Goal: Task Accomplishment & Management: Use online tool/utility

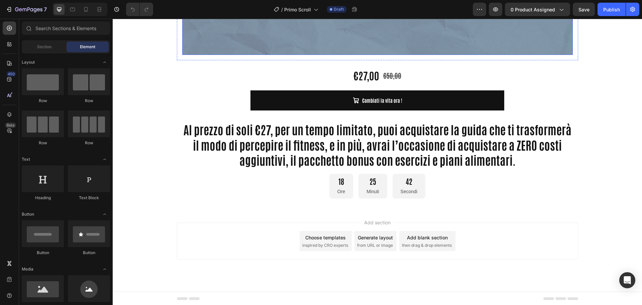
scroll to position [448, 0]
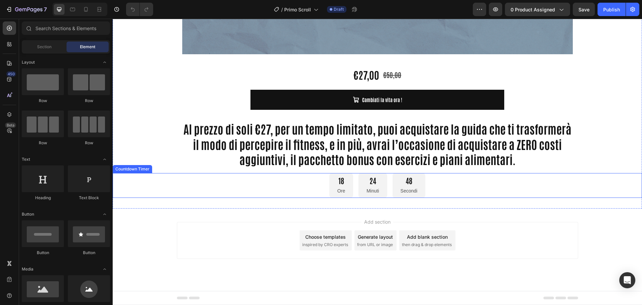
click at [337, 182] on div "18" at bounding box center [341, 181] width 8 height 10
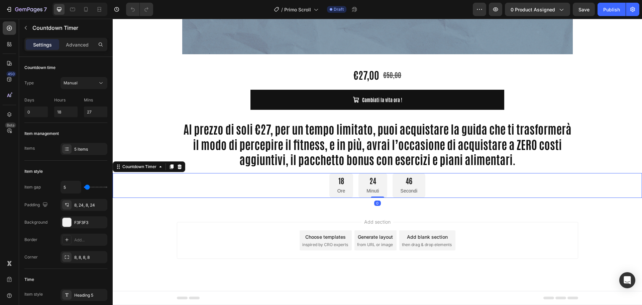
click at [339, 184] on div "18" at bounding box center [341, 181] width 8 height 10
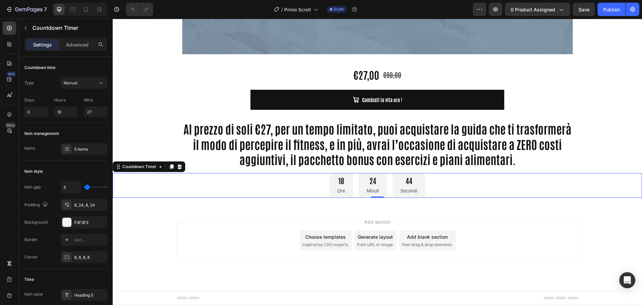
click at [339, 184] on div "18" at bounding box center [341, 181] width 8 height 10
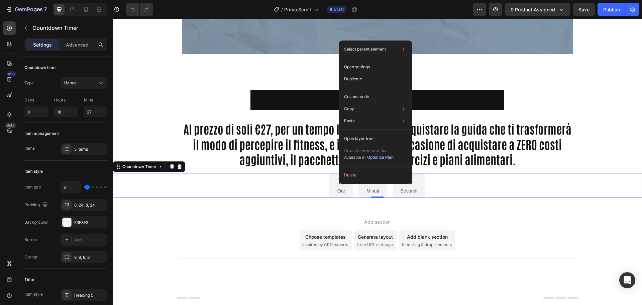
click at [309, 183] on div "18 Ore 24 Minuti 43 Secondi" at bounding box center [377, 185] width 529 height 25
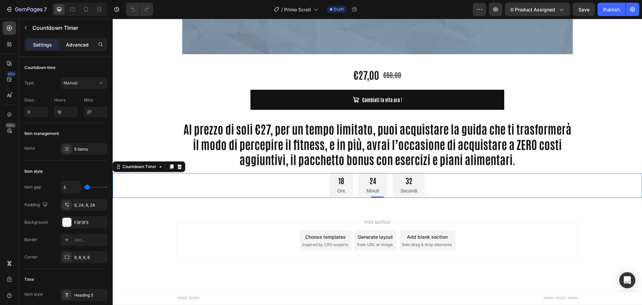
click at [67, 44] on p "Advanced" at bounding box center [77, 44] width 23 height 7
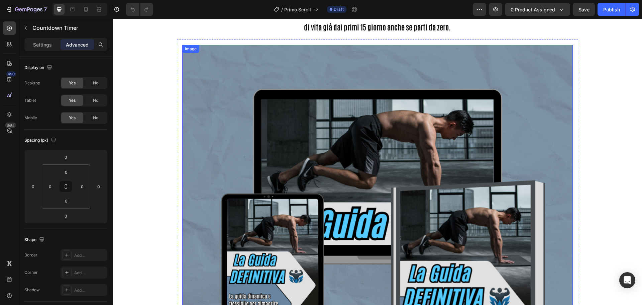
scroll to position [146, 0]
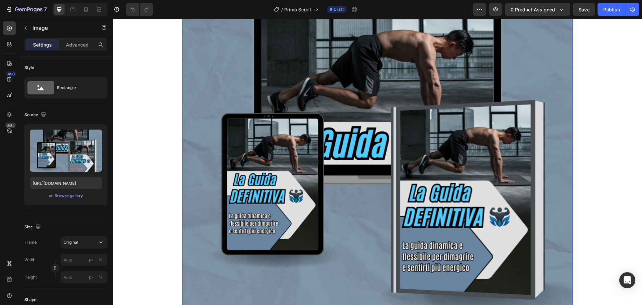
click at [263, 156] on img at bounding box center [377, 160] width 391 height 391
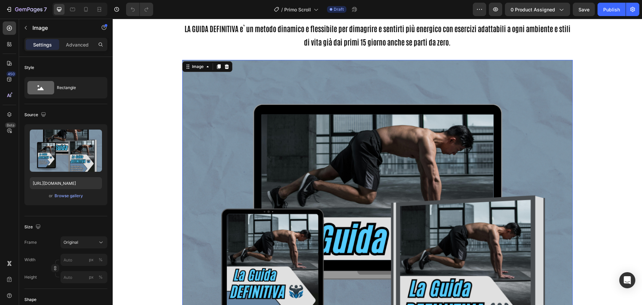
scroll to position [46, 0]
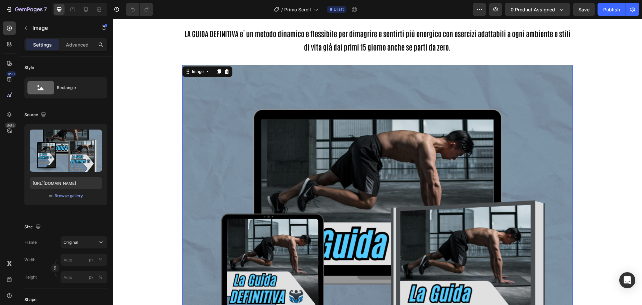
click at [263, 111] on img at bounding box center [377, 260] width 391 height 391
click at [198, 70] on div "Image" at bounding box center [198, 72] width 14 height 6
click at [224, 124] on img at bounding box center [377, 260] width 391 height 391
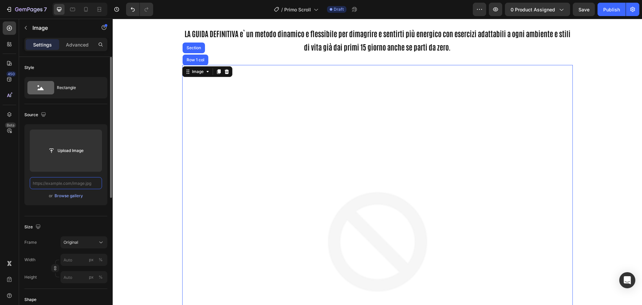
scroll to position [0, 0]
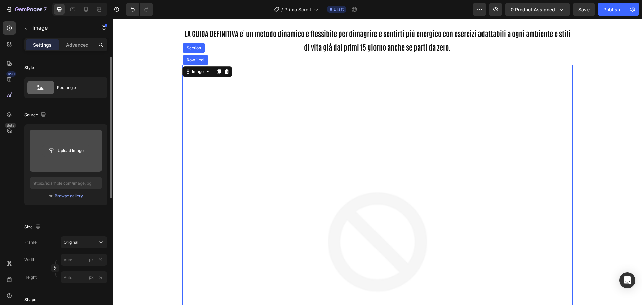
click at [72, 153] on input "file" at bounding box center [66, 150] width 46 height 11
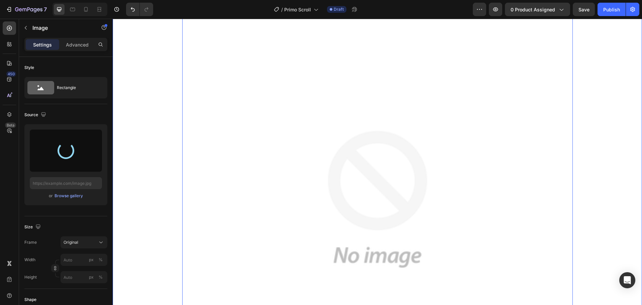
scroll to position [113, 0]
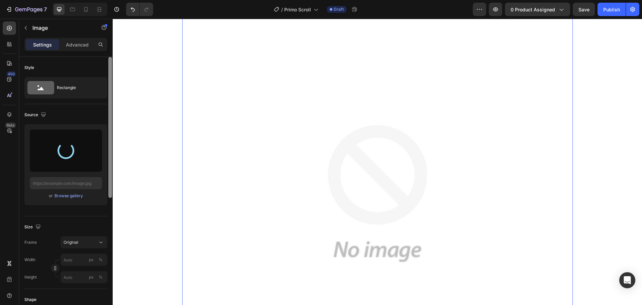
type input "[URL][DOMAIN_NAME]"
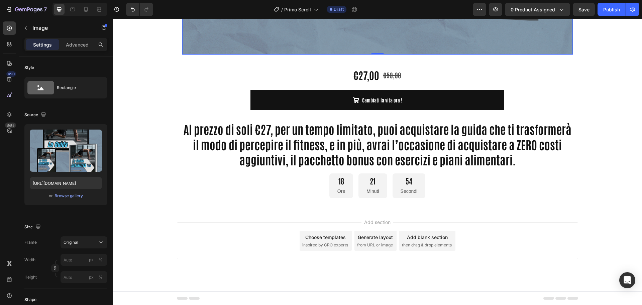
scroll to position [448, 0]
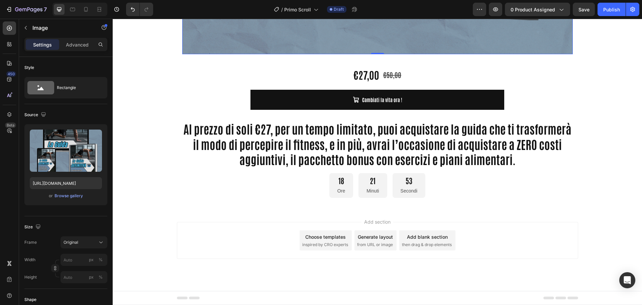
click at [339, 185] on div "18 Ore" at bounding box center [341, 185] width 24 height 25
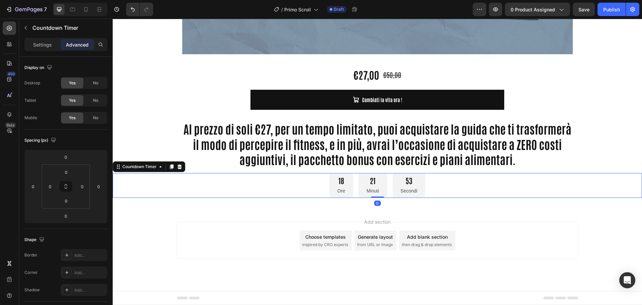
click at [362, 183] on div "21 Minuti" at bounding box center [373, 185] width 28 height 25
click at [42, 45] on p "Settings" at bounding box center [42, 44] width 19 height 7
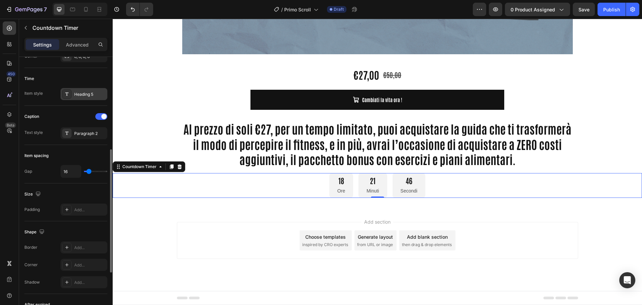
scroll to position [100, 0]
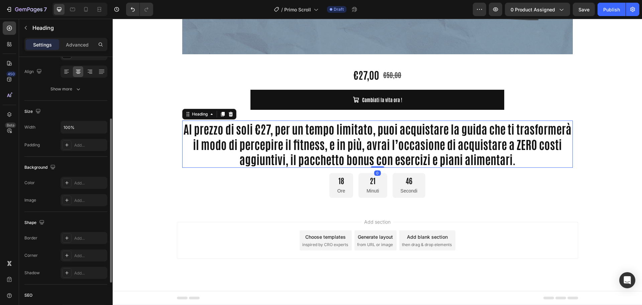
click at [211, 151] on h2 "Al prezzo di soli €27, per un tempo limitato, puoi acquistare la guida che ti t…" at bounding box center [377, 143] width 391 height 47
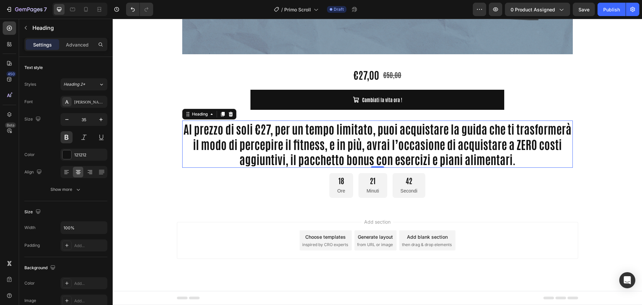
click at [273, 137] on h2 "Al prezzo di soli €27, per un tempo limitato, puoi acquistare la guida che ti t…" at bounding box center [377, 143] width 391 height 47
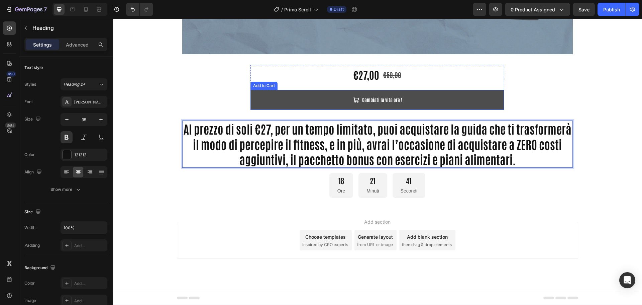
click at [356, 98] on icon at bounding box center [356, 99] width 7 height 7
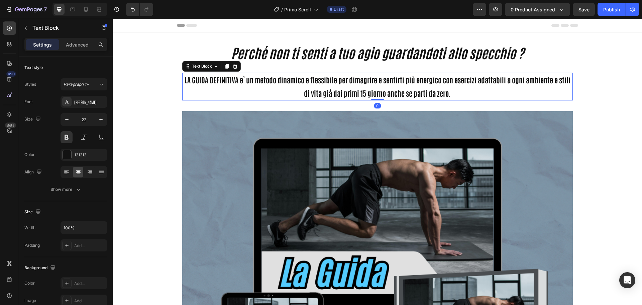
click at [363, 90] on p "LA GUIDA DEFINITIVA e` un metodo dinamico e flessibile per dimagrire e sentirti…" at bounding box center [377, 86] width 389 height 26
click at [324, 82] on p "LA GUIDA DEFINITIVA e` un metodo dinamico e flessibile per dimagrire e sentirti…" at bounding box center [377, 86] width 389 height 26
click at [363, 82] on p "LA GUIDA DEFINITIVA e` un metodo dinamico e flessibile per dimagrire e sentirti…" at bounding box center [377, 86] width 389 height 26
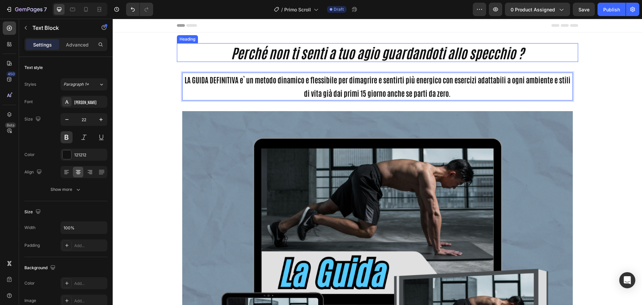
click at [355, 49] on strong "Perché non ti senti a tuo agio guardandoti allo specchio ?" at bounding box center [377, 52] width 293 height 17
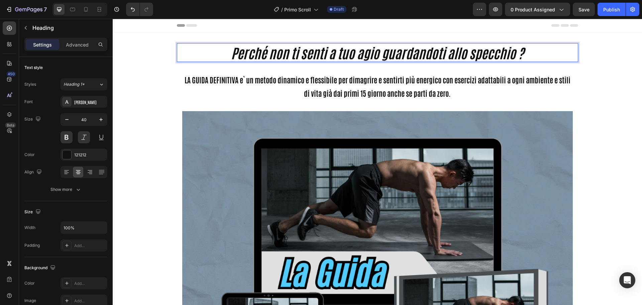
click at [342, 52] on strong "Perché non ti senti a tuo agio guardandoti allo specchio ?" at bounding box center [377, 52] width 293 height 17
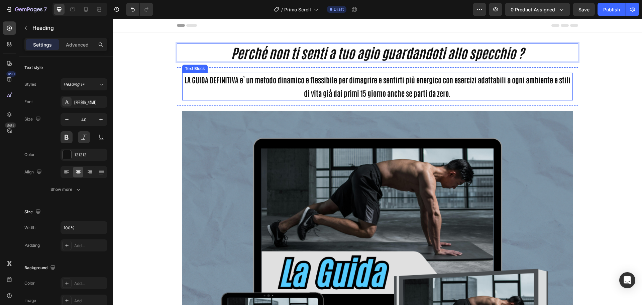
click at [350, 88] on p "LA GUIDA DEFINITIVA e` un metodo dinamico e flessibile per dimagrire e sentirti…" at bounding box center [377, 86] width 389 height 26
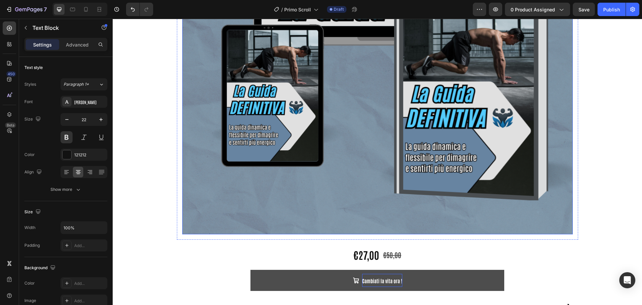
scroll to position [449, 0]
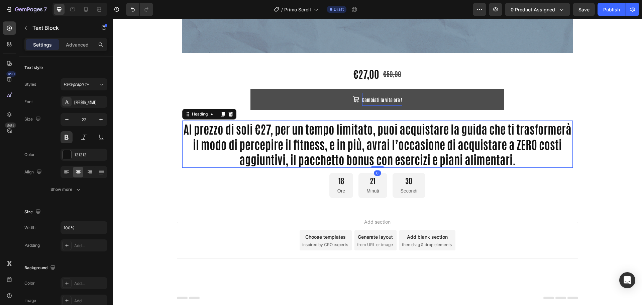
click at [337, 145] on p "Al prezzo di soli €27, per un tempo limitato, puoi acquistare la guida che ti t…" at bounding box center [377, 144] width 389 height 46
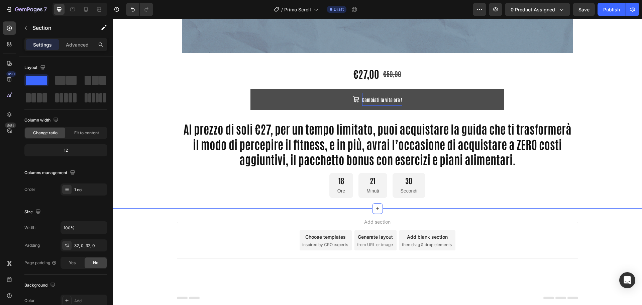
click at [342, 184] on div "18" at bounding box center [341, 181] width 8 height 10
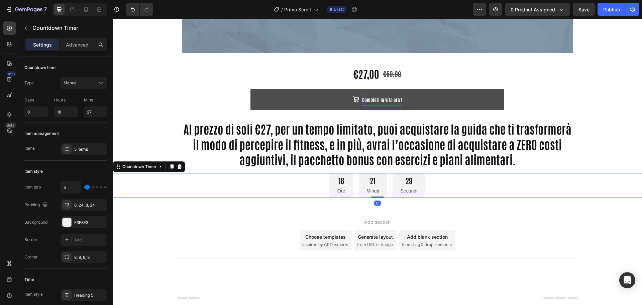
click at [337, 192] on p "Ore" at bounding box center [341, 191] width 8 height 8
click at [338, 191] on p "Ore" at bounding box center [341, 191] width 8 height 8
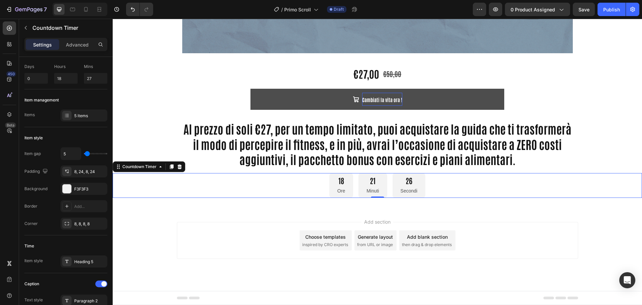
click at [332, 187] on div "18 Ore" at bounding box center [341, 185] width 24 height 25
type input "7"
type input "4"
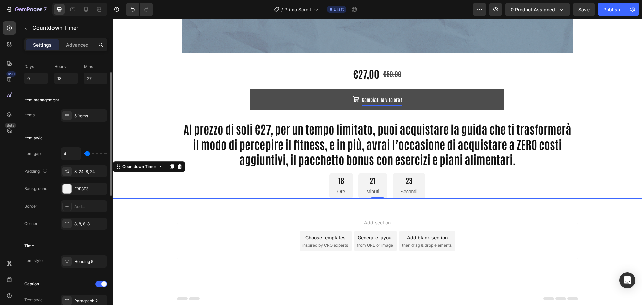
scroll to position [447, 0]
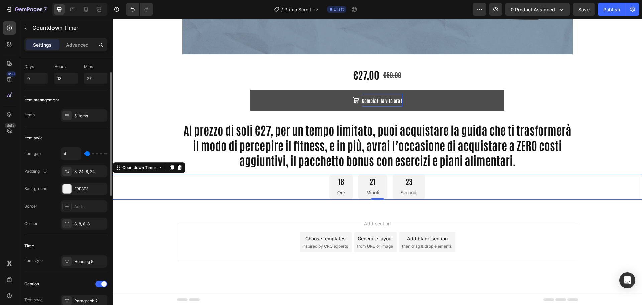
type input "2"
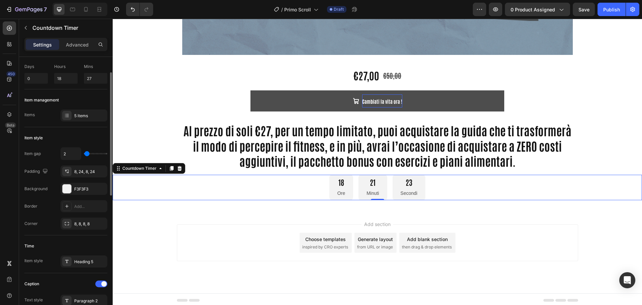
type input "0"
type input "2"
type input "4"
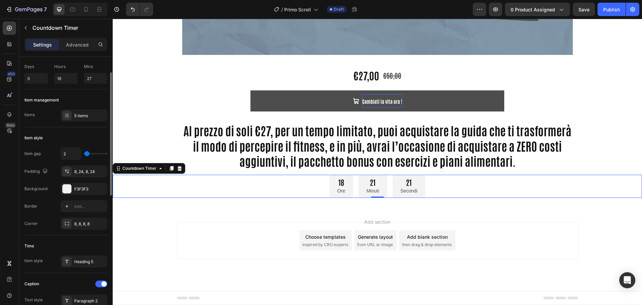
type input "4"
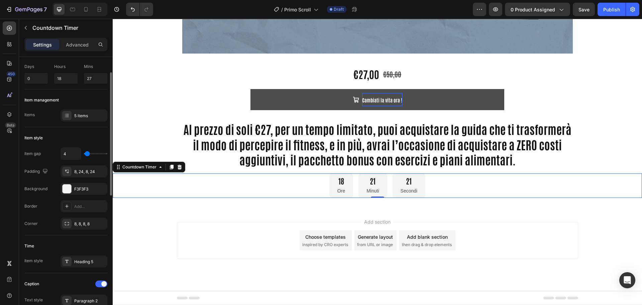
type input "7"
type input "9"
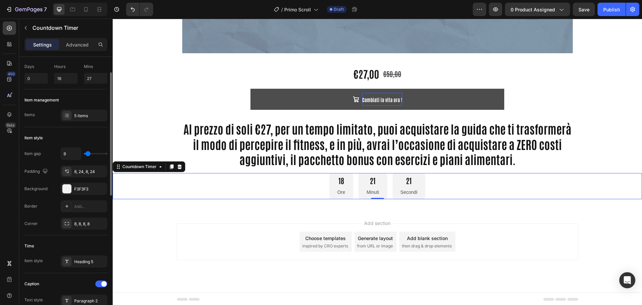
type input "11"
type input "13"
type input "16"
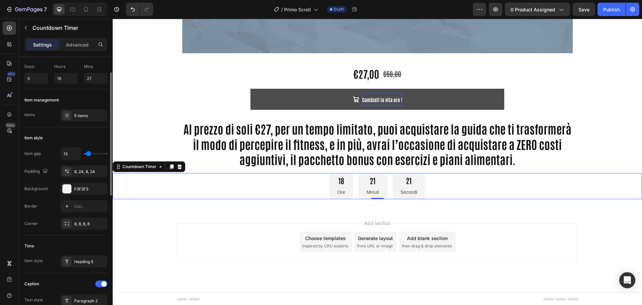
type input "16"
type input "18"
type input "20"
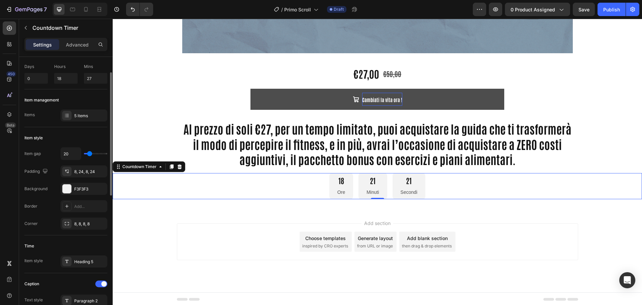
type input "22"
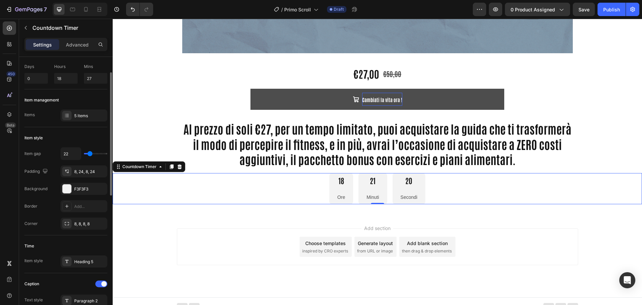
type input "24"
type input "27"
type input "29"
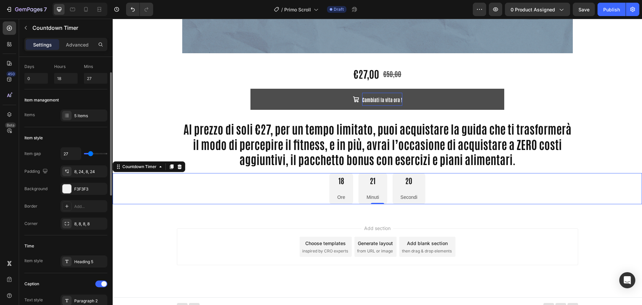
type input "29"
type input "31"
type input "33"
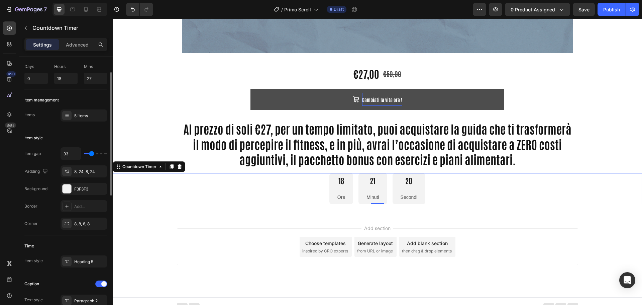
type input "36"
type input "38"
type input "40"
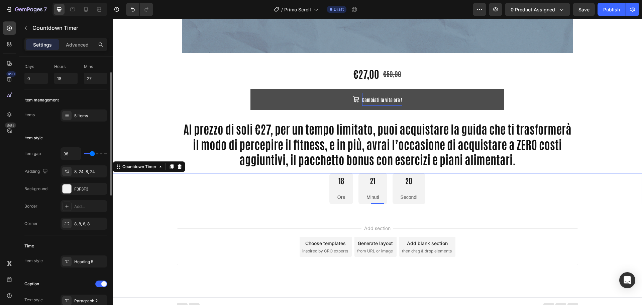
type input "40"
type input "42"
type input "44"
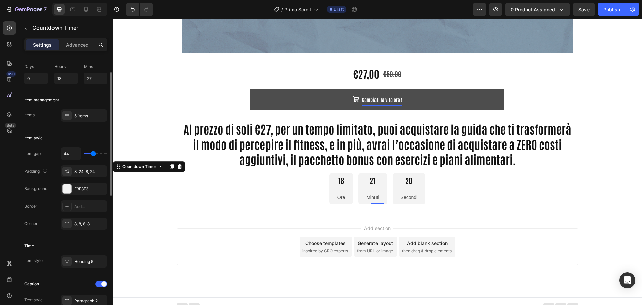
type input "47"
type input "49"
type input "51"
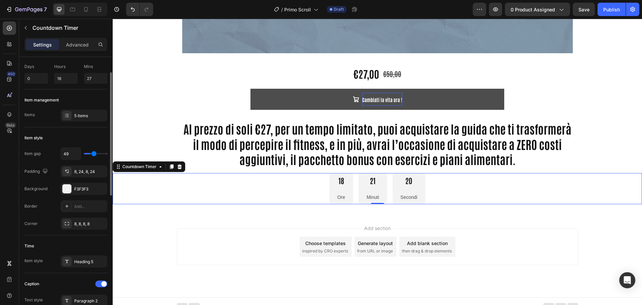
type input "51"
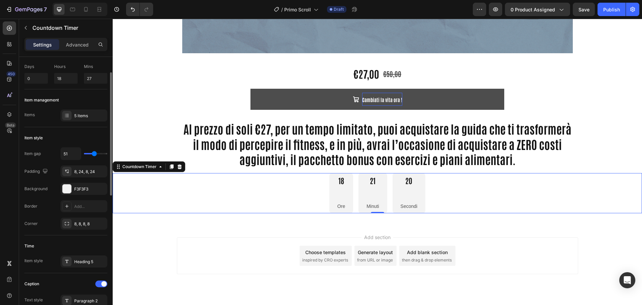
type input "53"
type input "51"
type input "49"
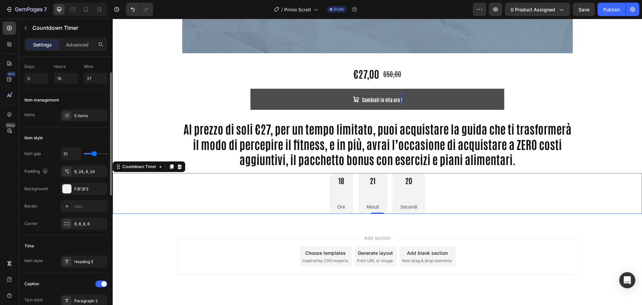
type input "49"
type input "47"
type input "44"
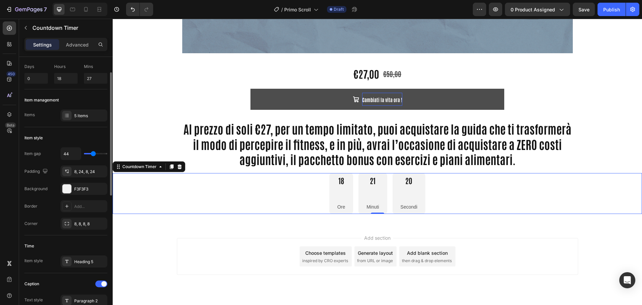
type input "42"
type input "40"
type input "38"
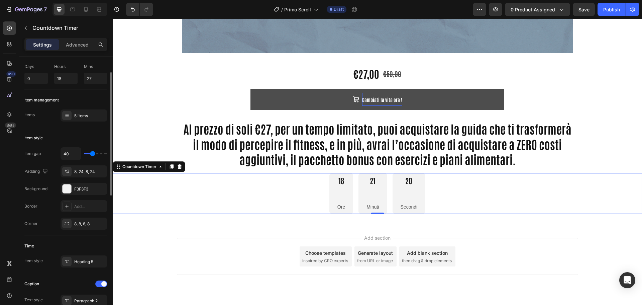
type input "38"
type input "36"
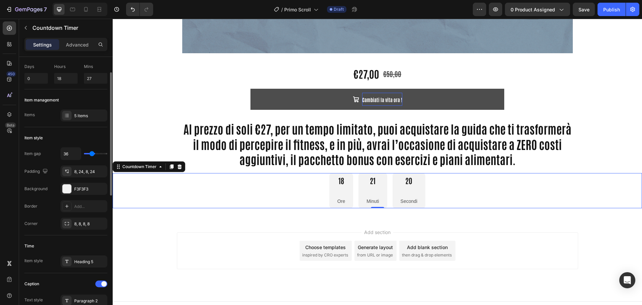
type input "33"
type input "31"
type input "29"
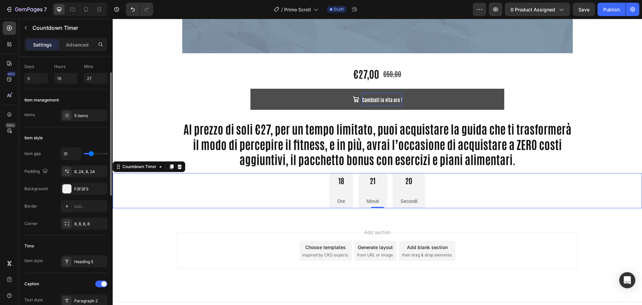
type input "29"
type input "27"
type input "24"
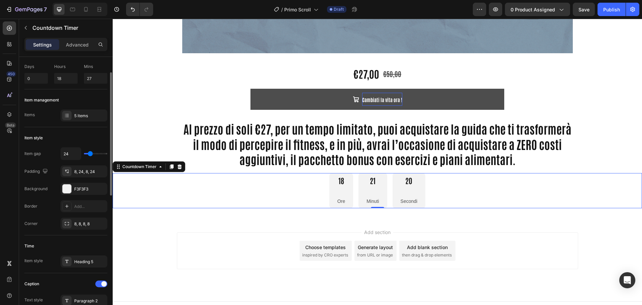
type input "22"
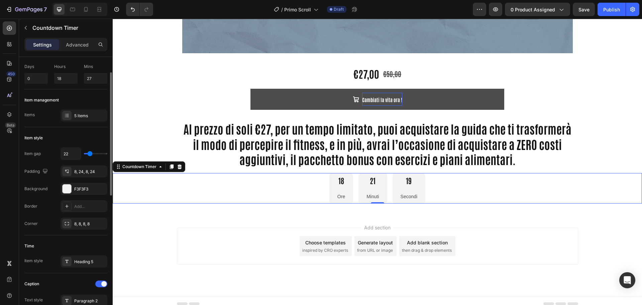
type input "20"
type input "18"
type input "16"
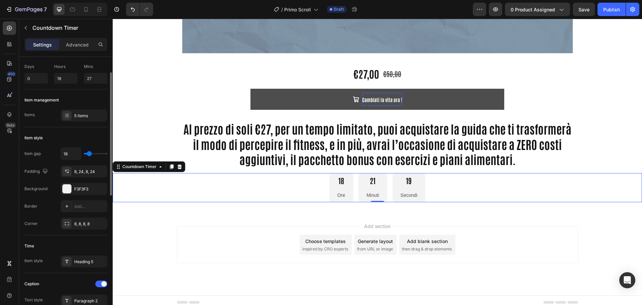
type input "16"
type input "13"
type input "11"
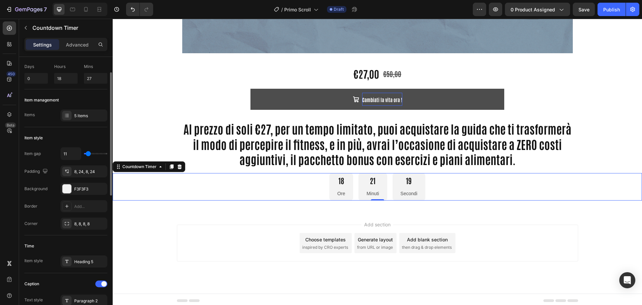
type input "9"
type input "7"
type input "4"
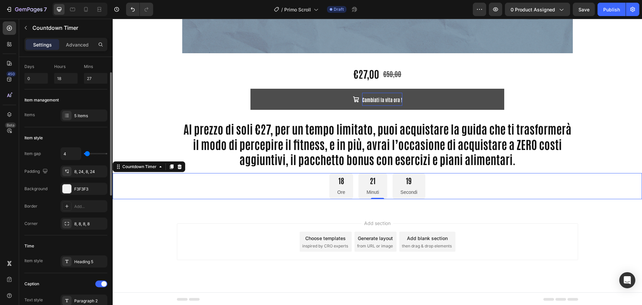
scroll to position [448, 0]
type input "4"
click at [87, 154] on input "range" at bounding box center [95, 153] width 23 height 1
type input "5"
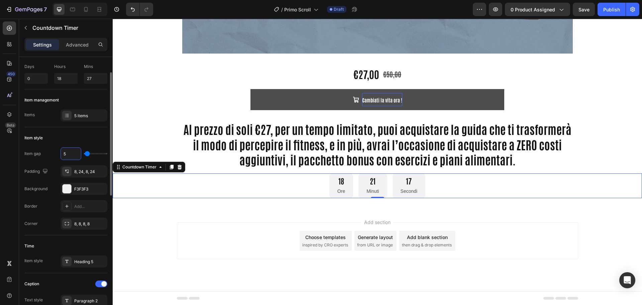
scroll to position [449, 0]
type input "5"
click at [94, 136] on div "Item style" at bounding box center [65, 137] width 83 height 11
click at [163, 185] on div "18 Ore 21 Minuti 15 Secondi" at bounding box center [377, 185] width 529 height 25
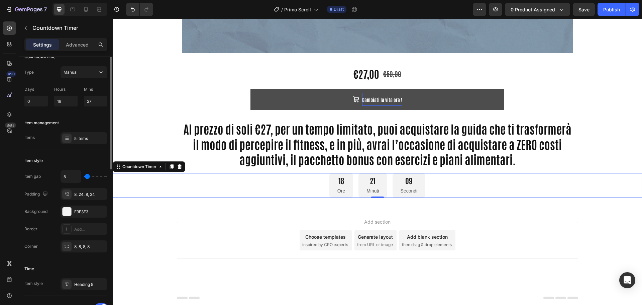
scroll to position [0, 0]
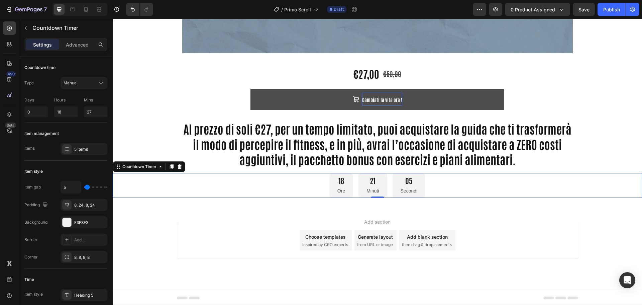
click at [307, 189] on div "18 Ore 21 Minuti 05 Secondi" at bounding box center [377, 185] width 529 height 25
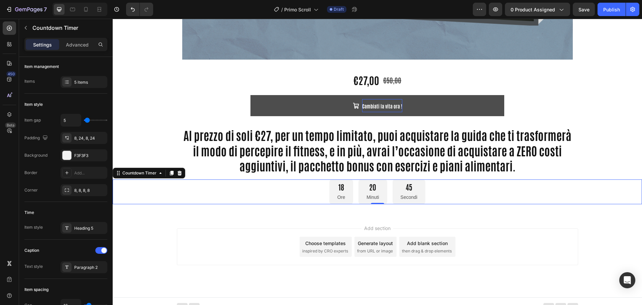
scroll to position [415, 0]
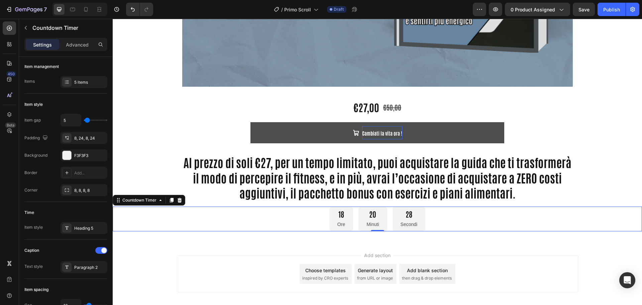
click at [337, 214] on div "18" at bounding box center [341, 214] width 8 height 10
click at [352, 216] on div "18 Ore 20 Minuti 27 Secondi" at bounding box center [377, 218] width 96 height 25
click at [345, 219] on div "18 Ore" at bounding box center [341, 218] width 24 height 25
click at [80, 42] on p "Advanced" at bounding box center [77, 44] width 23 height 7
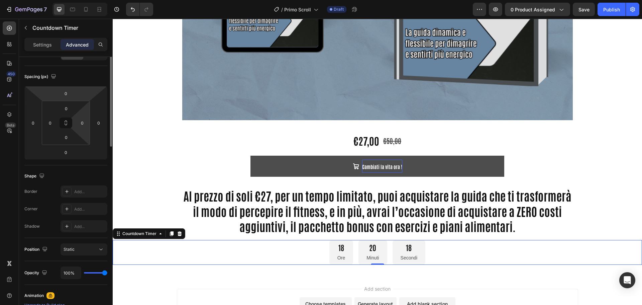
scroll to position [0, 0]
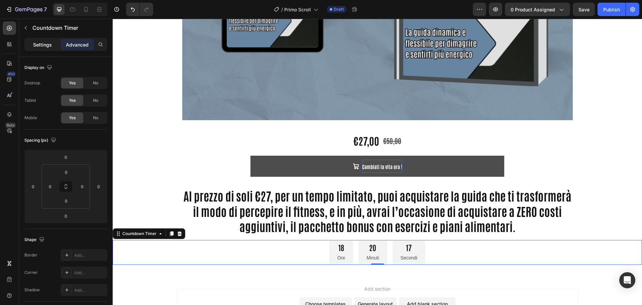
click at [46, 41] on p "Settings" at bounding box center [42, 44] width 19 height 7
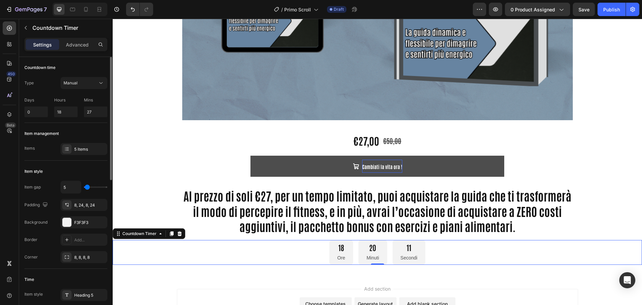
click at [29, 99] on p "Days" at bounding box center [35, 100] width 23 height 6
click at [63, 97] on p "Hours" at bounding box center [65, 100] width 23 height 6
click at [63, 98] on p "Hours" at bounding box center [65, 100] width 23 height 6
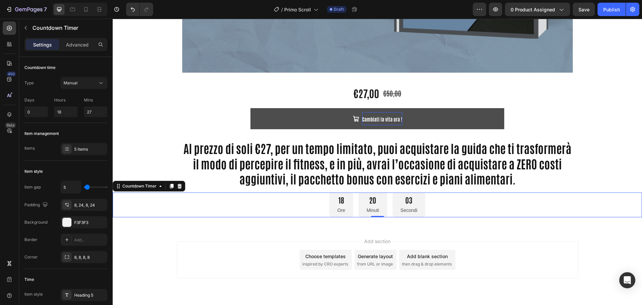
scroll to position [449, 0]
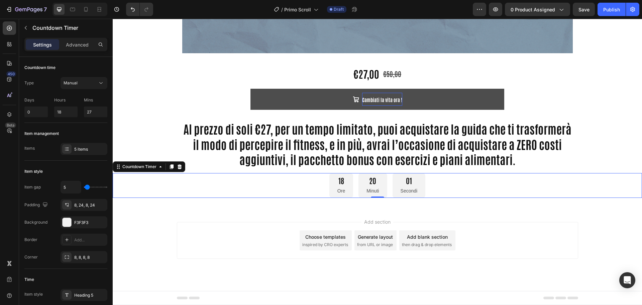
click at [373, 189] on p "Minuti" at bounding box center [373, 191] width 12 height 8
click at [354, 184] on div "18 Ore 20 Minuti 00 Secondi" at bounding box center [377, 185] width 96 height 25
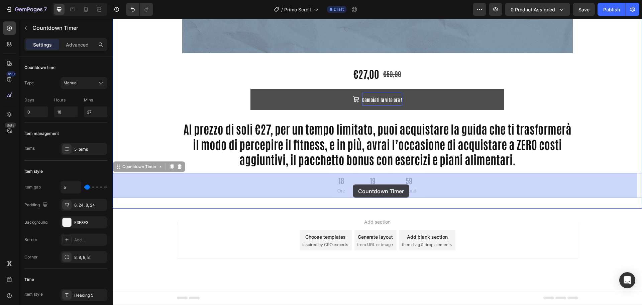
drag, startPoint x: 359, startPoint y: 184, endPoint x: 353, endPoint y: 184, distance: 6.0
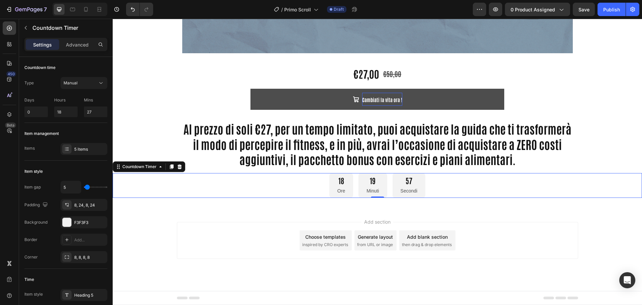
click at [337, 184] on div "18" at bounding box center [341, 181] width 8 height 10
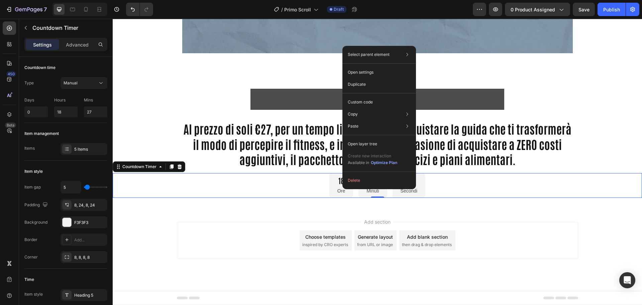
click at [320, 185] on div "18 Ore 19 Minuti 47 Secondi" at bounding box center [377, 185] width 529 height 25
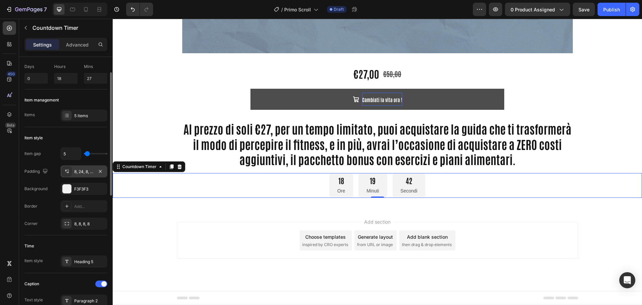
scroll to position [0, 0]
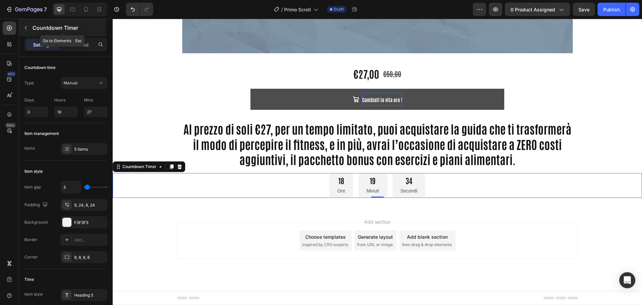
click at [26, 26] on icon "button" at bounding box center [25, 27] width 5 height 5
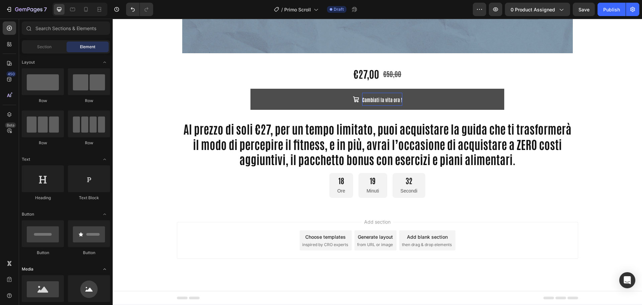
scroll to position [100, 0]
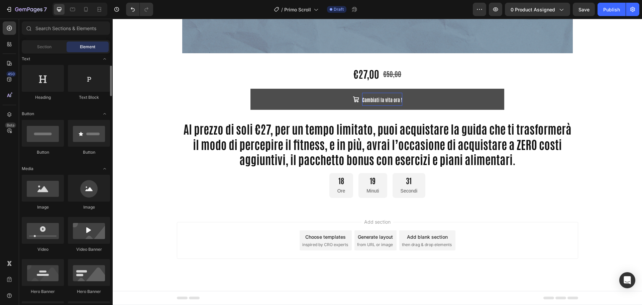
click at [335, 234] on div "Choose templates" at bounding box center [325, 236] width 40 height 7
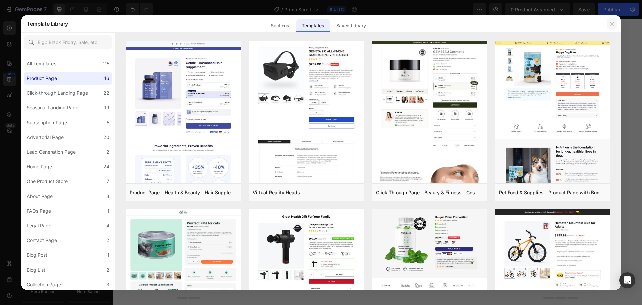
click at [612, 23] on icon "button" at bounding box center [611, 23] width 5 height 5
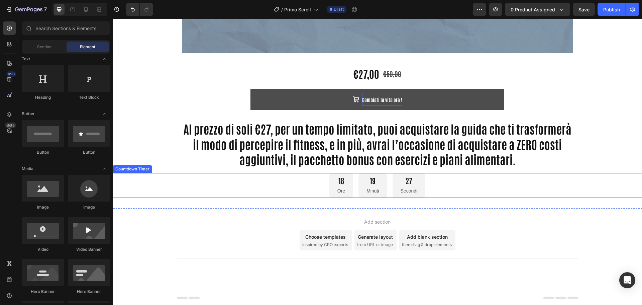
click at [376, 187] on p "Minuti" at bounding box center [373, 191] width 12 height 8
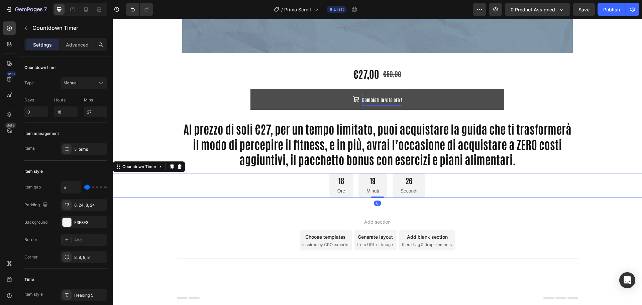
click at [342, 187] on p "Ore" at bounding box center [341, 191] width 8 height 8
click at [93, 83] on div "Manual" at bounding box center [81, 83] width 34 height 6
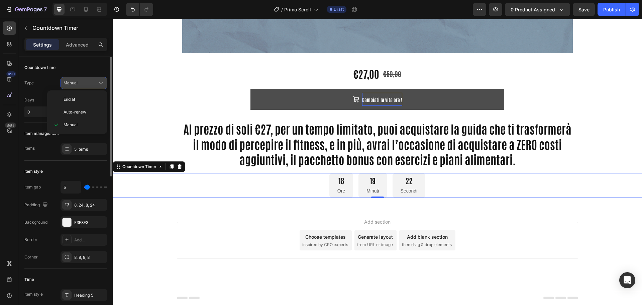
click at [93, 83] on div "Manual" at bounding box center [81, 83] width 34 height 6
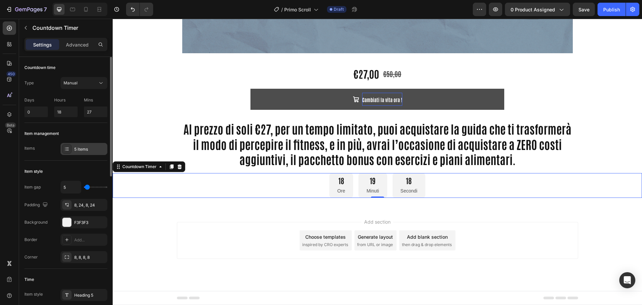
click at [66, 150] on icon at bounding box center [66, 148] width 5 height 5
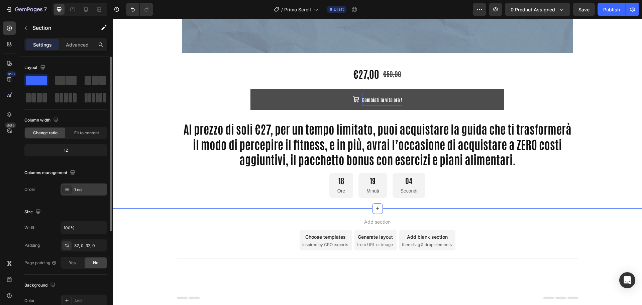
click at [67, 189] on icon at bounding box center [66, 189] width 5 height 5
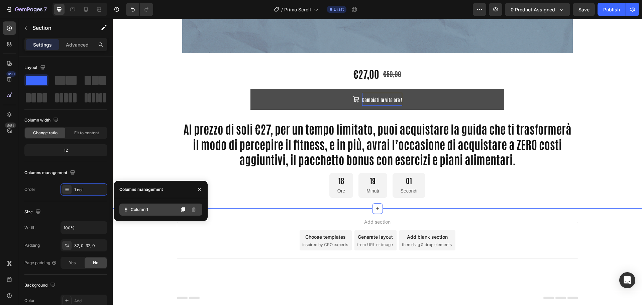
click at [128, 211] on icon at bounding box center [126, 209] width 7 height 7
click at [187, 210] on button at bounding box center [183, 209] width 11 height 11
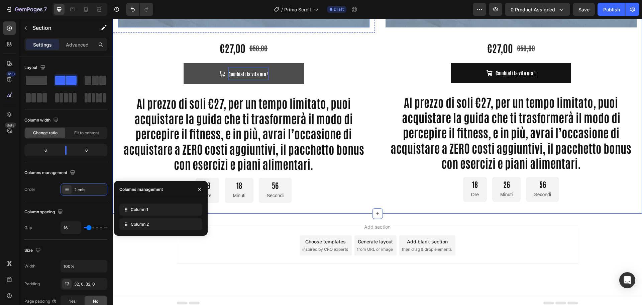
scroll to position [368, 0]
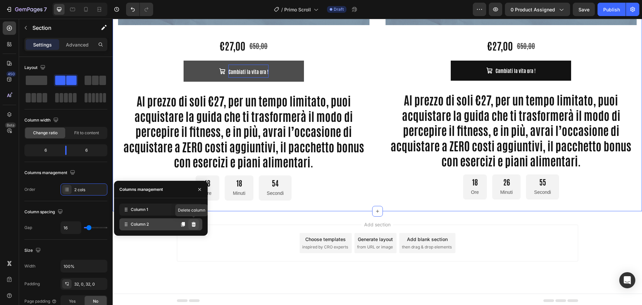
click at [195, 225] on icon at bounding box center [194, 224] width 4 height 5
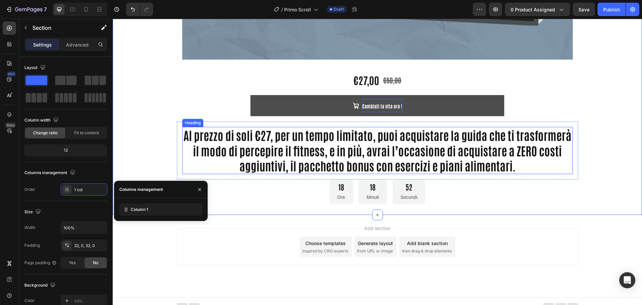
scroll to position [449, 0]
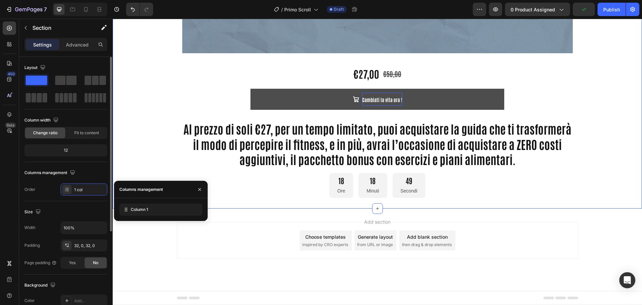
click at [39, 183] on div "Columns management Order 1 col" at bounding box center [65, 181] width 83 height 28
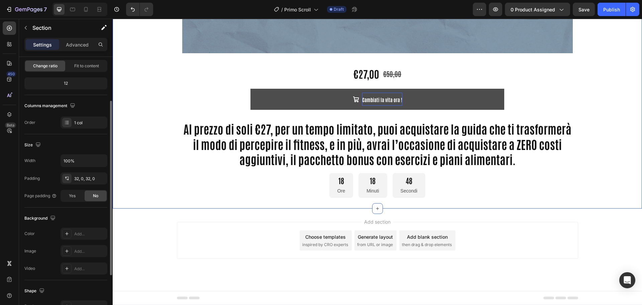
scroll to position [134, 0]
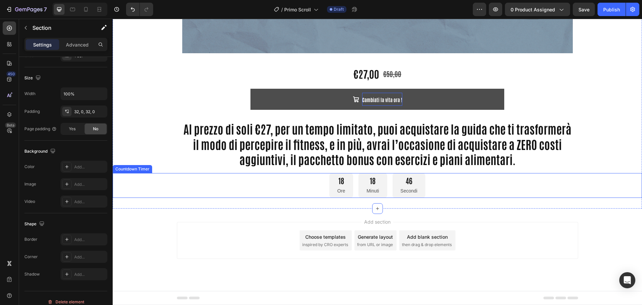
click at [310, 182] on div "18 Ore 18 Minuti 46 Secondi" at bounding box center [377, 185] width 529 height 25
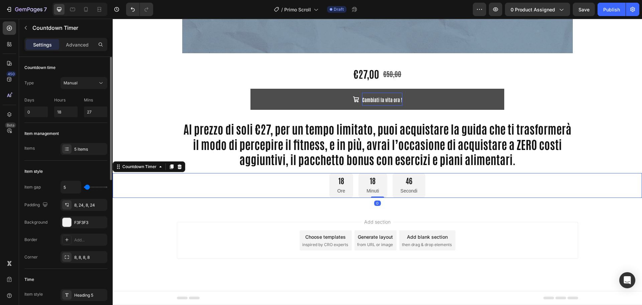
click at [344, 185] on div "18 Ore" at bounding box center [341, 185] width 24 height 25
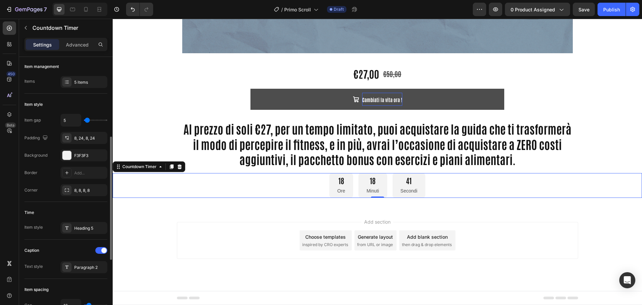
scroll to position [134, 0]
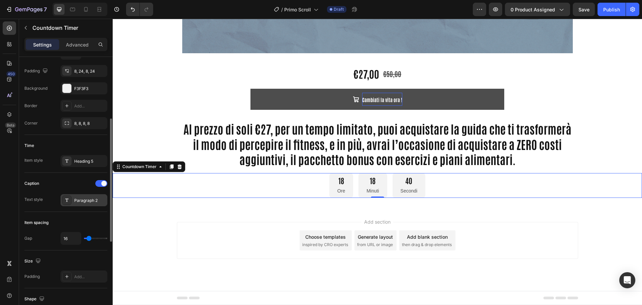
click at [68, 200] on icon at bounding box center [66, 199] width 5 height 5
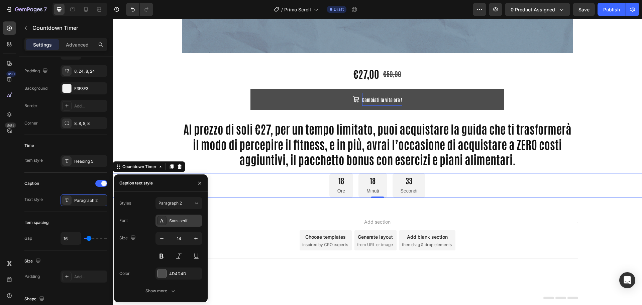
click at [178, 218] on div "Sans-serif" at bounding box center [184, 221] width 31 height 6
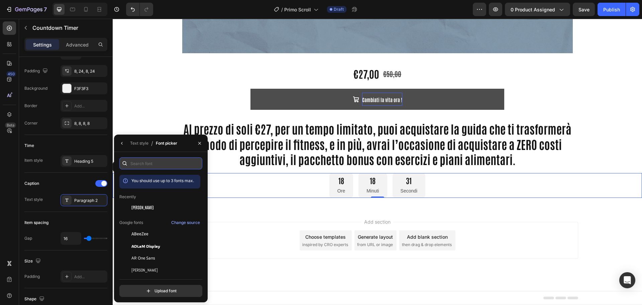
click at [162, 162] on input "text" at bounding box center [160, 163] width 83 height 12
click at [150, 205] on div "[PERSON_NAME]" at bounding box center [165, 207] width 68 height 6
click at [236, 252] on div "Add section Choose templates inspired by CRO experts Generate layout from URL o…" at bounding box center [377, 240] width 401 height 37
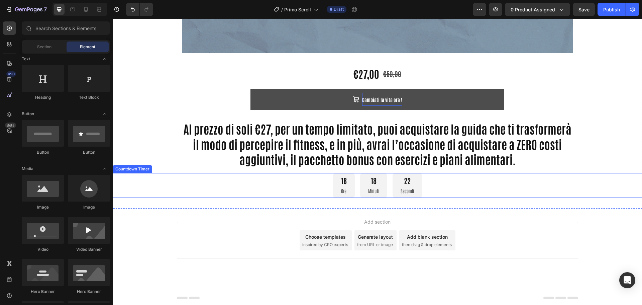
click at [352, 187] on div "18 Ore" at bounding box center [344, 185] width 22 height 25
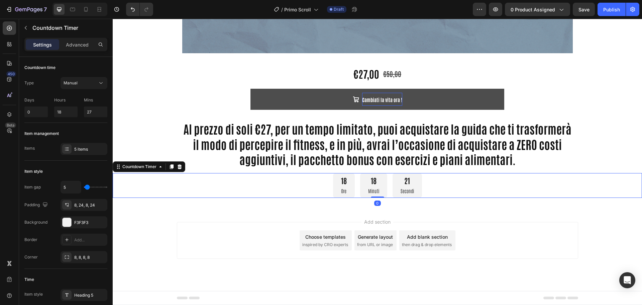
drag, startPoint x: 342, startPoint y: 183, endPoint x: 327, endPoint y: 181, distance: 15.2
click at [341, 183] on div "18" at bounding box center [344, 181] width 6 height 10
click at [67, 225] on div at bounding box center [67, 222] width 9 height 9
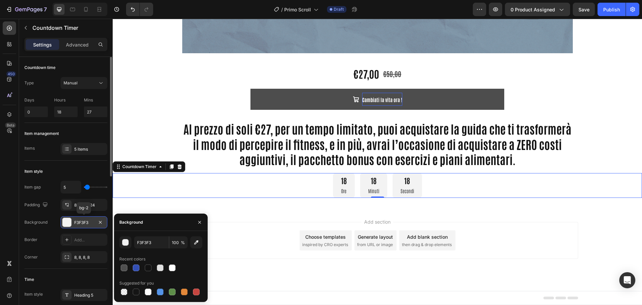
click at [68, 223] on div at bounding box center [67, 222] width 9 height 9
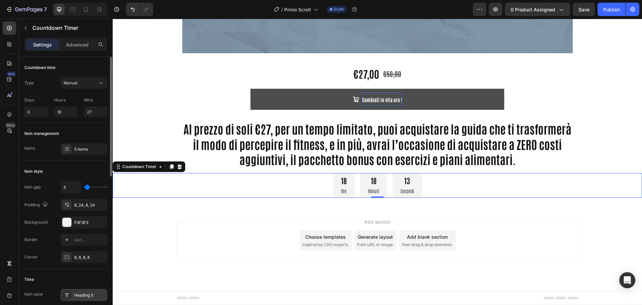
click at [67, 295] on icon at bounding box center [66, 294] width 5 height 5
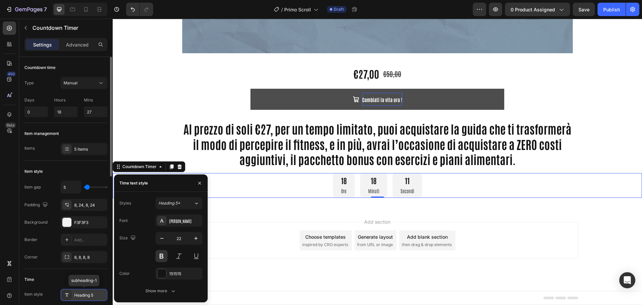
click at [66, 292] on icon at bounding box center [66, 294] width 5 height 5
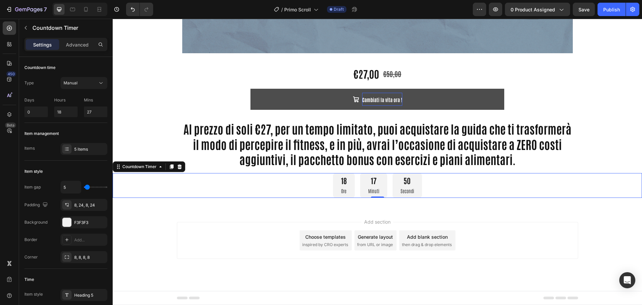
click at [358, 224] on div "Add section Choose templates inspired by CRO experts Generate layout from URL o…" at bounding box center [377, 240] width 401 height 37
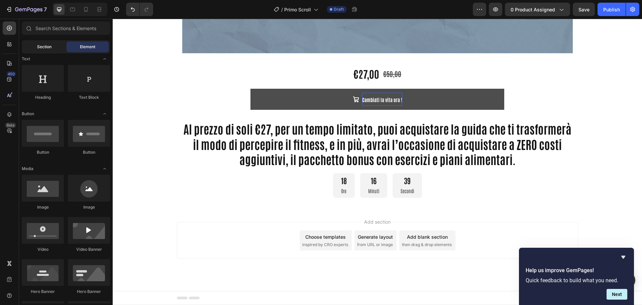
click at [52, 44] on div "Section" at bounding box center [44, 46] width 42 height 11
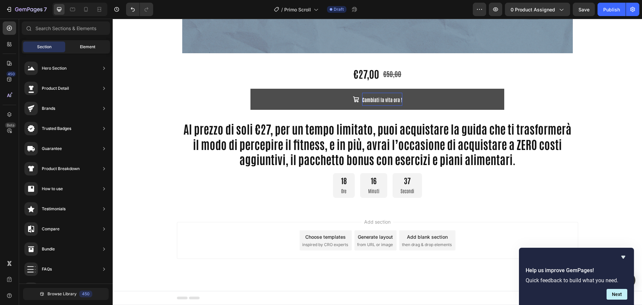
click at [76, 48] on div "Element" at bounding box center [88, 46] width 42 height 11
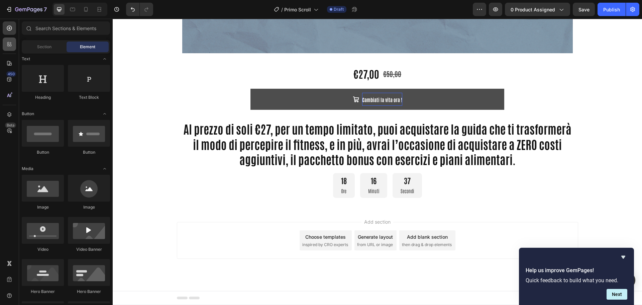
click at [3, 43] on div at bounding box center [9, 43] width 13 height 13
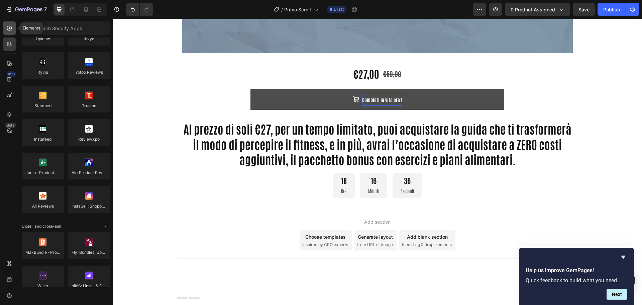
click at [14, 25] on div at bounding box center [9, 27] width 13 height 13
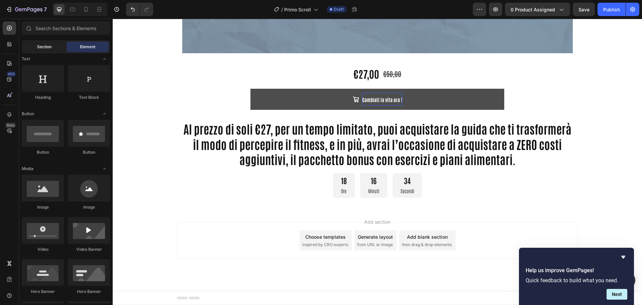
click at [50, 43] on div "Section" at bounding box center [44, 46] width 42 height 11
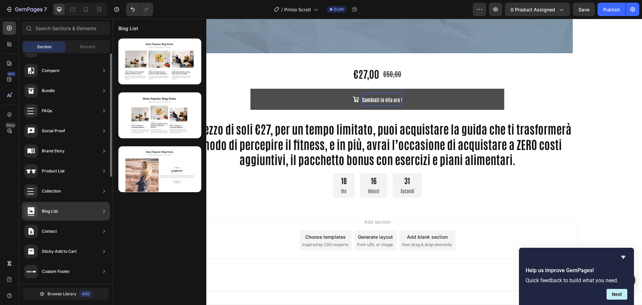
scroll to position [0, 0]
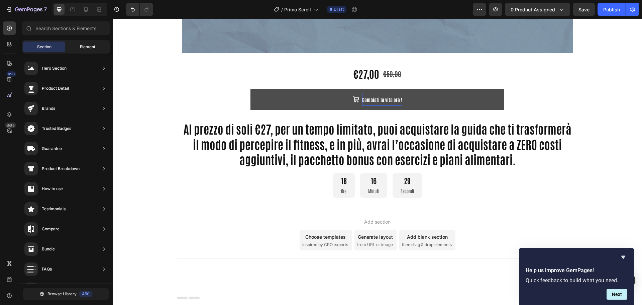
click at [82, 44] on span "Element" at bounding box center [87, 47] width 15 height 6
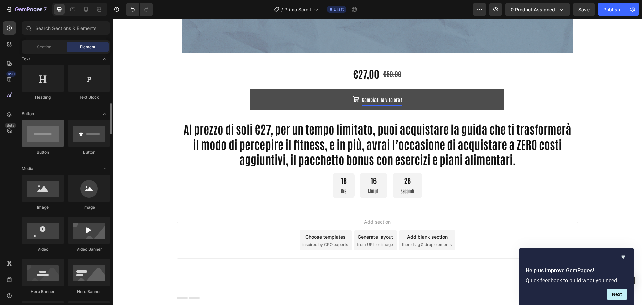
scroll to position [201, 0]
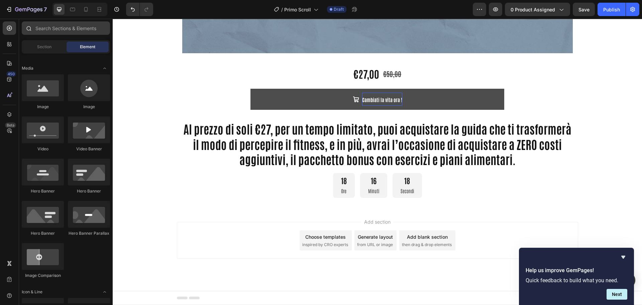
drag, startPoint x: 25, startPoint y: 6, endPoint x: 57, endPoint y: 28, distance: 39.0
click at [57, 0] on div "7 / Primo Scroll Draft Preview 0 product assigned Save Publish 450 Beta Section…" at bounding box center [321, 0] width 642 height 0
click at [105, 68] on icon "Toggle open" at bounding box center [104, 68] width 5 height 5
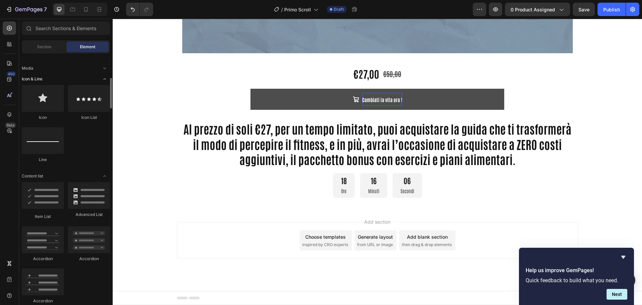
click at [105, 80] on icon "Toggle open" at bounding box center [104, 78] width 5 height 5
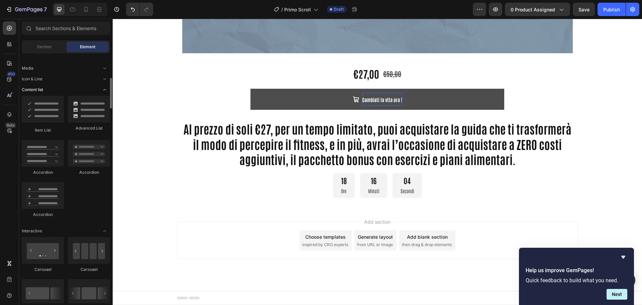
click at [104, 90] on icon "Toggle open" at bounding box center [104, 89] width 3 height 1
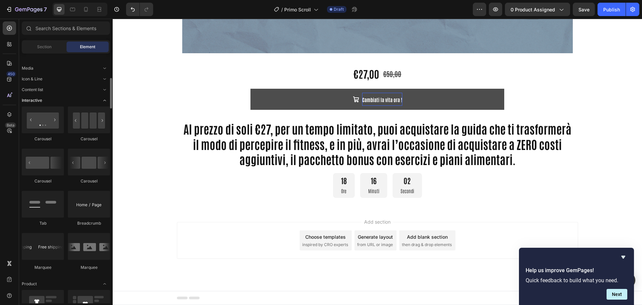
click at [104, 103] on span "Toggle open" at bounding box center [104, 100] width 11 height 11
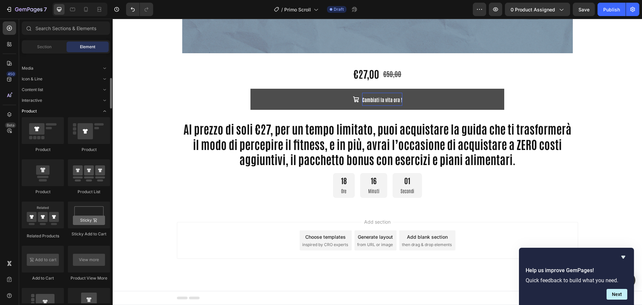
click at [104, 110] on icon "Toggle open" at bounding box center [104, 110] width 5 height 5
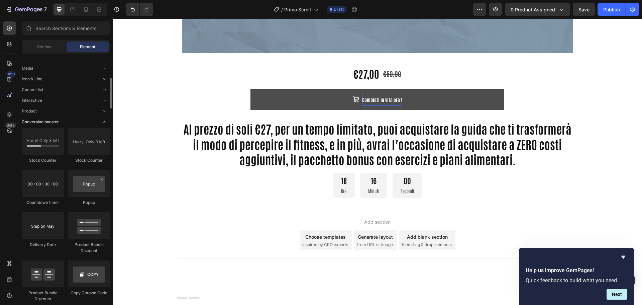
click at [105, 123] on icon "Toggle open" at bounding box center [104, 121] width 5 height 5
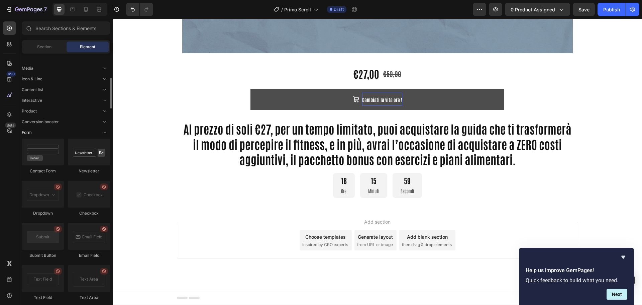
click at [106, 132] on icon "Toggle open" at bounding box center [104, 132] width 5 height 5
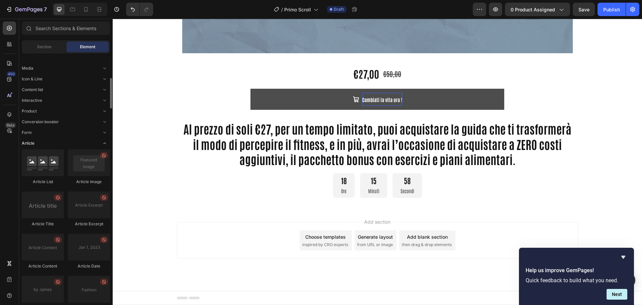
click at [105, 145] on icon "Toggle open" at bounding box center [104, 142] width 5 height 5
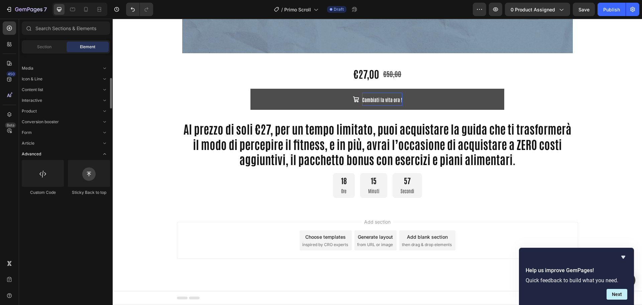
click at [105, 154] on icon "Toggle open" at bounding box center [104, 153] width 5 height 5
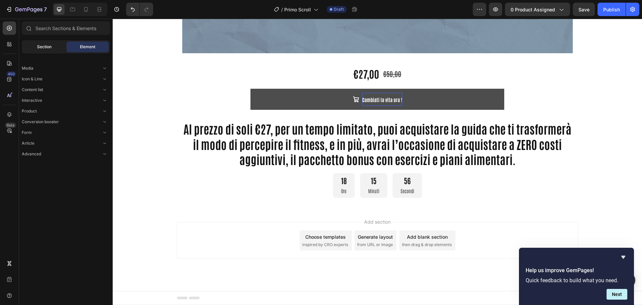
click at [57, 46] on div "Section" at bounding box center [44, 46] width 42 height 11
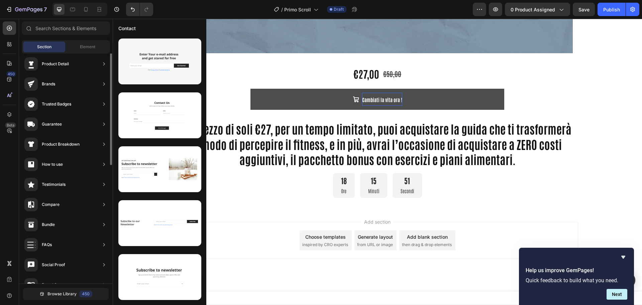
scroll to position [0, 0]
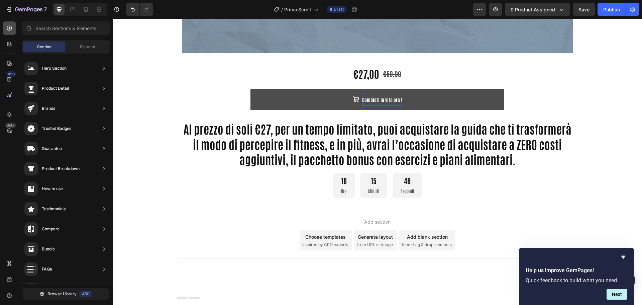
click at [13, 28] on div at bounding box center [9, 27] width 13 height 13
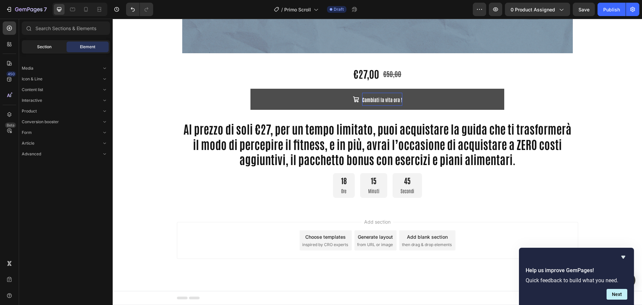
click at [56, 45] on div "Section" at bounding box center [44, 46] width 42 height 11
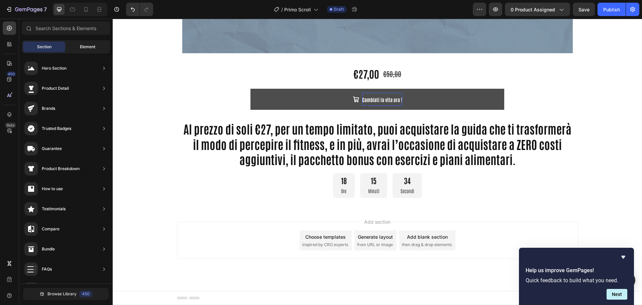
click at [80, 44] on span "Element" at bounding box center [87, 47] width 15 height 6
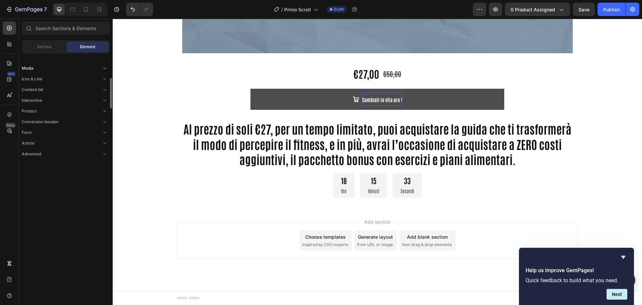
click at [55, 67] on div "Media" at bounding box center [66, 68] width 88 height 7
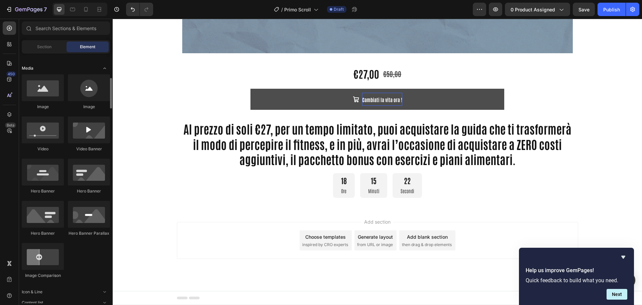
click at [86, 65] on div "Media" at bounding box center [66, 68] width 88 height 7
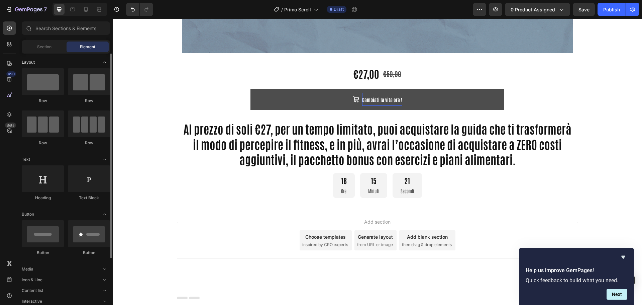
click at [88, 65] on div "Layout" at bounding box center [66, 62] width 88 height 7
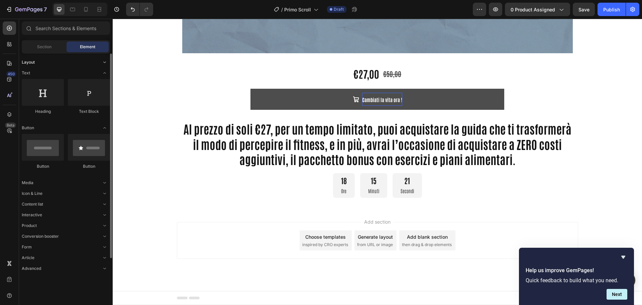
click at [89, 64] on div "Layout" at bounding box center [66, 62] width 88 height 7
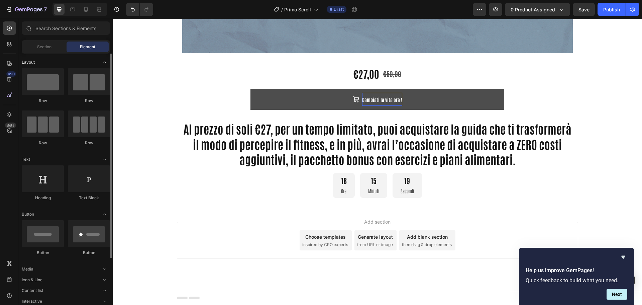
click at [89, 64] on div "Layout" at bounding box center [66, 62] width 88 height 7
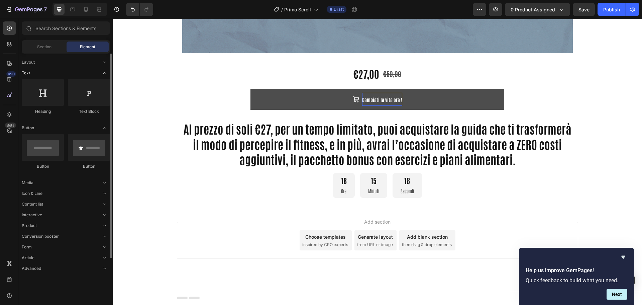
click at [96, 73] on div "Text" at bounding box center [66, 73] width 88 height 7
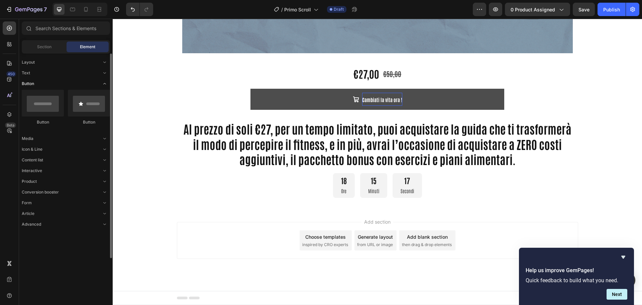
click at [87, 85] on div "Button" at bounding box center [66, 83] width 88 height 7
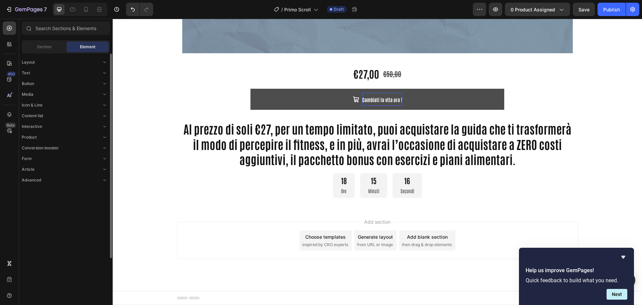
click at [63, 58] on div "Layout Text Button Media Icon & Line Content list Interactive Product Conversio…" at bounding box center [66, 119] width 94 height 130
click at [61, 64] on div "Layout" at bounding box center [66, 62] width 88 height 7
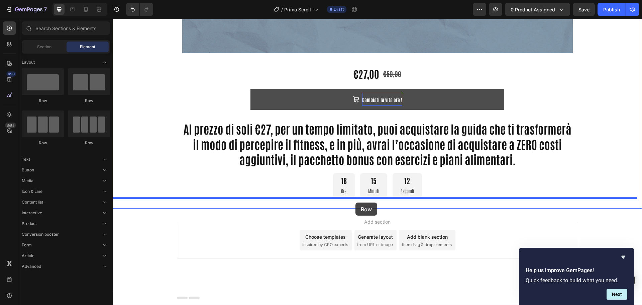
drag, startPoint x: 164, startPoint y: 112, endPoint x: 356, endPoint y: 202, distance: 211.4
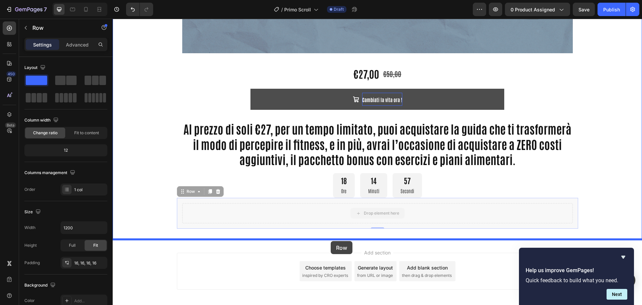
drag, startPoint x: 317, startPoint y: 212, endPoint x: 331, endPoint y: 241, distance: 31.7
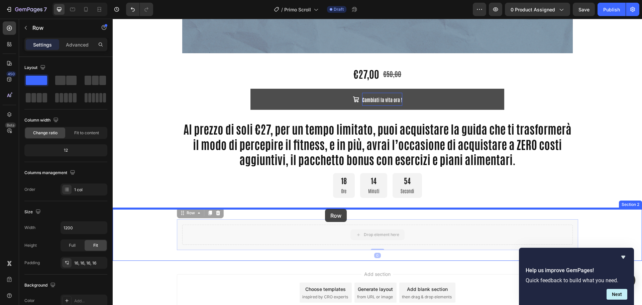
drag, startPoint x: 328, startPoint y: 235, endPoint x: 325, endPoint y: 209, distance: 26.6
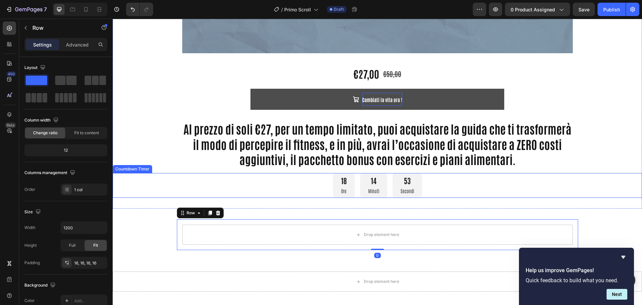
click at [289, 183] on div "18 Ore 14 Minuti 53 Secondi" at bounding box center [377, 185] width 529 height 25
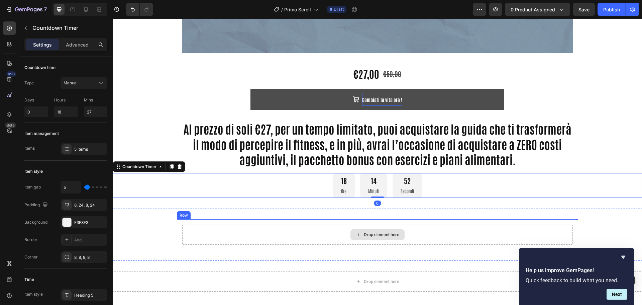
click at [284, 230] on div "Drop element here" at bounding box center [377, 234] width 391 height 20
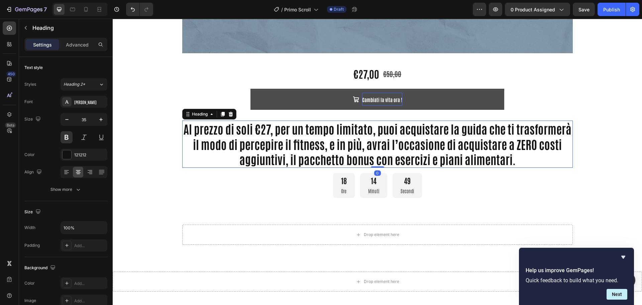
click at [207, 146] on p "Al prezzo di soli €27, per un tempo limitato, puoi acquistare la guida che ti t…" at bounding box center [377, 144] width 389 height 46
click at [235, 177] on div "18 Ore 14 Minuti 49 Secondi" at bounding box center [377, 185] width 529 height 25
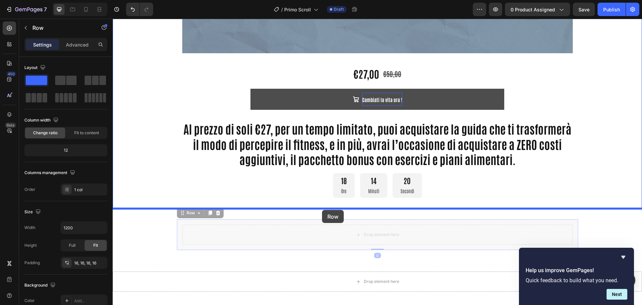
drag, startPoint x: 319, startPoint y: 222, endPoint x: 322, endPoint y: 210, distance: 12.7
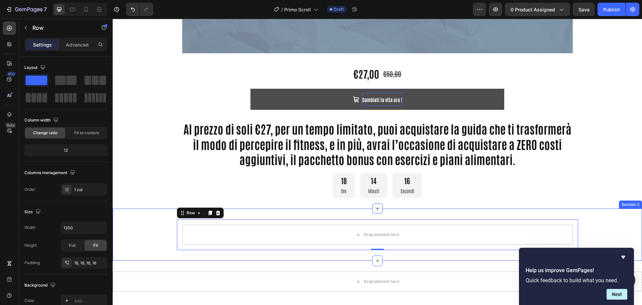
click at [372, 208] on div at bounding box center [377, 208] width 11 height 11
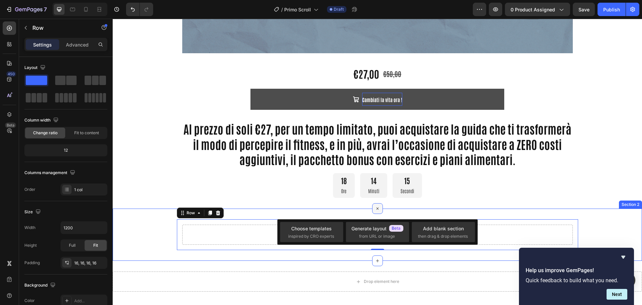
click at [372, 208] on div at bounding box center [377, 208] width 11 height 11
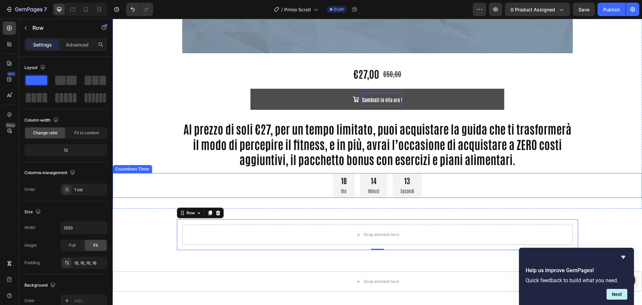
click at [257, 183] on div "18 Ore 14 Minuti 13 Secondi" at bounding box center [377, 185] width 529 height 25
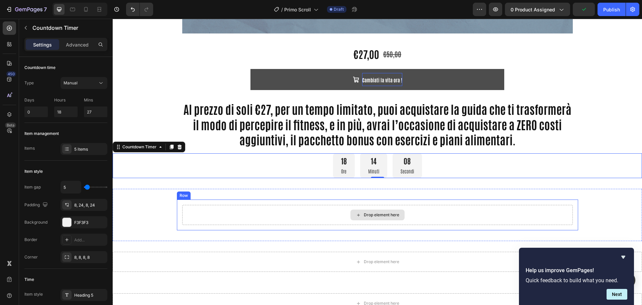
scroll to position [582, 0]
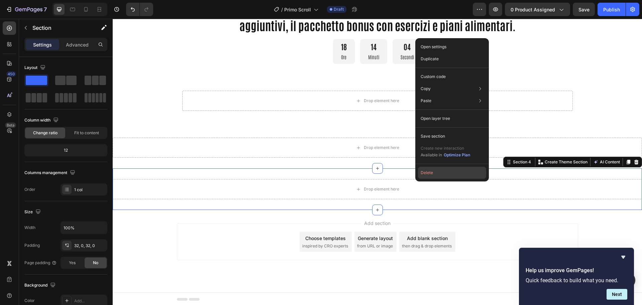
click at [423, 172] on button "Delete" at bounding box center [452, 173] width 68 height 12
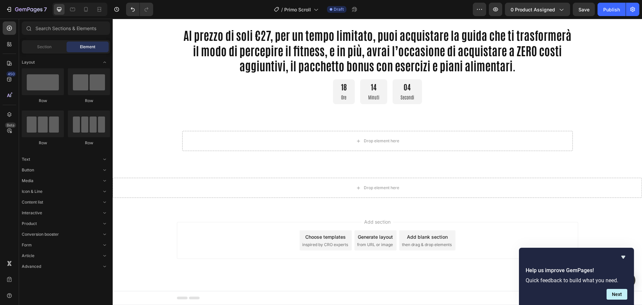
scroll to position [542, 0]
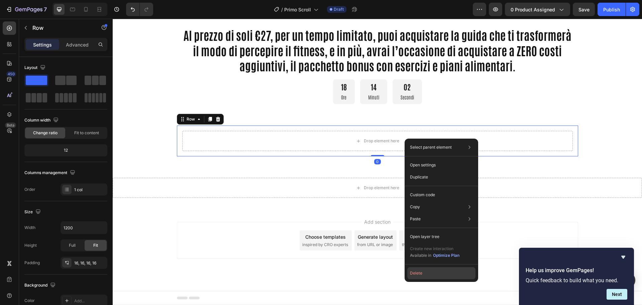
click at [420, 276] on button "Delete" at bounding box center [441, 273] width 68 height 12
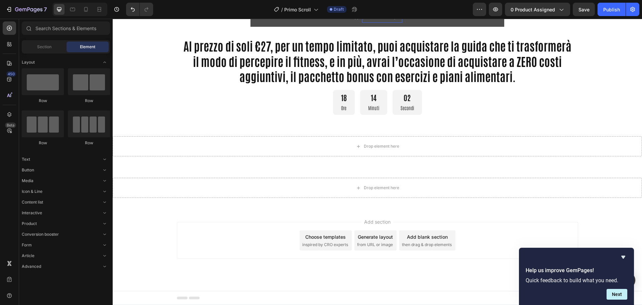
scroll to position [531, 0]
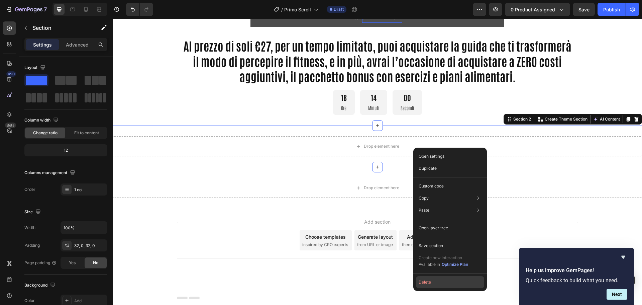
drag, startPoint x: 435, startPoint y: 287, endPoint x: 311, endPoint y: 213, distance: 144.7
click at [435, 287] on button "Delete" at bounding box center [450, 282] width 68 height 12
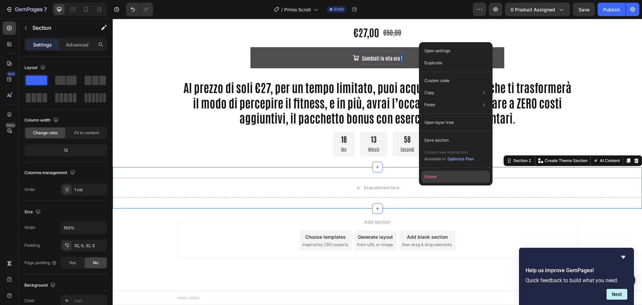
drag, startPoint x: 432, startPoint y: 174, endPoint x: 316, endPoint y: 154, distance: 117.8
click at [432, 174] on button "Delete" at bounding box center [456, 177] width 68 height 12
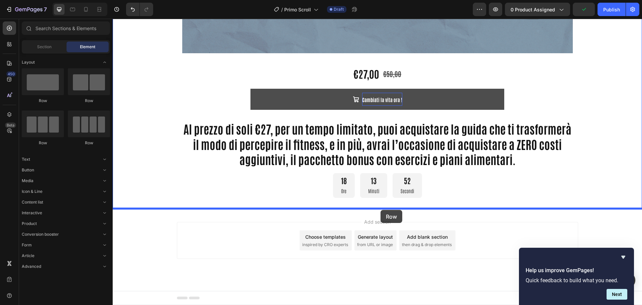
drag, startPoint x: 225, startPoint y: 129, endPoint x: 381, endPoint y: 210, distance: 175.3
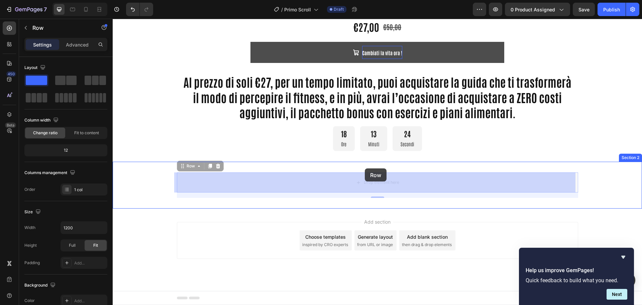
drag, startPoint x: 344, startPoint y: 182, endPoint x: 364, endPoint y: 168, distance: 24.1
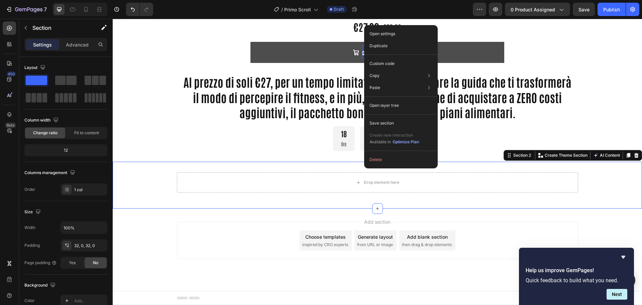
click at [375, 166] on div "Open settings Duplicate Custom code Copy Copy section Ctrl + C Copy style Copy …" at bounding box center [401, 96] width 74 height 143
drag, startPoint x: 260, startPoint y: 144, endPoint x: 372, endPoint y: 163, distance: 114.3
click at [372, 163] on button "Delete" at bounding box center [401, 160] width 68 height 12
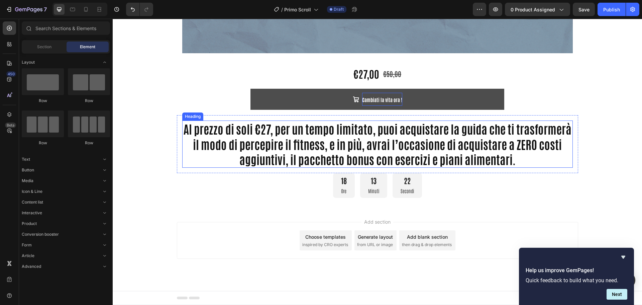
scroll to position [449, 0]
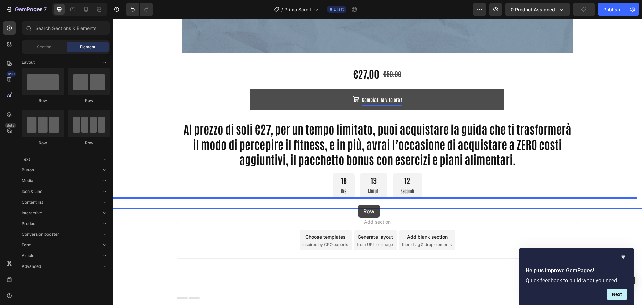
drag, startPoint x: 163, startPoint y: 103, endPoint x: 358, endPoint y: 204, distance: 220.3
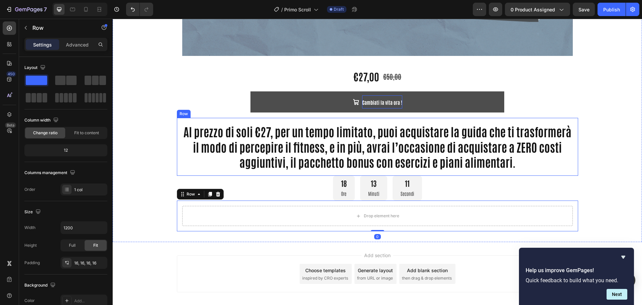
scroll to position [134, 0]
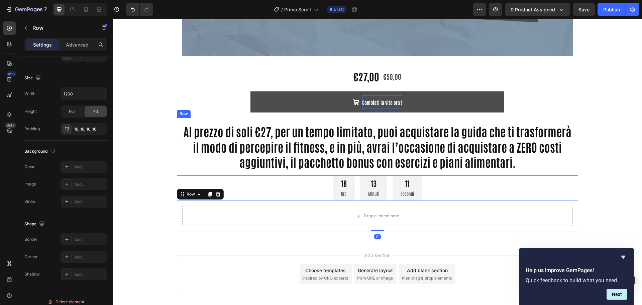
click at [312, 174] on div "Al prezzo di soli €27, per un tempo limitato, puoi acquistare la guida che ti t…" at bounding box center [377, 147] width 401 height 58
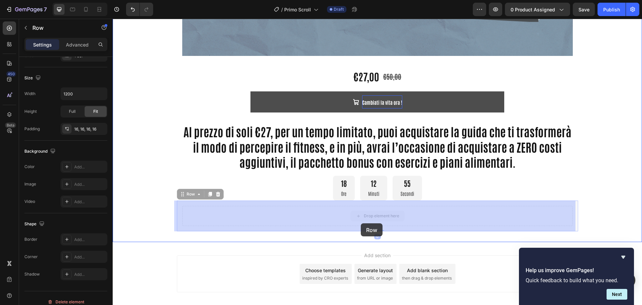
drag, startPoint x: 357, startPoint y: 208, endPoint x: 361, endPoint y: 223, distance: 16.0
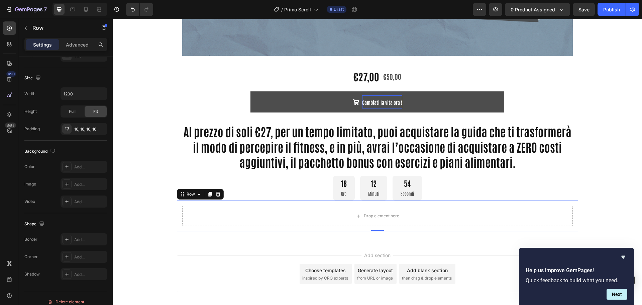
click at [347, 205] on div "Drop element here Row 0" at bounding box center [377, 215] width 401 height 31
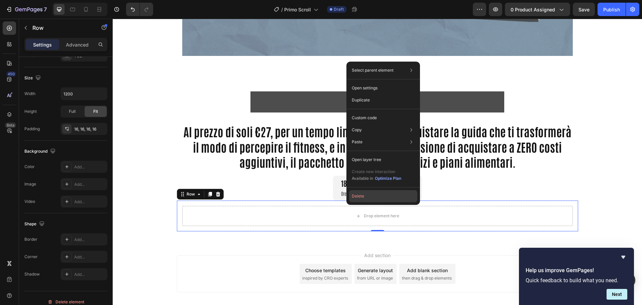
drag, startPoint x: 364, startPoint y: 195, endPoint x: 250, endPoint y: 175, distance: 115.9
click at [364, 195] on button "Delete" at bounding box center [383, 196] width 68 height 12
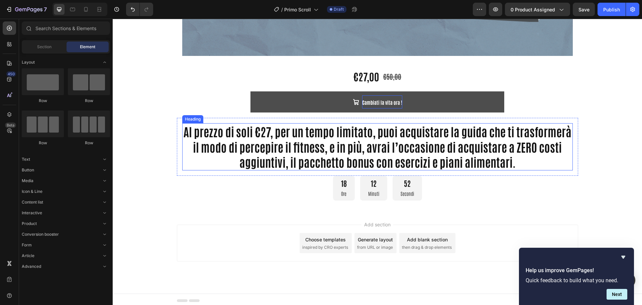
click at [348, 151] on p "Al prezzo di soli €27, per un tempo limitato, puoi acquistare la guida che ti t…" at bounding box center [377, 147] width 389 height 46
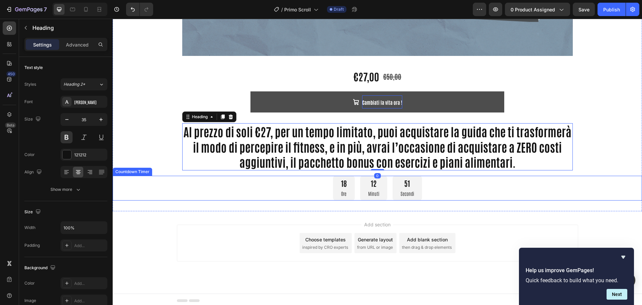
click at [346, 184] on div "18 Ore" at bounding box center [344, 188] width 22 height 25
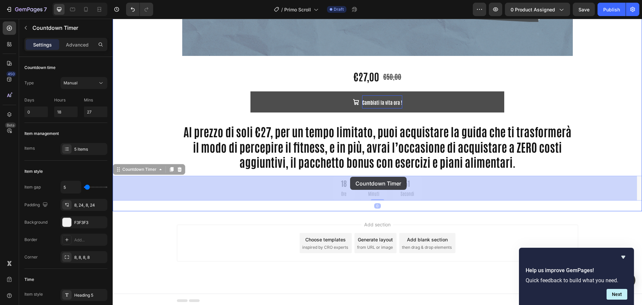
drag, startPoint x: 339, startPoint y: 185, endPoint x: 350, endPoint y: 177, distance: 13.9
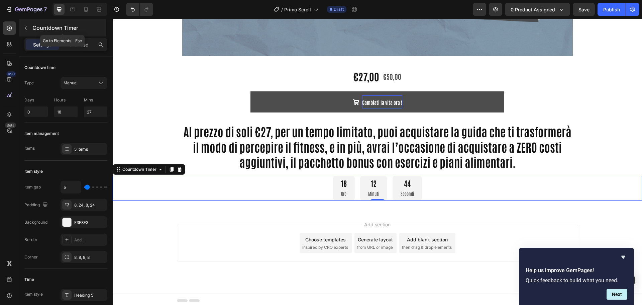
click at [26, 28] on icon "button" at bounding box center [25, 27] width 5 height 5
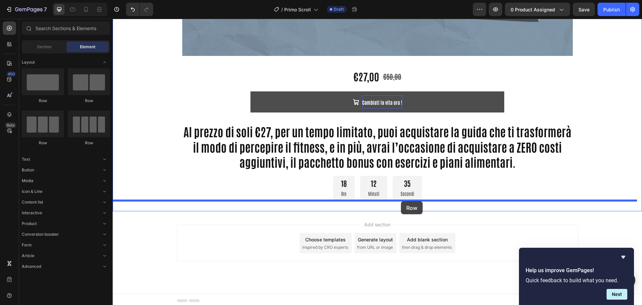
drag, startPoint x: 160, startPoint y: 107, endPoint x: 401, endPoint y: 201, distance: 258.5
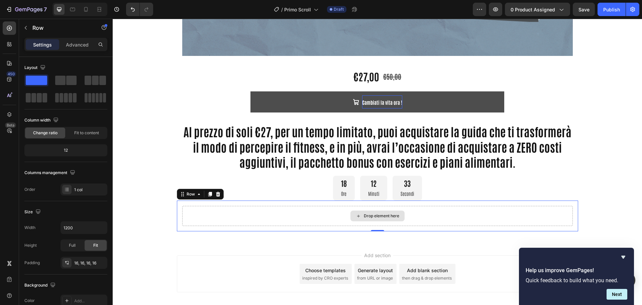
click at [455, 206] on div "Drop element here" at bounding box center [377, 216] width 391 height 20
click at [340, 216] on div "Drop element here" at bounding box center [377, 216] width 391 height 20
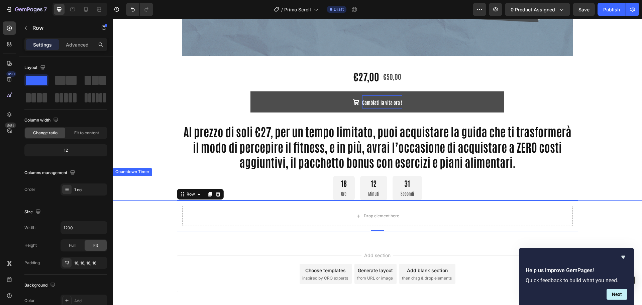
click at [303, 182] on div "18 Ore 12 Minuti 31 Secondi" at bounding box center [377, 188] width 529 height 25
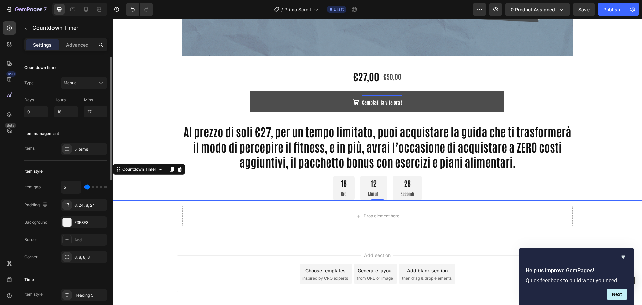
type input "16"
type input "18"
type input "20"
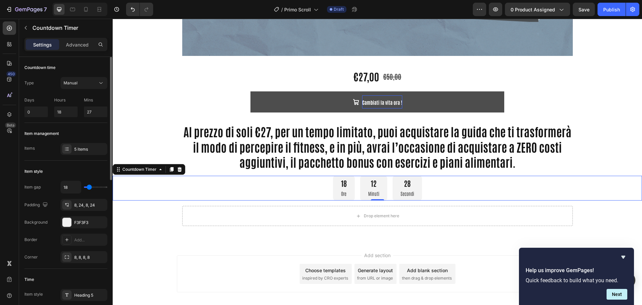
type input "20"
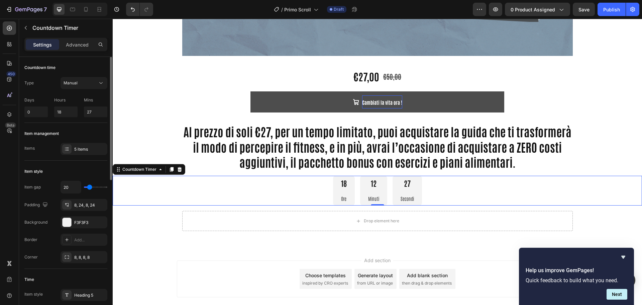
type input "22"
type input "24"
type input "22"
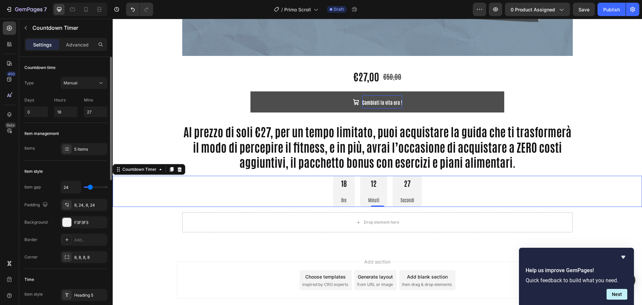
type input "22"
type input "20"
type input "18"
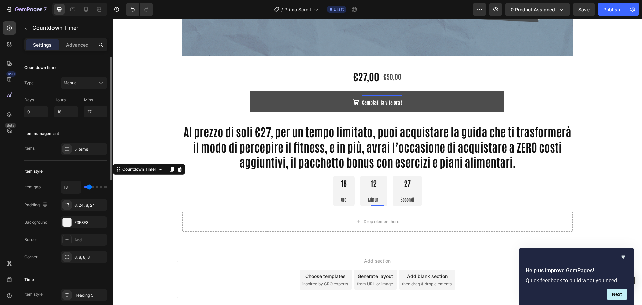
type input "16"
type input "13"
type input "11"
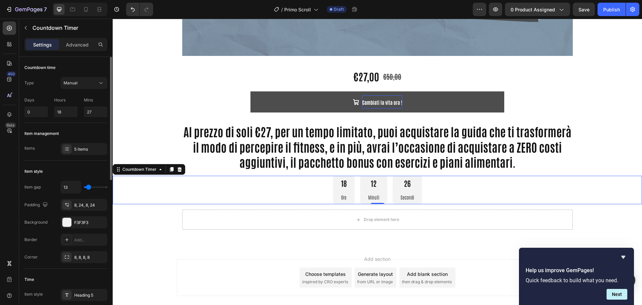
type input "11"
type input "9"
type input "7"
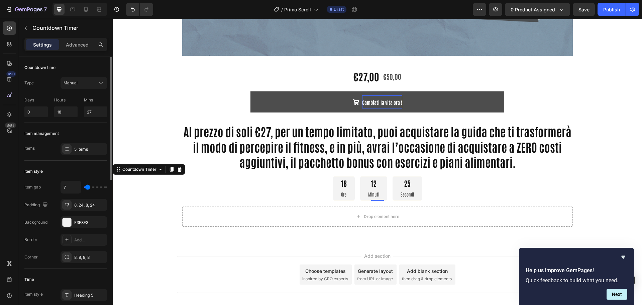
click at [88, 187] on input "range" at bounding box center [95, 186] width 23 height 1
type input "5"
click at [89, 169] on div "Item style" at bounding box center [65, 171] width 83 height 11
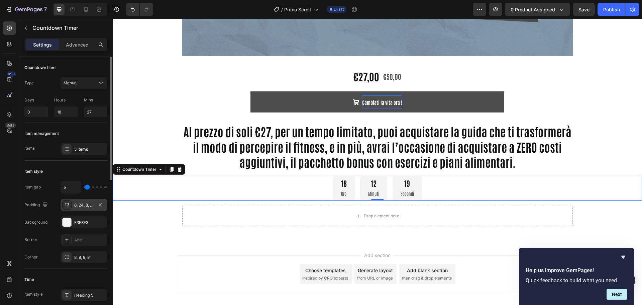
click at [87, 207] on div "8, 24, 8, 24" at bounding box center [83, 205] width 19 height 6
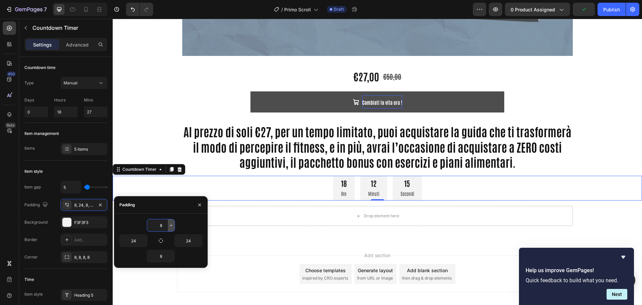
click at [172, 224] on icon "button" at bounding box center [171, 224] width 5 height 5
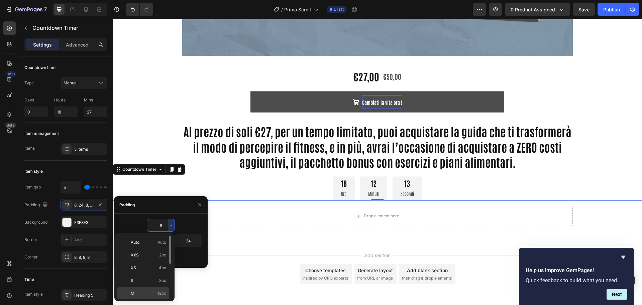
click at [134, 291] on span "M" at bounding box center [133, 293] width 4 height 6
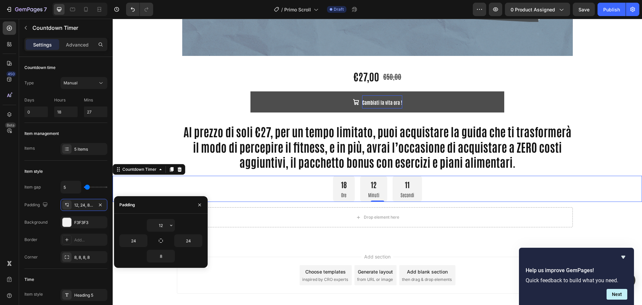
drag, startPoint x: 170, startPoint y: 226, endPoint x: 148, endPoint y: 212, distance: 25.8
click at [161, 221] on input "12" at bounding box center [160, 225] width 27 height 12
type input "8"
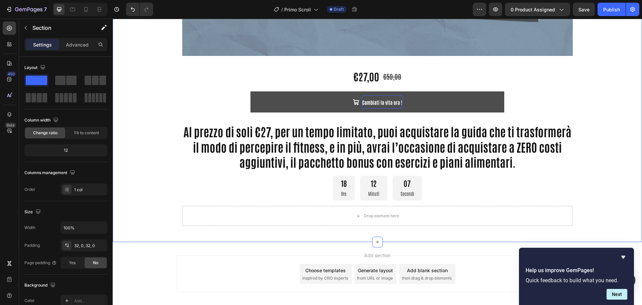
click at [253, 209] on div "Drop element here" at bounding box center [377, 216] width 391 height 20
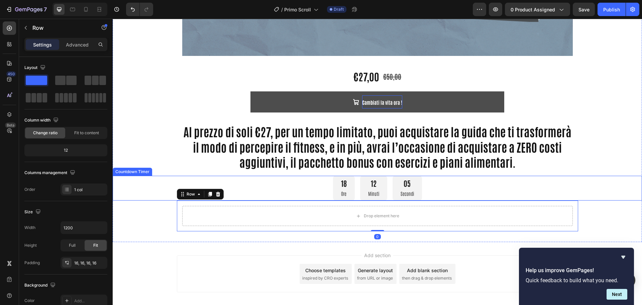
click at [276, 186] on div "18 Ore 12 Minuti 05 Secondi" at bounding box center [377, 188] width 529 height 25
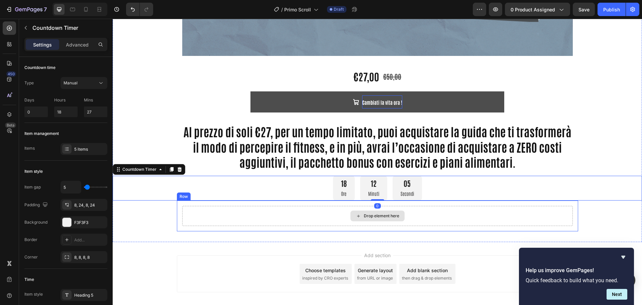
click at [250, 214] on div "Drop element here" at bounding box center [377, 216] width 391 height 20
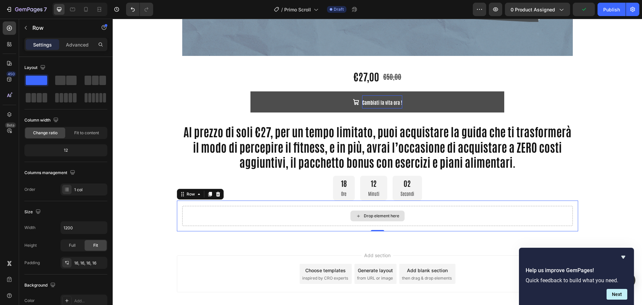
click at [215, 216] on div "Drop element here" at bounding box center [377, 216] width 391 height 20
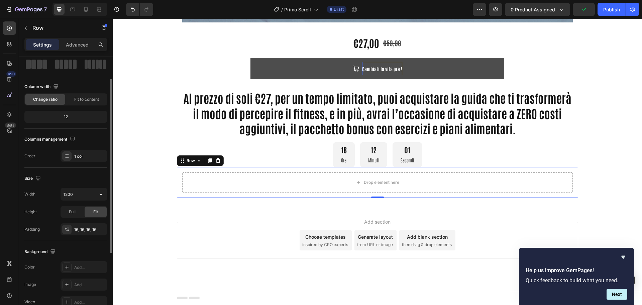
scroll to position [0, 0]
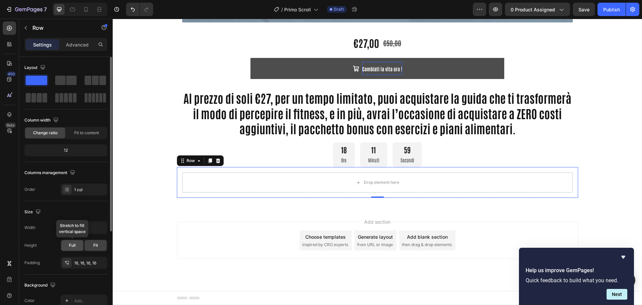
click at [75, 244] on span "Full" at bounding box center [72, 245] width 7 height 6
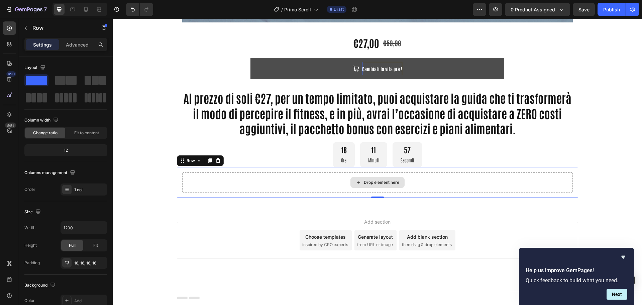
click at [246, 174] on div "Drop element here" at bounding box center [377, 182] width 391 height 20
click at [88, 247] on div "Fit" at bounding box center [96, 245] width 22 height 11
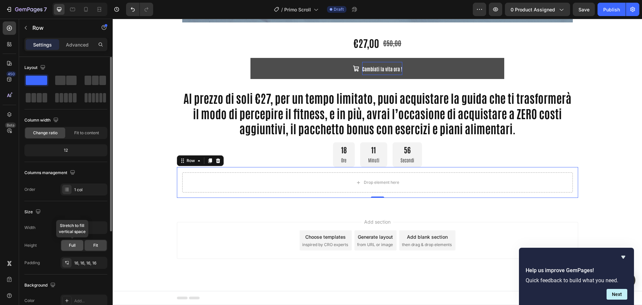
click at [71, 244] on span "Full" at bounding box center [72, 245] width 7 height 6
click at [100, 242] on div "Fit" at bounding box center [96, 245] width 22 height 11
click at [103, 227] on icon "button" at bounding box center [101, 227] width 7 height 7
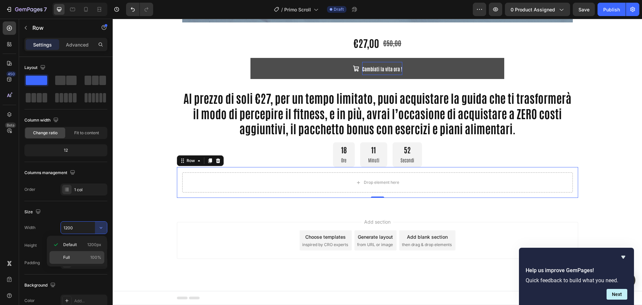
click at [68, 255] on span "Full" at bounding box center [66, 257] width 7 height 6
type input "100%"
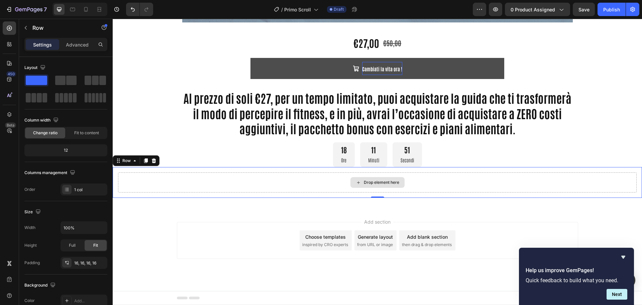
click at [216, 183] on div "Drop element here" at bounding box center [377, 182] width 519 height 20
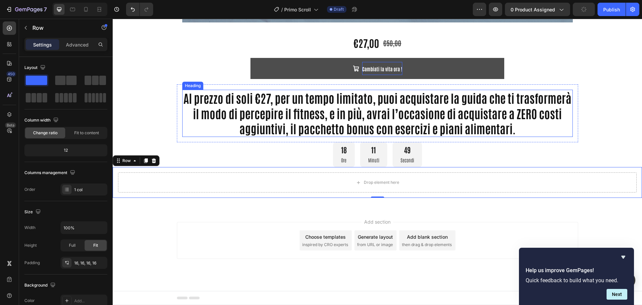
click at [569, 137] on div "Al prezzo di soli €27, per un tempo limitato, puoi acquistare la guida che ti t…" at bounding box center [377, 113] width 401 height 58
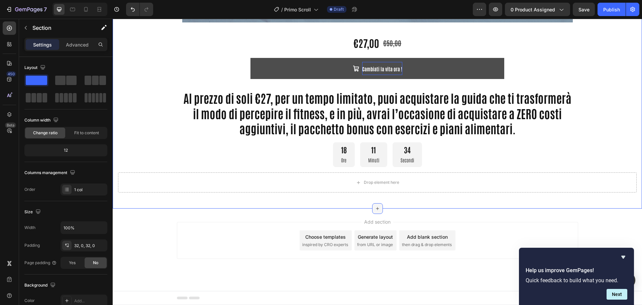
click at [375, 207] on icon at bounding box center [377, 208] width 5 height 5
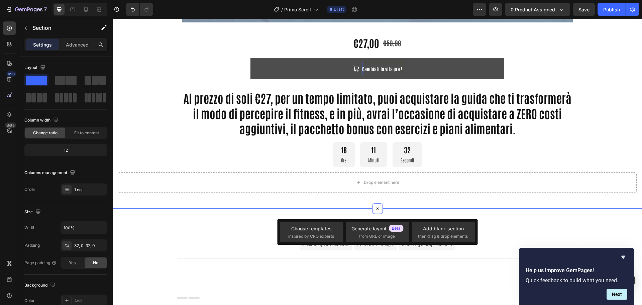
click at [438, 197] on div "Drop element here Row" at bounding box center [377, 182] width 529 height 31
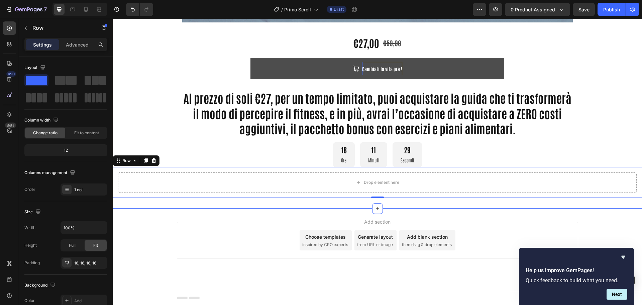
click at [474, 219] on div "Add section Choose templates inspired by CRO experts Generate layout from URL o…" at bounding box center [377, 249] width 529 height 82
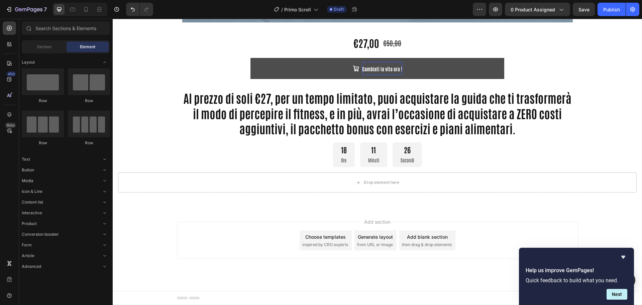
click at [474, 236] on div "Add section Choose templates inspired by CRO experts Generate layout from URL o…" at bounding box center [377, 240] width 401 height 37
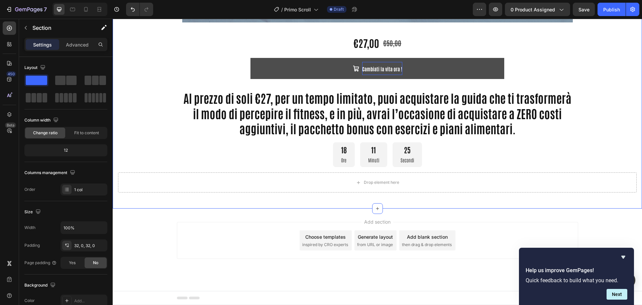
click at [615, 300] on div "Help us improve GemPages! Quick feedback to build what you need. Next" at bounding box center [576, 275] width 115 height 57
click at [622, 255] on icon "Hide survey" at bounding box center [623, 257] width 8 height 8
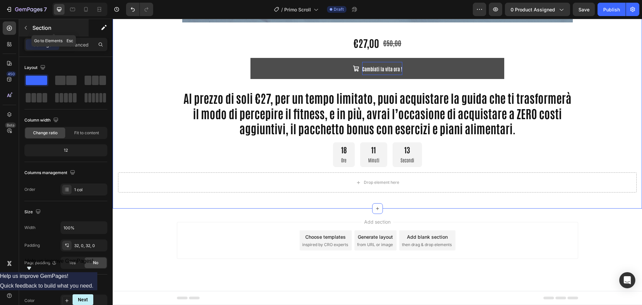
click at [19, 25] on div "Section" at bounding box center [54, 27] width 70 height 17
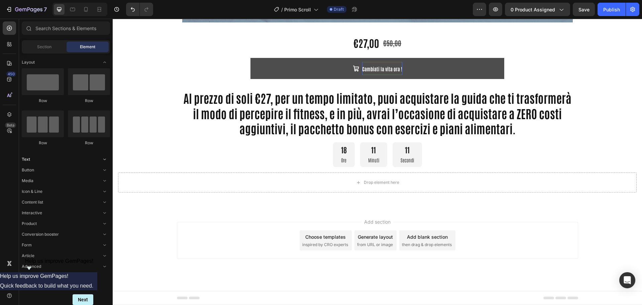
click at [41, 161] on div "Text" at bounding box center [66, 159] width 88 height 7
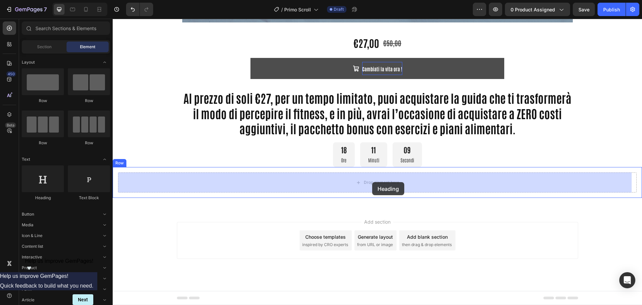
drag, startPoint x: 156, startPoint y: 195, endPoint x: 372, endPoint y: 182, distance: 217.1
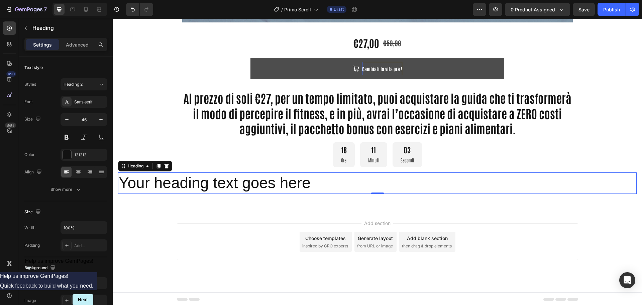
click at [202, 176] on h2 "Your heading text goes here" at bounding box center [377, 182] width 519 height 21
click at [195, 179] on p "Your heading text goes here" at bounding box center [377, 183] width 517 height 20
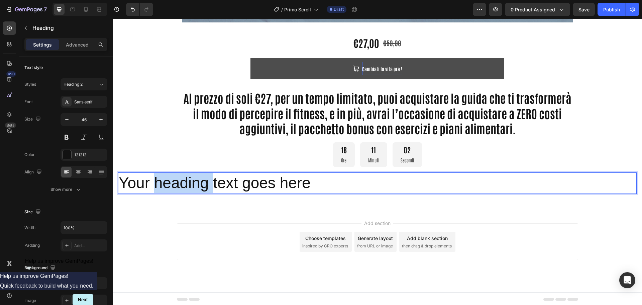
click at [195, 179] on p "Your heading text goes here" at bounding box center [377, 183] width 517 height 20
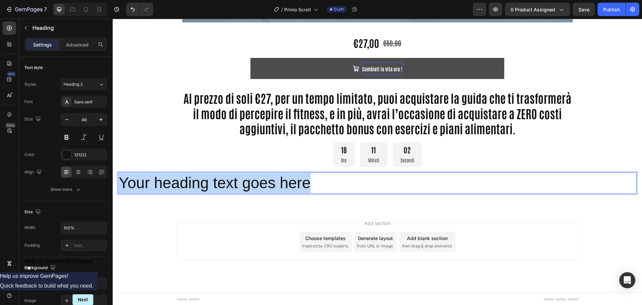
click at [195, 179] on p "Your heading text goes here" at bounding box center [377, 183] width 517 height 20
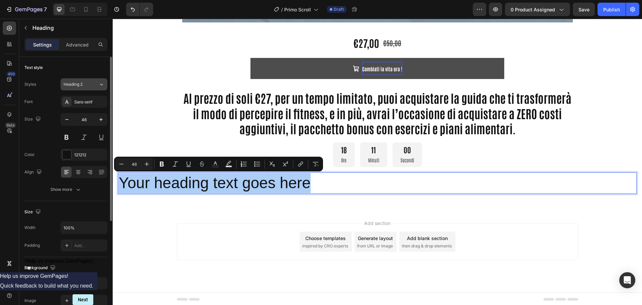
click at [100, 84] on icon at bounding box center [102, 84] width 6 height 7
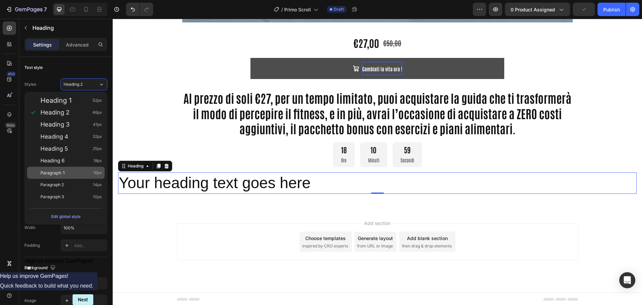
click at [72, 171] on div "Paragraph 1 16px" at bounding box center [71, 172] width 62 height 7
type input "16"
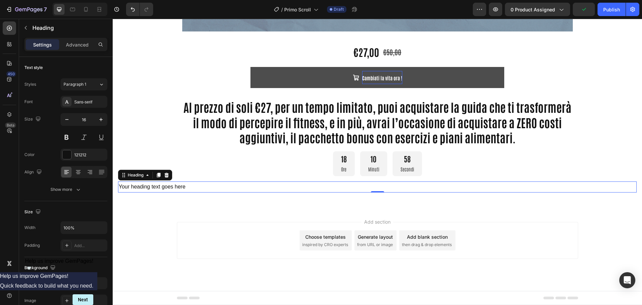
scroll to position [470, 0]
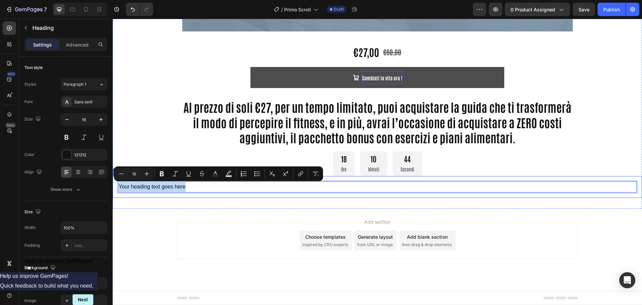
drag, startPoint x: 196, startPoint y: 187, endPoint x: 115, endPoint y: 181, distance: 80.8
click at [115, 181] on div "Your heading text goes here Heading 0 Row" at bounding box center [377, 187] width 529 height 22
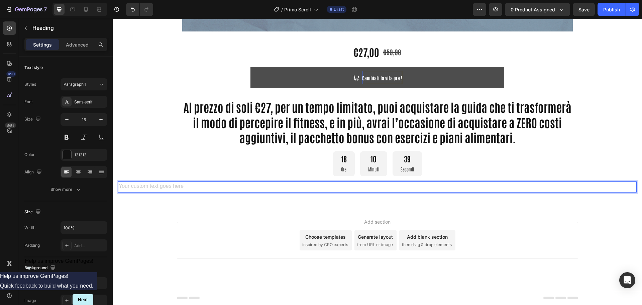
click at [204, 183] on h2 "Rich Text Editor. Editing area: main" at bounding box center [377, 186] width 519 height 11
drag, startPoint x: 201, startPoint y: 185, endPoint x: 203, endPoint y: 212, distance: 26.8
click at [204, 211] on div "Add section Choose templates inspired by CRO experts Generate layout from URL o…" at bounding box center [377, 249] width 529 height 82
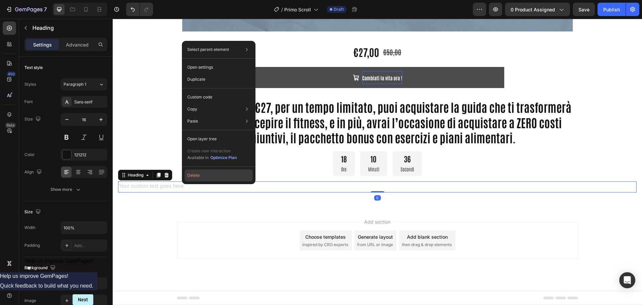
click at [189, 177] on button "Delete" at bounding box center [219, 175] width 68 height 12
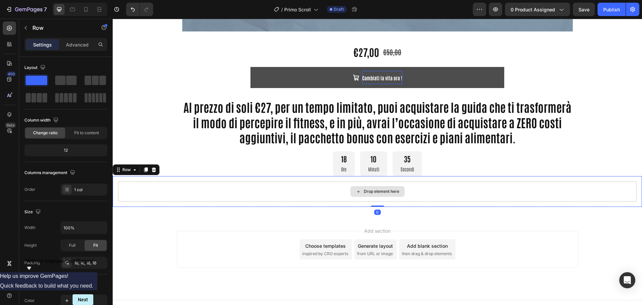
click at [316, 191] on div "Drop element here" at bounding box center [377, 191] width 519 height 20
click at [27, 26] on icon "button" at bounding box center [25, 27] width 5 height 5
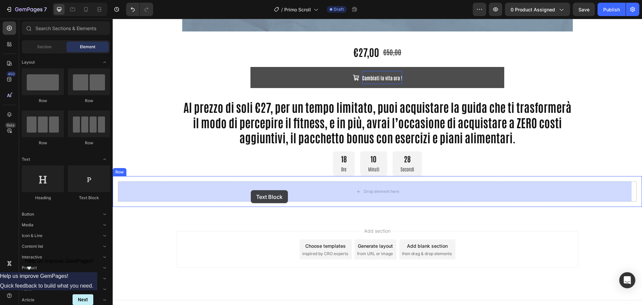
drag, startPoint x: 205, startPoint y: 201, endPoint x: 251, endPoint y: 190, distance: 46.9
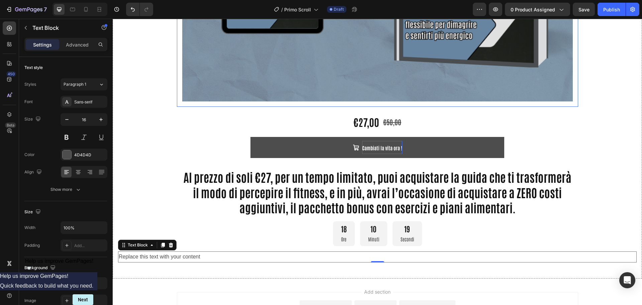
scroll to position [403, 0]
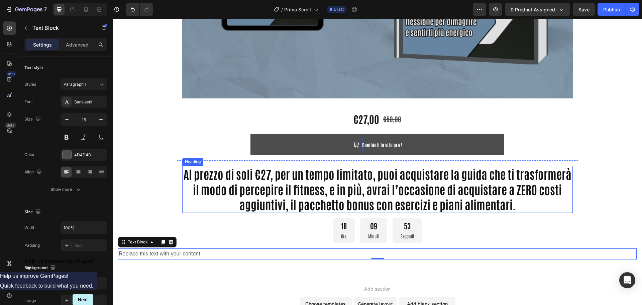
click at [331, 190] on p "Al prezzo di soli €27, per un tempo limitato, puoi acquistare la guida che ti t…" at bounding box center [377, 189] width 389 height 46
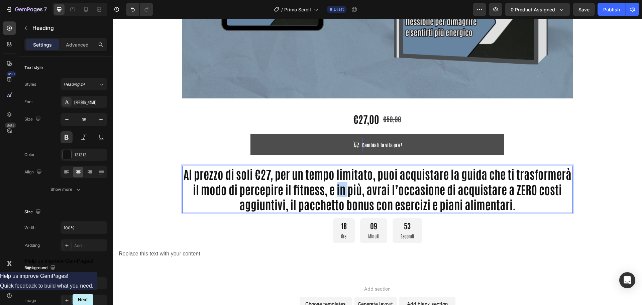
click at [335, 189] on p "Al prezzo di soli €27, per un tempo limitato, puoi acquistare la guida che ti t…" at bounding box center [377, 189] width 389 height 46
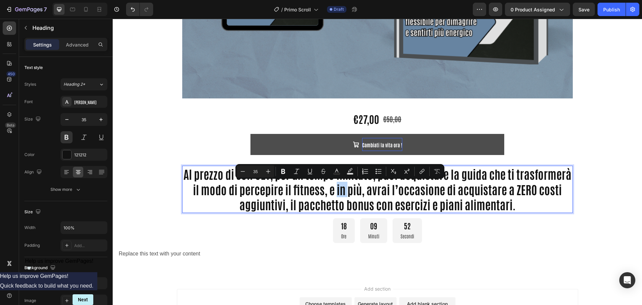
click at [339, 193] on p "Al prezzo di soli €27, per un tempo limitato, puoi acquistare la guida che ti t…" at bounding box center [377, 189] width 389 height 46
drag, startPoint x: 344, startPoint y: 191, endPoint x: 328, endPoint y: 190, distance: 16.1
click at [328, 190] on p "Al prezzo di soli €27, per un tempo limitato, puoi acquistare la guida che ti t…" at bounding box center [377, 189] width 389 height 46
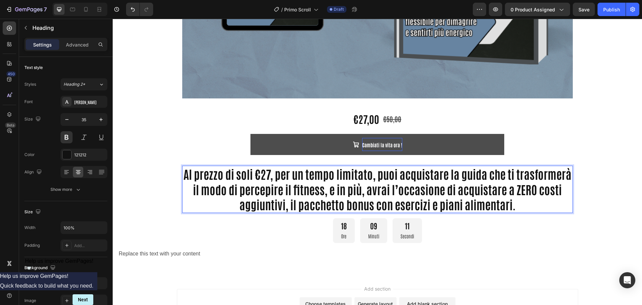
click at [263, 204] on p "Al prezzo di soli €27, per un tempo limitato, puoi acquistare la guida che ti t…" at bounding box center [377, 189] width 389 height 46
click at [508, 190] on p "Al prezzo di soli €27, per un tempo limitato, puoi acquistare la guida che ti t…" at bounding box center [377, 189] width 389 height 46
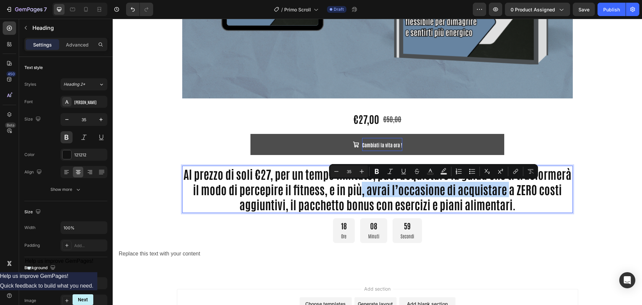
drag, startPoint x: 507, startPoint y: 190, endPoint x: 361, endPoint y: 190, distance: 145.5
click at [361, 190] on p "Al prezzo di soli €27, per un tempo limitato, puoi acquistare la guida che ti t…" at bounding box center [377, 189] width 389 height 46
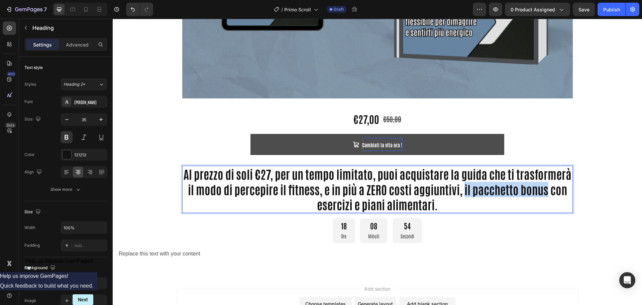
drag, startPoint x: 463, startPoint y: 190, endPoint x: 545, endPoint y: 193, distance: 81.7
click at [545, 193] on p "Al prezzo di soli €27, per un tempo limitato, puoi acquistare la guida che ti t…" at bounding box center [377, 189] width 389 height 46
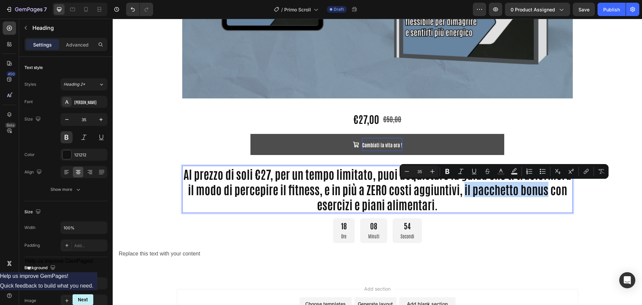
copy p "il pacchetto bonus"
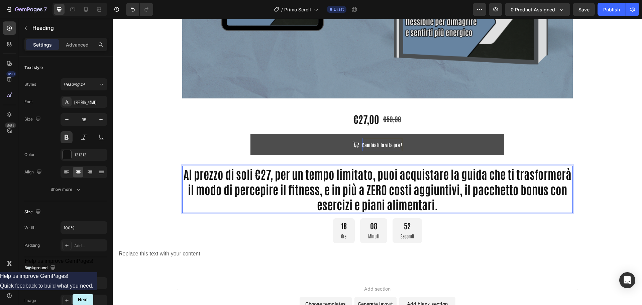
click at [359, 192] on p "Al prezzo di soli €27, per un tempo limitato, puoi acquistare la guida che ti t…" at bounding box center [377, 189] width 389 height 46
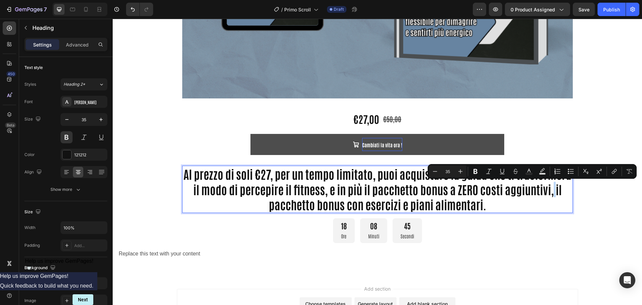
drag, startPoint x: 552, startPoint y: 192, endPoint x: 554, endPoint y: 195, distance: 4.2
click at [554, 195] on p "Al prezzo di soli €27, per un tempo limitato, puoi acquistare la guida che ti t…" at bounding box center [377, 189] width 389 height 46
click at [550, 193] on p "Al prezzo di soli €27, per un tempo limitato, puoi acquistare la guida che ti t…" at bounding box center [377, 189] width 389 height 46
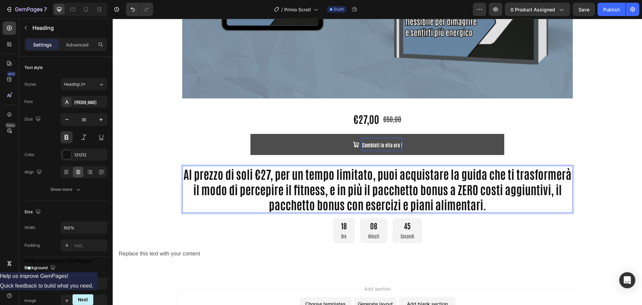
click at [549, 191] on p "Al prezzo di soli €27, per un tempo limitato, puoi acquistare la guida che ti t…" at bounding box center [377, 189] width 389 height 46
drag, startPoint x: 549, startPoint y: 191, endPoint x: 555, endPoint y: 198, distance: 9.4
click at [555, 198] on p "Al prezzo di soli €27, per un tempo limitato, puoi acquistare la guida che ti t…" at bounding box center [377, 189] width 389 height 46
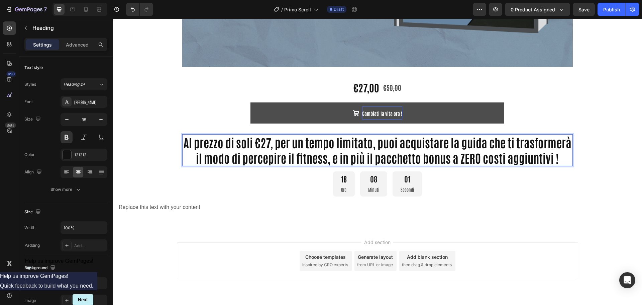
scroll to position [437, 0]
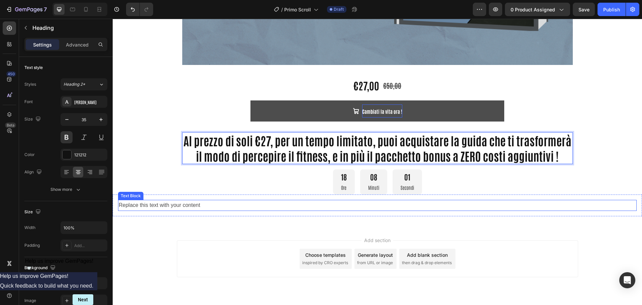
drag, startPoint x: 288, startPoint y: 211, endPoint x: 272, endPoint y: 210, distance: 16.4
click at [288, 211] on div "Replace this text with your content Text Block Row" at bounding box center [377, 205] width 529 height 22
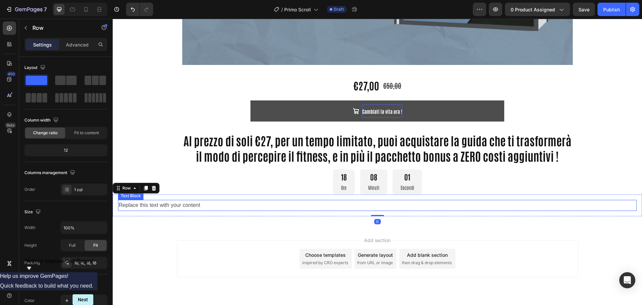
click at [202, 206] on div "Replace this text with your content" at bounding box center [377, 205] width 519 height 11
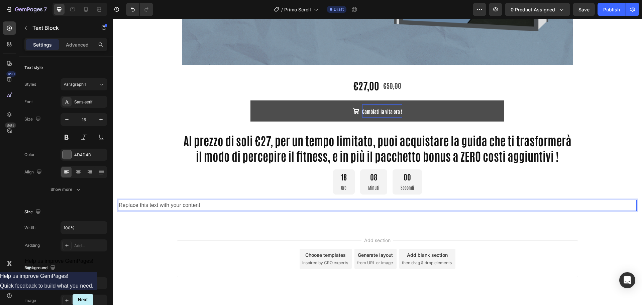
click at [181, 204] on div "Replace this text with your content" at bounding box center [377, 205] width 519 height 11
click at [181, 204] on p "Replace this text with your content" at bounding box center [377, 205] width 517 height 10
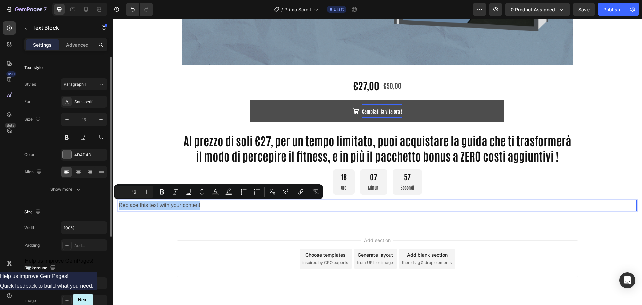
drag, startPoint x: 91, startPoint y: 101, endPoint x: 90, endPoint y: 94, distance: 7.1
click at [91, 101] on div "Sans-serif" at bounding box center [89, 102] width 31 height 6
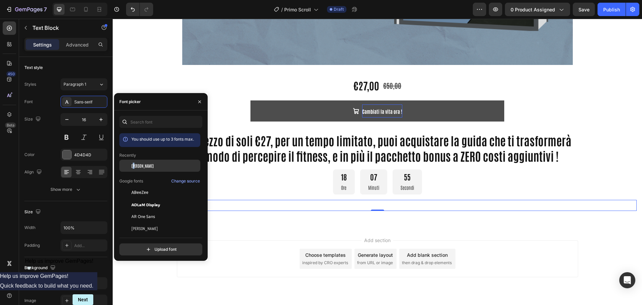
click at [134, 168] on span "[PERSON_NAME]" at bounding box center [142, 166] width 22 height 6
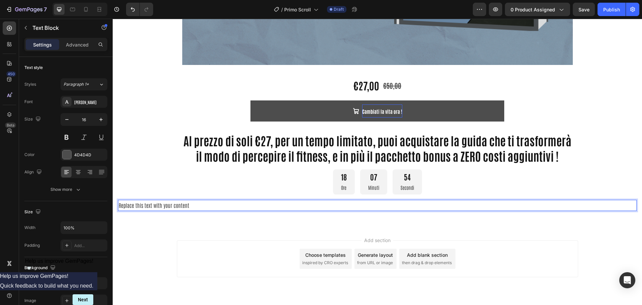
click at [225, 205] on p "Replace this text with your content" at bounding box center [377, 205] width 517 height 10
click at [186, 209] on p "Replace this text with your content" at bounding box center [377, 205] width 517 height 10
click at [183, 207] on p "Replace this text with your content" at bounding box center [377, 205] width 517 height 10
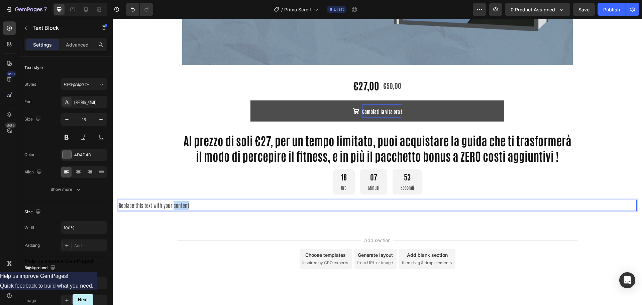
click at [183, 207] on p "Replace this text with your content" at bounding box center [377, 205] width 517 height 10
click at [195, 205] on p "Attenzione! Al termine dell'offerta, non potrai piu beneficiare del nostro" at bounding box center [377, 205] width 517 height 10
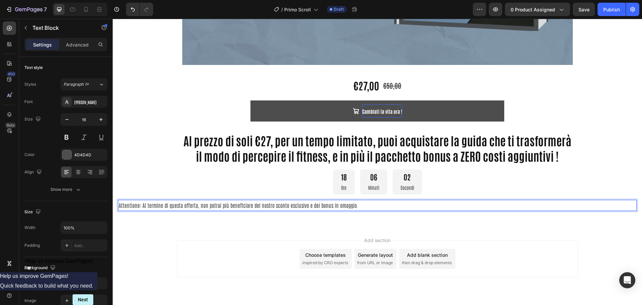
click at [286, 203] on p "Attentione: Al termine di questa offerta, non potrai più beneficiare del nostro…" at bounding box center [377, 205] width 517 height 10
click at [79, 172] on icon at bounding box center [78, 172] width 7 height 7
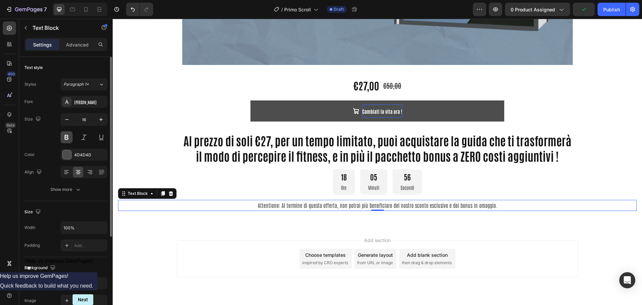
click at [68, 135] on button at bounding box center [67, 137] width 12 height 12
click at [67, 156] on div at bounding box center [67, 154] width 9 height 9
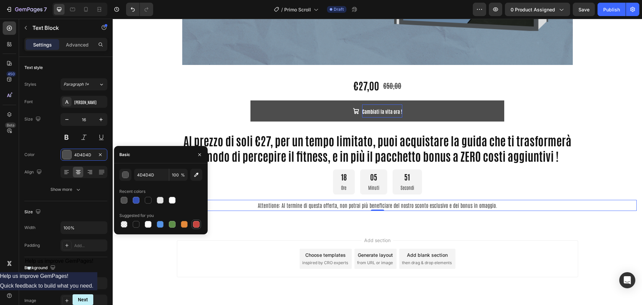
click at [198, 222] on div at bounding box center [196, 224] width 7 height 7
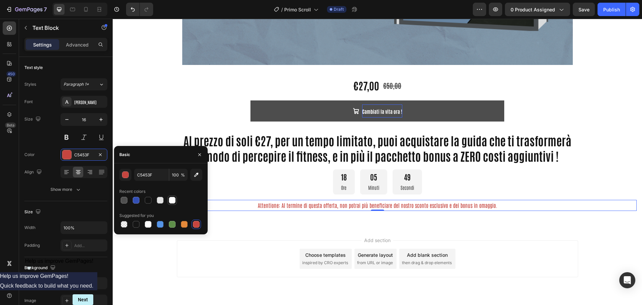
click at [174, 199] on div at bounding box center [172, 200] width 7 height 7
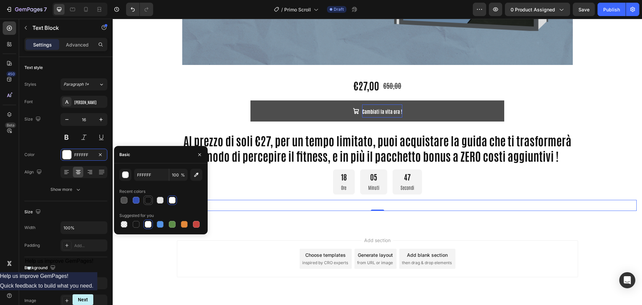
click at [149, 199] on div at bounding box center [148, 200] width 7 height 7
type input "121212"
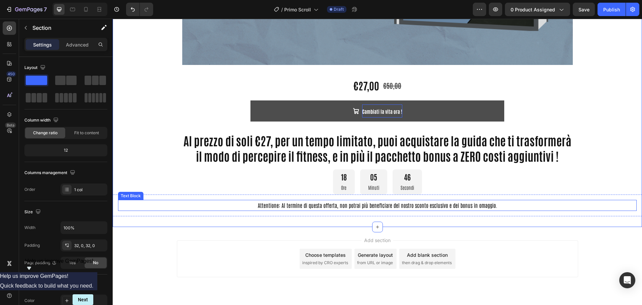
click at [275, 207] on p "Attentione: Al termine di questa offerta, non potrai più beneficiare del nostro…" at bounding box center [377, 205] width 517 height 10
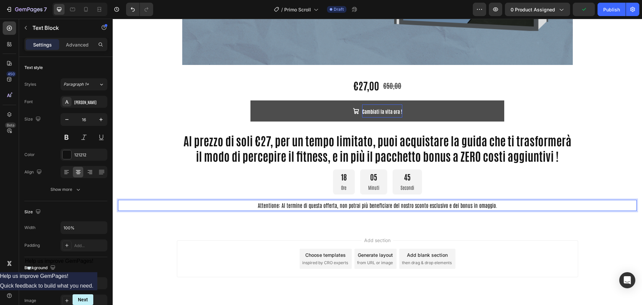
click at [227, 204] on p "Attentione: Al termine di questa offerta, non potrai più beneficiare del nostro…" at bounding box center [377, 205] width 517 height 10
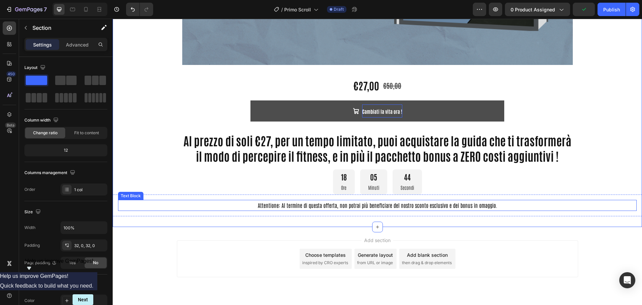
click at [220, 205] on p "Attentione: Al termine di questa offerta, non potrai più beneficiare del nostro…" at bounding box center [377, 205] width 517 height 10
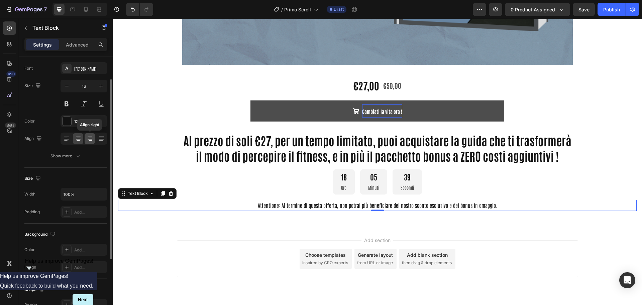
scroll to position [0, 0]
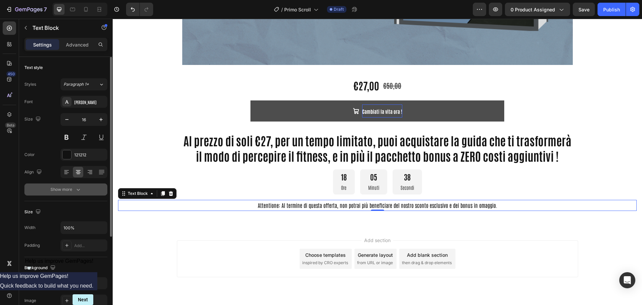
click at [78, 187] on icon "button" at bounding box center [78, 189] width 7 height 7
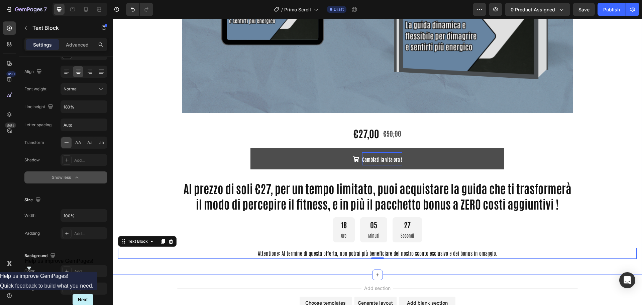
scroll to position [455, 0]
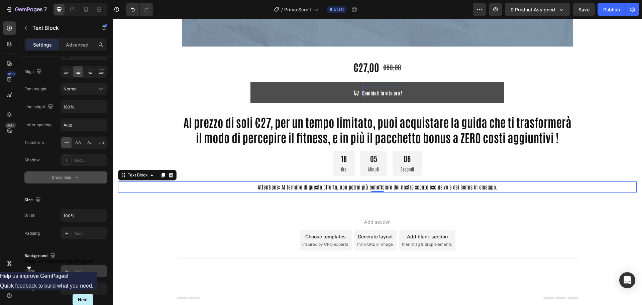
click at [67, 273] on icon at bounding box center [66, 270] width 5 height 5
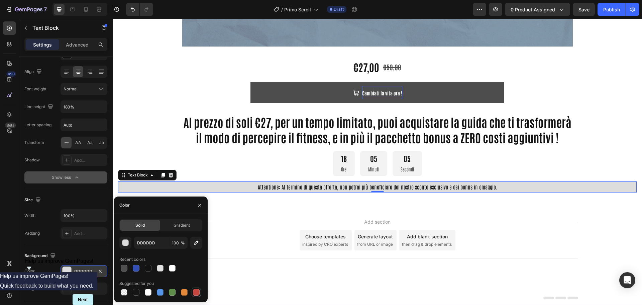
click at [198, 291] on div at bounding box center [196, 292] width 7 height 7
type input "C5453F"
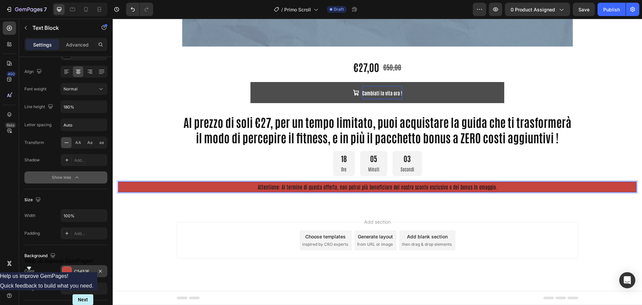
click at [260, 187] on p "Attentione: Al termine di questa offerta, non potrai più beneficiare del nostro…" at bounding box center [377, 187] width 517 height 10
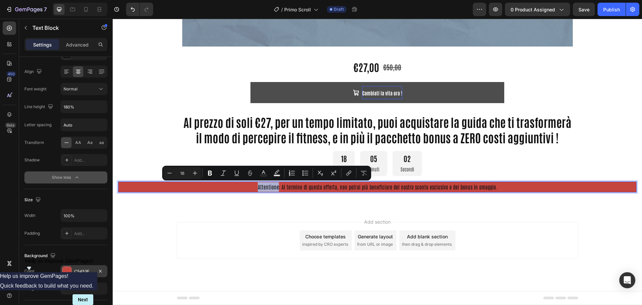
click at [231, 184] on p "Attentione: Al termine di questa offerta, non potrai più beneficiare del nostro…" at bounding box center [377, 187] width 517 height 10
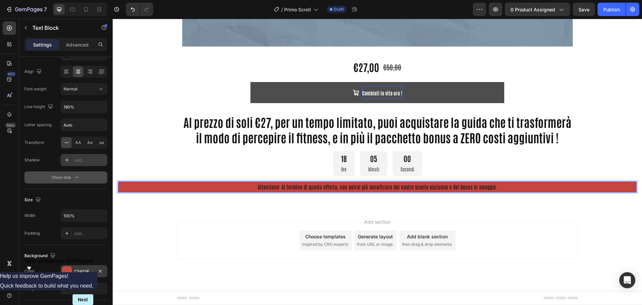
scroll to position [0, 0]
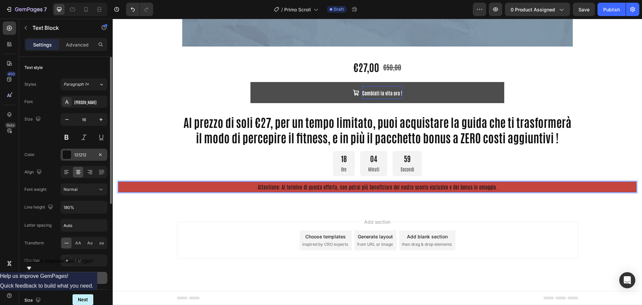
click at [66, 156] on div at bounding box center [67, 154] width 9 height 9
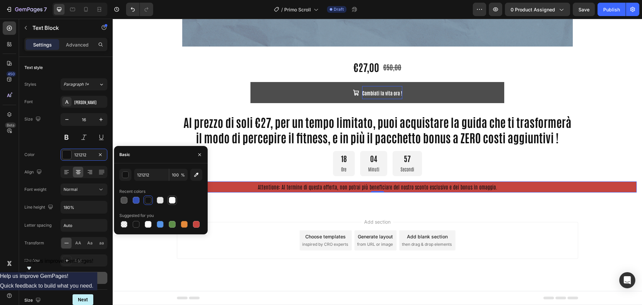
click at [174, 199] on div at bounding box center [172, 200] width 7 height 7
type input "FFFFFF"
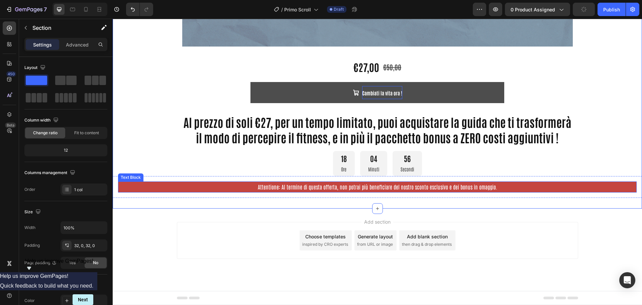
click at [269, 182] on p "Attentione: Al termine di questa offerta, non potrai più beneficiare del nostro…" at bounding box center [377, 187] width 517 height 10
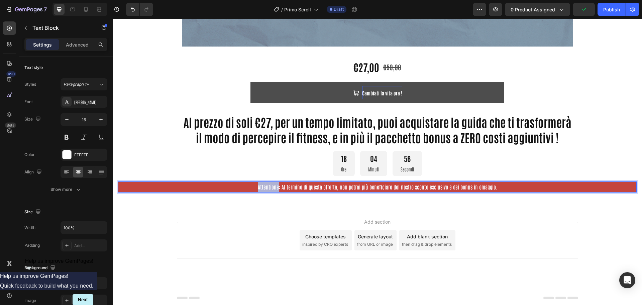
click at [268, 186] on p "Attentione: Al termine di questa offerta, non potrai più beneficiare del nostro…" at bounding box center [377, 187] width 517 height 10
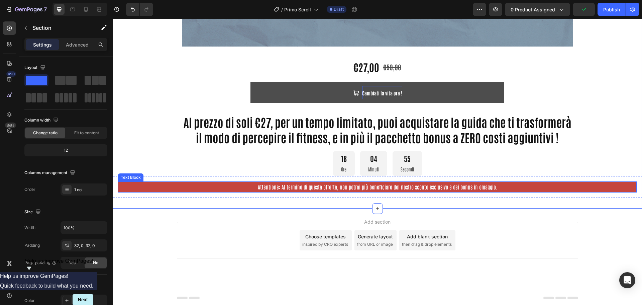
click at [291, 186] on p "Attentione: Al termine di questa offerta, non potrai più beneficiare del nostro…" at bounding box center [377, 187] width 517 height 10
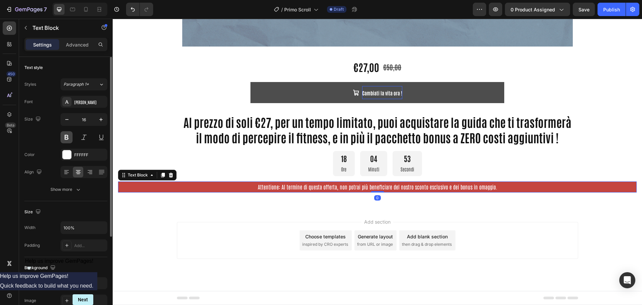
click at [68, 137] on button at bounding box center [67, 137] width 12 height 12
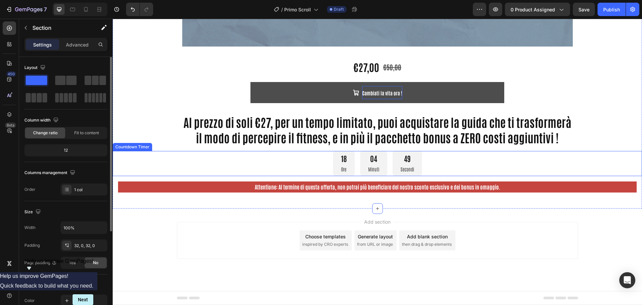
click at [301, 149] on div "Al prezzo di soli €27, per un tempo limitato, puoi acquistare la guida che ti t…" at bounding box center [377, 129] width 401 height 42
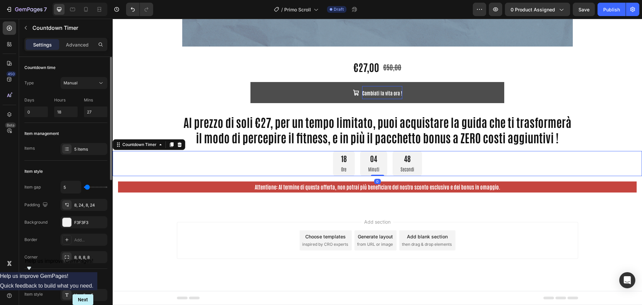
click at [507, 161] on div "18 Ore 04 Minuti 48 Secondi" at bounding box center [377, 163] width 529 height 25
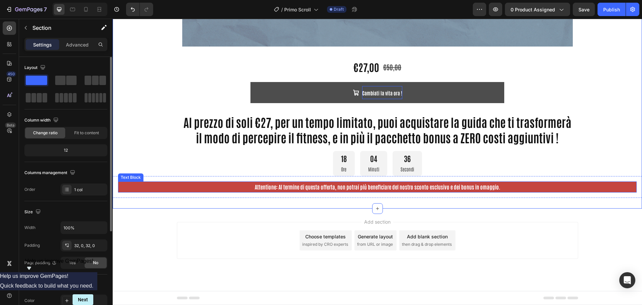
click at [284, 189] on p "Attentione: Al termine di questa offerta, non potrai più beneficiare del nostro…" at bounding box center [377, 187] width 517 height 10
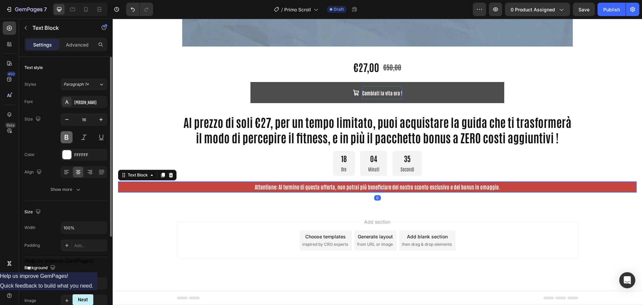
click at [68, 136] on button at bounding box center [67, 137] width 12 height 12
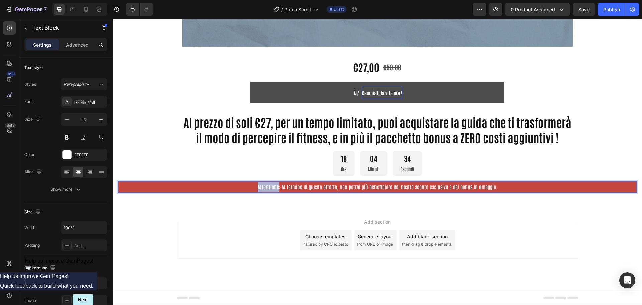
click at [265, 187] on p "Attentione: Al termine di questa offerta, non potrai più beneficiare del nostro…" at bounding box center [377, 187] width 517 height 10
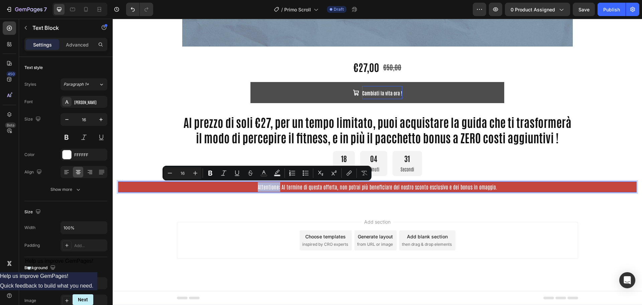
drag, startPoint x: 278, startPoint y: 187, endPoint x: 257, endPoint y: 186, distance: 20.8
click at [257, 186] on p "Attentione: Al termine di questa offerta, non potrai più beneficiare del nostro…" at bounding box center [377, 187] width 517 height 10
click at [69, 135] on button at bounding box center [67, 137] width 12 height 12
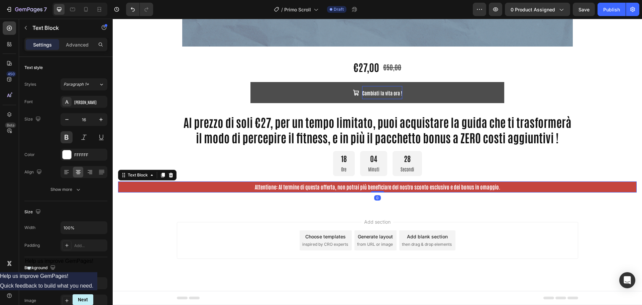
click at [287, 187] on p "Attentione: Al termine di questa offerta, non potrai più beneficiare del nostro…" at bounding box center [377, 187] width 517 height 10
click at [335, 188] on p "Attentione: Al termine di questa offerta, non potrai più beneficiare del nostro…" at bounding box center [377, 187] width 517 height 10
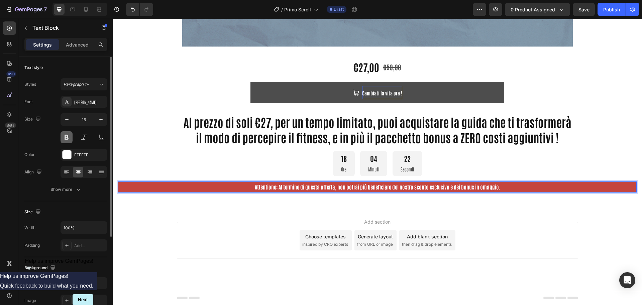
click at [69, 137] on button at bounding box center [67, 137] width 12 height 12
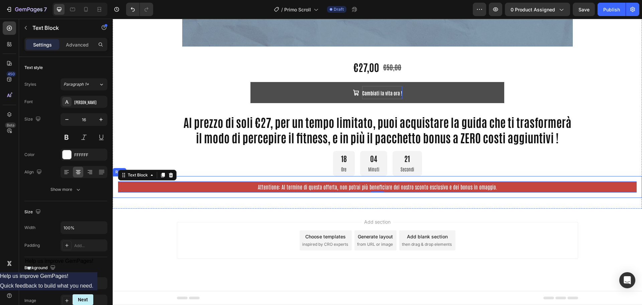
click at [411, 188] on p "Attentione: Al termine di questa offerta, non potrai più beneficiare del nostro…" at bounding box center [377, 187] width 517 height 10
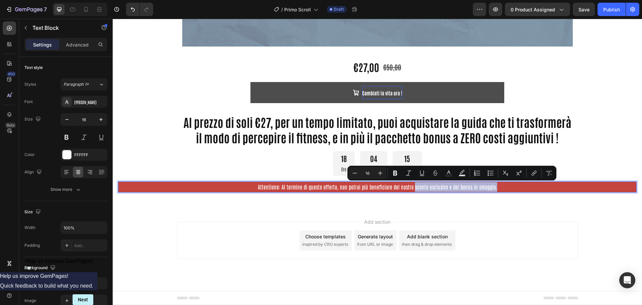
drag, startPoint x: 411, startPoint y: 189, endPoint x: 494, endPoint y: 189, distance: 83.3
click at [494, 189] on p "Attentione: Al termine di questa offerta, non potrai più beneficiare del nostro…" at bounding box center [377, 187] width 517 height 10
click at [399, 169] on button "Bold" at bounding box center [395, 173] width 12 height 12
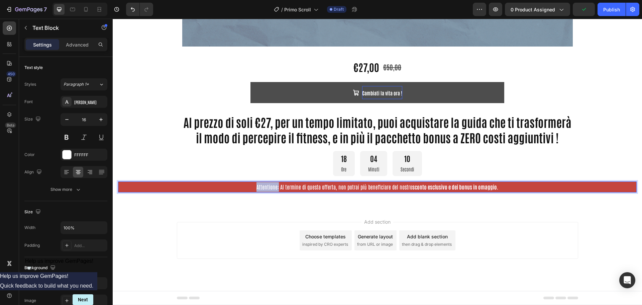
drag, startPoint x: 276, startPoint y: 188, endPoint x: 255, endPoint y: 186, distance: 21.5
click at [255, 186] on p "Attentione: Al termine di questa offerta, non potrai più beneficiare del nostro…" at bounding box center [377, 187] width 517 height 10
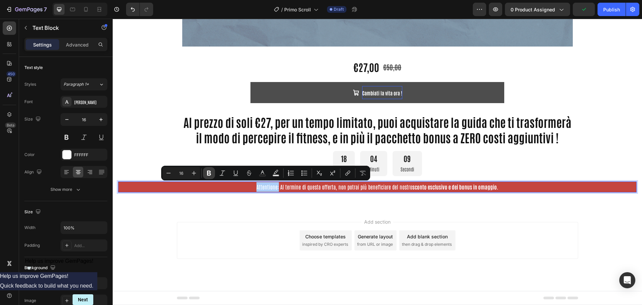
click at [208, 172] on icon "Editor contextual toolbar" at bounding box center [209, 173] width 4 height 5
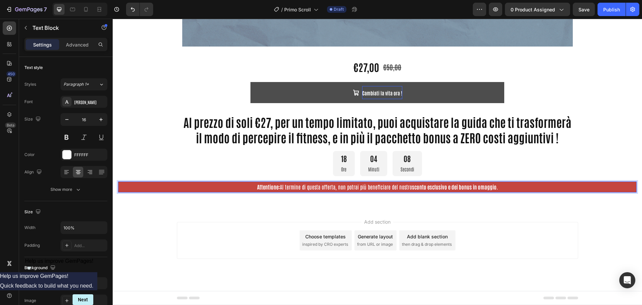
click at [309, 188] on p "Attentione: Al termine di questa offerta, non potrai più beneficiare del nostro…" at bounding box center [377, 187] width 517 height 10
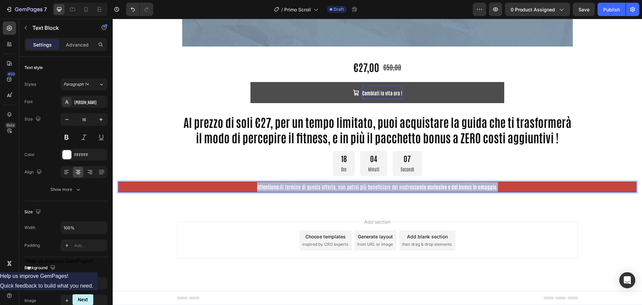
click at [309, 188] on p "Attentione: Al termine di questa offerta, non potrai più beneficiare del nostro…" at bounding box center [377, 187] width 517 height 10
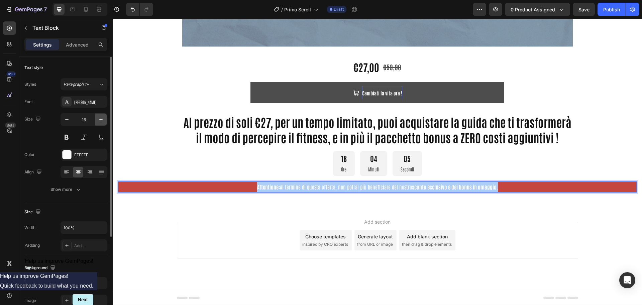
click at [102, 118] on icon "button" at bounding box center [101, 119] width 7 height 7
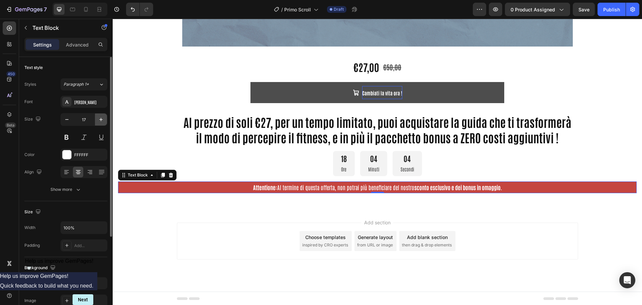
click at [102, 118] on icon "button" at bounding box center [101, 119] width 7 height 7
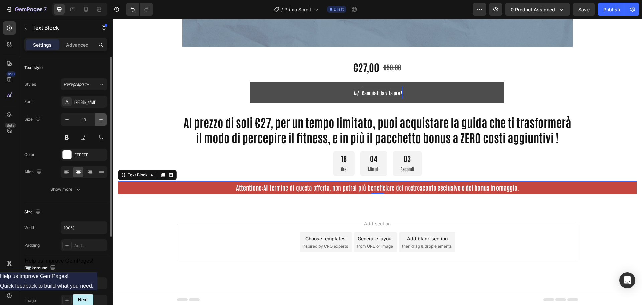
click at [102, 118] on icon "button" at bounding box center [101, 119] width 7 height 7
type input "20"
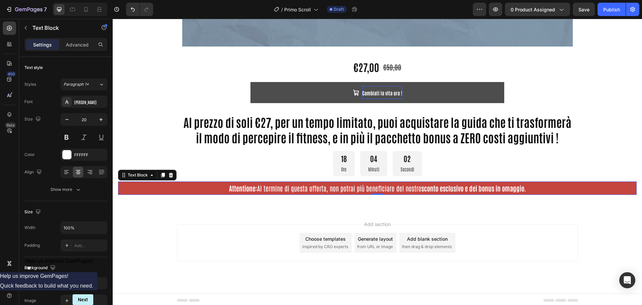
click at [238, 218] on div "Add section Choose templates inspired by CRO experts Generate layout from URL o…" at bounding box center [377, 252] width 529 height 82
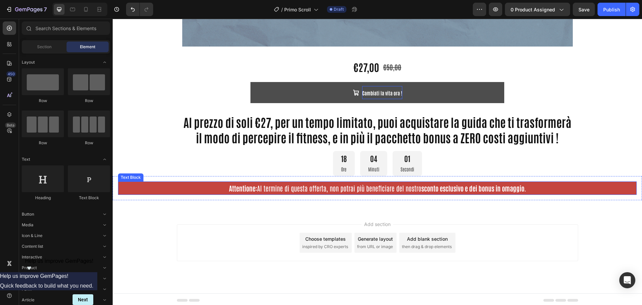
click at [237, 188] on strong "Attentione:" at bounding box center [243, 188] width 28 height 9
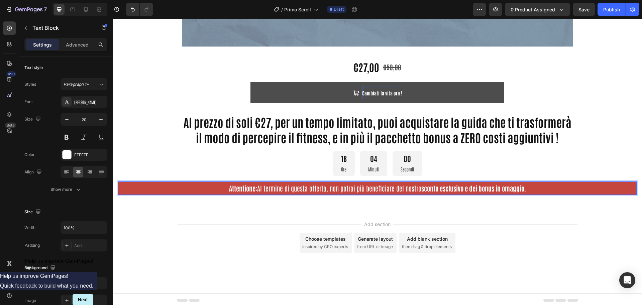
click at [281, 191] on p "Attentione: Al termine di questa offerta, non potrai più beneficiare del nostro…" at bounding box center [377, 188] width 517 height 12
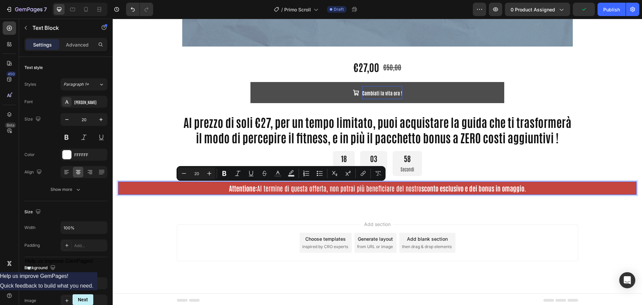
click at [234, 189] on strong "Attentione:" at bounding box center [243, 188] width 28 height 9
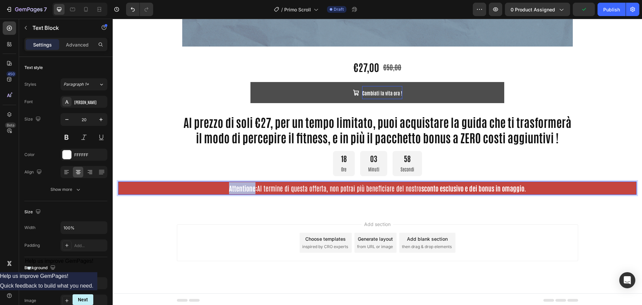
click at [234, 189] on strong "Attentione:" at bounding box center [243, 188] width 28 height 9
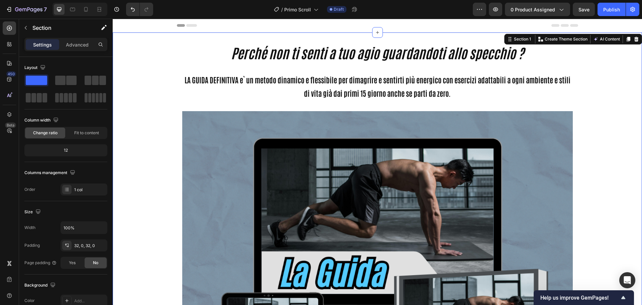
scroll to position [455, 0]
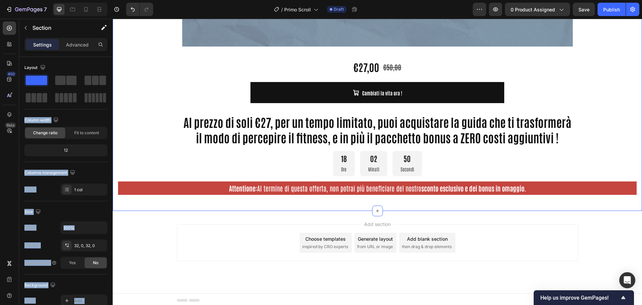
drag, startPoint x: 146, startPoint y: 98, endPoint x: 218, endPoint y: 202, distance: 125.8
click at [24, 26] on icon "button" at bounding box center [25, 27] width 5 height 5
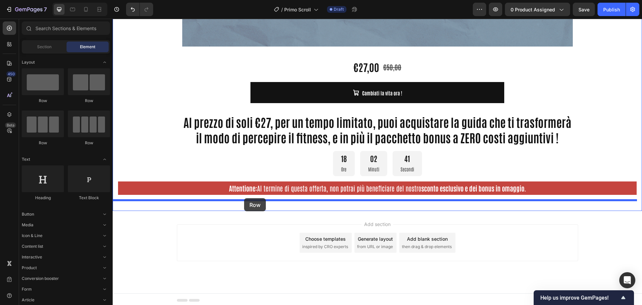
drag, startPoint x: 160, startPoint y: 106, endPoint x: 244, endPoint y: 198, distance: 125.0
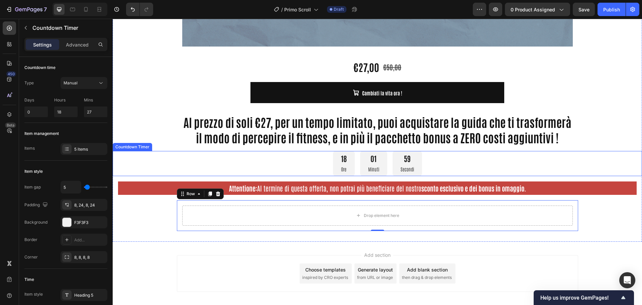
click at [197, 163] on div "18 Ore 01 Minuti 59 Secondi" at bounding box center [377, 163] width 529 height 25
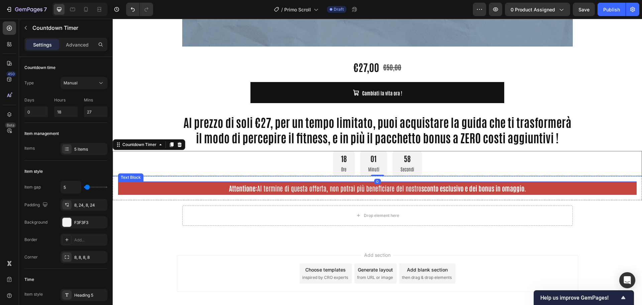
click at [200, 187] on p "Attentione: Al termine di questa offerta, non potrai più beneficiare del nostro…" at bounding box center [377, 188] width 517 height 12
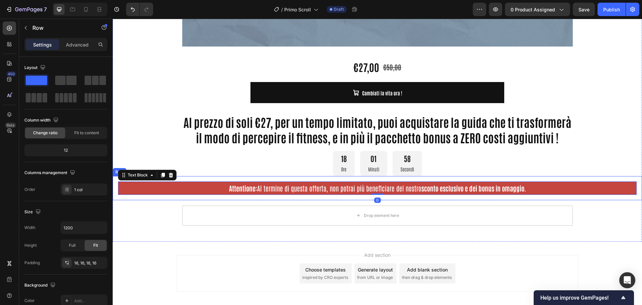
click at [209, 212] on div "Drop element here" at bounding box center [377, 215] width 391 height 20
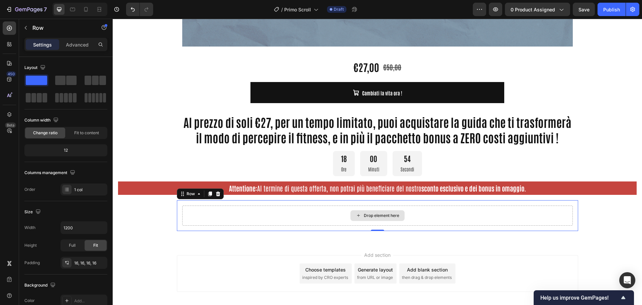
click at [294, 213] on div "Drop element here" at bounding box center [377, 215] width 391 height 20
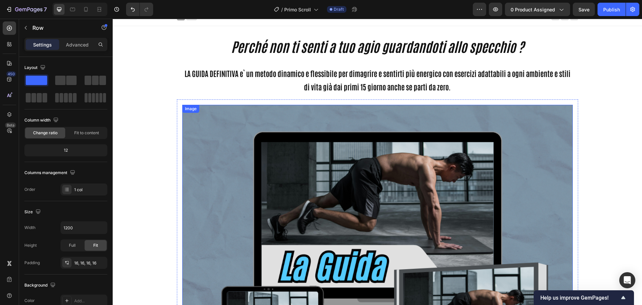
scroll to position [0, 0]
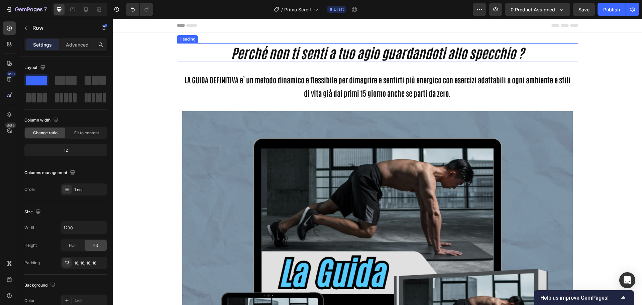
click at [292, 46] on strong "Perché non ti senti a tuo agio guardandoti allo specchio ?" at bounding box center [377, 52] width 293 height 17
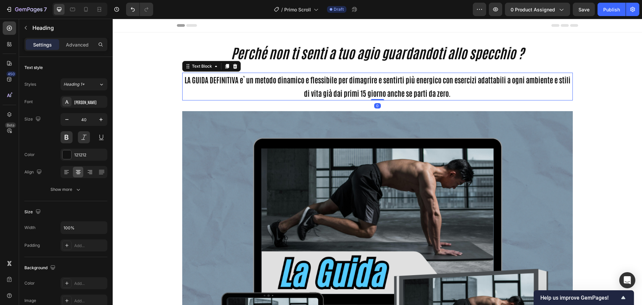
click at [307, 82] on p "LA GUIDA DEFINITIVA e` un metodo dinamico e flessibile per dimagrire e sentirti…" at bounding box center [377, 86] width 389 height 26
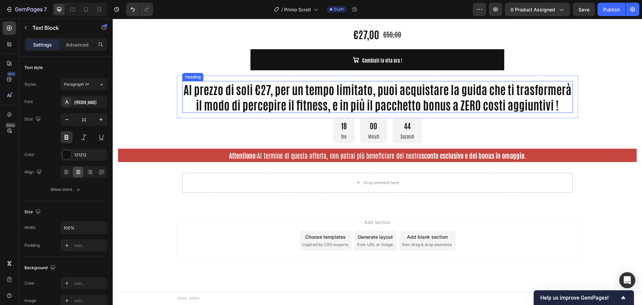
scroll to position [488, 0]
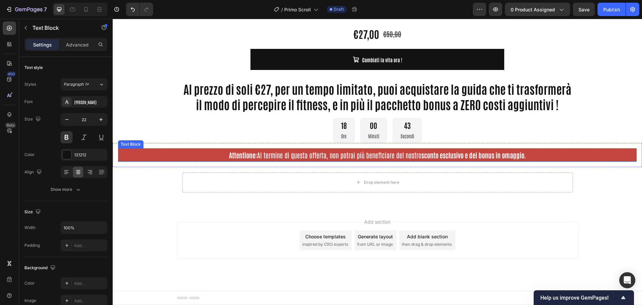
click at [316, 157] on p "Attentione: Al termine di questa offerta, non potrai più beneficiare del nostro…" at bounding box center [377, 155] width 517 height 12
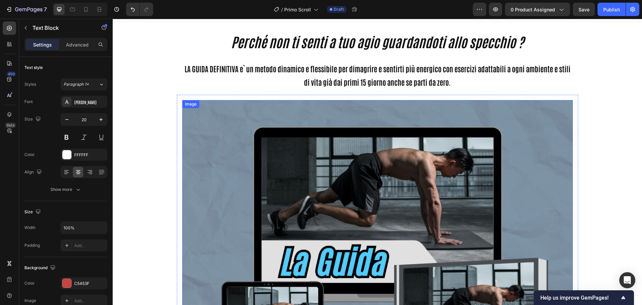
scroll to position [0, 0]
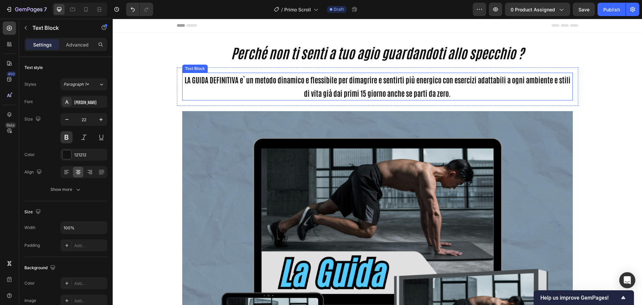
click at [323, 86] on p "LA GUIDA DEFINITIVA e` un metodo dinamico e flessibile per dimagrire e sentirti…" at bounding box center [377, 86] width 389 height 26
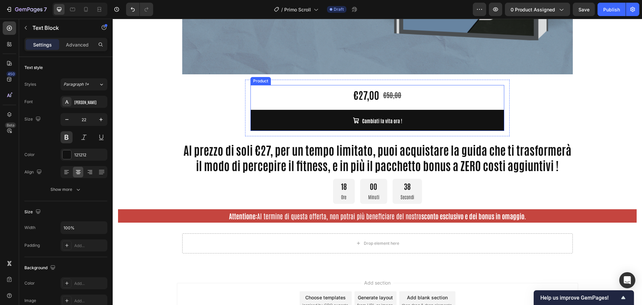
scroll to position [435, 0]
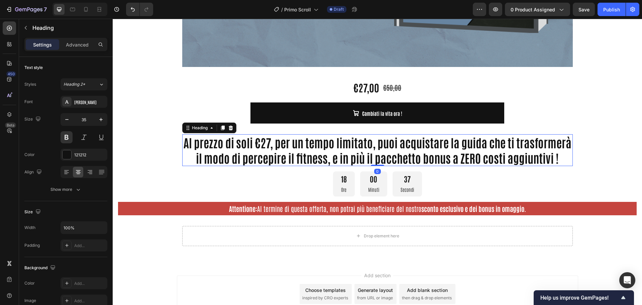
click at [332, 150] on p "Al prezzo di soli €27, per un tempo limitato, puoi acquistare la guida che ti t…" at bounding box center [377, 150] width 389 height 30
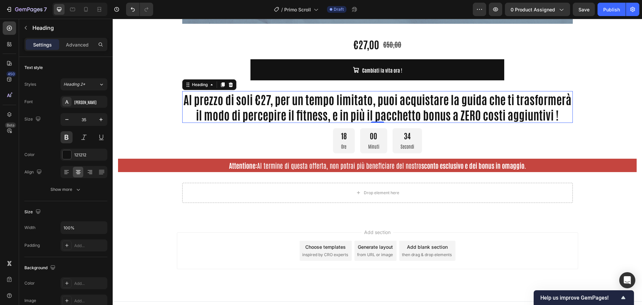
scroll to position [488, 0]
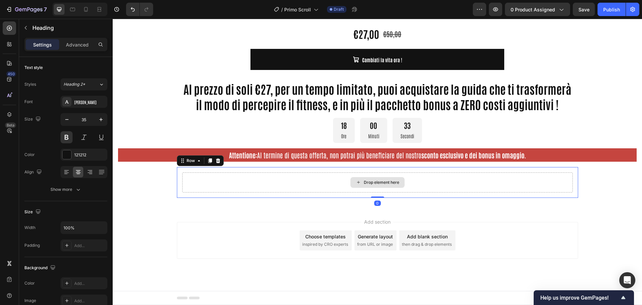
click at [329, 180] on div "Drop element here" at bounding box center [377, 182] width 391 height 20
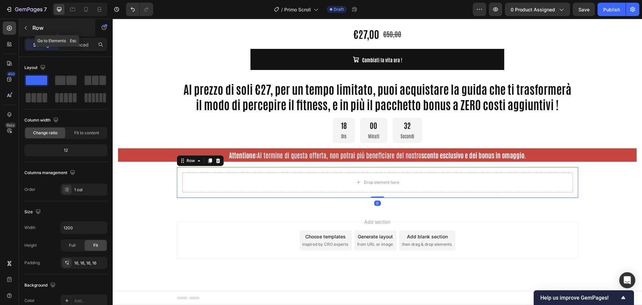
click at [24, 26] on icon "button" at bounding box center [25, 27] width 5 height 5
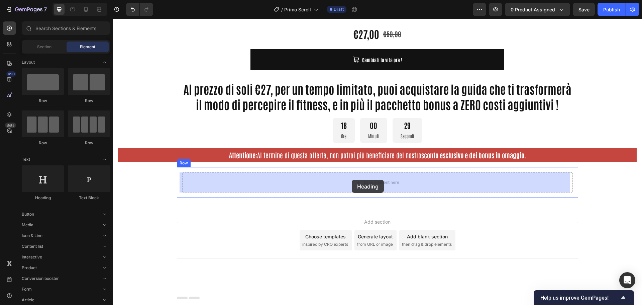
drag, startPoint x: 157, startPoint y: 198, endPoint x: 352, endPoint y: 180, distance: 195.6
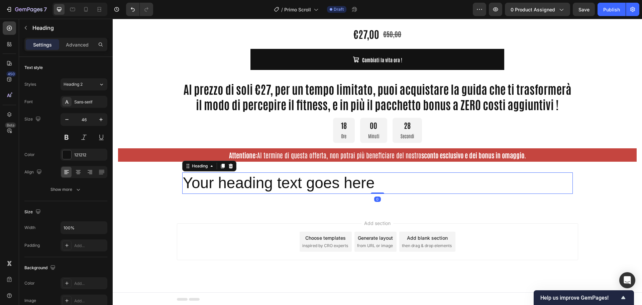
click at [261, 183] on h2 "Your heading text goes here" at bounding box center [377, 182] width 391 height 21
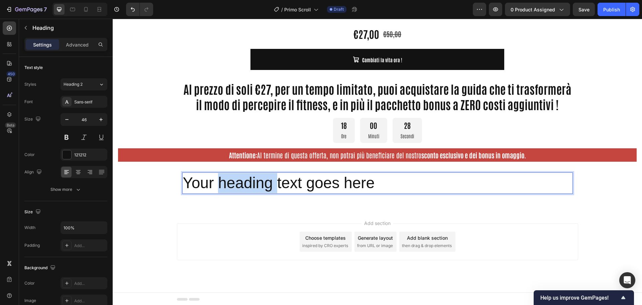
click at [261, 183] on p "Your heading text goes here" at bounding box center [377, 183] width 389 height 20
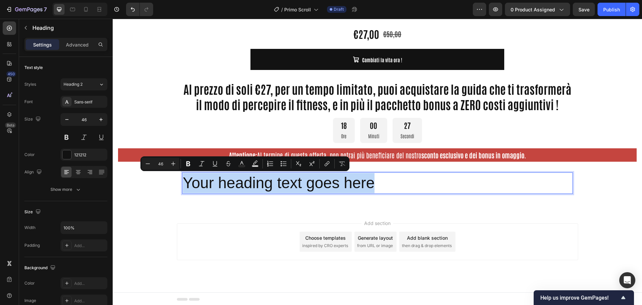
click at [261, 183] on p "Your heading text goes here" at bounding box center [377, 183] width 389 height 20
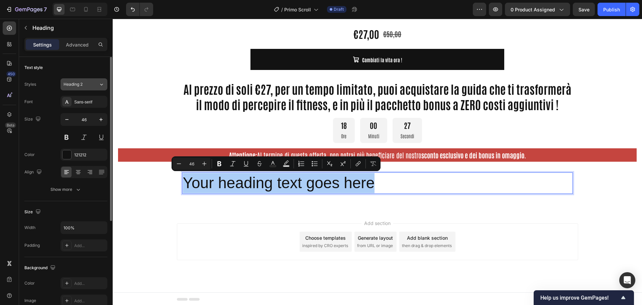
click at [99, 84] on icon at bounding box center [102, 84] width 6 height 7
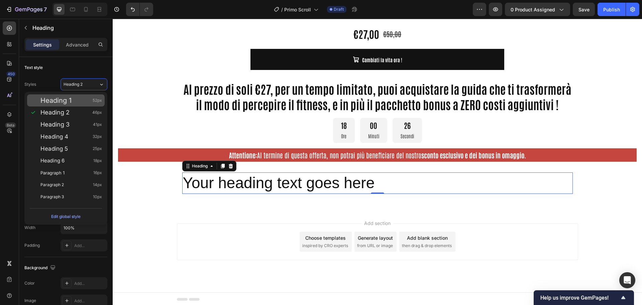
click at [64, 99] on span "Heading 1" at bounding box center [55, 100] width 31 height 7
type input "52"
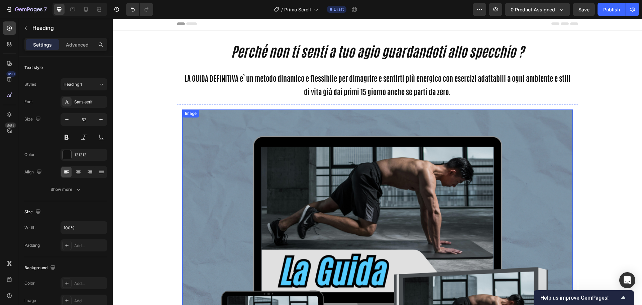
scroll to position [0, 0]
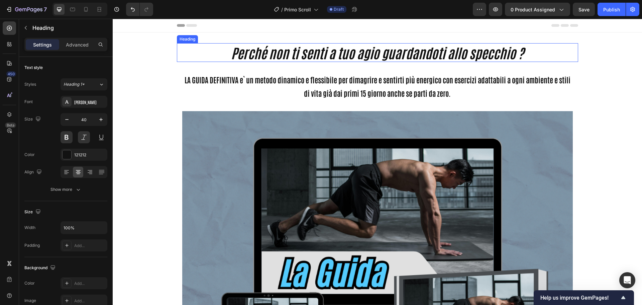
click at [277, 47] on strong "Perché non ti senti a tuo agio guardandoti allo specchio ?" at bounding box center [377, 52] width 293 height 17
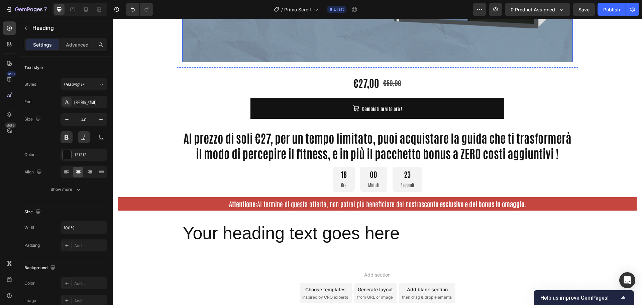
scroll to position [492, 0]
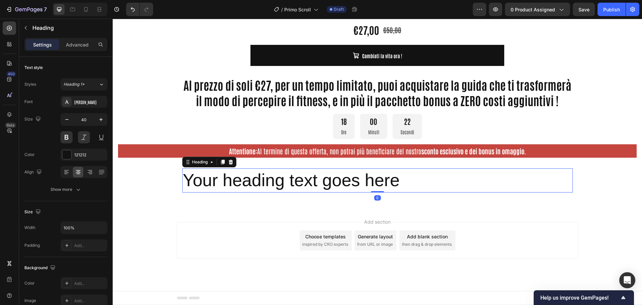
click at [265, 177] on p "Your heading text goes here" at bounding box center [377, 180] width 389 height 23
click at [67, 119] on icon "button" at bounding box center [66, 119] width 3 height 1
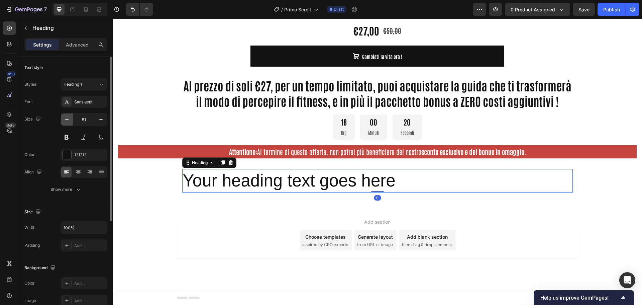
click at [67, 119] on icon "button" at bounding box center [66, 119] width 3 height 1
click at [67, 120] on icon "button" at bounding box center [67, 119] width 7 height 7
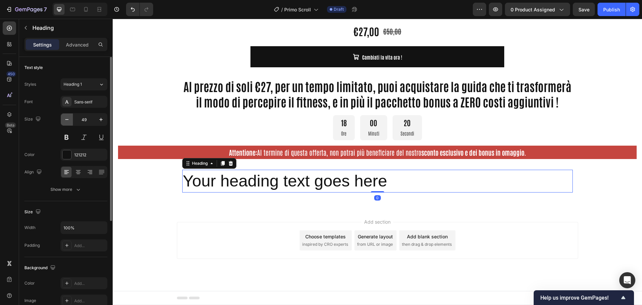
click at [67, 120] on icon "button" at bounding box center [67, 119] width 7 height 7
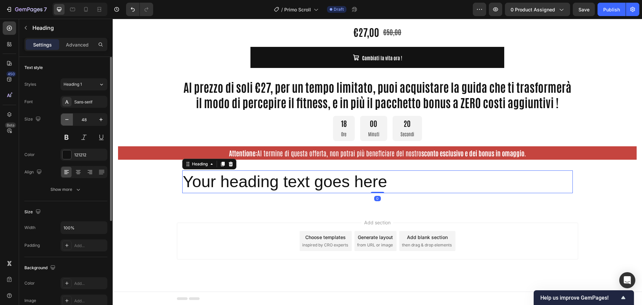
click at [67, 120] on icon "button" at bounding box center [67, 119] width 7 height 7
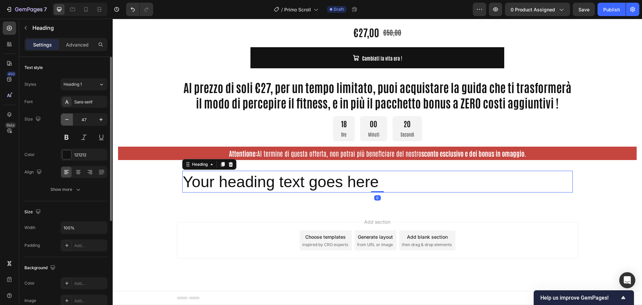
click at [67, 120] on icon "button" at bounding box center [67, 119] width 7 height 7
click at [67, 121] on icon "button" at bounding box center [67, 119] width 7 height 7
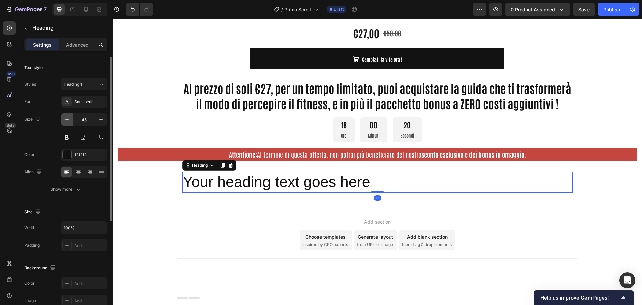
click at [67, 121] on icon "button" at bounding box center [67, 119] width 7 height 7
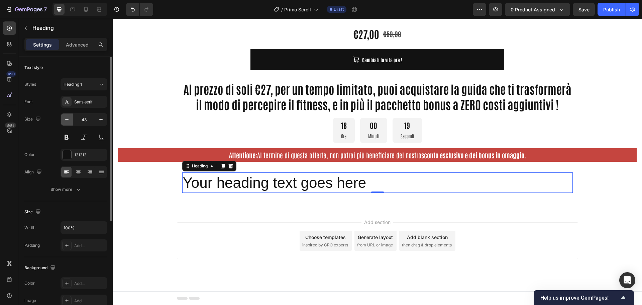
click at [67, 121] on icon "button" at bounding box center [67, 119] width 7 height 7
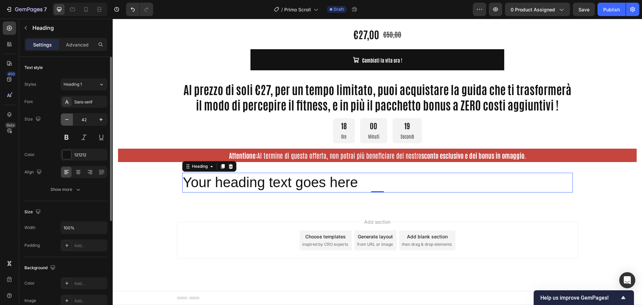
click at [67, 121] on icon "button" at bounding box center [67, 119] width 7 height 7
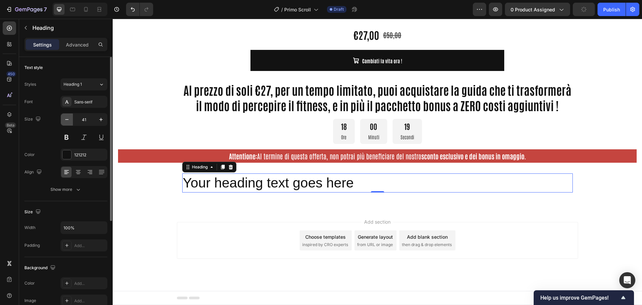
click at [67, 121] on icon "button" at bounding box center [67, 119] width 7 height 7
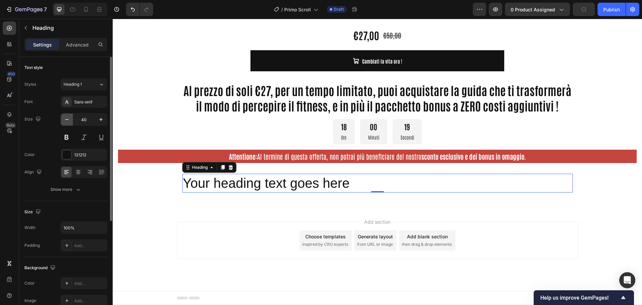
click at [67, 121] on icon "button" at bounding box center [67, 119] width 7 height 7
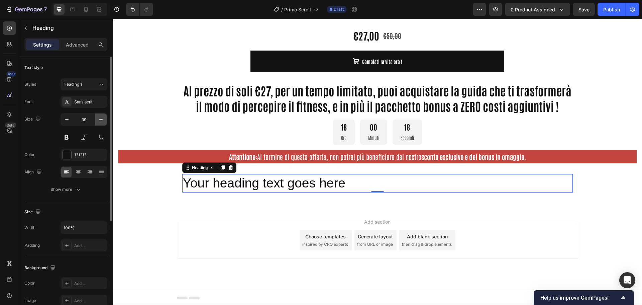
click at [103, 122] on icon "button" at bounding box center [101, 119] width 7 height 7
type input "40"
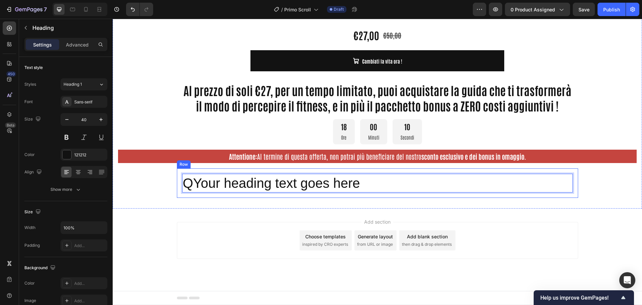
drag, startPoint x: 350, startPoint y: 179, endPoint x: 361, endPoint y: 182, distance: 11.6
click at [351, 180] on p "QYour heading text goes here" at bounding box center [377, 182] width 389 height 17
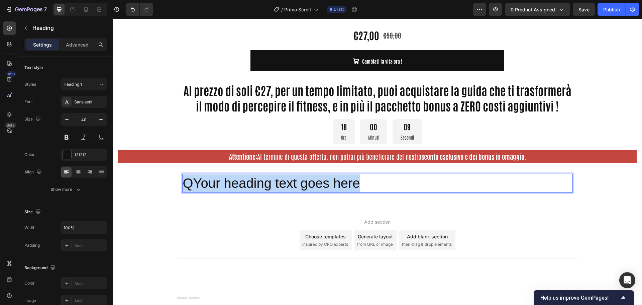
drag, startPoint x: 364, startPoint y: 183, endPoint x: 185, endPoint y: 176, distance: 179.7
click at [185, 176] on p "QYour heading text goes here" at bounding box center [377, 182] width 389 height 17
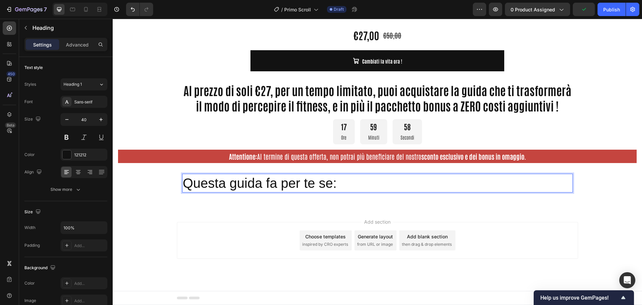
click at [259, 180] on p "Questa guida fa per te se:" at bounding box center [377, 182] width 389 height 17
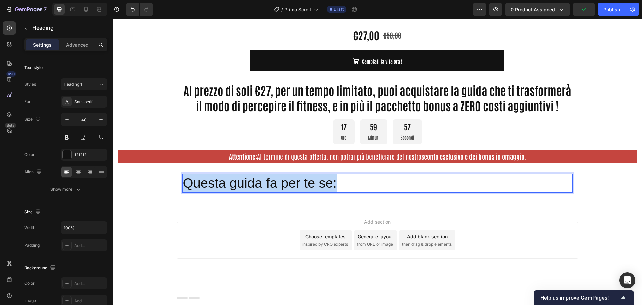
click at [259, 180] on p "Questa guida fa per te se:" at bounding box center [377, 182] width 389 height 17
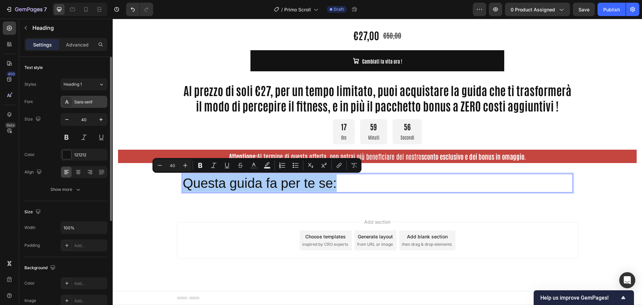
click at [92, 102] on div "Sans-serif" at bounding box center [89, 102] width 31 height 6
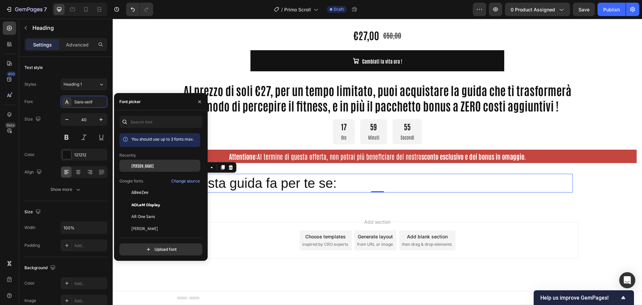
click at [140, 168] on span "[PERSON_NAME]" at bounding box center [142, 166] width 22 height 6
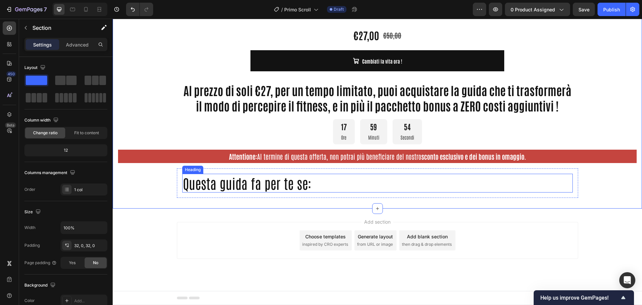
click at [268, 186] on p "Questa guida fa per te se:" at bounding box center [377, 182] width 389 height 17
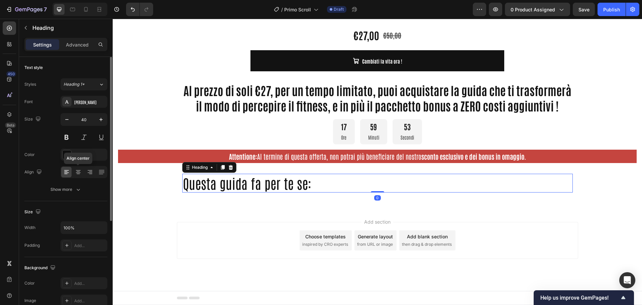
click at [81, 174] on icon at bounding box center [78, 172] width 7 height 7
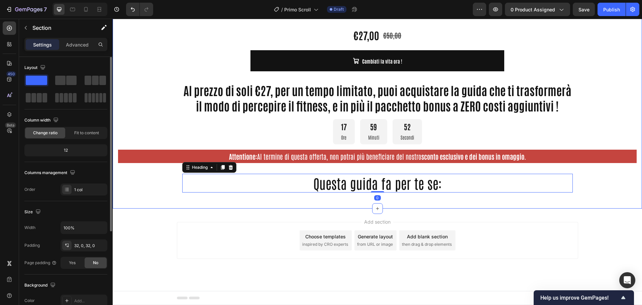
click at [29, 30] on button "button" at bounding box center [25, 27] width 11 height 11
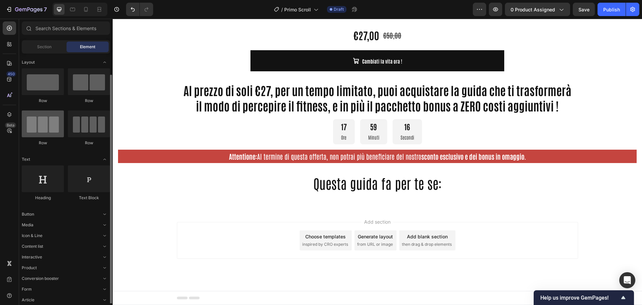
scroll to position [11, 0]
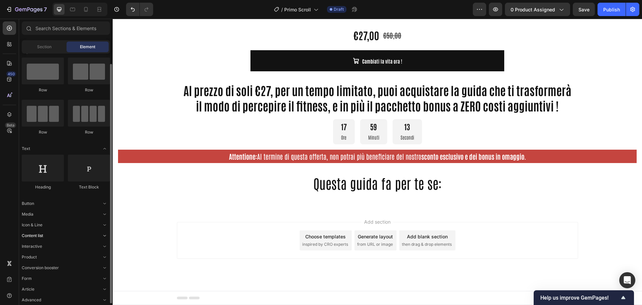
click at [44, 235] on div "Content list" at bounding box center [66, 235] width 88 height 7
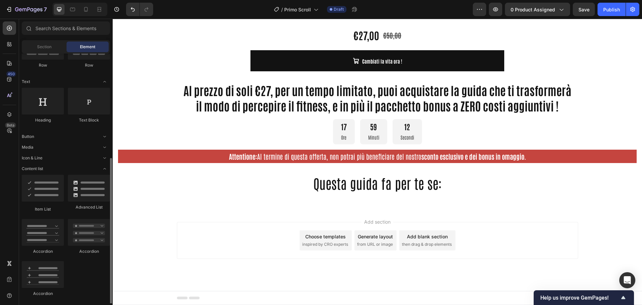
scroll to position [111, 0]
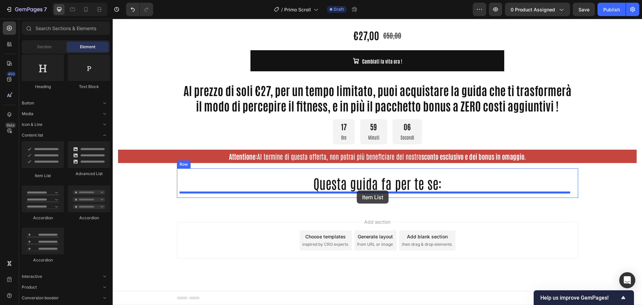
drag, startPoint x: 160, startPoint y: 176, endPoint x: 357, endPoint y: 190, distance: 197.2
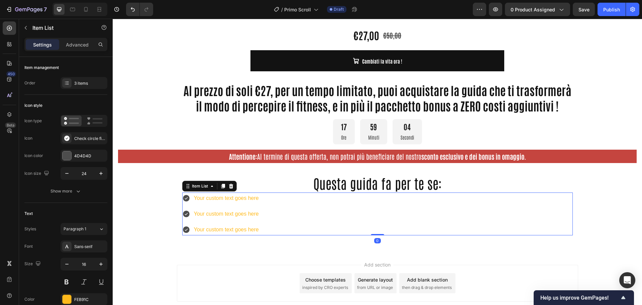
click at [184, 197] on icon at bounding box center [186, 198] width 7 height 7
click at [208, 197] on div "Your custom text goes here" at bounding box center [226, 198] width 67 height 12
click at [276, 205] on div "Your custom text goes here Your custom text goes here Your custom text goes here" at bounding box center [377, 213] width 391 height 43
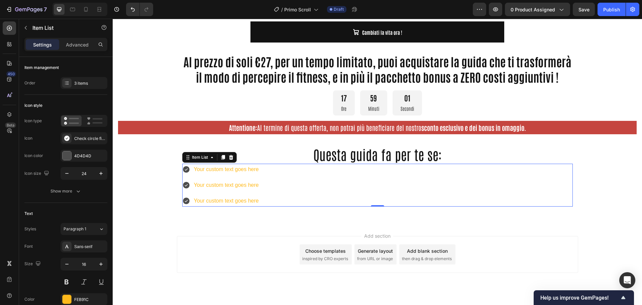
scroll to position [520, 0]
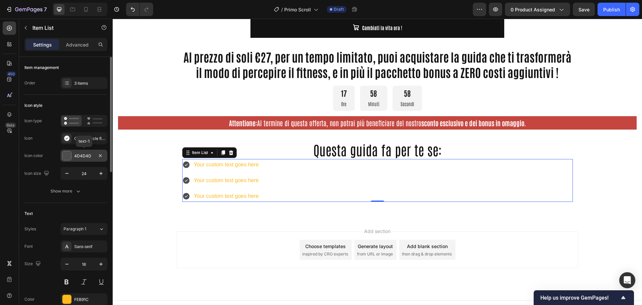
click at [68, 153] on div at bounding box center [67, 155] width 9 height 9
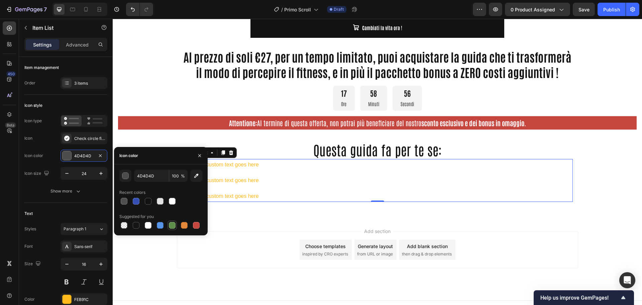
click at [174, 224] on div at bounding box center [172, 225] width 7 height 7
type input "5E8E49"
click at [256, 187] on div "Your custom text goes here Your custom text goes here Your custom text goes here" at bounding box center [221, 180] width 78 height 43
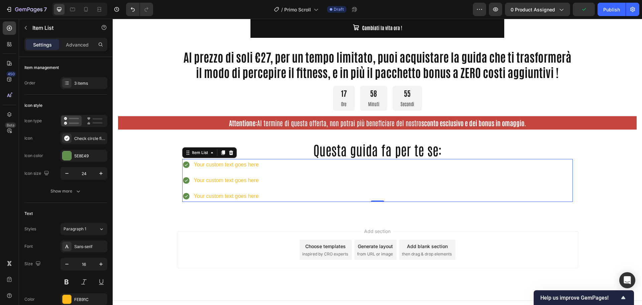
click at [293, 178] on div "Your custom text goes here Your custom text goes here Your custom text goes here" at bounding box center [377, 180] width 391 height 43
click at [66, 157] on div at bounding box center [67, 155] width 9 height 9
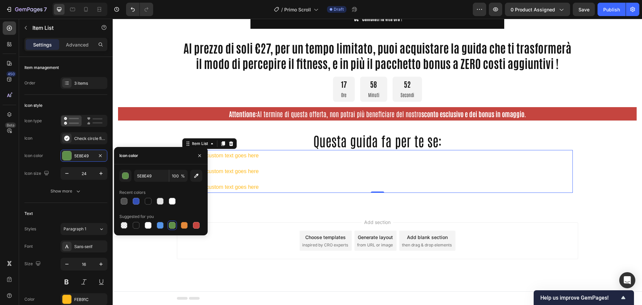
scroll to position [530, 0]
click at [294, 173] on div "Your custom text goes here Your custom text goes here Your custom text goes here" at bounding box center [377, 171] width 391 height 43
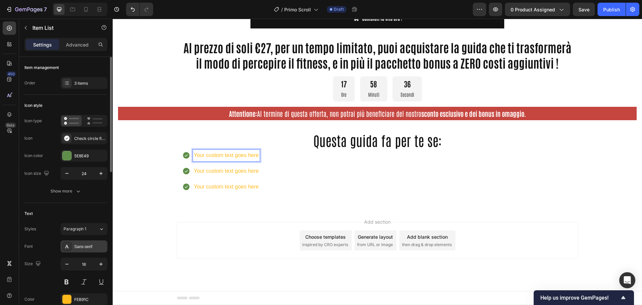
click at [84, 244] on div "Sans-serif" at bounding box center [89, 246] width 31 height 6
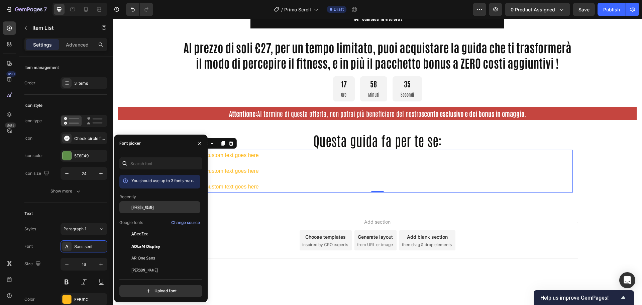
click at [140, 210] on span "[PERSON_NAME]" at bounding box center [142, 207] width 22 height 6
click at [266, 173] on div "Your custom text goes here Your custom text goes here Your custom text goes here" at bounding box center [377, 171] width 391 height 43
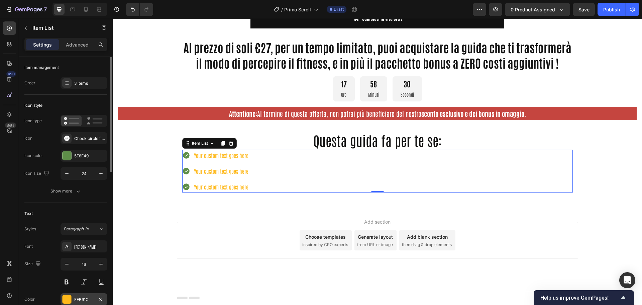
click at [68, 299] on div at bounding box center [67, 299] width 9 height 9
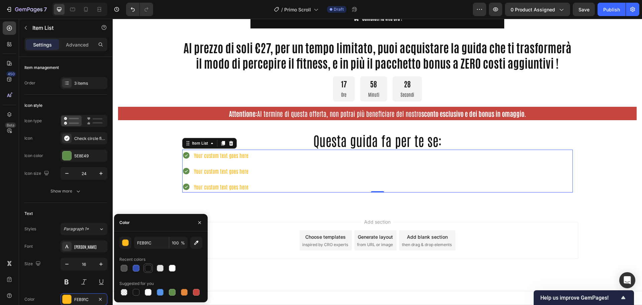
click at [145, 268] on div at bounding box center [148, 268] width 7 height 7
type input "121212"
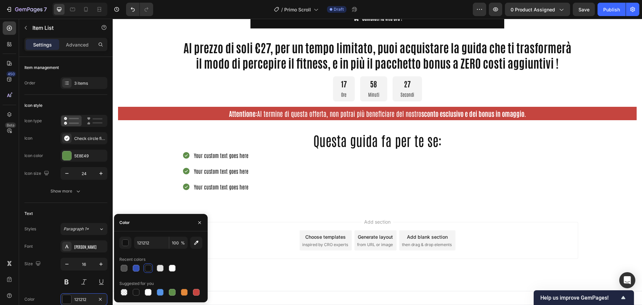
click at [244, 211] on div "Add section Choose templates inspired by CRO experts Generate layout from URL o…" at bounding box center [377, 249] width 529 height 82
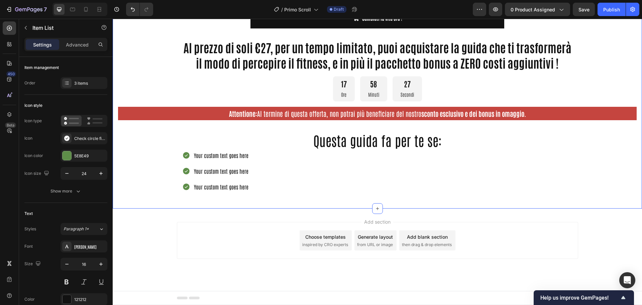
click at [221, 180] on div "Your custom text goes here Your custom text goes here Your custom text goes here" at bounding box center [215, 171] width 67 height 43
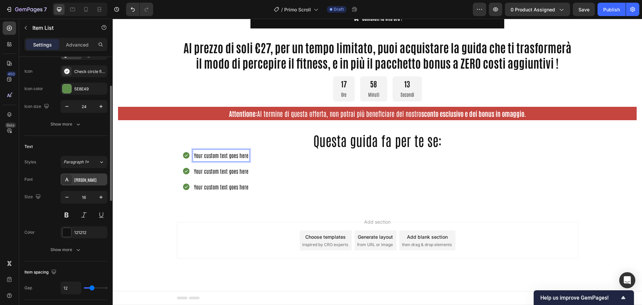
scroll to position [0, 0]
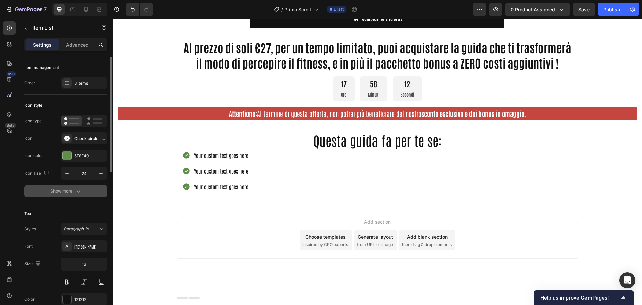
click at [76, 193] on icon "button" at bounding box center [78, 191] width 7 height 7
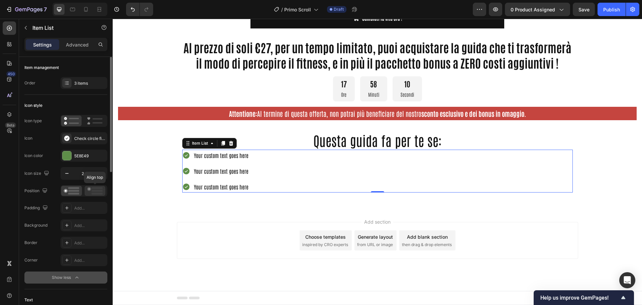
click at [92, 190] on rect at bounding box center [97, 191] width 11 height 2
click at [69, 191] on rect at bounding box center [73, 191] width 11 height 2
click at [66, 156] on div at bounding box center [67, 155] width 9 height 9
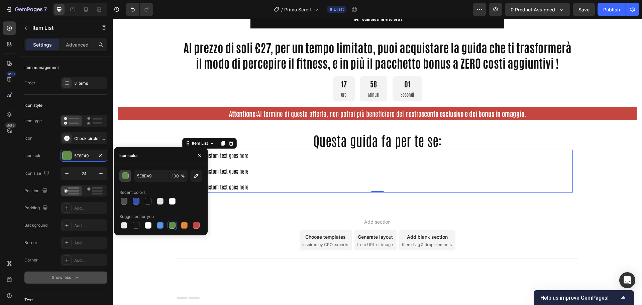
click at [124, 176] on div "button" at bounding box center [125, 176] width 7 height 7
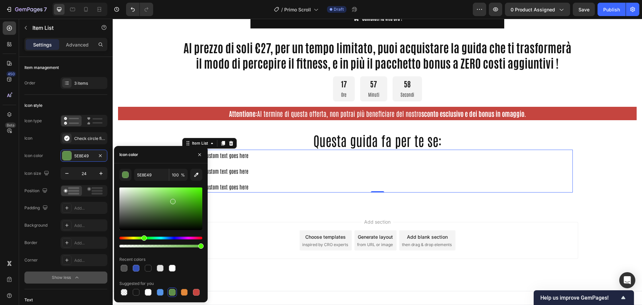
drag, startPoint x: 161, startPoint y: 206, endPoint x: 173, endPoint y: 200, distance: 13.8
click at [173, 200] on div at bounding box center [172, 201] width 5 height 5
drag, startPoint x: 173, startPoint y: 200, endPoint x: 185, endPoint y: 195, distance: 12.5
click at [185, 195] on div at bounding box center [185, 196] width 5 height 5
click at [192, 194] on div at bounding box center [160, 208] width 83 height 42
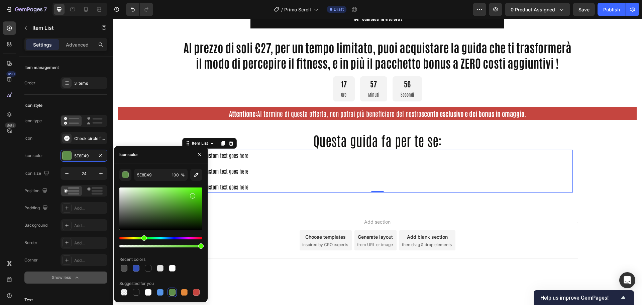
click at [196, 194] on div at bounding box center [160, 208] width 83 height 42
click at [194, 210] on div at bounding box center [160, 208] width 83 height 42
click at [188, 214] on div at bounding box center [160, 208] width 83 height 42
click at [172, 208] on div at bounding box center [160, 208] width 83 height 42
drag, startPoint x: 173, startPoint y: 211, endPoint x: 166, endPoint y: 198, distance: 14.7
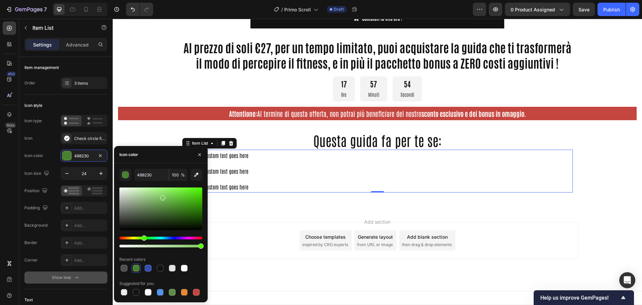
click at [163, 196] on div at bounding box center [162, 197] width 5 height 5
type input "7EC65F"
click at [200, 153] on icon "button" at bounding box center [199, 154] width 5 height 5
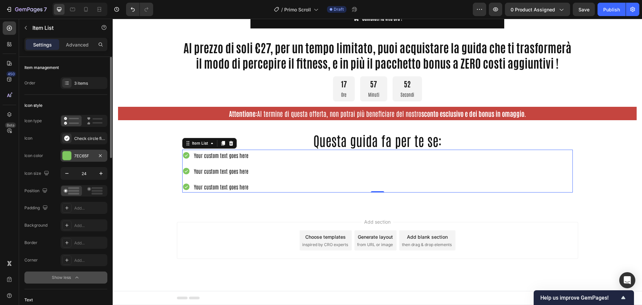
click at [66, 152] on div at bounding box center [67, 155] width 9 height 9
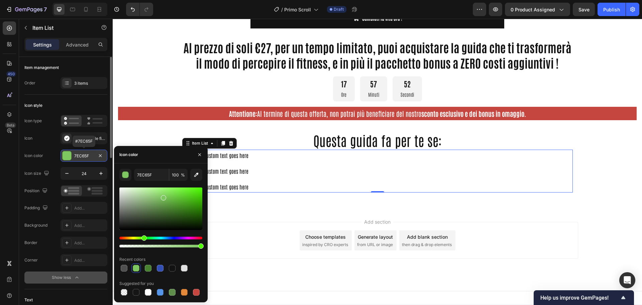
click at [66, 152] on div at bounding box center [67, 155] width 9 height 9
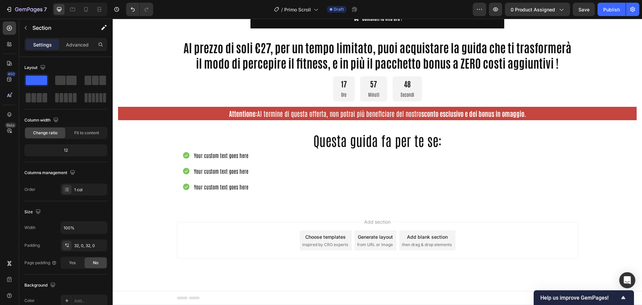
click at [138, 245] on div "Add section Choose templates inspired by CRO experts Generate layout from URL o…" at bounding box center [377, 249] width 529 height 82
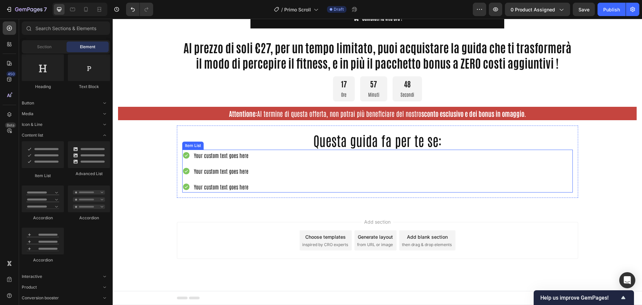
click at [204, 156] on p "Your custom text goes here" at bounding box center [221, 156] width 55 height 10
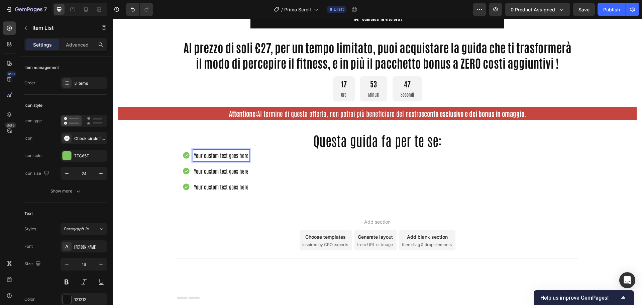
click at [208, 159] on p "Your custom text goes here" at bounding box center [221, 156] width 55 height 10
click at [207, 156] on p "Your custom text goes here" at bounding box center [221, 156] width 55 height 10
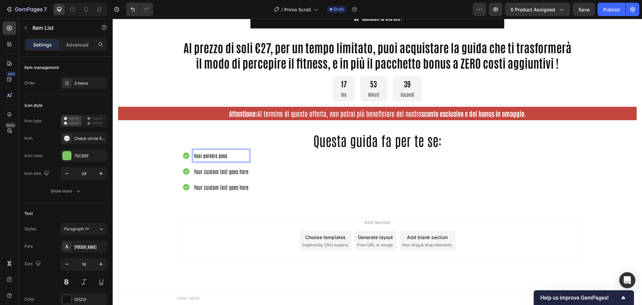
click at [211, 172] on p "Your custom text goes here" at bounding box center [221, 172] width 55 height 10
click at [209, 186] on p "Your custom text goes here" at bounding box center [221, 188] width 55 height 10
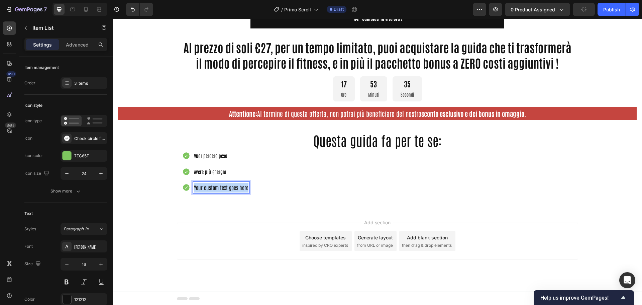
click at [209, 186] on p "Your custom text goes here" at bounding box center [221, 188] width 55 height 10
click at [292, 197] on div "Questa guida fa per te se: Heading Vuoi perdere peso Avere più energia Avere pi…" at bounding box center [377, 161] width 401 height 73
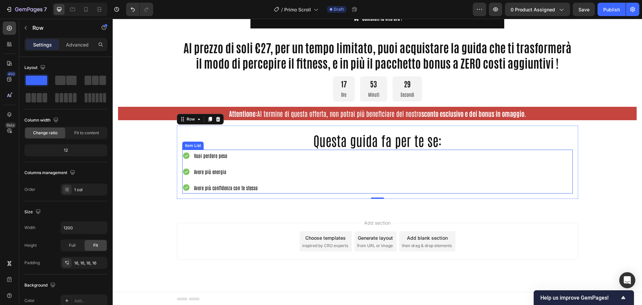
click at [204, 154] on span "Vuoi perdere peso" at bounding box center [210, 155] width 33 height 6
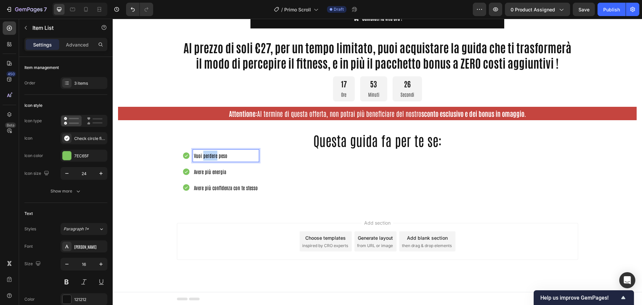
click at [201, 156] on span "Vuoi perdere peso" at bounding box center [210, 155] width 33 height 6
click at [224, 159] on p "Vuoi perdere peso" at bounding box center [226, 156] width 64 height 10
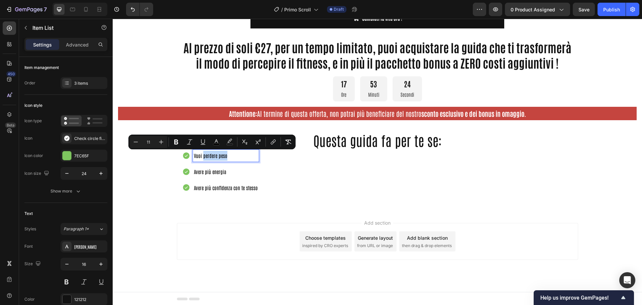
drag, startPoint x: 226, startPoint y: 158, endPoint x: 201, endPoint y: 157, distance: 24.5
click at [201, 157] on p "Vuoi perdere peso" at bounding box center [226, 156] width 64 height 10
click at [173, 143] on button "Bold" at bounding box center [176, 142] width 12 height 12
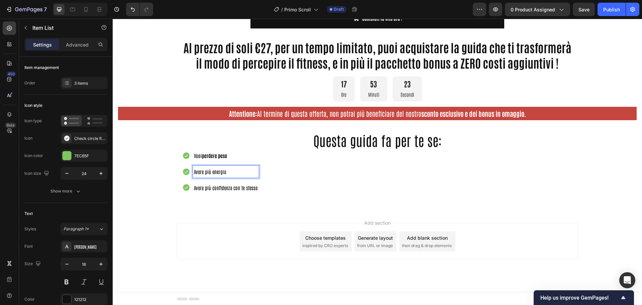
click at [232, 177] on div "Avere più energia" at bounding box center [226, 172] width 66 height 12
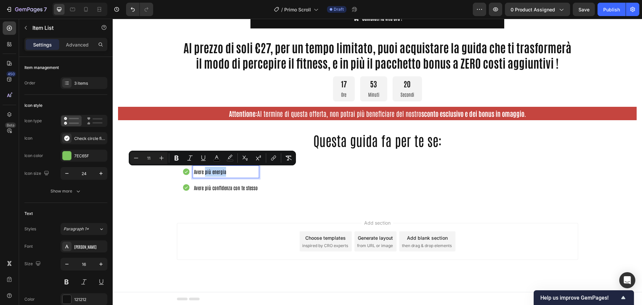
drag, startPoint x: 225, startPoint y: 174, endPoint x: 201, endPoint y: 170, distance: 24.7
click at [202, 172] on p "Avere più energia" at bounding box center [226, 172] width 64 height 10
click at [177, 156] on icon "Editor contextual toolbar" at bounding box center [177, 158] width 4 height 5
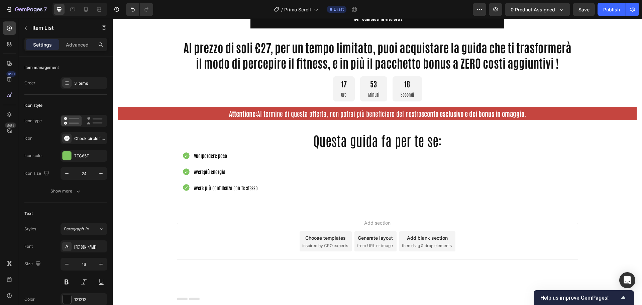
click at [208, 190] on span "Avere più confidenza con te stesso" at bounding box center [226, 187] width 64 height 6
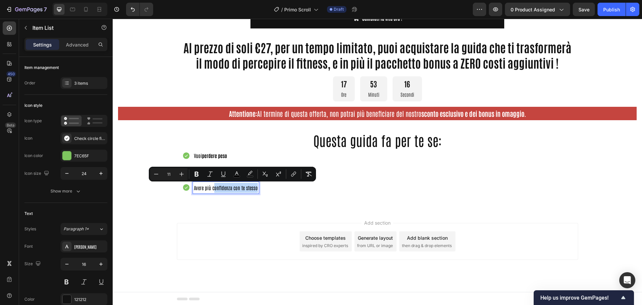
drag, startPoint x: 210, startPoint y: 189, endPoint x: 254, endPoint y: 191, distance: 43.8
click at [254, 191] on div "Avere più confidenza con te stesso" at bounding box center [226, 188] width 66 height 12
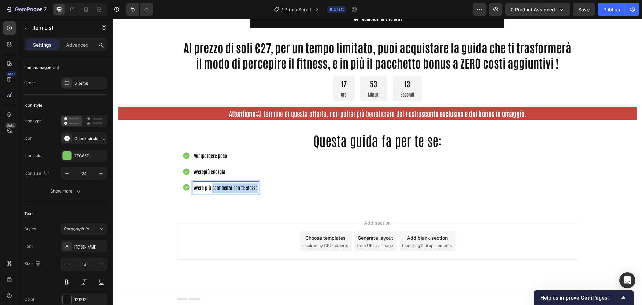
drag, startPoint x: 210, startPoint y: 189, endPoint x: 255, endPoint y: 193, distance: 45.6
click at [255, 193] on div "Vuoi perdere peso Avere più energia Avere più confidenza con te stesso" at bounding box center [377, 172] width 391 height 44
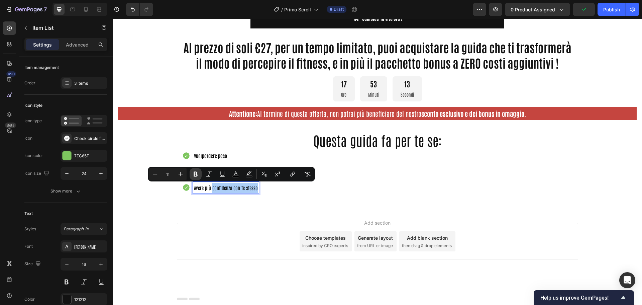
click at [199, 175] on button "Bold" at bounding box center [196, 174] width 12 height 12
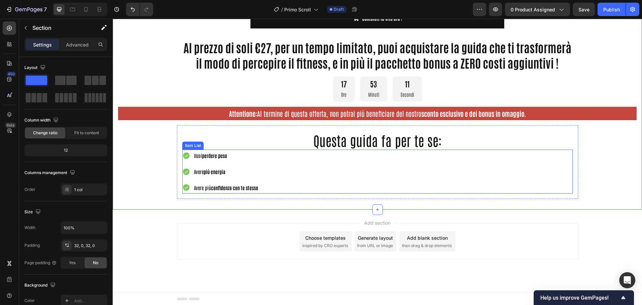
click at [199, 154] on span "Vuoi perdere peso" at bounding box center [210, 155] width 33 height 6
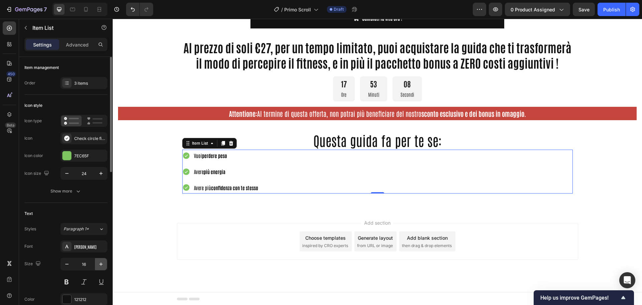
click at [102, 262] on icon "button" at bounding box center [101, 264] width 7 height 7
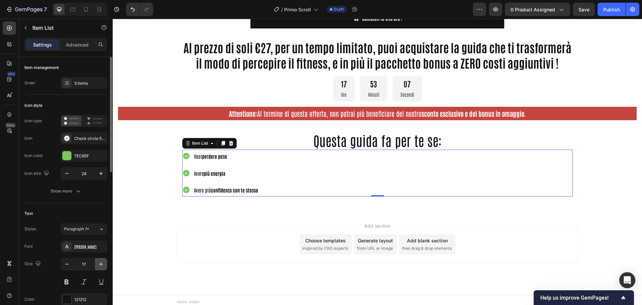
click at [102, 262] on icon "button" at bounding box center [101, 264] width 7 height 7
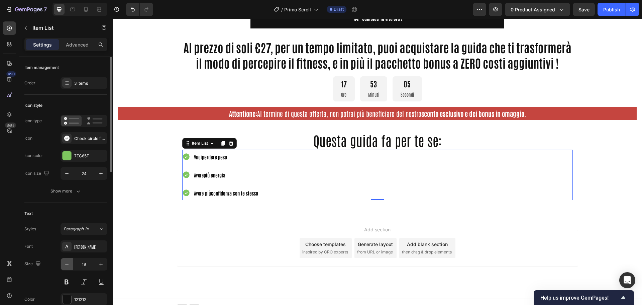
click at [69, 263] on icon "button" at bounding box center [67, 264] width 7 height 7
click at [68, 262] on icon "button" at bounding box center [67, 264] width 7 height 7
type input "17"
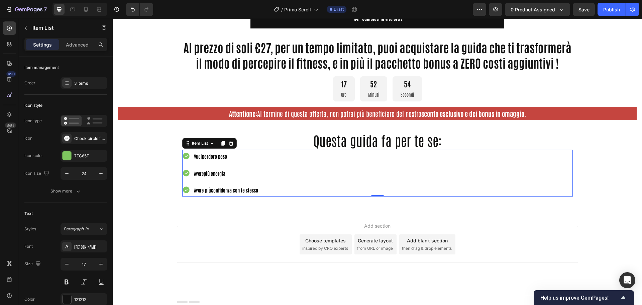
click at [273, 170] on div "Vuoi perdere peso Avere più energia Avere più confidenza con te stesso" at bounding box center [377, 173] width 391 height 47
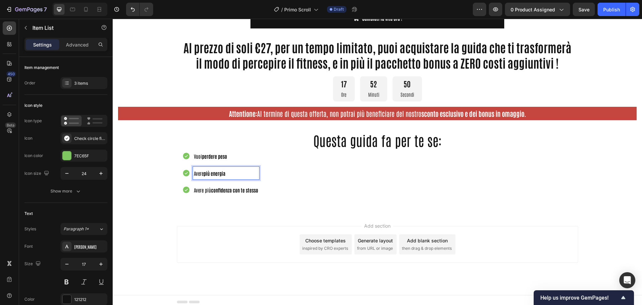
click at [206, 155] on strong "perdere peso" at bounding box center [214, 156] width 25 height 6
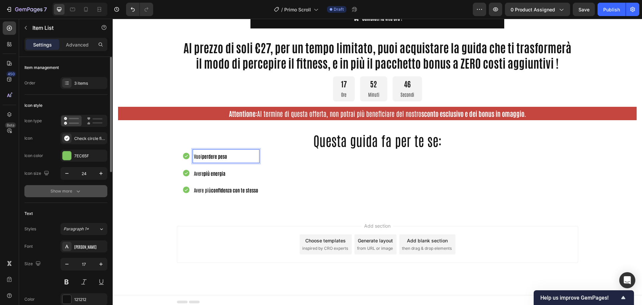
click at [73, 194] on button "Show more" at bounding box center [65, 191] width 83 height 12
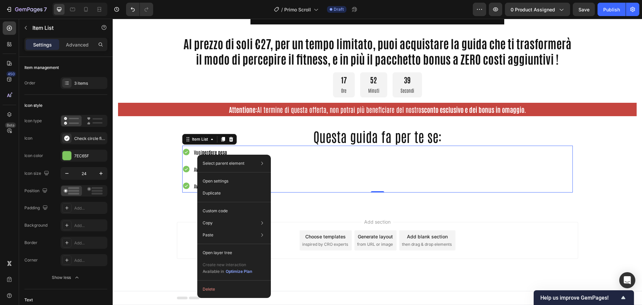
click at [295, 157] on div "Vuoi perdere peso Avere più energia Avere più confidenza con te stesso" at bounding box center [377, 168] width 391 height 47
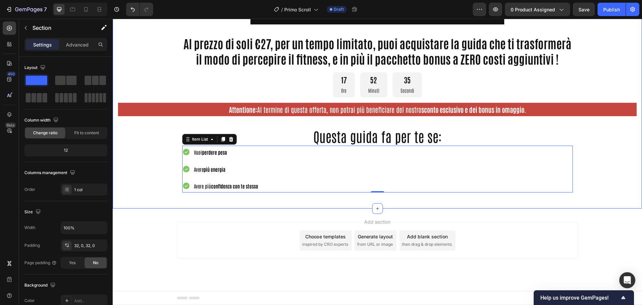
click at [284, 161] on div "Vuoi perdere peso Avere più energia Avere più confidenza con te stesso" at bounding box center [377, 168] width 391 height 47
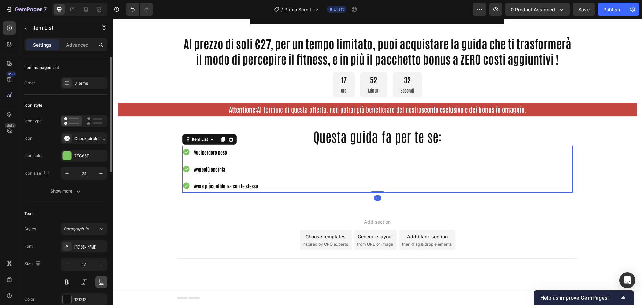
scroll to position [100, 0]
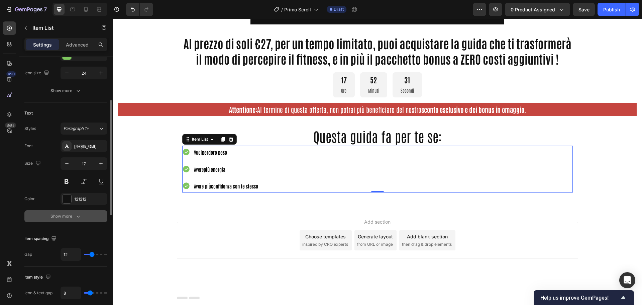
click at [72, 215] on div "Show more" at bounding box center [66, 216] width 31 height 7
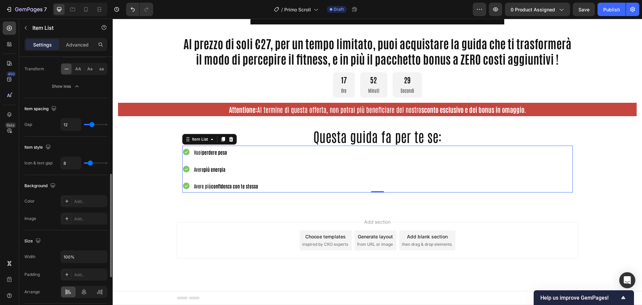
scroll to position [401, 0]
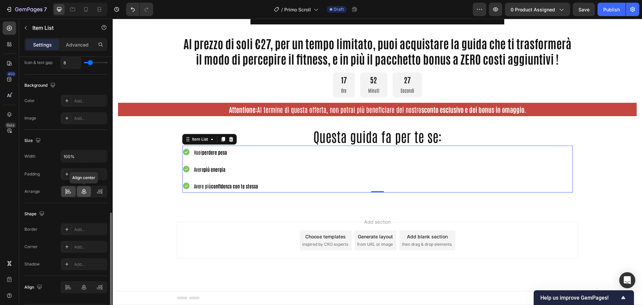
click at [83, 192] on icon at bounding box center [84, 191] width 7 height 7
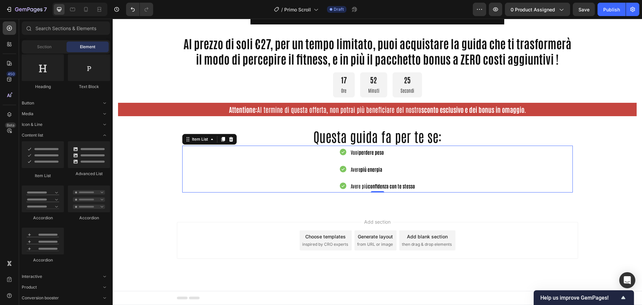
click at [480, 213] on div "Add section Choose templates inspired by CRO experts Generate layout from URL o…" at bounding box center [377, 249] width 529 height 82
click at [391, 148] on p "Vuoi perdere peso" at bounding box center [383, 151] width 64 height 11
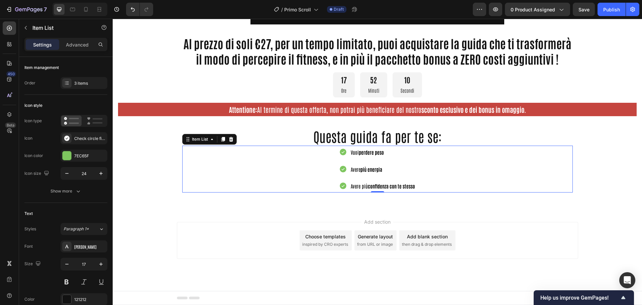
click at [310, 169] on div "Vuoi perdere peso Avere più energia Avere più confidenza con te stesso" at bounding box center [377, 168] width 391 height 47
click at [206, 142] on div "Item List" at bounding box center [200, 139] width 32 height 8
click at [283, 175] on div "Vuoi perdere peso Avere più energia Avere più confidenza con te stesso" at bounding box center [377, 168] width 391 height 47
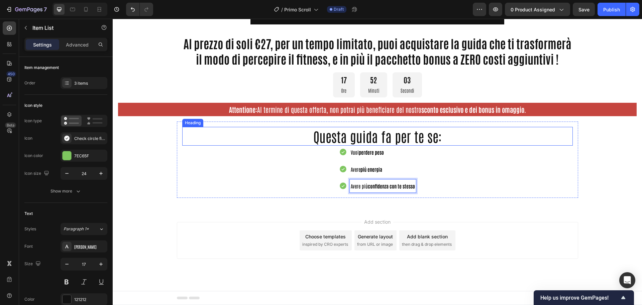
click at [361, 137] on p "Questa guida fa per te se:" at bounding box center [377, 135] width 389 height 17
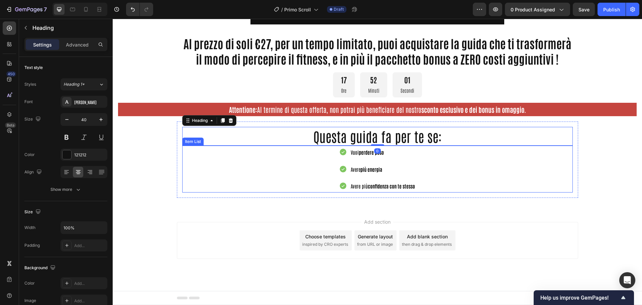
click at [372, 183] on strong "confidenza con te stesso" at bounding box center [391, 186] width 47 height 6
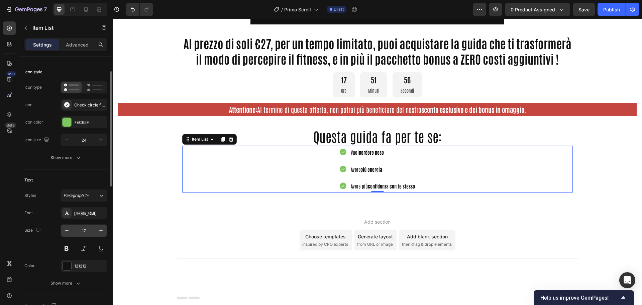
scroll to position [67, 0]
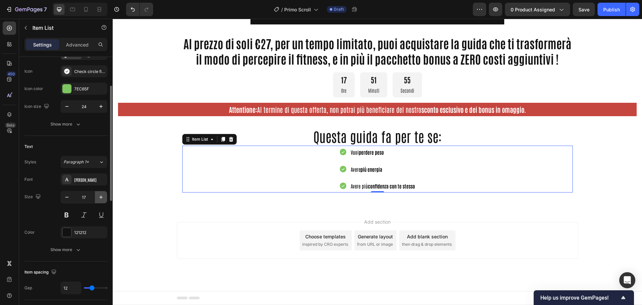
click at [102, 200] on icon "button" at bounding box center [101, 197] width 7 height 7
click at [102, 199] on icon "button" at bounding box center [101, 197] width 7 height 7
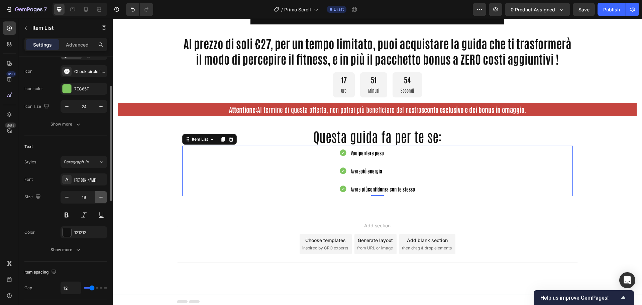
click at [102, 199] on icon "button" at bounding box center [101, 197] width 7 height 7
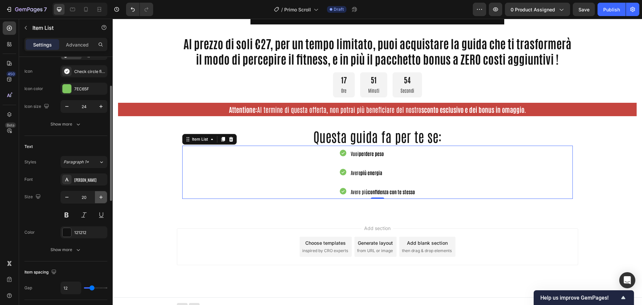
click at [102, 199] on icon "button" at bounding box center [101, 197] width 7 height 7
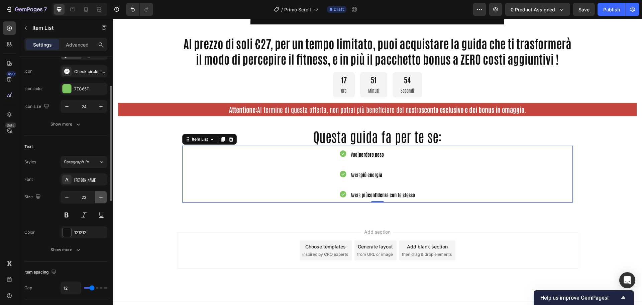
click at [102, 199] on icon "button" at bounding box center [101, 197] width 7 height 7
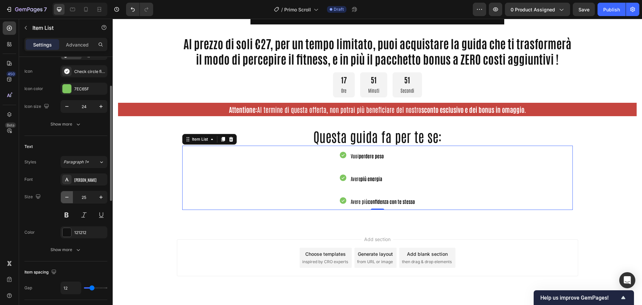
click at [66, 199] on icon "button" at bounding box center [67, 197] width 7 height 7
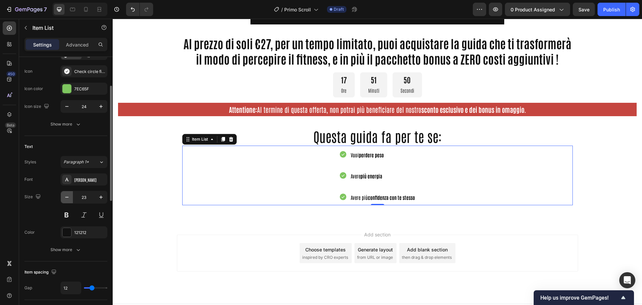
click at [66, 199] on icon "button" at bounding box center [67, 197] width 7 height 7
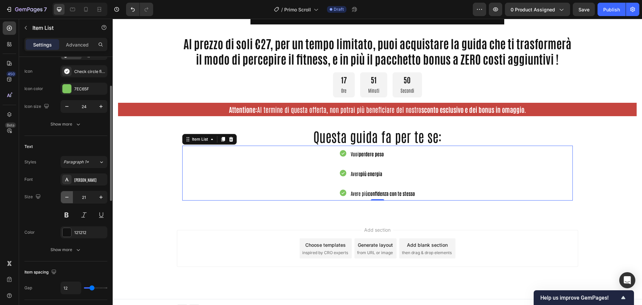
click at [66, 199] on icon "button" at bounding box center [67, 197] width 7 height 7
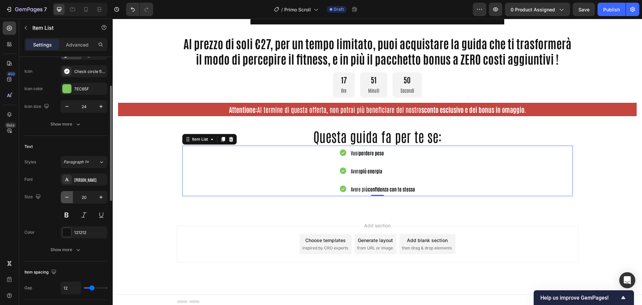
click at [66, 199] on icon "button" at bounding box center [67, 197] width 7 height 7
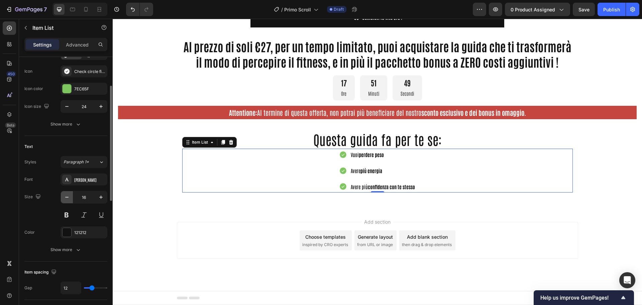
click at [66, 199] on icon "button" at bounding box center [67, 197] width 7 height 7
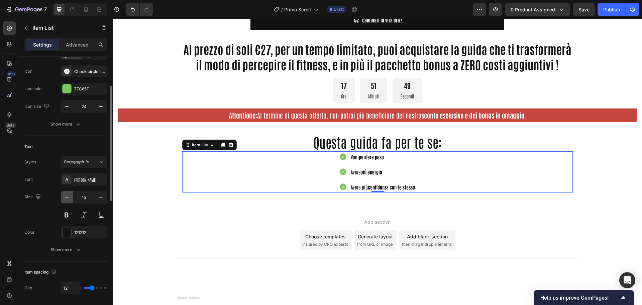
click at [66, 199] on icon "button" at bounding box center [67, 197] width 7 height 7
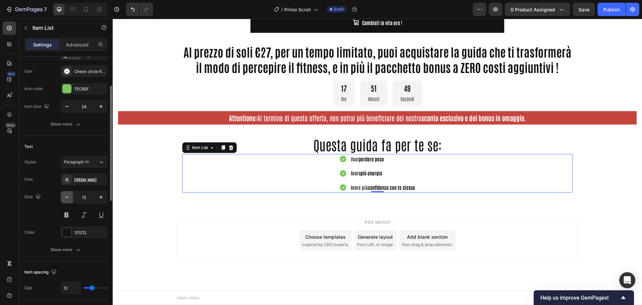
scroll to position [525, 0]
click at [105, 196] on button "button" at bounding box center [101, 197] width 12 height 12
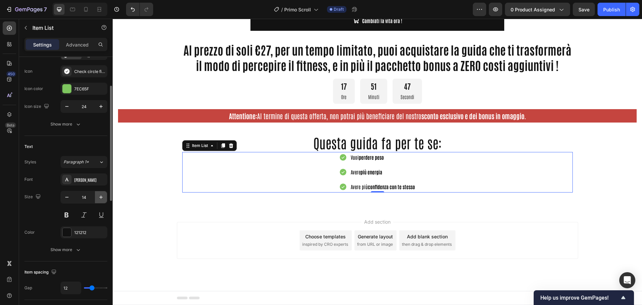
click at [105, 196] on button "button" at bounding box center [101, 197] width 12 height 12
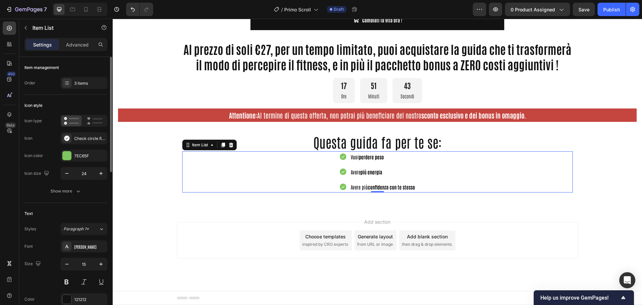
scroll to position [33, 0]
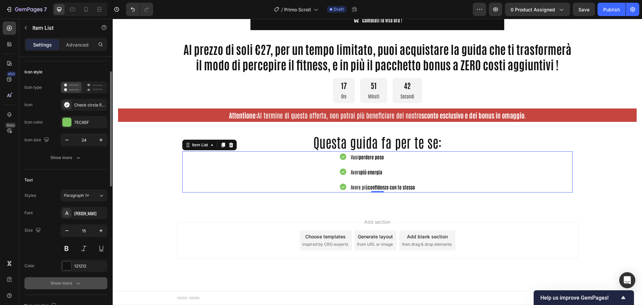
click at [73, 283] on div "Show more" at bounding box center [66, 283] width 31 height 7
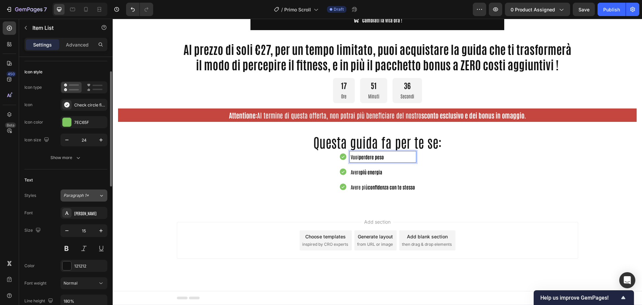
click at [85, 193] on span "Paragraph 1*" at bounding box center [76, 195] width 25 height 6
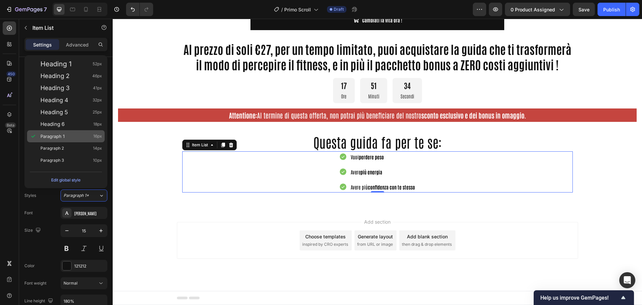
click at [51, 135] on span "Paragraph 1" at bounding box center [52, 136] width 24 height 7
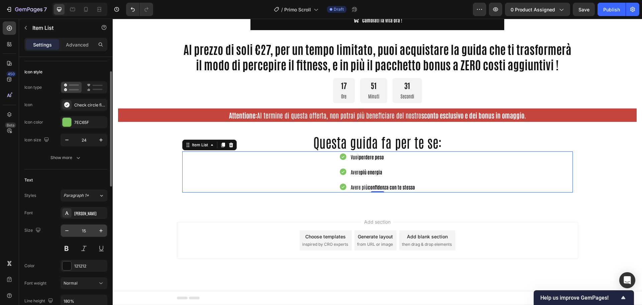
click at [84, 230] on input "15" at bounding box center [84, 230] width 22 height 12
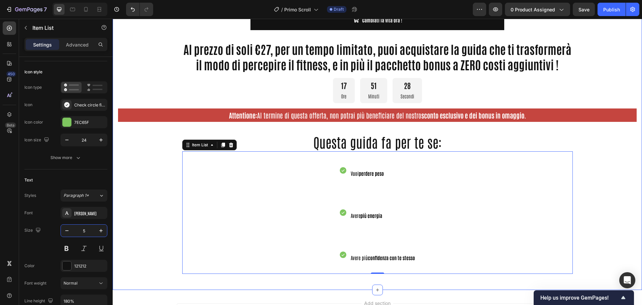
scroll to position [519, 0]
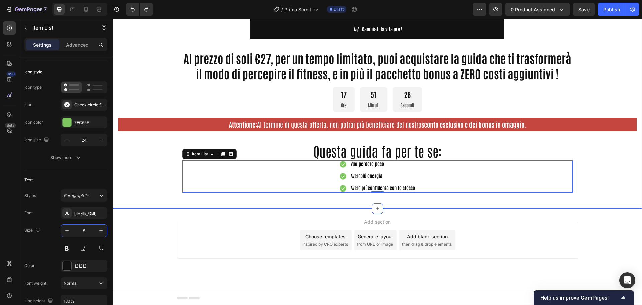
type input "15"
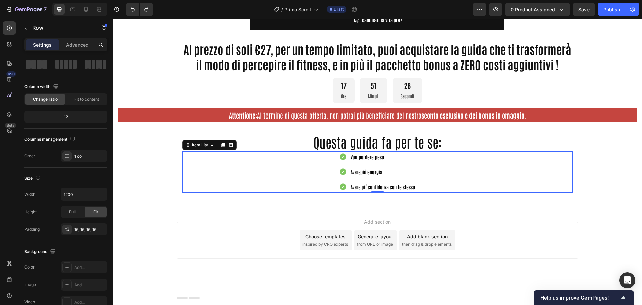
click at [246, 194] on div "Questa guida fa per te se: Heading Vuoi perdere peso Avere più energia Avere pi…" at bounding box center [377, 162] width 401 height 71
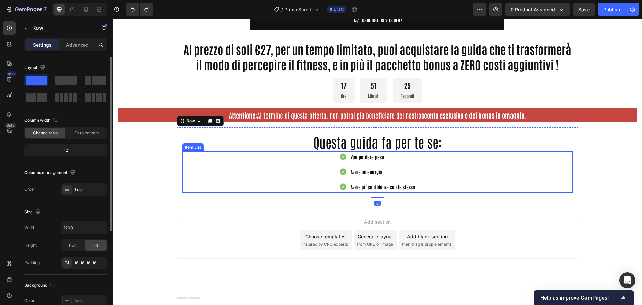
click at [323, 179] on div "Vuoi perdere peso Avere più energia Avere più confidenza con te stesso" at bounding box center [377, 171] width 391 height 41
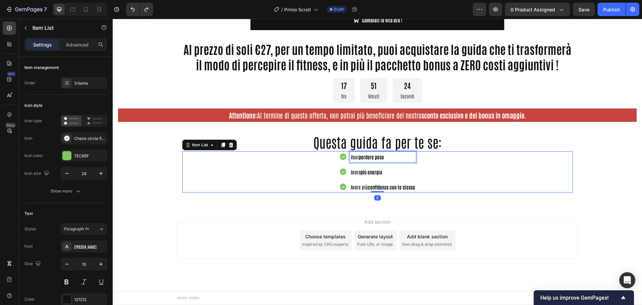
click at [353, 159] on span "Vuoi perdere peso" at bounding box center [367, 157] width 33 height 6
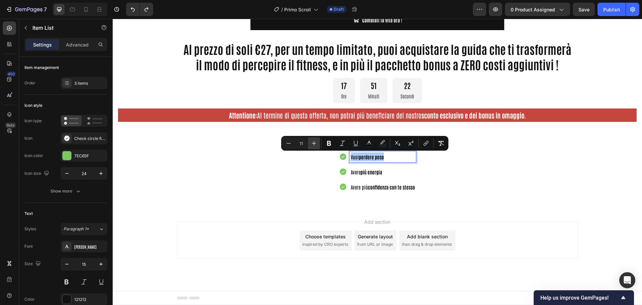
click at [316, 143] on icon "Editor contextual toolbar" at bounding box center [314, 143] width 7 height 7
click at [313, 142] on icon "Editor contextual toolbar" at bounding box center [314, 143] width 7 height 7
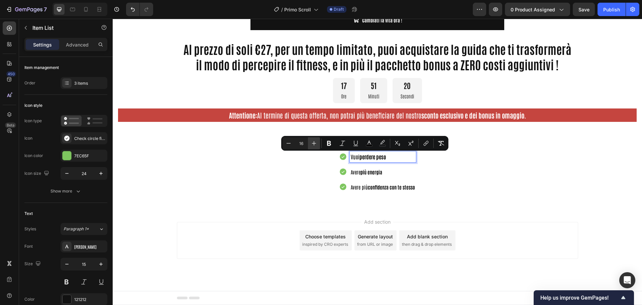
click at [313, 142] on icon "Editor contextual toolbar" at bounding box center [314, 143] width 7 height 7
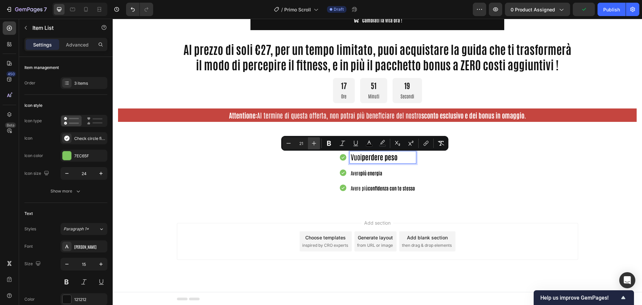
click at [313, 142] on icon "Editor contextual toolbar" at bounding box center [314, 143] width 7 height 7
type input "22"
click at [311, 164] on div "Vuoi perdere peso Avere più energia Avere più confidenza con te stesso" at bounding box center [377, 172] width 391 height 42
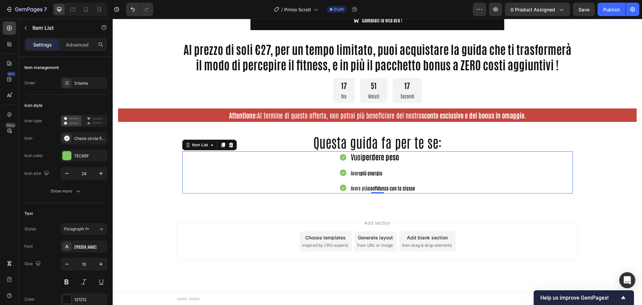
click at [361, 175] on strong "più energia" at bounding box center [372, 173] width 22 height 6
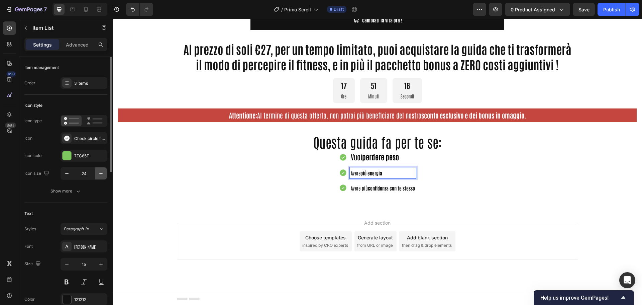
click at [101, 174] on icon "button" at bounding box center [101, 173] width 7 height 7
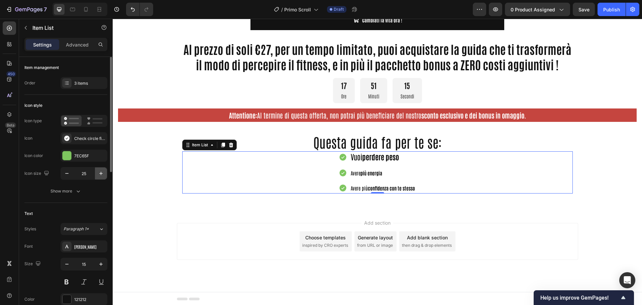
click at [101, 174] on icon "button" at bounding box center [101, 173] width 7 height 7
click at [69, 172] on icon "button" at bounding box center [67, 173] width 7 height 7
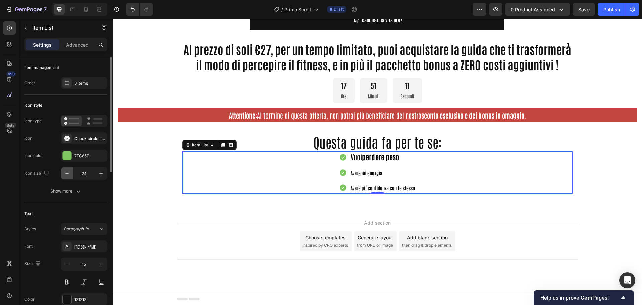
click at [69, 172] on icon "button" at bounding box center [67, 173] width 7 height 7
click at [99, 174] on icon "button" at bounding box center [101, 173] width 7 height 7
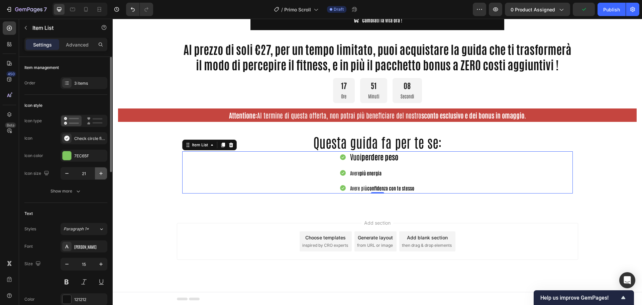
click at [99, 174] on icon "button" at bounding box center [101, 173] width 7 height 7
click at [99, 173] on icon "button" at bounding box center [101, 173] width 7 height 7
type input "25"
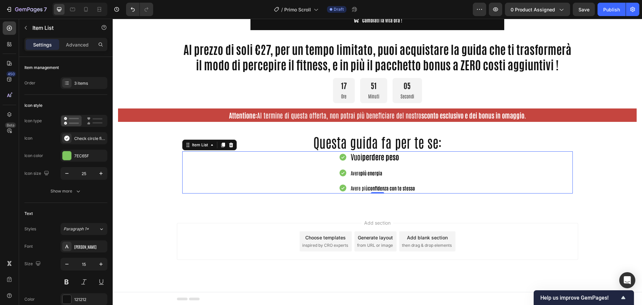
click at [259, 214] on div "Add section Choose templates inspired by CRO experts Generate layout from URL o…" at bounding box center [377, 250] width 529 height 82
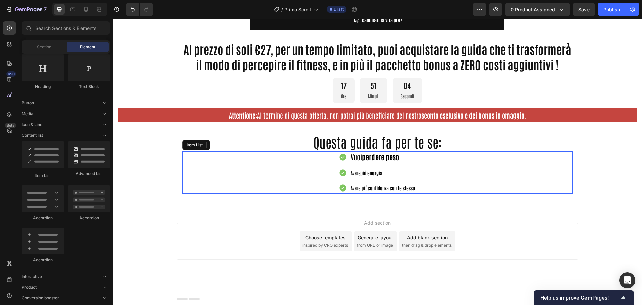
click at [368, 157] on strong "perdere peso" at bounding box center [380, 156] width 37 height 9
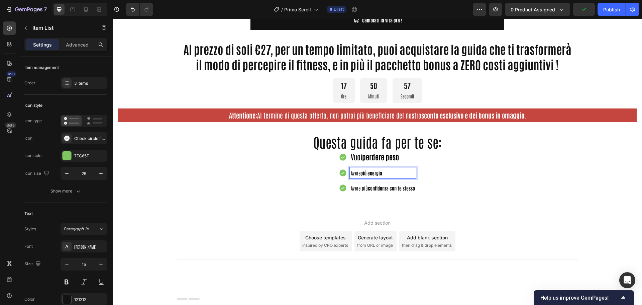
click at [366, 159] on strong "perdere peso" at bounding box center [380, 156] width 37 height 9
click at [367, 158] on strong "perdere peso" at bounding box center [380, 156] width 37 height 9
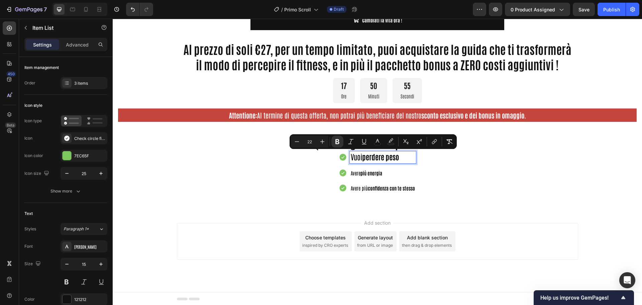
click at [361, 175] on strong "più energia" at bounding box center [372, 173] width 22 height 6
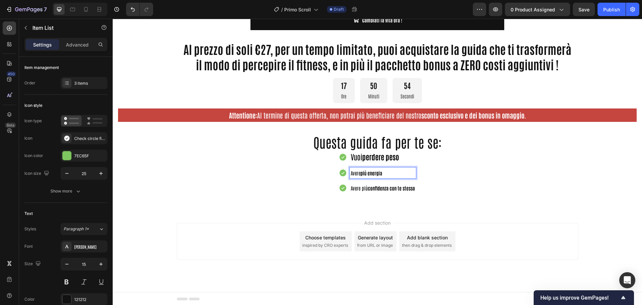
click at [368, 156] on strong "perdere peso" at bounding box center [380, 156] width 37 height 9
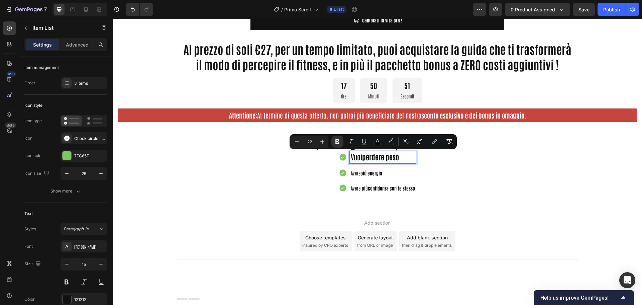
click at [396, 157] on strong "perdere peso" at bounding box center [380, 156] width 37 height 9
drag, startPoint x: 400, startPoint y: 157, endPoint x: 348, endPoint y: 158, distance: 52.5
click at [350, 158] on div "Vuoi perdere peso" at bounding box center [383, 157] width 66 height 12
click at [321, 141] on icon "Editor contextual toolbar" at bounding box center [322, 141] width 7 height 7
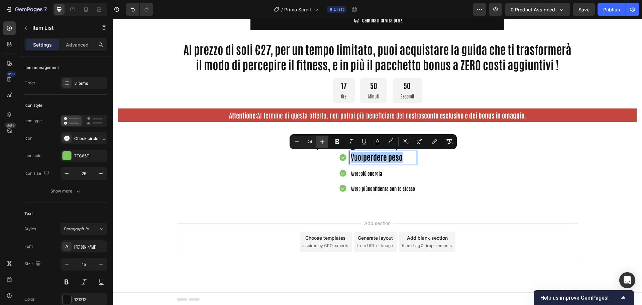
click at [321, 141] on icon "Editor contextual toolbar" at bounding box center [322, 141] width 7 height 7
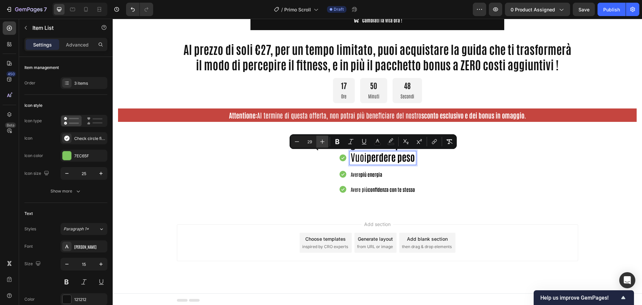
click at [321, 141] on icon "Editor contextual toolbar" at bounding box center [322, 141] width 7 height 7
type input "30"
click at [322, 167] on div "Vuoi perdere peso Avere più energia Avere più confidenza con te stesso" at bounding box center [377, 173] width 391 height 44
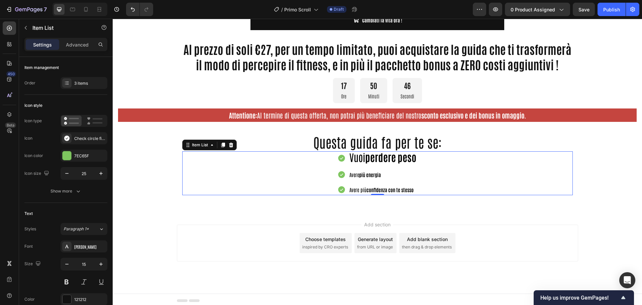
click at [455, 174] on div "Vuoi perdere peso Avere più energia Avere più confidenza con te stesso" at bounding box center [377, 173] width 391 height 44
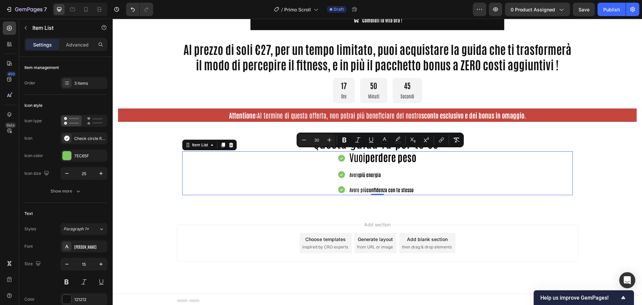
click at [382, 156] on strong "perdere peso" at bounding box center [390, 156] width 51 height 13
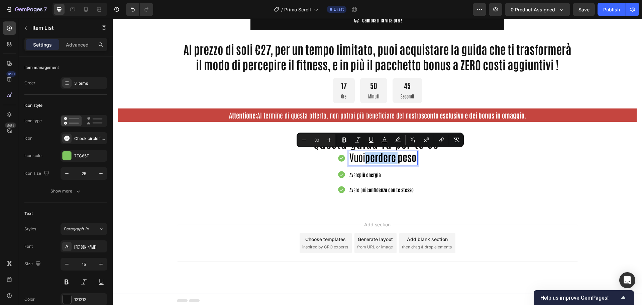
click at [382, 156] on strong "perdere peso" at bounding box center [390, 156] width 51 height 13
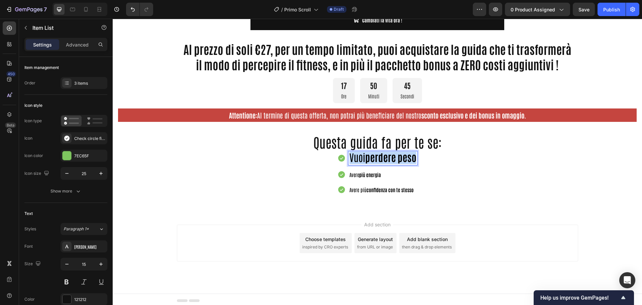
click at [382, 156] on strong "perdere peso" at bounding box center [390, 156] width 51 height 13
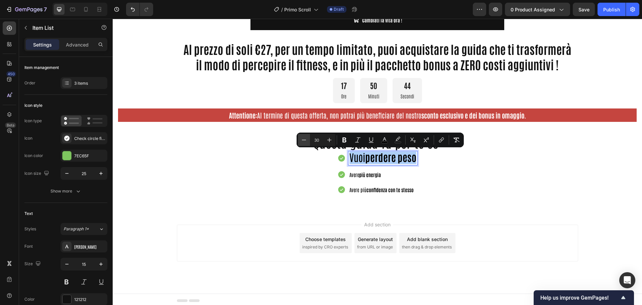
click at [302, 139] on icon "Editor contextual toolbar" at bounding box center [304, 139] width 7 height 7
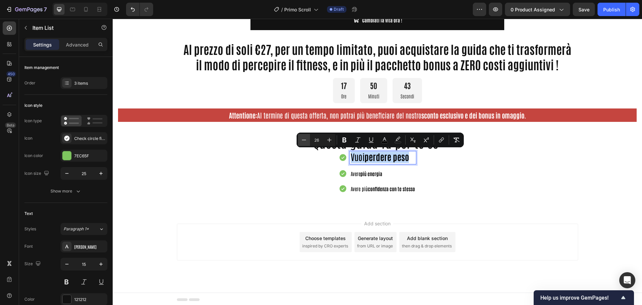
type input "25"
click at [367, 169] on p "Avere più energia" at bounding box center [383, 173] width 64 height 9
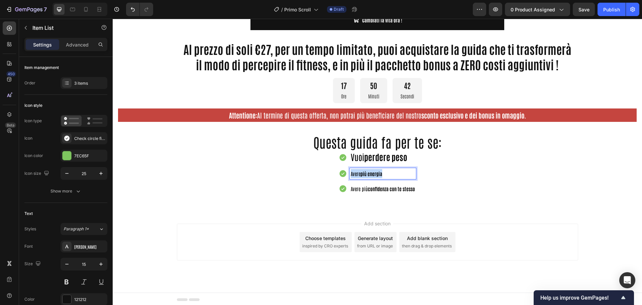
click at [367, 169] on p "Avere più energia" at bounding box center [383, 173] width 64 height 9
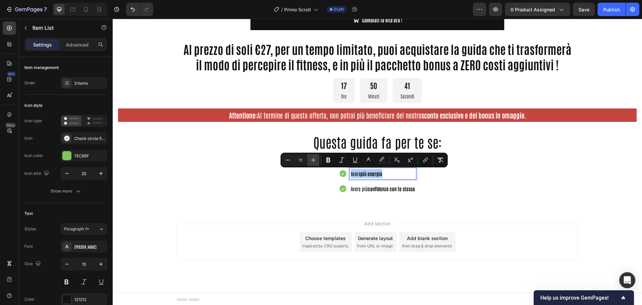
click at [310, 160] on icon "Editor contextual toolbar" at bounding box center [313, 160] width 7 height 7
click at [311, 160] on icon "Editor contextual toolbar" at bounding box center [313, 160] width 7 height 7
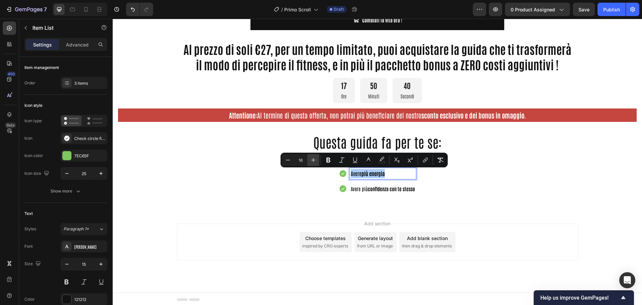
click at [312, 160] on icon "Editor contextual toolbar" at bounding box center [313, 160] width 7 height 7
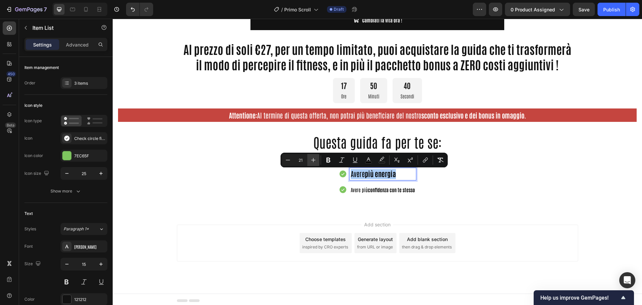
click at [312, 160] on icon "Editor contextual toolbar" at bounding box center [313, 160] width 7 height 7
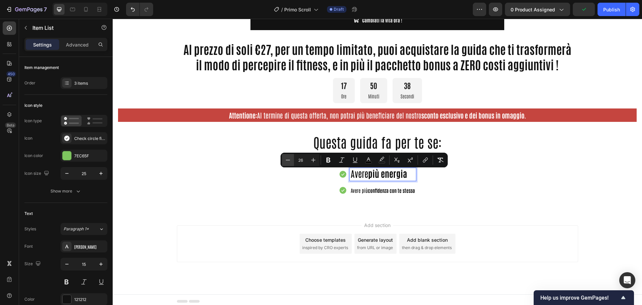
click at [287, 160] on icon "Editor contextual toolbar" at bounding box center [288, 160] width 7 height 7
type input "25"
click at [368, 189] on strong "confidenza con te stesso" at bounding box center [391, 190] width 47 height 6
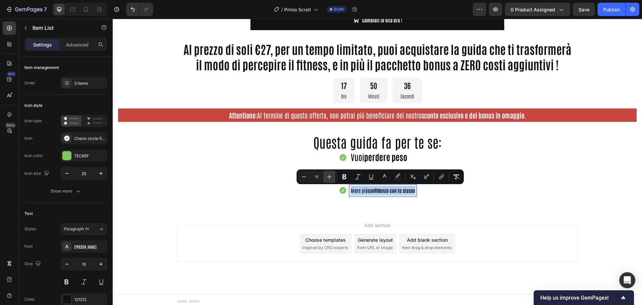
click at [329, 177] on icon "Editor contextual toolbar" at bounding box center [329, 177] width 4 height 4
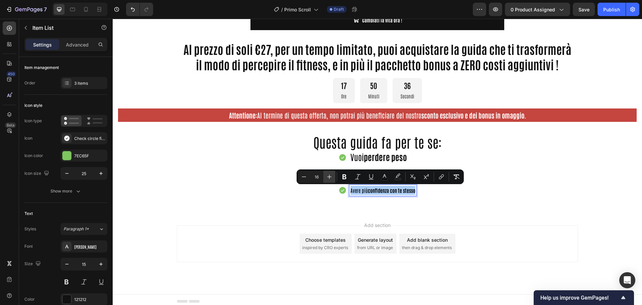
click at [329, 177] on icon "Editor contextual toolbar" at bounding box center [329, 177] width 4 height 4
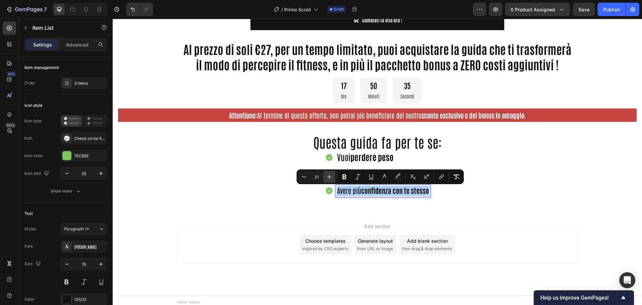
click at [329, 177] on icon "Editor contextual toolbar" at bounding box center [329, 177] width 4 height 4
type input "25"
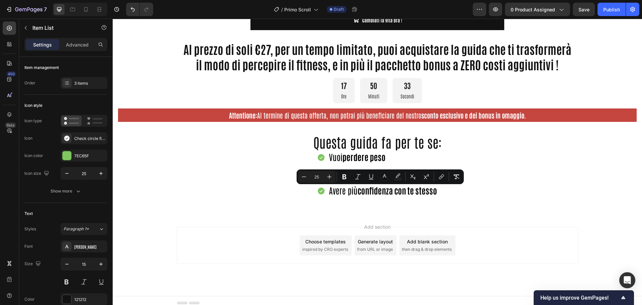
click at [284, 196] on div "Vuoi perdere peso Avere più energia Avere più confidenza con te stesso" at bounding box center [377, 174] width 391 height 46
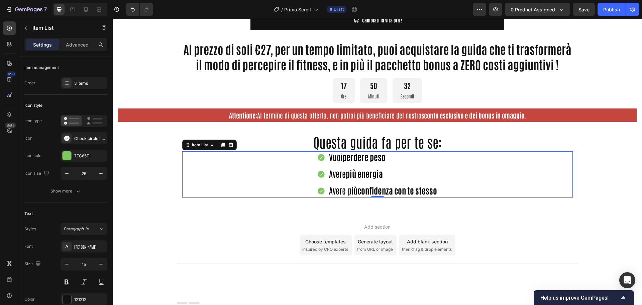
click at [284, 193] on div "Vuoi perdere peso Avere più energia Avere più confidenza con te stesso" at bounding box center [377, 174] width 391 height 46
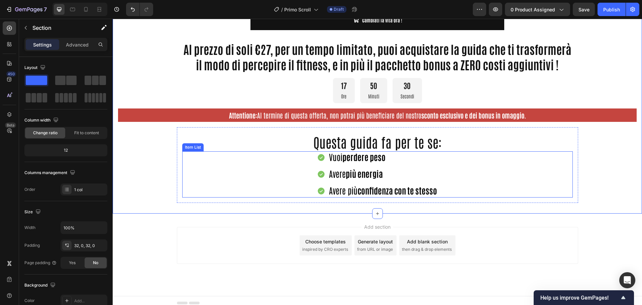
click at [334, 158] on span "Vuoi perdere peso" at bounding box center [357, 156] width 57 height 11
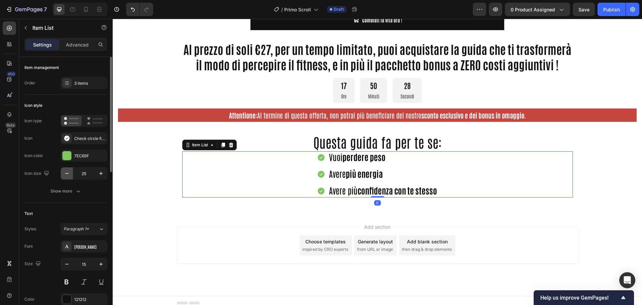
click at [67, 174] on icon "button" at bounding box center [67, 173] width 7 height 7
click at [103, 174] on icon "button" at bounding box center [101, 173] width 7 height 7
type input "25"
click at [65, 263] on icon "button" at bounding box center [67, 264] width 7 height 7
click at [102, 265] on icon "button" at bounding box center [101, 264] width 7 height 7
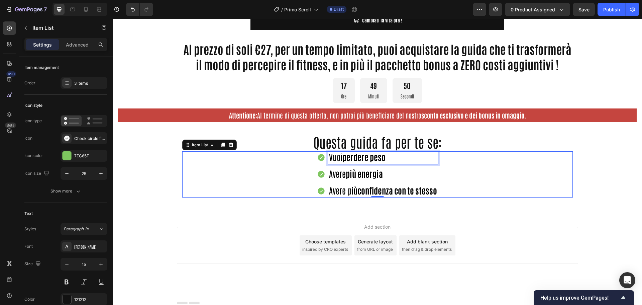
click at [336, 157] on span "Vuoi perdere peso" at bounding box center [357, 156] width 57 height 11
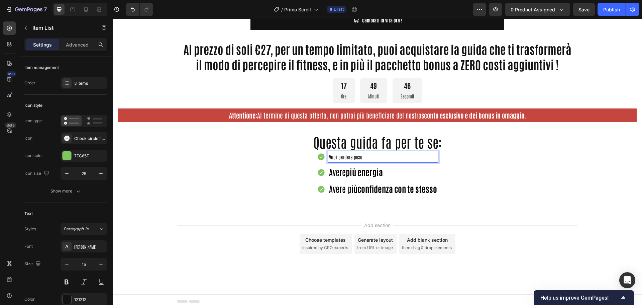
click at [335, 155] on span "Vuoi perdere peso" at bounding box center [345, 157] width 33 height 6
click at [342, 165] on div "Vuoi perdere peso Avere più energia Avere più confidenza con te stesso" at bounding box center [377, 173] width 121 height 44
drag, startPoint x: 349, startPoint y: 172, endPoint x: 348, endPoint y: 156, distance: 15.4
click at [348, 171] on strong "più energia" at bounding box center [364, 171] width 37 height 11
click at [348, 156] on span "Vuoi perdere peso" at bounding box center [345, 157] width 33 height 6
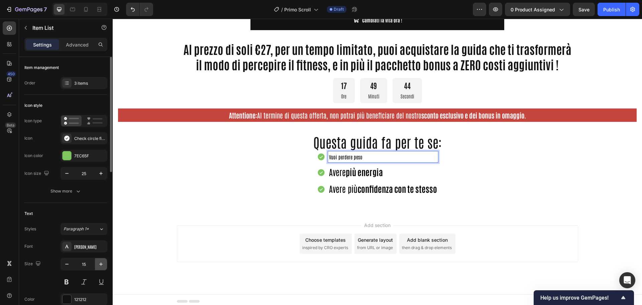
click at [99, 262] on icon "button" at bounding box center [101, 264] width 7 height 7
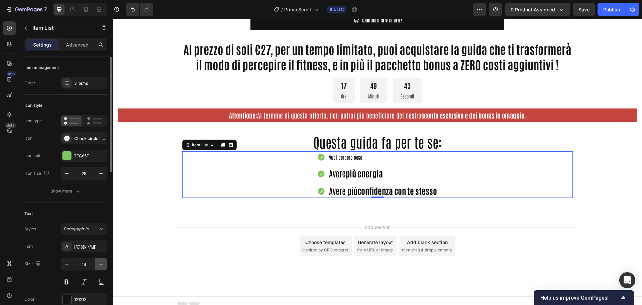
click at [99, 262] on icon "button" at bounding box center [101, 264] width 7 height 7
click at [66, 264] on icon "button" at bounding box center [66, 264] width 3 height 1
type input "16"
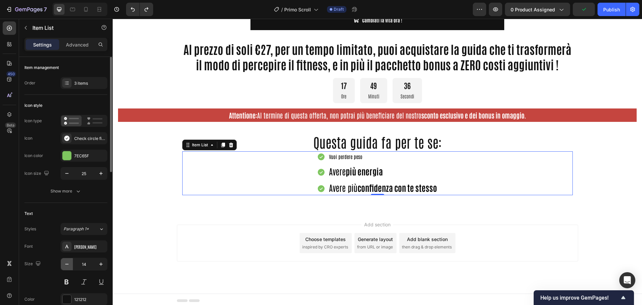
type input "15"
type input "25"
click at [349, 164] on div "Vuoi perdere peso Avere più energia Avere più confidenza con te stesso" at bounding box center [377, 173] width 121 height 44
click at [350, 158] on span "Vuoi perdere peso" at bounding box center [345, 157] width 33 height 6
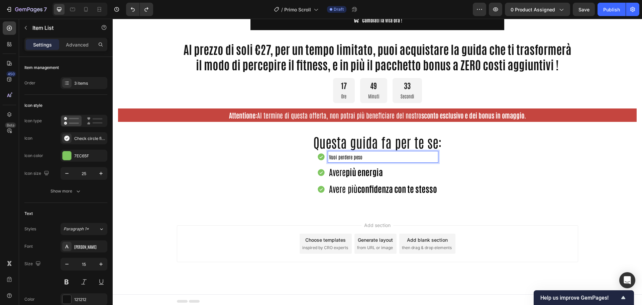
click at [352, 156] on span "Vuoi perdere peso" at bounding box center [345, 157] width 33 height 6
click at [351, 156] on span "Vuoi perdere peso" at bounding box center [345, 157] width 33 height 6
drag, startPoint x: 351, startPoint y: 156, endPoint x: 344, endPoint y: 158, distance: 7.6
click at [351, 156] on span "Vuoi perdere peso" at bounding box center [345, 157] width 33 height 6
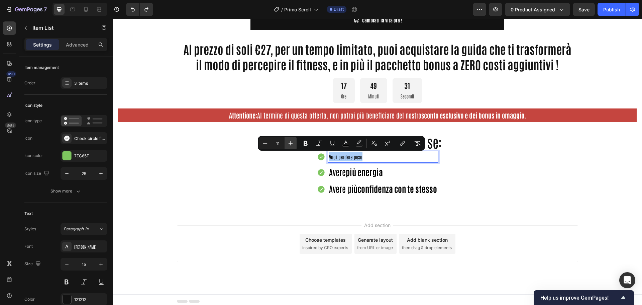
click at [291, 143] on icon "Editor contextual toolbar" at bounding box center [291, 143] width 4 height 4
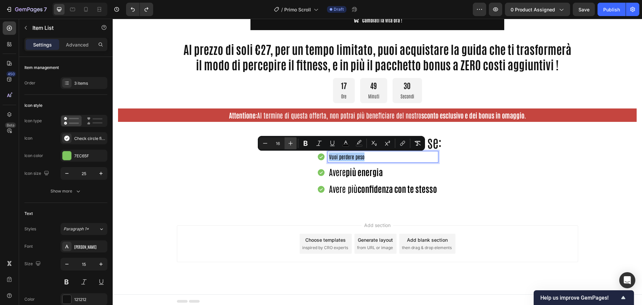
click at [291, 143] on icon "Editor contextual toolbar" at bounding box center [291, 143] width 4 height 4
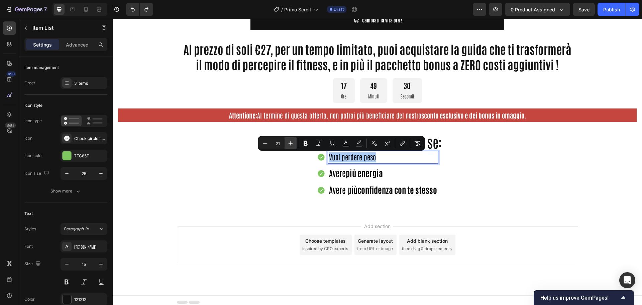
click at [291, 143] on icon "Editor contextual toolbar" at bounding box center [291, 143] width 4 height 4
type input "25"
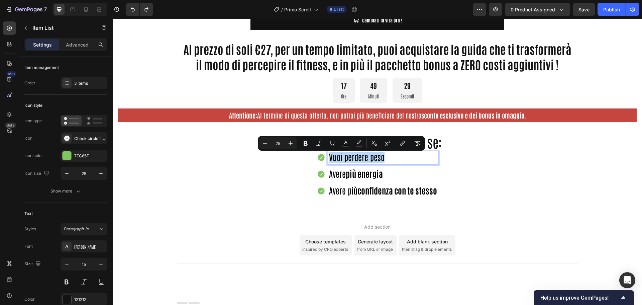
click at [344, 158] on span "Vuoi perdere peso" at bounding box center [357, 156] width 56 height 11
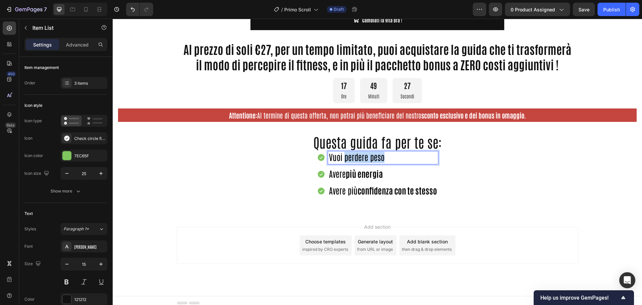
drag, startPoint x: 341, startPoint y: 157, endPoint x: 382, endPoint y: 161, distance: 40.6
click at [382, 161] on p "Vuoi perdere peso" at bounding box center [383, 157] width 108 height 11
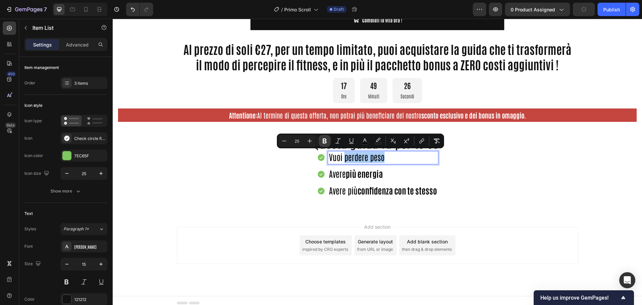
click at [325, 141] on icon "Editor contextual toolbar" at bounding box center [325, 140] width 4 height 5
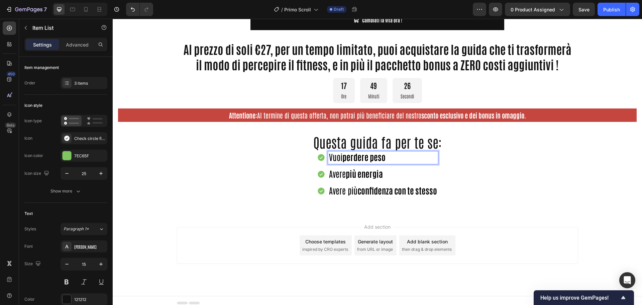
click at [295, 172] on div "Vuoi perdere peso Avere più energia Avere più confidenza con te stesso" at bounding box center [377, 174] width 391 height 46
click at [347, 155] on strong "perdere peso" at bounding box center [363, 156] width 43 height 11
click at [287, 164] on div "Vuoi perdere peso Avere più energia Avere più confidenza con te stesso" at bounding box center [377, 174] width 391 height 46
click at [311, 174] on div "Vuoi perdere peso Avere più energia Avere più confidenza con te stesso" at bounding box center [377, 174] width 391 height 46
click at [283, 176] on div "Vuoi perdere peso Avere più energia Avere più confidenza con te stesso" at bounding box center [377, 174] width 391 height 46
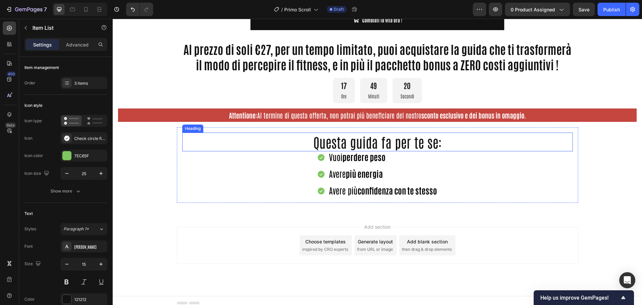
click at [383, 142] on p "Questa guida fa per te se:" at bounding box center [377, 141] width 389 height 17
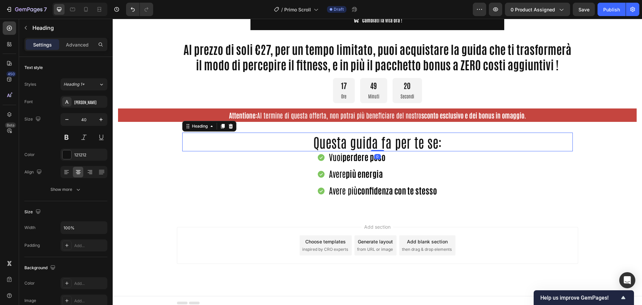
click at [412, 163] on div "Vuoi perdere peso" at bounding box center [383, 157] width 110 height 13
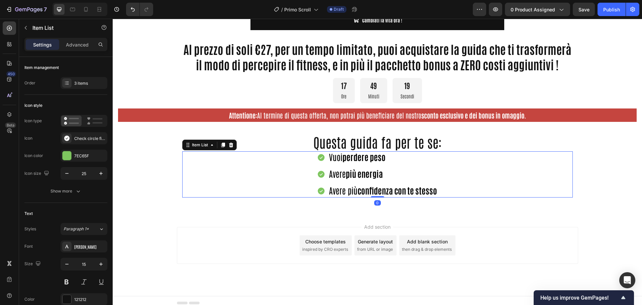
click at [483, 169] on div "Vuoi perdere peso Avere più energia Avere più confidenza con te stesso" at bounding box center [377, 174] width 391 height 46
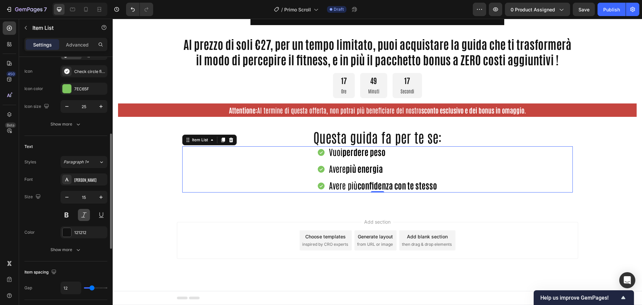
scroll to position [134, 0]
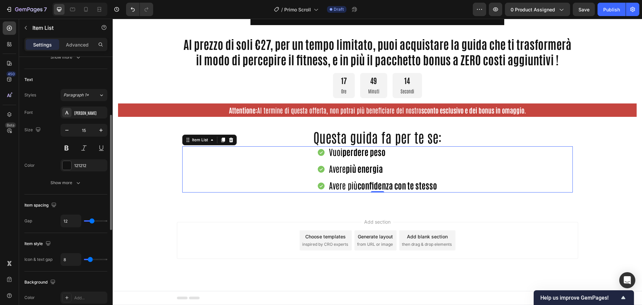
type input "11"
type input "12"
type input "13"
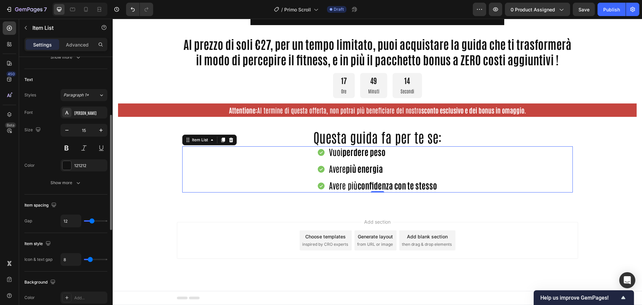
type input "13"
type input "14"
type input "15"
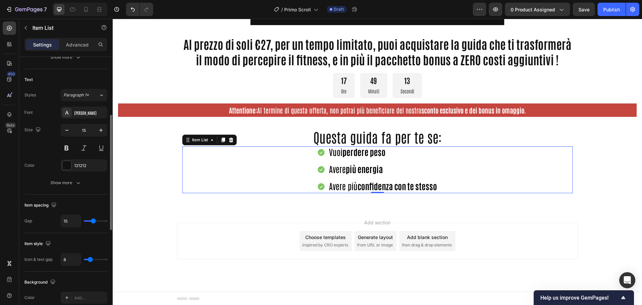
type input "16"
type input "17"
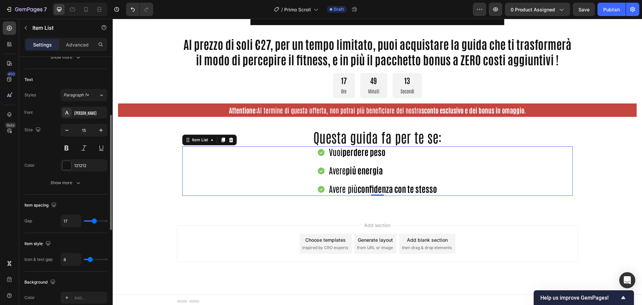
type input "16"
type input "15"
type input "14"
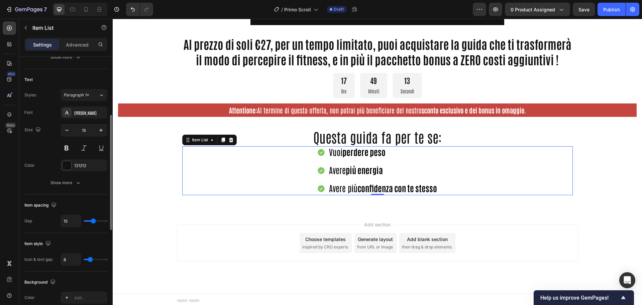
type input "14"
type input "13"
type input "12"
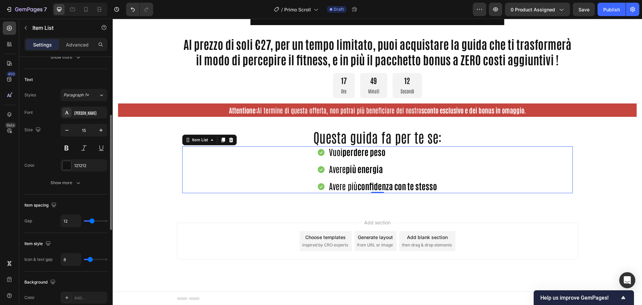
type input "11"
type input "10"
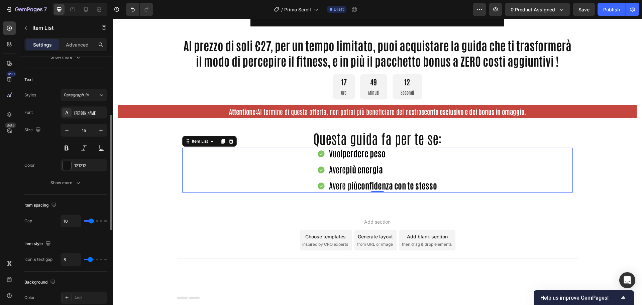
type input "21"
type input "23"
type input "32"
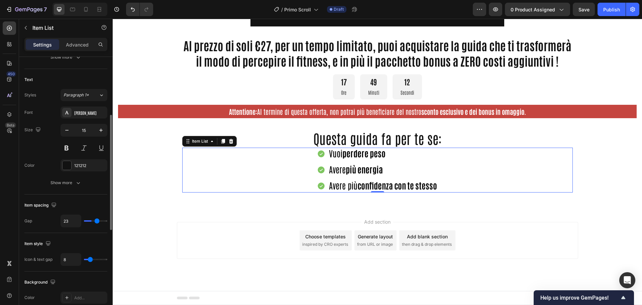
type input "32"
type input "33"
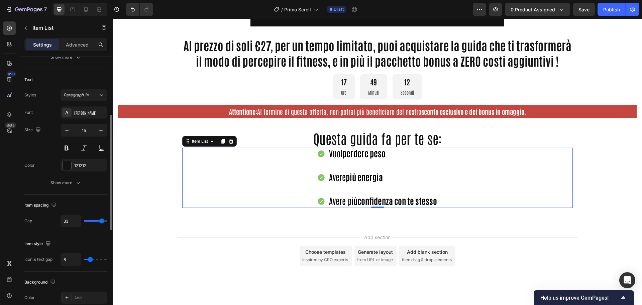
scroll to position [533, 0]
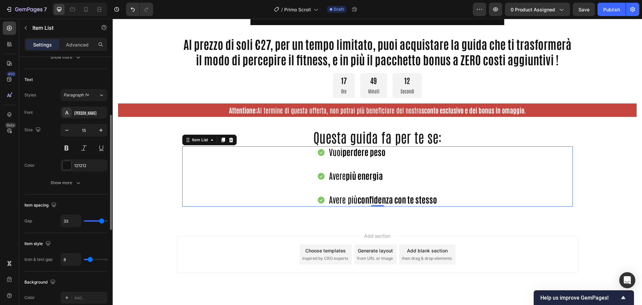
type input "34"
type input "35"
type input "36"
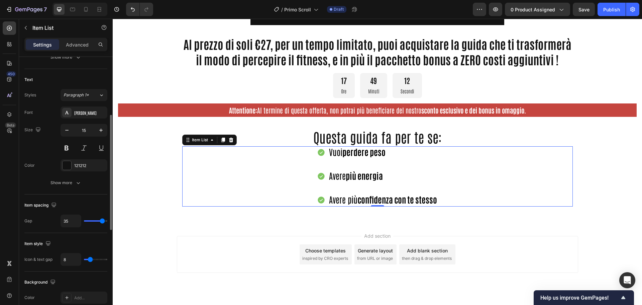
type input "36"
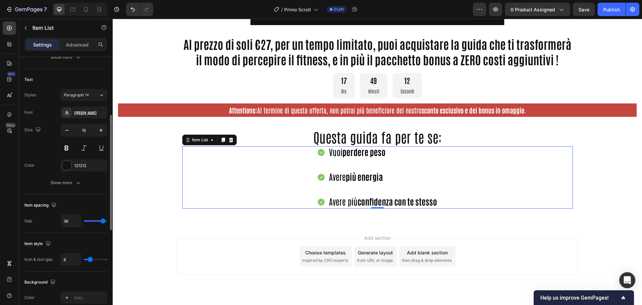
type input "34"
type input "33"
type input "30"
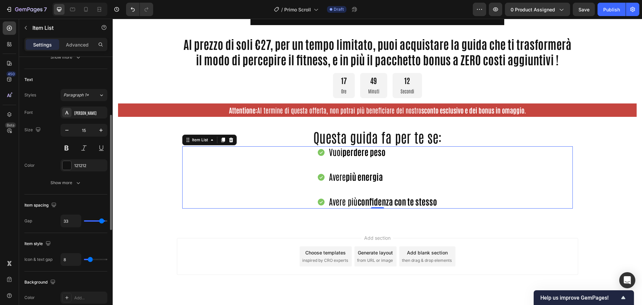
type input "30"
type input "27"
type input "24"
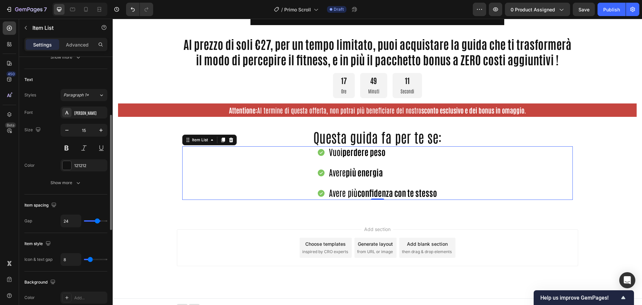
type input "23"
type input "22"
type input "21"
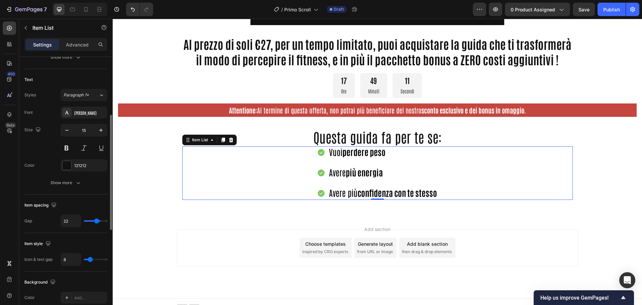
type input "21"
type input "20"
type input "19"
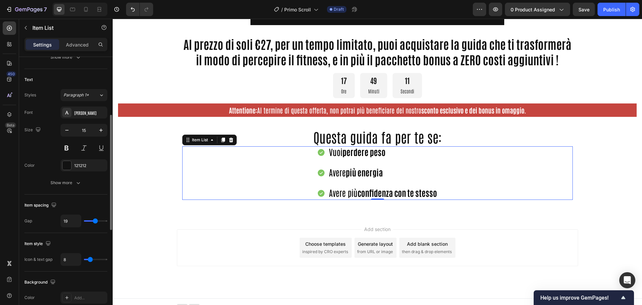
type input "18"
type input "17"
type input "16"
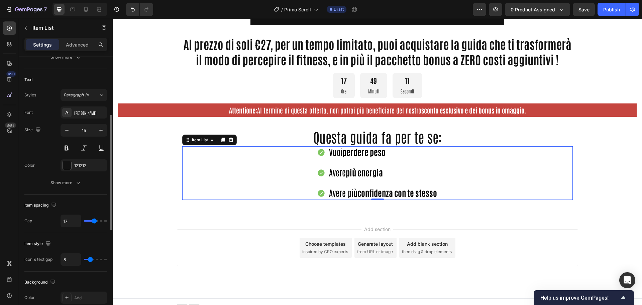
type input "16"
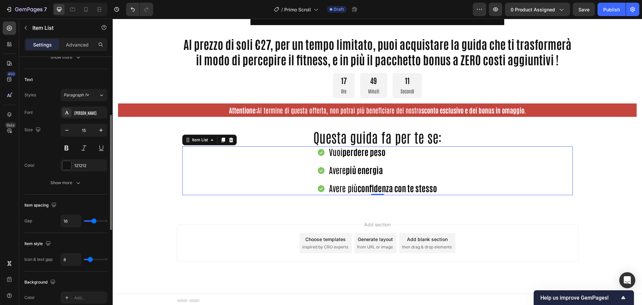
type input "15"
type input "14"
type input "13"
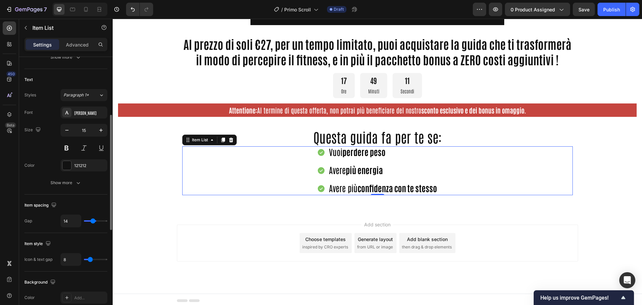
type input "13"
type input "14"
click at [93, 220] on input "range" at bounding box center [95, 220] width 23 height 1
type input "12"
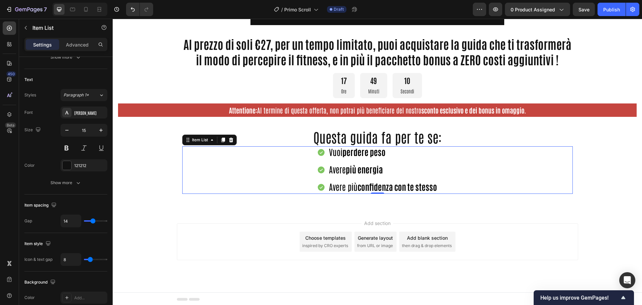
type input "12"
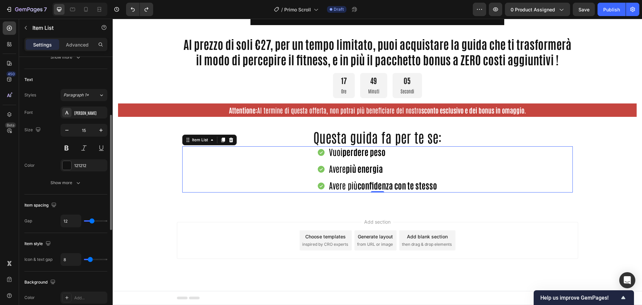
type input "6"
type input "7"
type input "8"
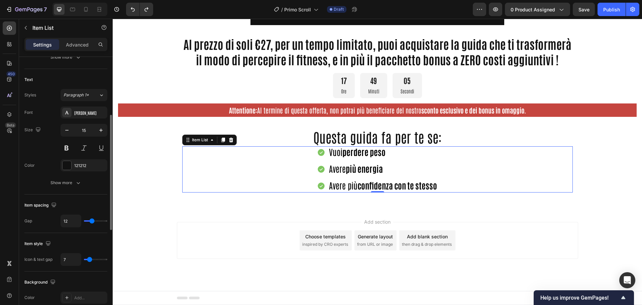
type input "8"
type input "9"
type input "10"
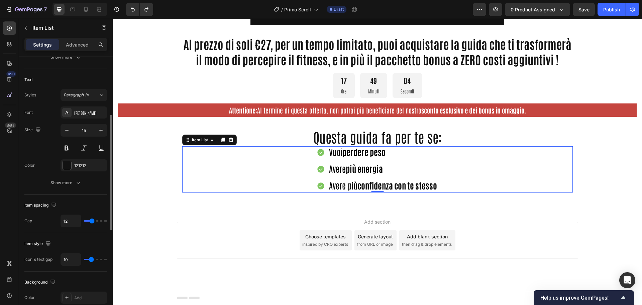
type input "11"
type input "12"
type input "13"
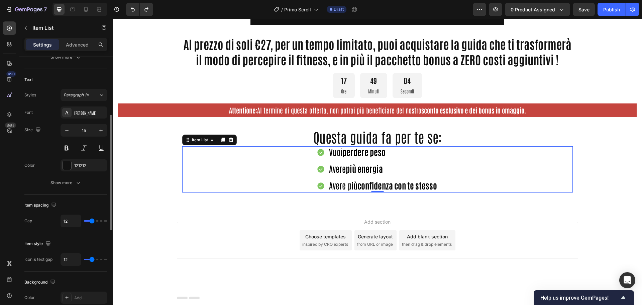
type input "13"
type input "14"
type input "13"
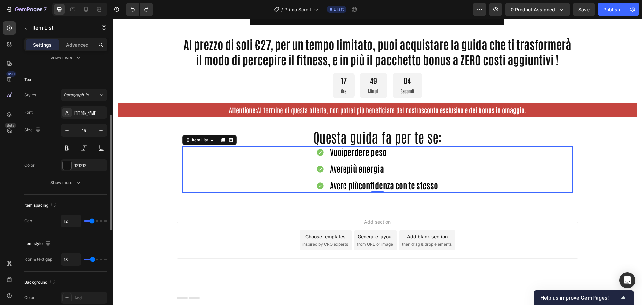
type input "12"
type input "11"
type input "10"
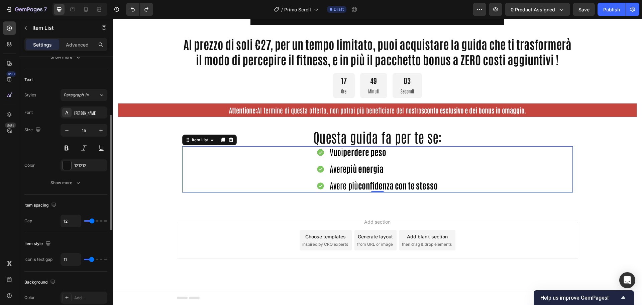
type input "10"
type input "9"
type input "8"
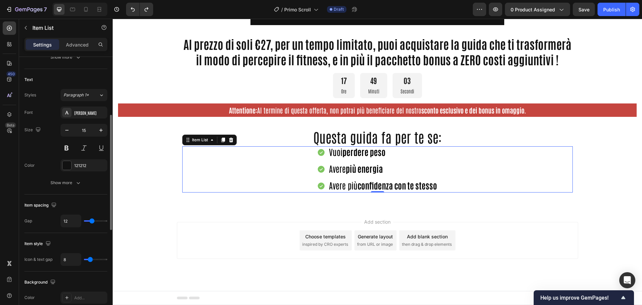
click at [90, 260] on input "range" at bounding box center [95, 259] width 23 height 1
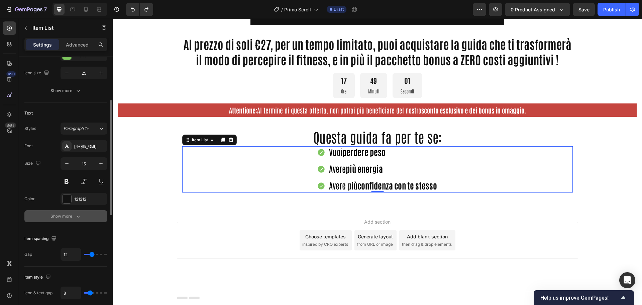
click at [80, 215] on icon "button" at bounding box center [78, 216] width 7 height 7
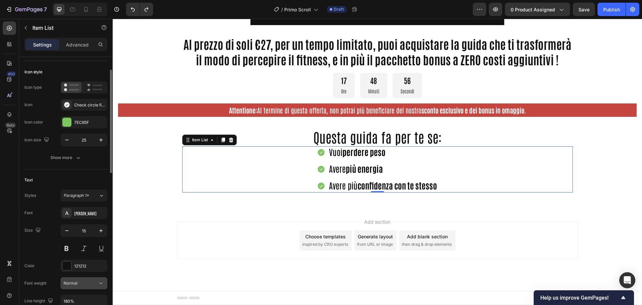
scroll to position [0, 0]
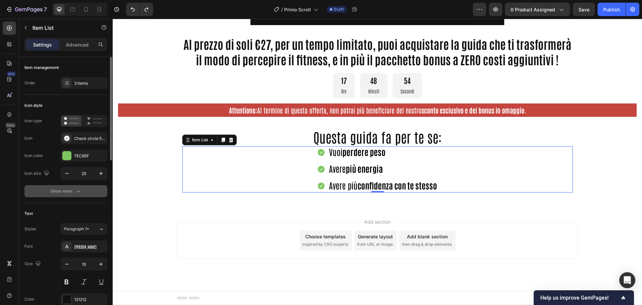
click at [77, 191] on icon "button" at bounding box center [78, 191] width 7 height 7
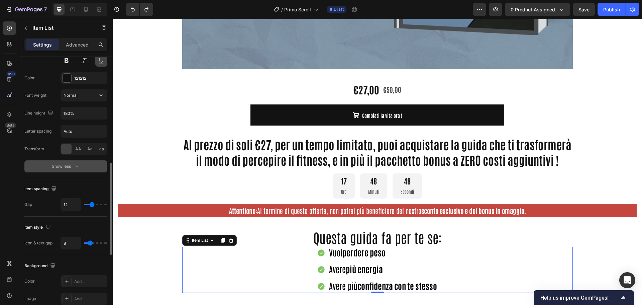
scroll to position [207, 0]
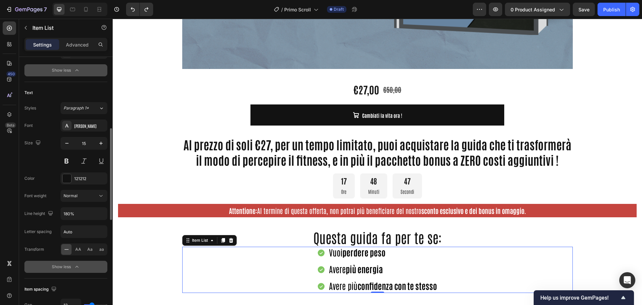
click at [269, 272] on div "Vuoi perdere peso Avere più energia Avere più confidenza con te stesso" at bounding box center [377, 269] width 391 height 46
click at [276, 256] on div "Vuoi perdere peso Avere più energia Avere più confidenza con te stesso" at bounding box center [377, 269] width 391 height 46
click at [209, 239] on icon at bounding box center [211, 239] width 5 height 5
click at [217, 262] on div "Vuoi perdere peso Avere più energia Avere più confidenza con te stesso" at bounding box center [377, 269] width 391 height 46
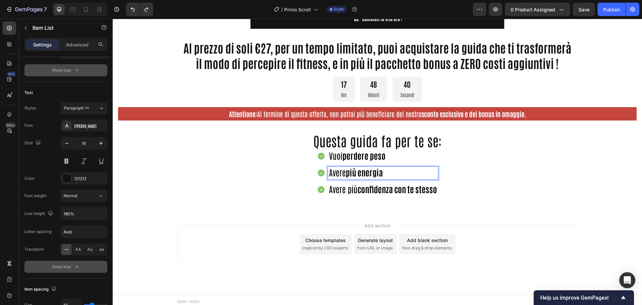
scroll to position [533, 0]
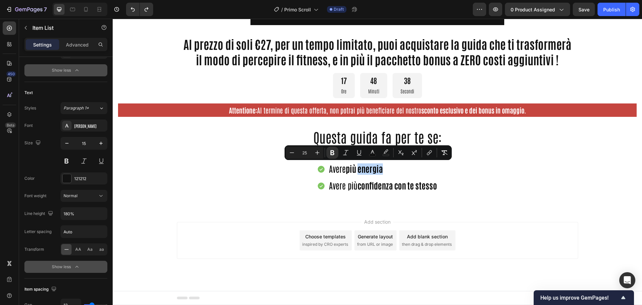
drag, startPoint x: 425, startPoint y: 169, endPoint x: 480, endPoint y: 181, distance: 56.2
click at [480, 181] on div "Vuoi perdere peso Avere più energia Avere più confidenza con te stesso" at bounding box center [377, 169] width 391 height 46
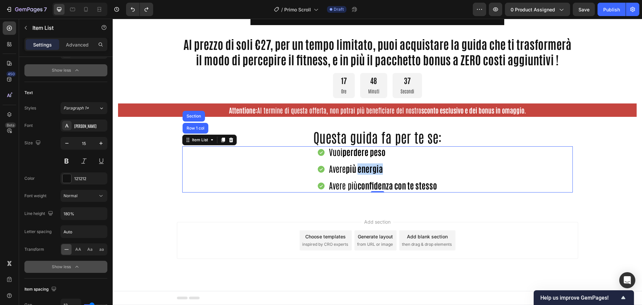
click at [495, 175] on div "Vuoi perdere peso Avere più energia Avere più confidenza con te stesso" at bounding box center [377, 169] width 391 height 46
click at [510, 166] on div "Vuoi perdere peso Avere più energia Avere più confidenza con te stesso" at bounding box center [377, 169] width 391 height 46
click at [507, 165] on div "Vuoi perdere peso Avere più energia Avere più confidenza con te stesso" at bounding box center [377, 169] width 391 height 46
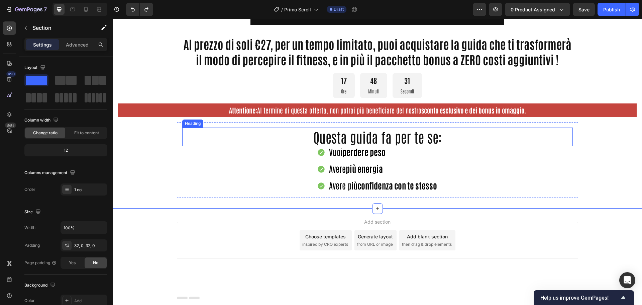
click at [332, 136] on p "Questa guida fa per te se:" at bounding box center [377, 136] width 389 height 17
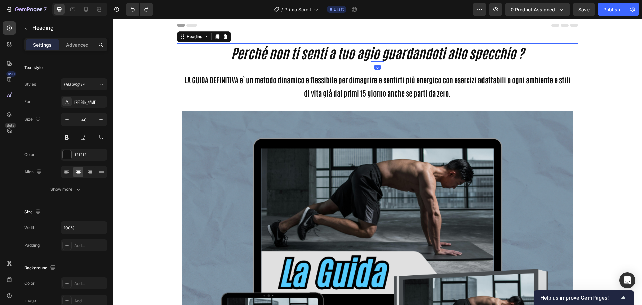
click at [334, 50] on strong "Perché non ti senti a tuo agio guardandoti allo specchio ?" at bounding box center [377, 52] width 293 height 17
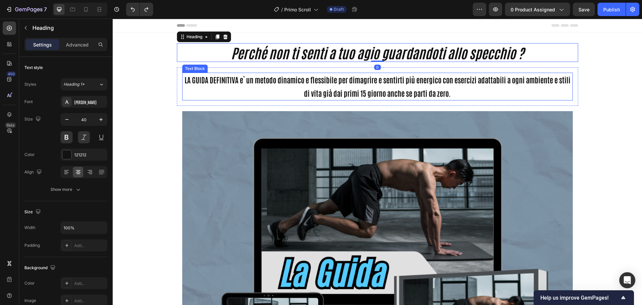
click at [333, 82] on p "LA GUIDA DEFINITIVA e` un metodo dinamico e flessibile per dimagrire e sentirti…" at bounding box center [377, 86] width 389 height 26
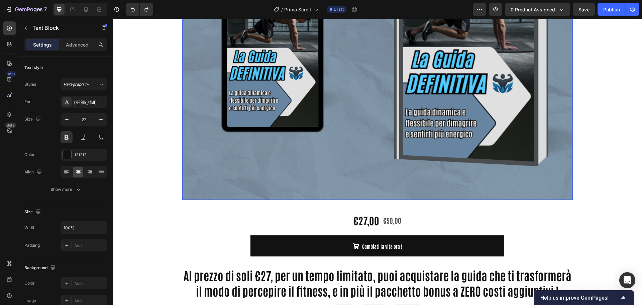
scroll to position [533, 0]
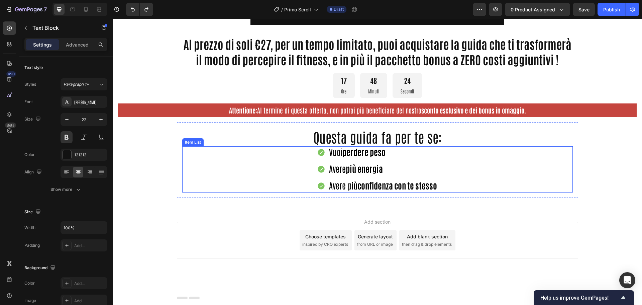
click at [347, 151] on strong "perdere peso" at bounding box center [363, 151] width 43 height 11
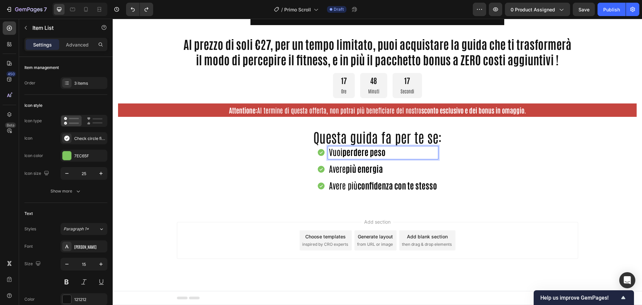
click at [341, 174] on p "Avere più energia" at bounding box center [383, 169] width 108 height 11
click at [352, 153] on strong "perdere peso" at bounding box center [363, 151] width 43 height 11
click at [354, 171] on strong "più energia" at bounding box center [364, 168] width 37 height 11
click at [360, 154] on strong "perdere peso" at bounding box center [363, 151] width 43 height 11
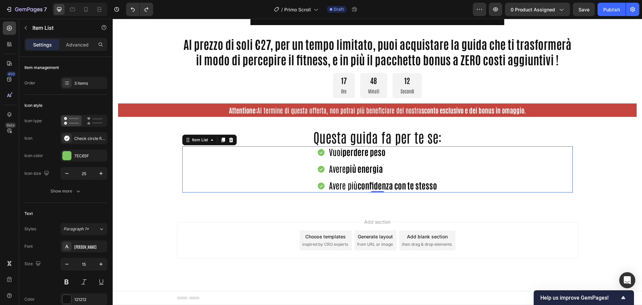
click at [287, 158] on div "Vuoi perdere peso Avere più energia Avere più confidenza con te stesso" at bounding box center [377, 169] width 391 height 46
click at [229, 139] on icon at bounding box center [231, 139] width 4 height 5
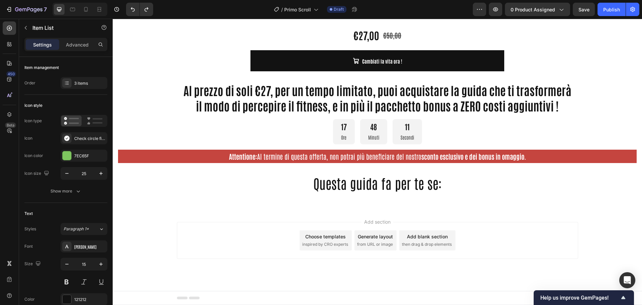
scroll to position [487, 0]
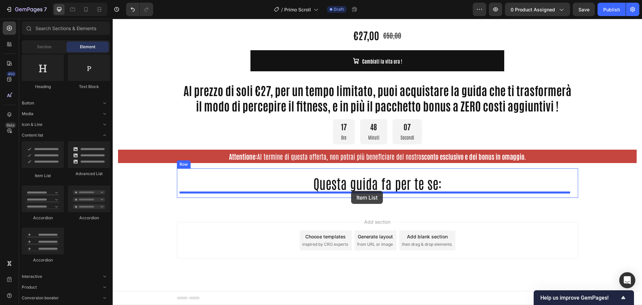
drag, startPoint x: 144, startPoint y: 173, endPoint x: 351, endPoint y: 191, distance: 208.1
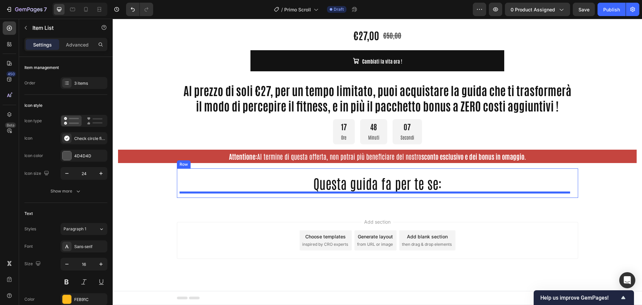
scroll to position [530, 0]
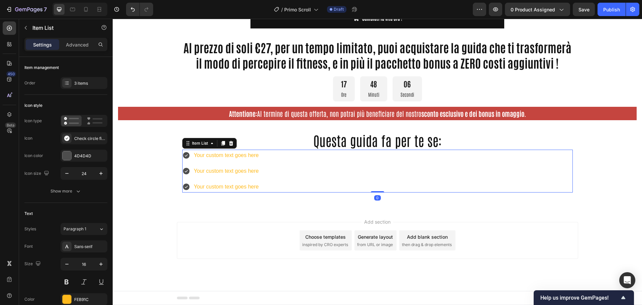
click at [296, 166] on div "Your custom text goes here Your custom text goes here Your custom text goes here" at bounding box center [377, 171] width 391 height 43
click at [204, 156] on div "Your custom text goes here" at bounding box center [226, 156] width 67 height 12
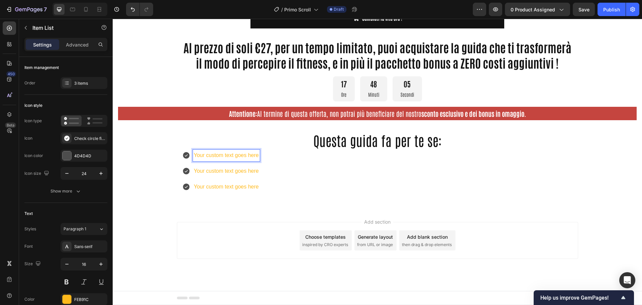
click at [208, 154] on p "Your custom text goes here" at bounding box center [226, 156] width 65 height 10
click at [210, 154] on p "Your custom text goes here" at bounding box center [226, 156] width 65 height 10
click at [219, 155] on p "Your custom text goes here" at bounding box center [226, 156] width 65 height 10
click at [104, 263] on button "button" at bounding box center [101, 264] width 12 height 12
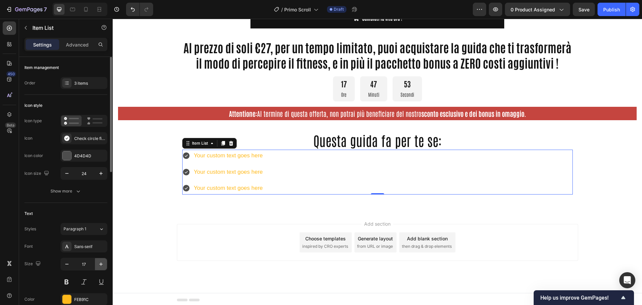
click at [104, 262] on button "button" at bounding box center [101, 264] width 12 height 12
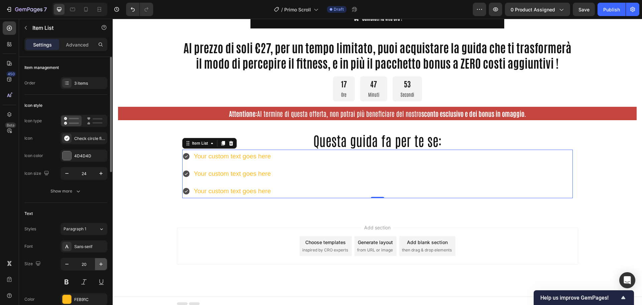
click at [104, 262] on button "button" at bounding box center [101, 264] width 12 height 12
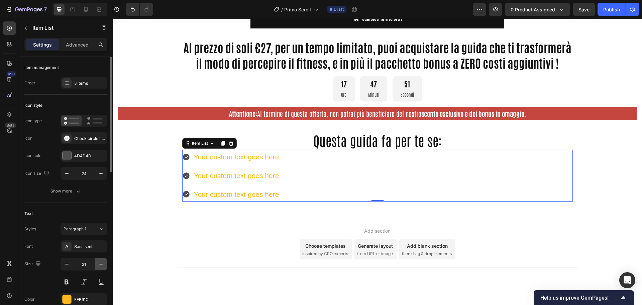
click at [106, 261] on button "button" at bounding box center [101, 264] width 12 height 12
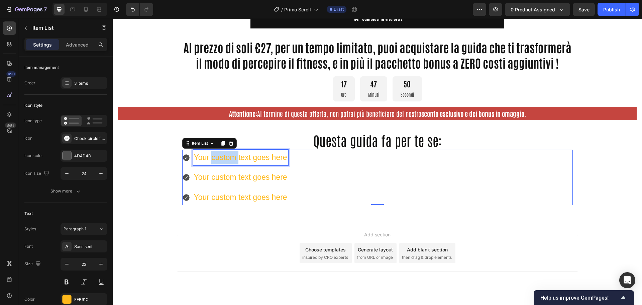
click at [216, 156] on p "Your custom text goes here" at bounding box center [240, 158] width 93 height 14
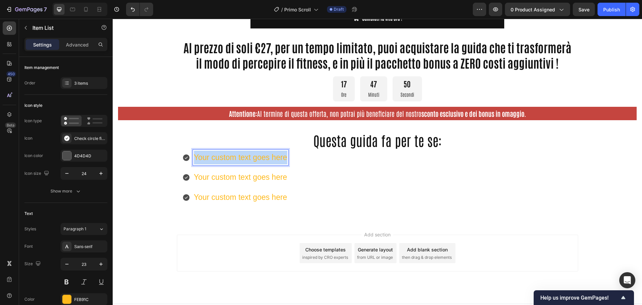
click at [216, 156] on p "Your custom text goes here" at bounding box center [240, 158] width 93 height 14
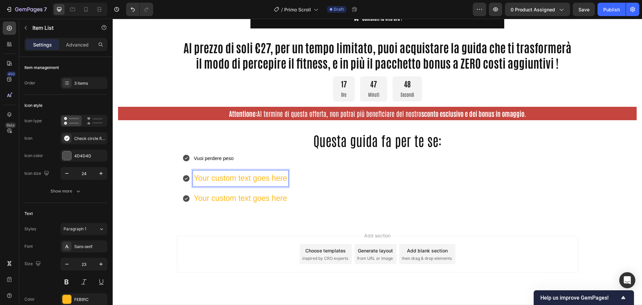
click at [230, 173] on p "Your custom text goes here" at bounding box center [240, 178] width 93 height 14
click at [234, 160] on p "Vuoi perdere peso" at bounding box center [240, 158] width 93 height 15
click at [238, 159] on p "Vuoi perdere peso" at bounding box center [240, 158] width 93 height 15
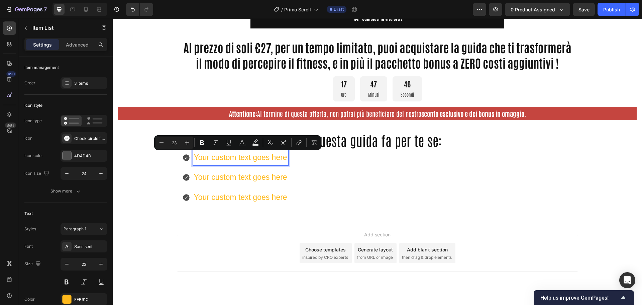
click at [238, 158] on p "Your custom text goes here" at bounding box center [240, 158] width 93 height 14
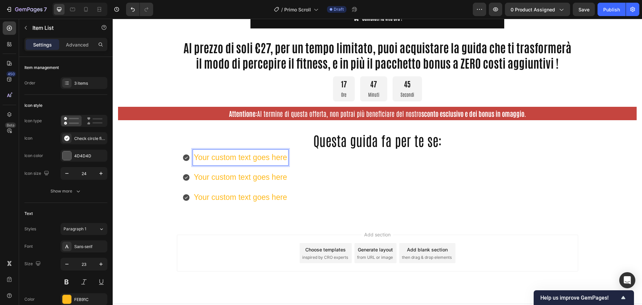
click at [219, 156] on p "Your custom text goes here" at bounding box center [240, 158] width 93 height 14
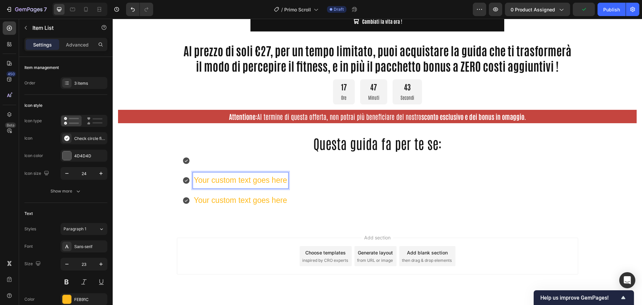
click at [234, 175] on p "Your custom text goes here" at bounding box center [240, 180] width 93 height 14
click at [217, 155] on p "Rich Text Editor. Editing area: main" at bounding box center [240, 161] width 93 height 14
click at [220, 181] on p "Your custom text goes here" at bounding box center [240, 181] width 93 height 14
click at [223, 202] on p "Your custom text goes here" at bounding box center [240, 201] width 93 height 14
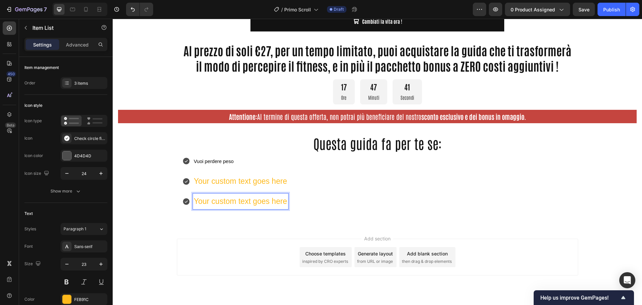
click at [210, 154] on p "Vuoi perdere peso" at bounding box center [240, 161] width 93 height 15
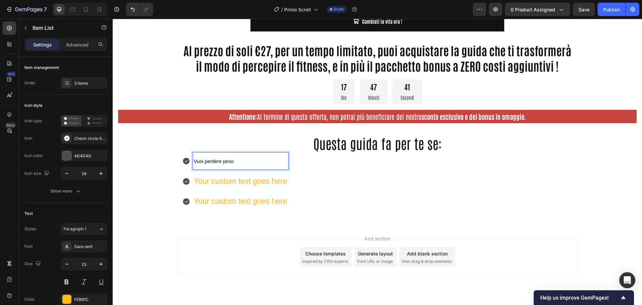
click at [209, 161] on span "Vuoi perdere peso" at bounding box center [214, 161] width 40 height 5
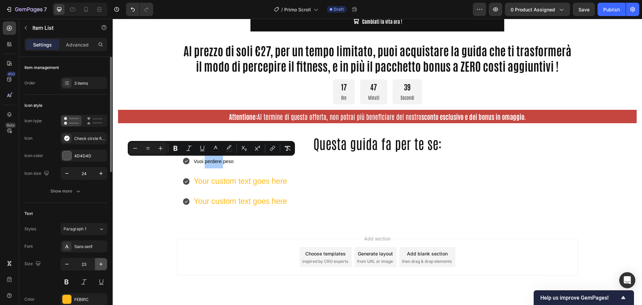
click at [102, 264] on icon "button" at bounding box center [100, 263] width 3 height 3
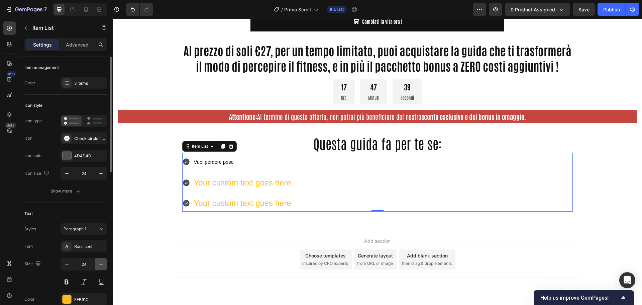
click at [102, 264] on icon "button" at bounding box center [101, 264] width 7 height 7
click at [68, 264] on icon "button" at bounding box center [67, 264] width 7 height 7
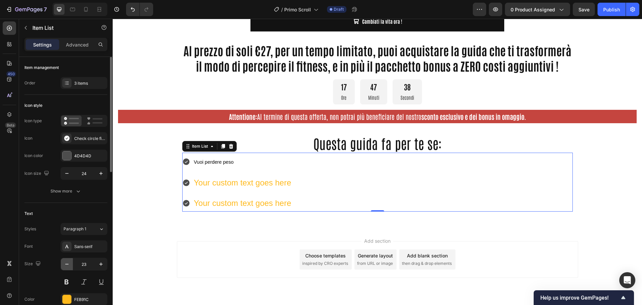
click at [68, 264] on icon "button" at bounding box center [67, 264] width 7 height 7
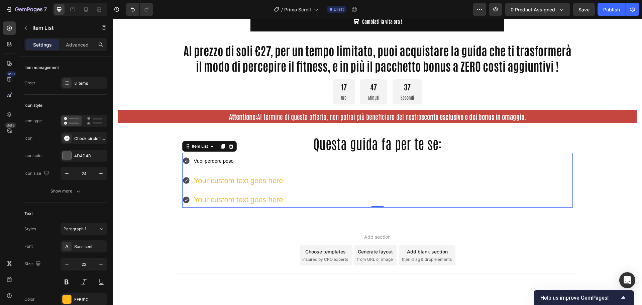
type input "21"
click at [223, 160] on span "Vuoi perdere peso" at bounding box center [214, 160] width 40 height 5
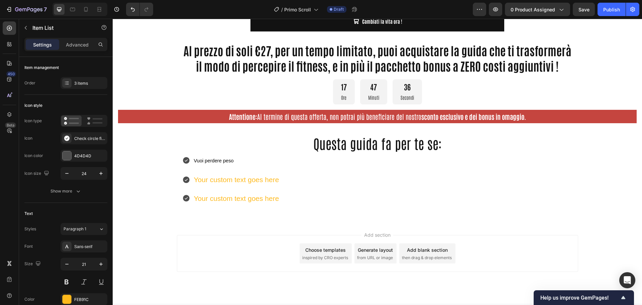
click at [223, 160] on span "Vuoi perdere peso" at bounding box center [214, 160] width 40 height 5
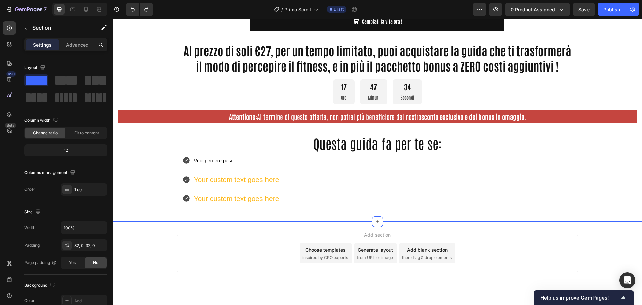
click at [157, 251] on div "Add section Choose templates inspired by CRO experts Generate layout from URL o…" at bounding box center [377, 262] width 529 height 82
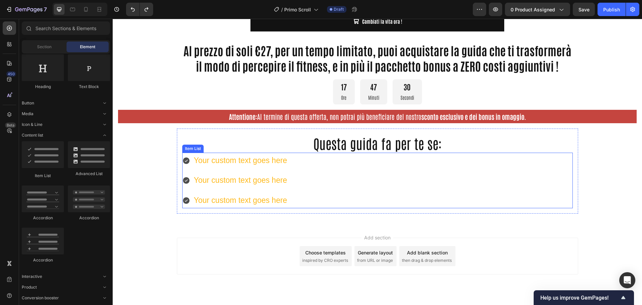
click at [229, 159] on p "Your custom text goes here" at bounding box center [240, 161] width 93 height 14
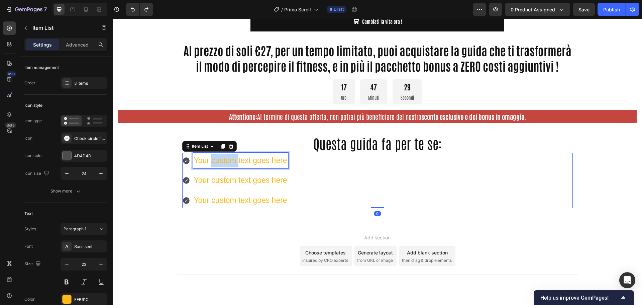
click at [226, 159] on p "Your custom text goes here" at bounding box center [240, 161] width 93 height 14
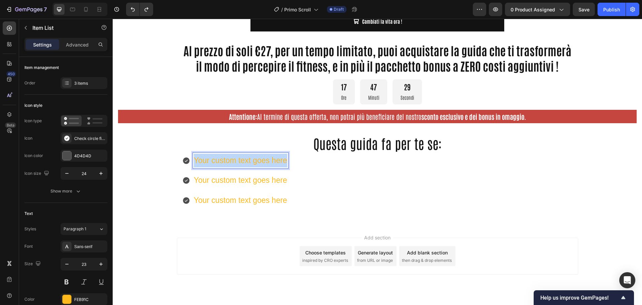
click at [226, 159] on p "Your custom text goes here" at bounding box center [240, 161] width 93 height 14
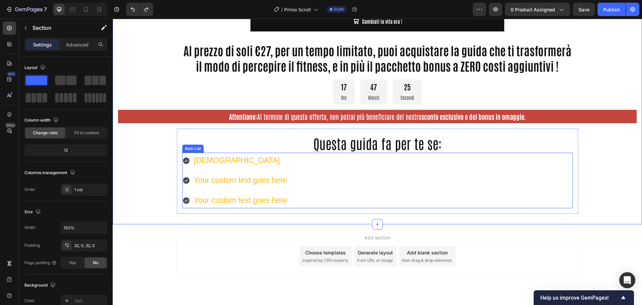
click at [196, 158] on p "dsfdsfd" at bounding box center [240, 161] width 93 height 14
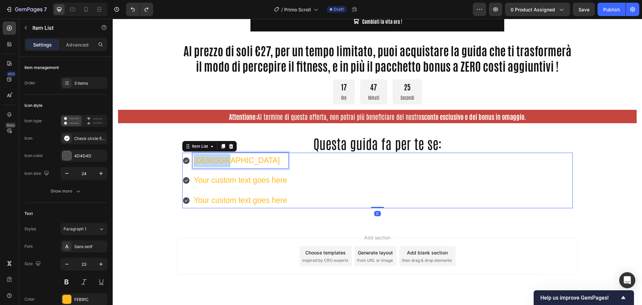
click at [196, 158] on p "dsfdsfd" at bounding box center [240, 161] width 93 height 14
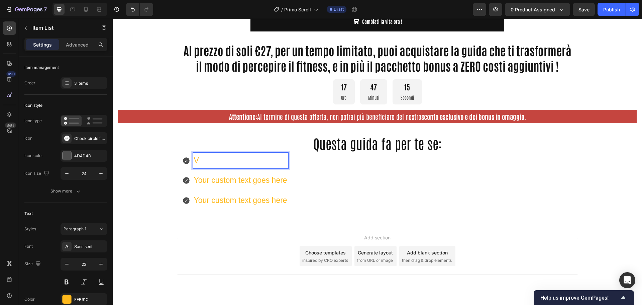
click at [202, 162] on p "V" at bounding box center [240, 161] width 93 height 14
click at [194, 160] on p "V Vuoi perdere peso" at bounding box center [240, 161] width 93 height 15
click at [229, 162] on span "Vuoi perdere peso" at bounding box center [214, 161] width 40 height 5
click at [235, 161] on p "Vuoi perdere peso V Vuoi perdere peso" at bounding box center [240, 161] width 93 height 15
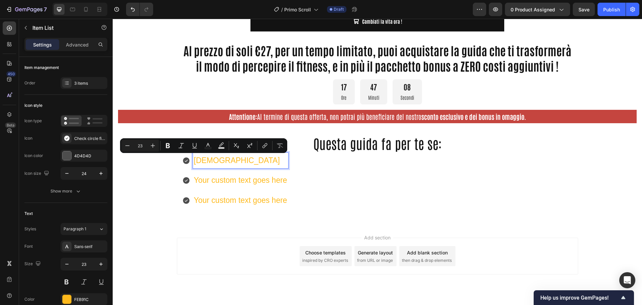
click at [208, 162] on p "dsfdsfd" at bounding box center [240, 161] width 93 height 14
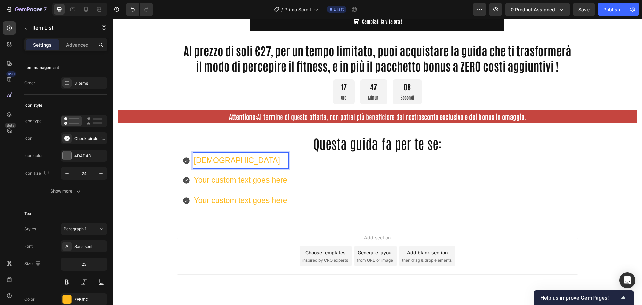
click at [205, 159] on p "dsfdsfd" at bounding box center [240, 161] width 93 height 14
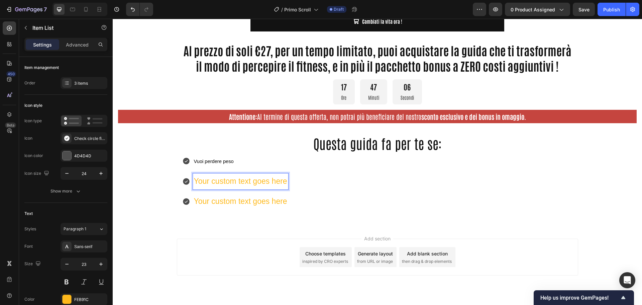
click at [222, 182] on p "Your custom text goes here" at bounding box center [240, 181] width 93 height 14
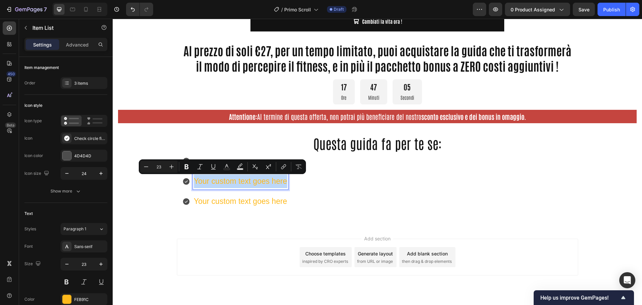
click at [222, 182] on p "Your custom text goes here" at bounding box center [240, 181] width 93 height 14
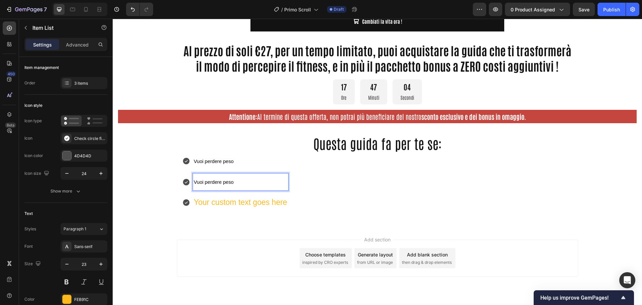
click at [222, 184] on span "Vuoi perdere peso" at bounding box center [214, 181] width 40 height 5
click at [228, 202] on p "Your custom text goes here" at bounding box center [240, 202] width 93 height 14
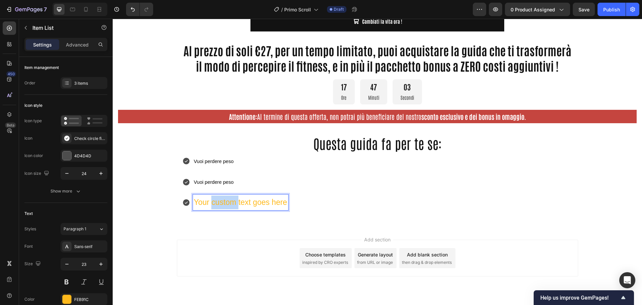
click at [228, 202] on p "Your custom text goes here" at bounding box center [240, 202] width 93 height 14
click at [228, 203] on span "Vuoi perdere peso" at bounding box center [229, 202] width 40 height 5
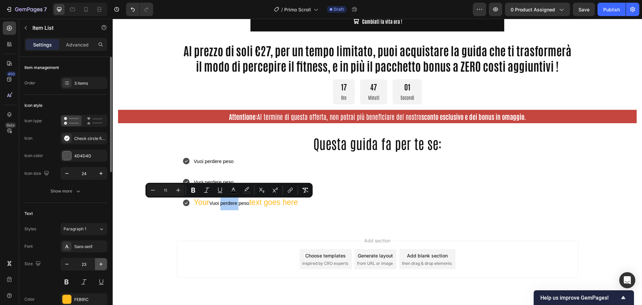
click at [99, 264] on icon "button" at bounding box center [101, 264] width 7 height 7
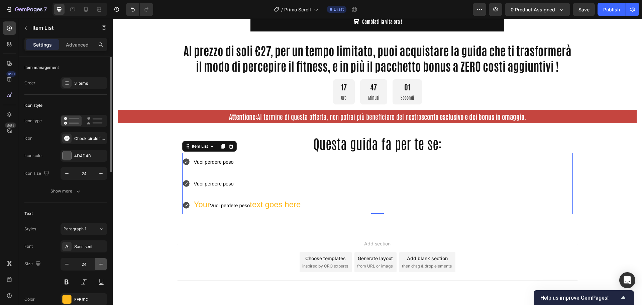
click at [99, 264] on icon "button" at bounding box center [101, 264] width 7 height 7
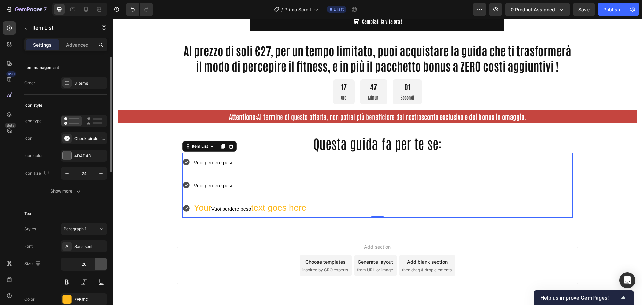
click at [99, 264] on icon "button" at bounding box center [101, 264] width 7 height 7
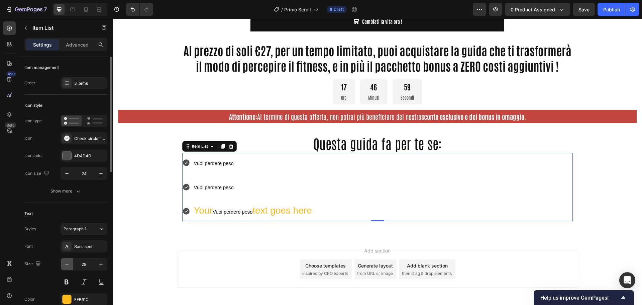
click at [67, 267] on icon "button" at bounding box center [67, 264] width 7 height 7
type input "26"
type input "27"
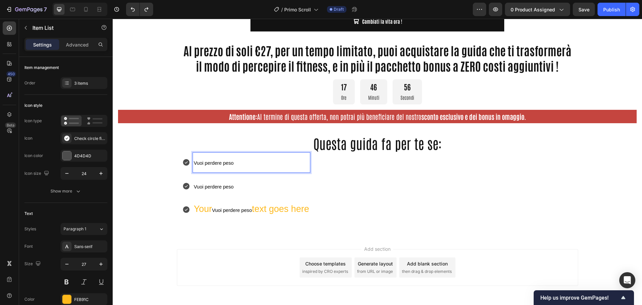
drag, startPoint x: 235, startPoint y: 157, endPoint x: 349, endPoint y: 182, distance: 116.4
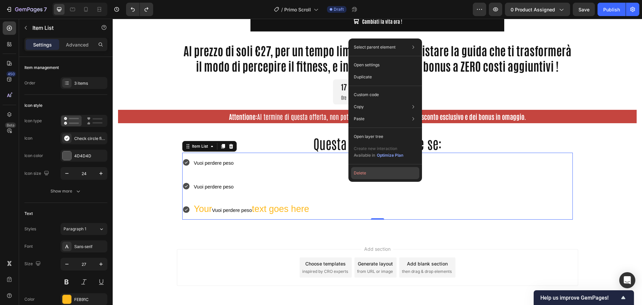
click at [367, 178] on button "Delete" at bounding box center [385, 173] width 68 height 12
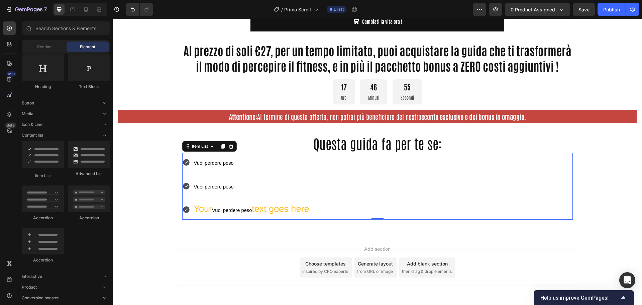
scroll to position [487, 0]
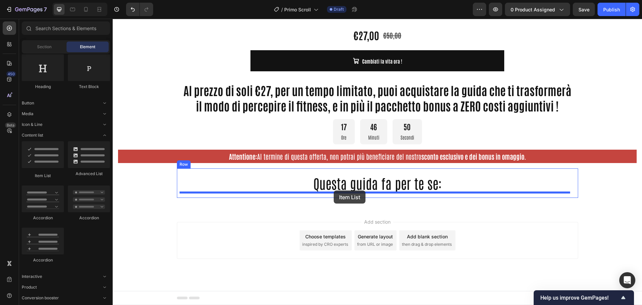
drag, startPoint x: 163, startPoint y: 175, endPoint x: 334, endPoint y: 190, distance: 171.6
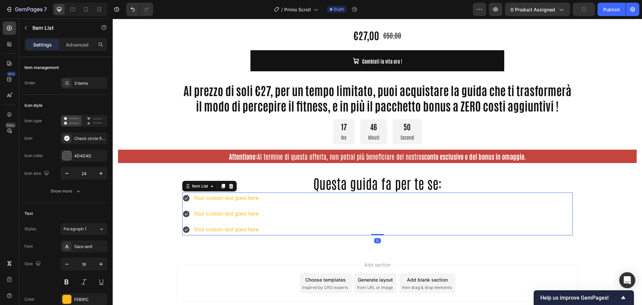
scroll to position [527, 0]
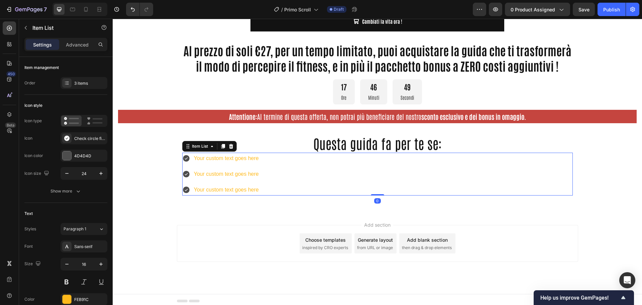
click at [209, 155] on div "Your custom text goes here" at bounding box center [226, 159] width 67 height 12
drag, startPoint x: 215, startPoint y: 158, endPoint x: 209, endPoint y: 165, distance: 9.0
click at [209, 165] on div "Your custom text goes here Your custom text goes here Your custom text goes here" at bounding box center [221, 174] width 78 height 43
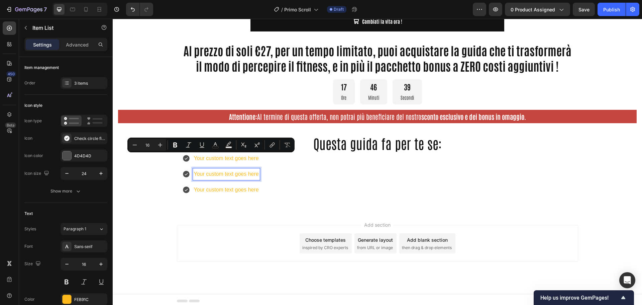
drag, startPoint x: 218, startPoint y: 175, endPoint x: 214, endPoint y: 162, distance: 13.2
click at [218, 174] on p "Your custom text goes here" at bounding box center [226, 174] width 65 height 10
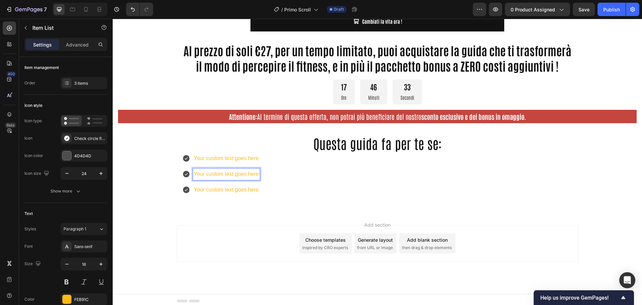
click at [231, 158] on p "Your custom text goes here" at bounding box center [226, 159] width 65 height 10
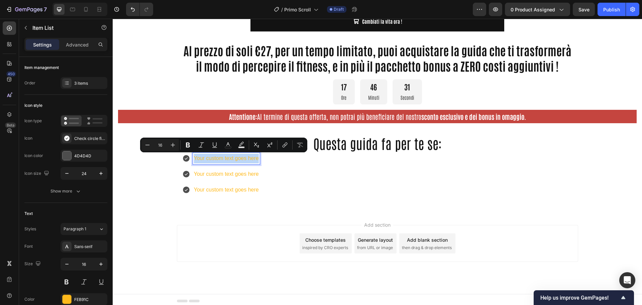
drag, startPoint x: 257, startPoint y: 160, endPoint x: 189, endPoint y: 160, distance: 67.9
click at [189, 160] on div "Your custom text goes here" at bounding box center [221, 159] width 78 height 12
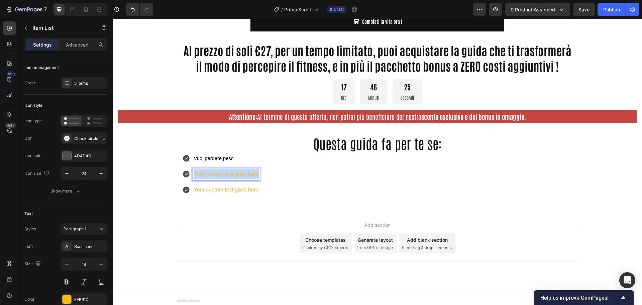
drag, startPoint x: 256, startPoint y: 174, endPoint x: 186, endPoint y: 175, distance: 69.9
click at [186, 175] on div "Your custom text goes here" at bounding box center [221, 174] width 78 height 12
click at [218, 191] on p "Your custom text goes here" at bounding box center [226, 190] width 65 height 10
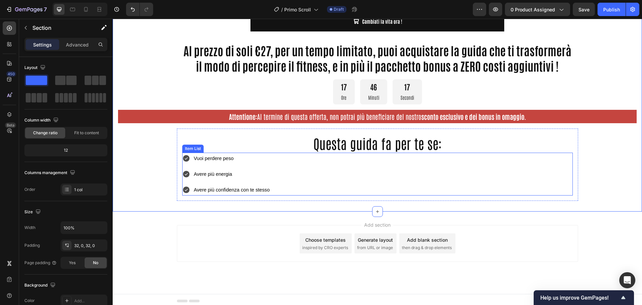
click at [235, 192] on p "Avere più confidenza con te stesso" at bounding box center [232, 190] width 76 height 10
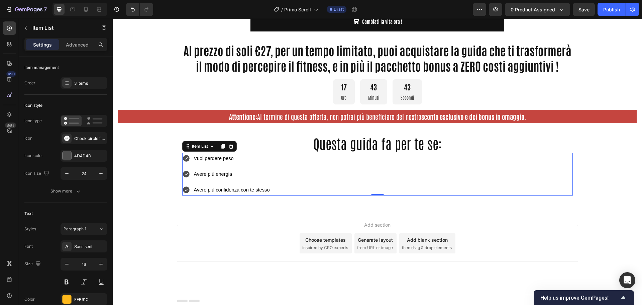
click at [209, 167] on div "Vuoi perdere peso Avere più energia Avere più confidenza con te stesso" at bounding box center [226, 174] width 89 height 43
drag, startPoint x: 187, startPoint y: 159, endPoint x: 168, endPoint y: 175, distance: 24.2
click at [186, 159] on icon at bounding box center [186, 158] width 8 height 8
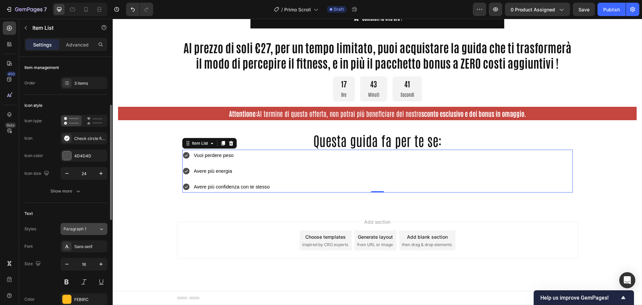
scroll to position [67, 0]
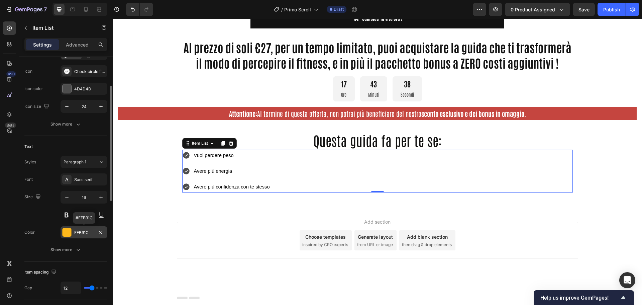
click at [66, 232] on div at bounding box center [67, 232] width 9 height 9
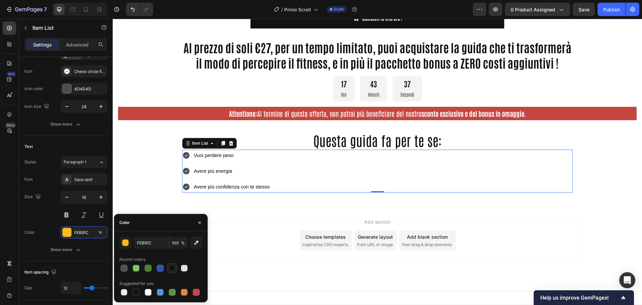
click at [172, 269] on div at bounding box center [172, 268] width 7 height 7
type input "121212"
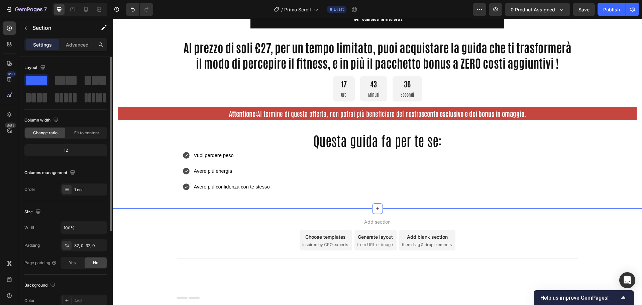
click at [203, 153] on span "Vuoi perdere peso" at bounding box center [214, 155] width 40 height 5
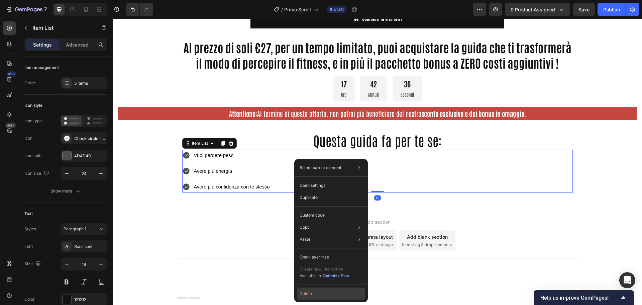
click at [320, 295] on button "Delete" at bounding box center [331, 293] width 68 height 12
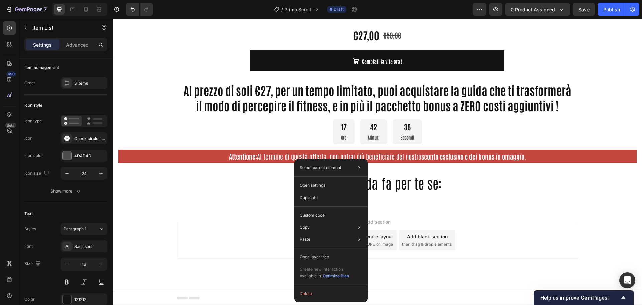
scroll to position [487, 0]
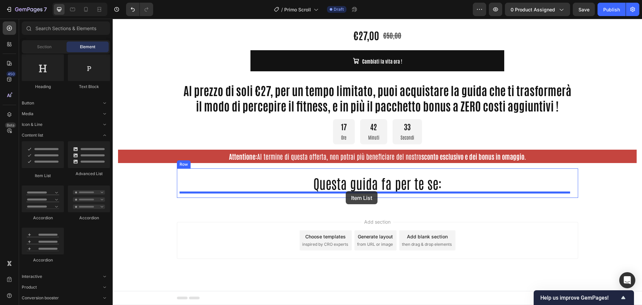
drag, startPoint x: 158, startPoint y: 176, endPoint x: 346, endPoint y: 191, distance: 188.5
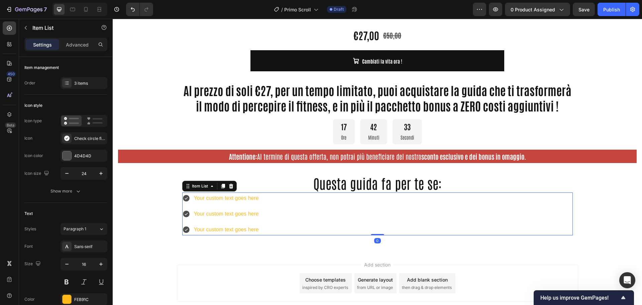
scroll to position [530, 0]
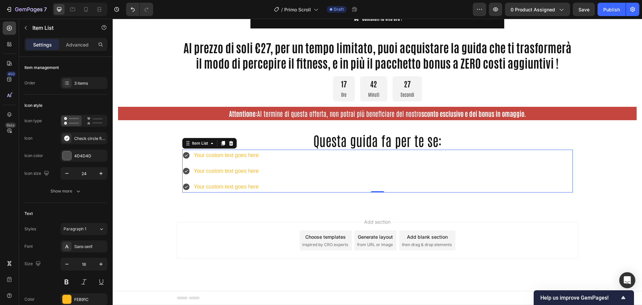
click at [225, 151] on div "Your custom text goes here" at bounding box center [226, 156] width 67 height 12
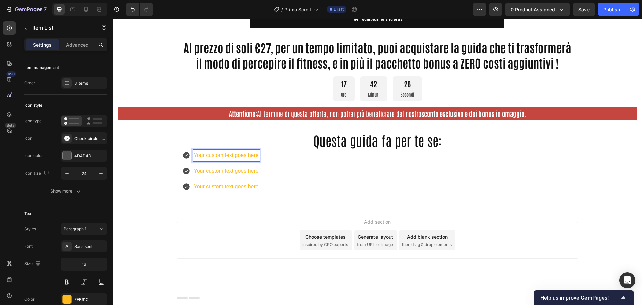
click at [221, 156] on p "Your custom text goes here" at bounding box center [226, 156] width 65 height 10
click at [211, 173] on p "Your custom text goes here" at bounding box center [226, 171] width 65 height 10
click at [209, 171] on p "Your custom text goes here" at bounding box center [226, 171] width 65 height 10
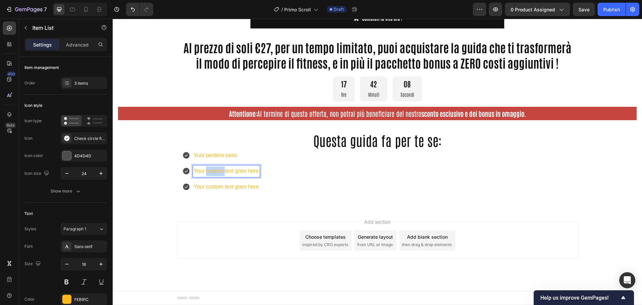
click at [209, 171] on p "Your custom text goes here" at bounding box center [226, 171] width 65 height 10
click at [216, 188] on p "Your custom text goes here" at bounding box center [226, 187] width 65 height 10
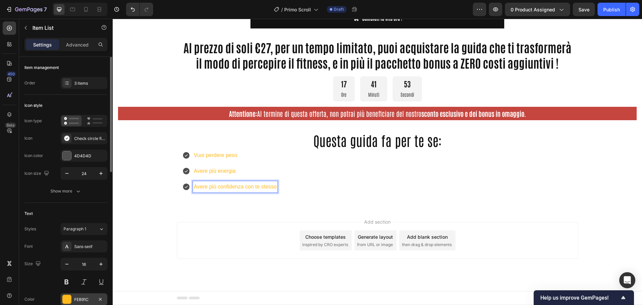
click at [67, 300] on div at bounding box center [67, 299] width 9 height 9
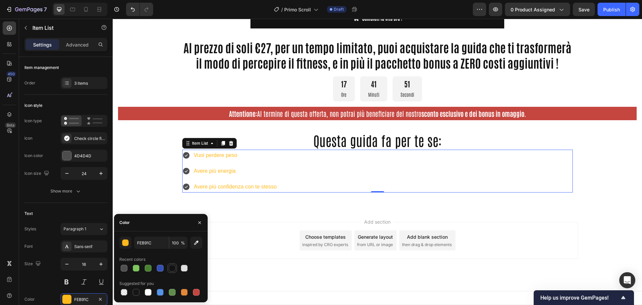
click at [174, 269] on div at bounding box center [172, 268] width 7 height 7
type input "121212"
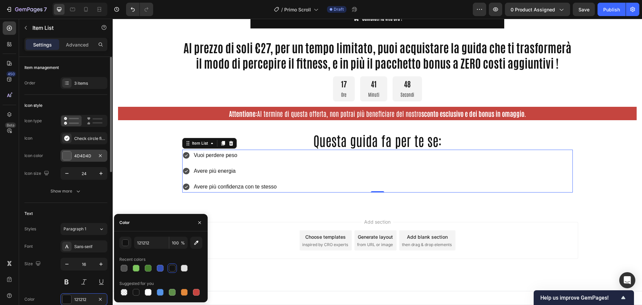
click at [77, 154] on div "4D4D4D" at bounding box center [83, 156] width 19 height 6
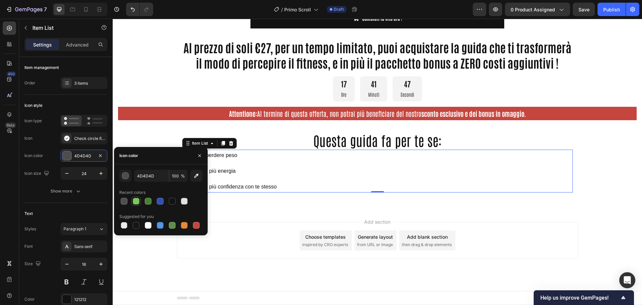
click at [136, 201] on div at bounding box center [136, 201] width 7 height 7
type input "7EC65F"
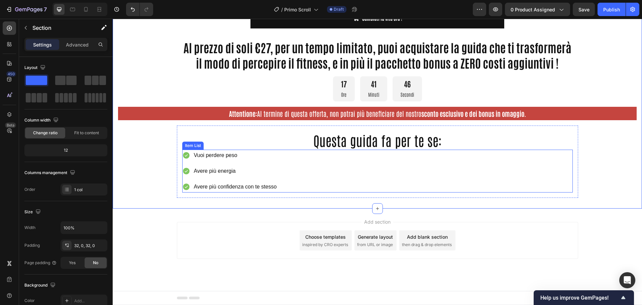
click at [205, 158] on p "Vuoi perdere peso" at bounding box center [235, 156] width 83 height 10
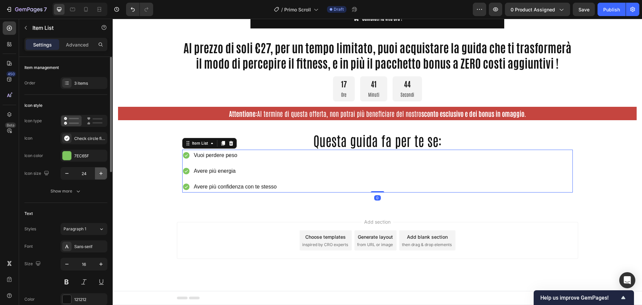
click at [101, 172] on icon "button" at bounding box center [101, 173] width 7 height 7
click at [66, 174] on icon "button" at bounding box center [67, 173] width 7 height 7
click at [100, 175] on icon "button" at bounding box center [101, 173] width 7 height 7
type input "25"
click at [102, 262] on icon "button" at bounding box center [101, 264] width 7 height 7
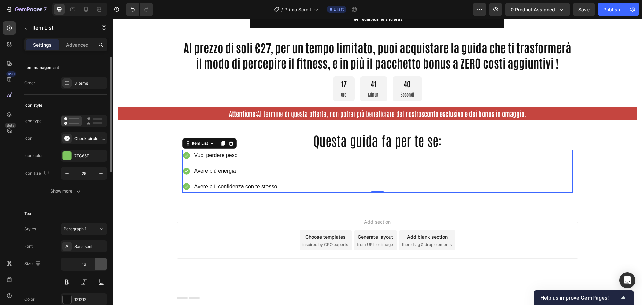
click at [102, 262] on icon "button" at bounding box center [101, 264] width 7 height 7
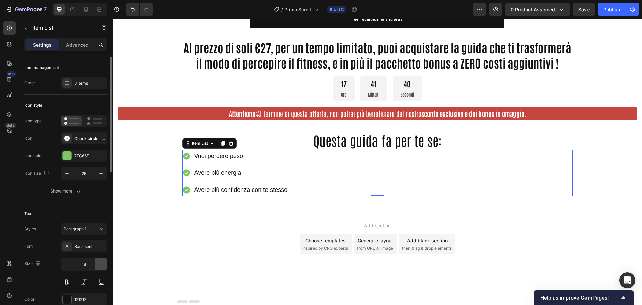
click at [102, 262] on icon "button" at bounding box center [101, 264] width 7 height 7
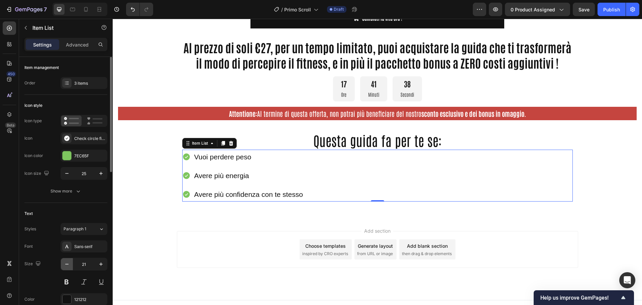
click at [64, 264] on icon "button" at bounding box center [67, 264] width 7 height 7
type input "20"
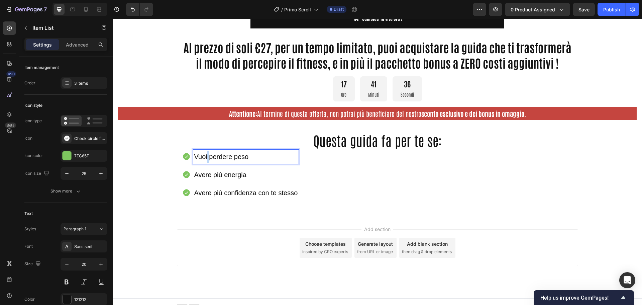
click at [207, 157] on p "Vuoi perdere peso" at bounding box center [246, 157] width 104 height 12
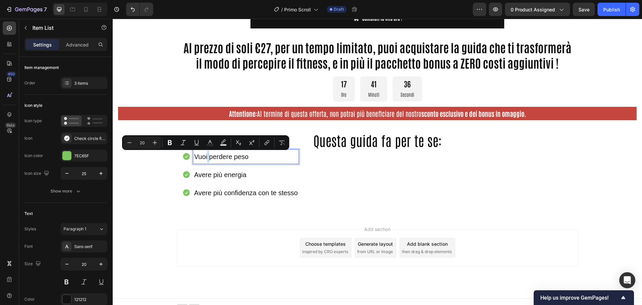
click at [207, 158] on p "Vuoi perdere peso" at bounding box center [246, 157] width 104 height 12
drag, startPoint x: 207, startPoint y: 158, endPoint x: 245, endPoint y: 158, distance: 37.8
click at [245, 158] on p "Vuoi perdere peso" at bounding box center [246, 157] width 104 height 12
click at [188, 144] on icon "Editor contextual toolbar" at bounding box center [190, 142] width 7 height 7
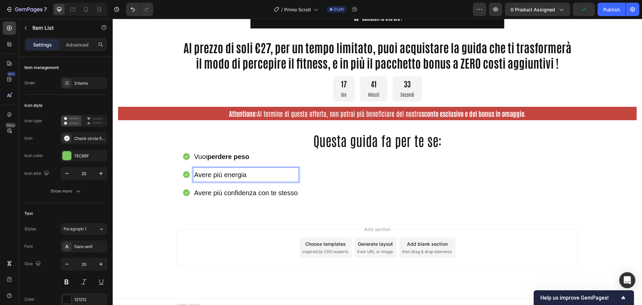
drag, startPoint x: 217, startPoint y: 181, endPoint x: 212, endPoint y: 179, distance: 5.5
click at [217, 181] on div "Avere più energia" at bounding box center [246, 175] width 106 height 14
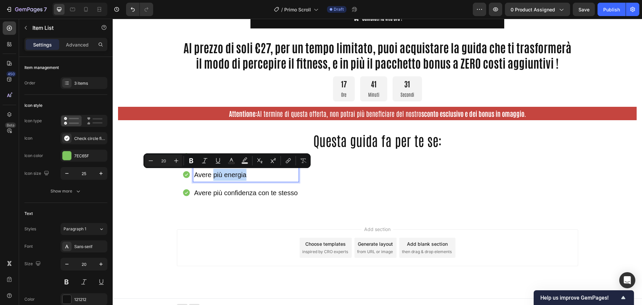
drag, startPoint x: 211, startPoint y: 178, endPoint x: 244, endPoint y: 177, distance: 32.8
click at [244, 177] on p "Avere più energia" at bounding box center [246, 175] width 104 height 12
click at [187, 162] on button "Bold" at bounding box center [191, 161] width 12 height 12
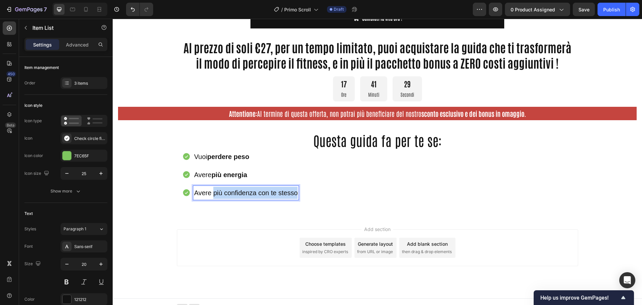
drag, startPoint x: 212, startPoint y: 192, endPoint x: 296, endPoint y: 195, distance: 83.7
click at [296, 195] on div "Avere più confidenza con te stesso" at bounding box center [246, 193] width 106 height 14
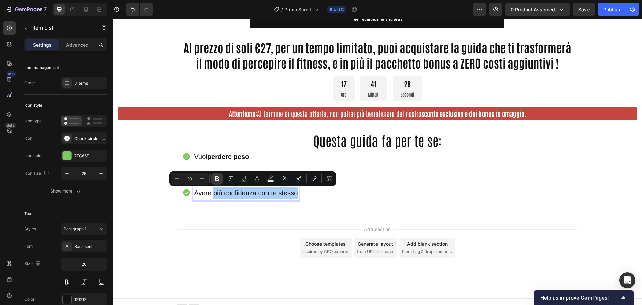
click at [217, 177] on icon "Editor contextual toolbar" at bounding box center [217, 178] width 7 height 7
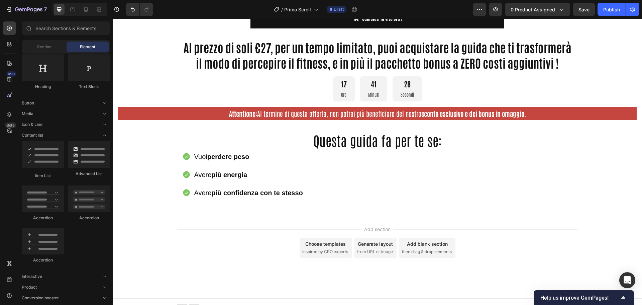
click at [222, 218] on div "Add section Choose templates inspired by CRO experts Generate layout from URL o…" at bounding box center [377, 257] width 529 height 82
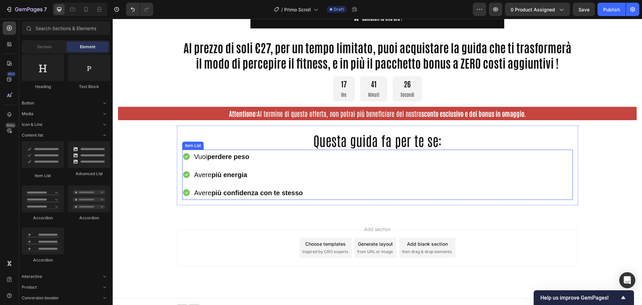
click at [197, 161] on p "Vuoi perdere peso" at bounding box center [248, 157] width 109 height 12
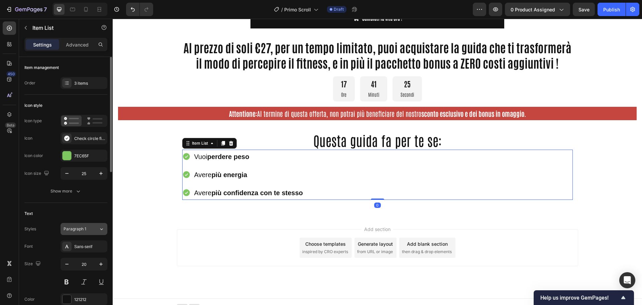
click at [90, 229] on div "Paragraph 1" at bounding box center [77, 229] width 27 height 6
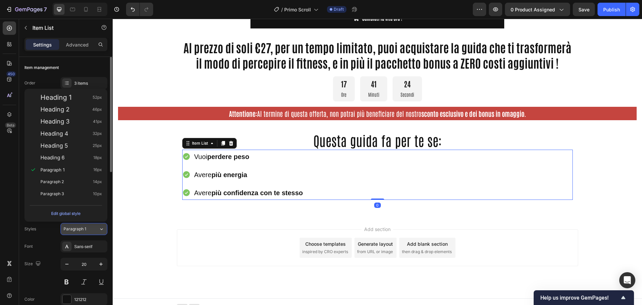
click at [90, 230] on div "Paragraph 1" at bounding box center [77, 229] width 27 height 6
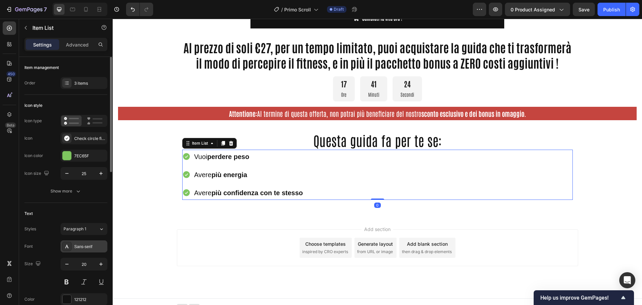
click at [92, 246] on div "Sans-serif" at bounding box center [89, 246] width 31 height 6
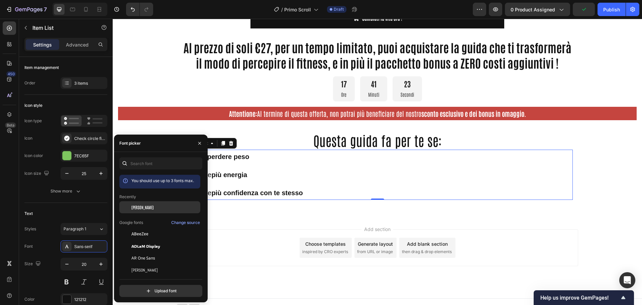
click at [141, 205] on span "[PERSON_NAME]" at bounding box center [142, 207] width 22 height 6
click at [288, 174] on div "Vuoi perdere peso Avere più energia Avere più confidenza con te stesso" at bounding box center [377, 175] width 391 height 50
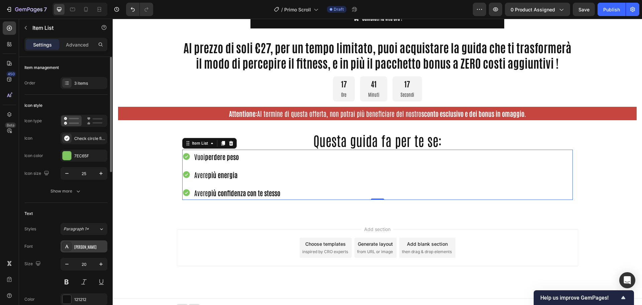
click at [91, 245] on div "[PERSON_NAME]" at bounding box center [89, 246] width 31 height 6
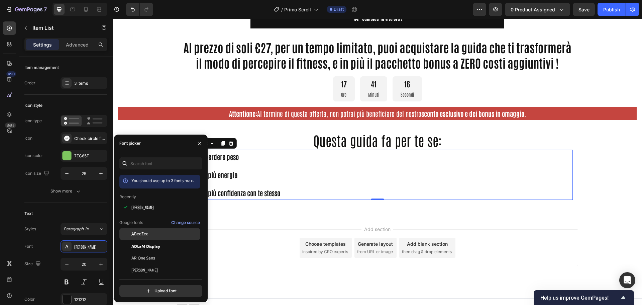
click at [157, 234] on div "ABeeZee" at bounding box center [165, 234] width 68 height 6
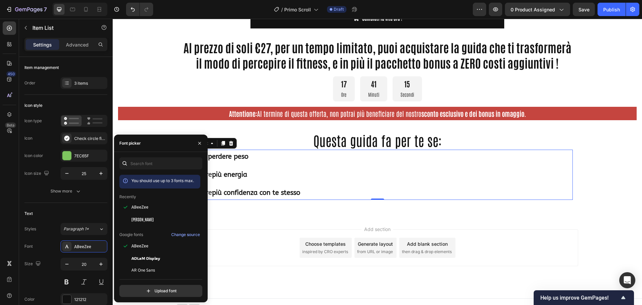
click at [253, 182] on div "Vuoi perdere peso Avere più energia Avere più confidenza con te stesso" at bounding box center [241, 175] width 119 height 50
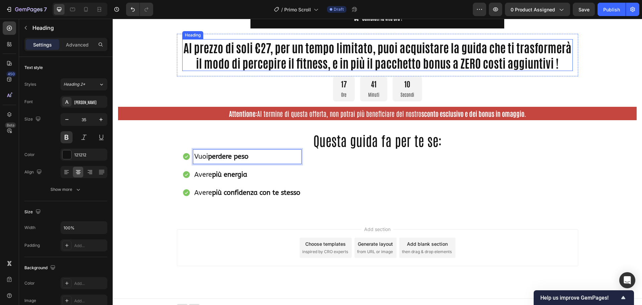
click at [230, 49] on div "Al prezzo di soli €27, per un tempo limitato, puoi acquistare la guida che ti t…" at bounding box center [377, 55] width 391 height 32
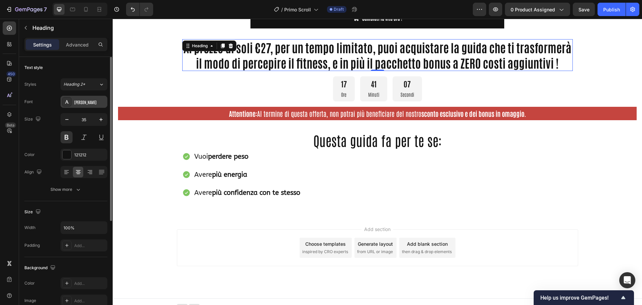
click at [94, 104] on div "[PERSON_NAME]" at bounding box center [89, 102] width 31 height 6
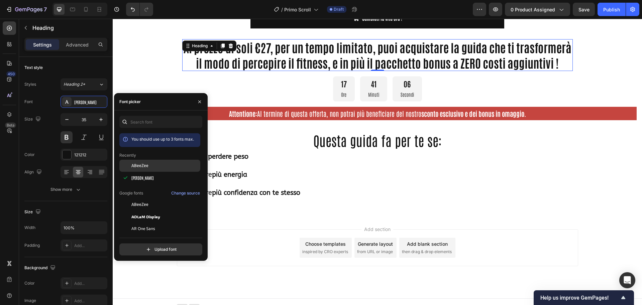
click at [143, 165] on span "ABeeZee" at bounding box center [139, 166] width 17 height 6
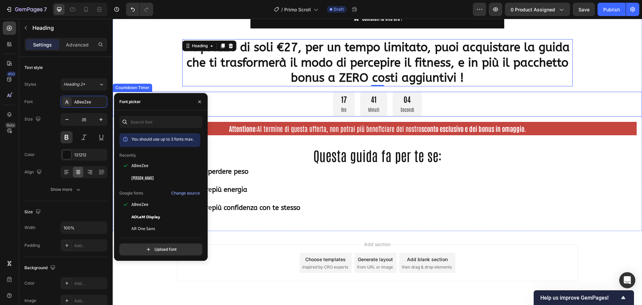
click at [273, 99] on div "17 Ore 41 Minuti 04 Secondi" at bounding box center [377, 104] width 529 height 25
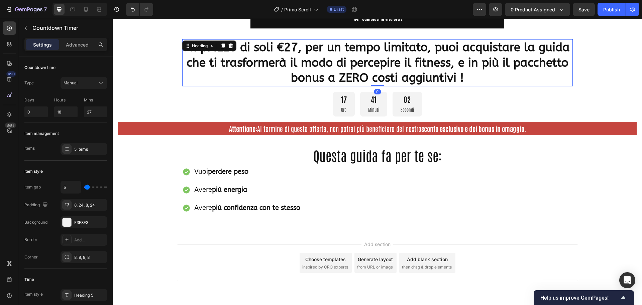
click at [273, 60] on p "Al prezzo di soli €27, per un tempo limitato, puoi acquistare la guida che ti t…" at bounding box center [377, 63] width 389 height 46
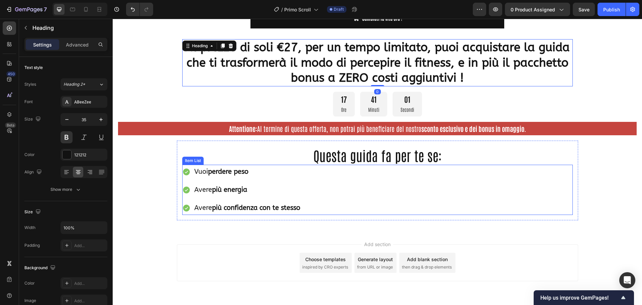
click at [350, 165] on div "Vuoi perdere peso Avere più energia Avere più confidenza con te stesso" at bounding box center [377, 190] width 391 height 50
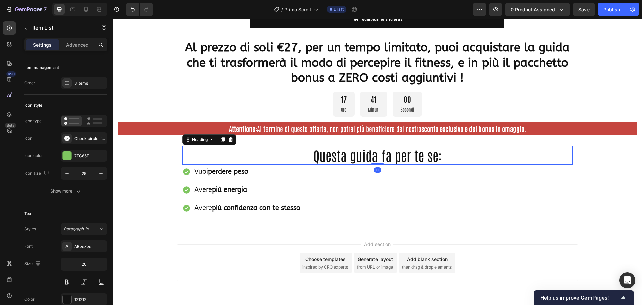
click at [349, 158] on p "Questa guida fa per te se:" at bounding box center [377, 154] width 389 height 17
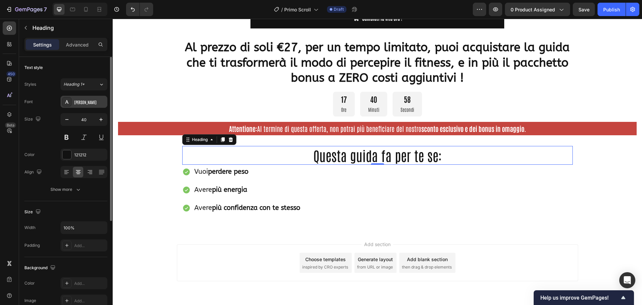
click at [88, 98] on div "[PERSON_NAME]" at bounding box center [84, 102] width 47 height 12
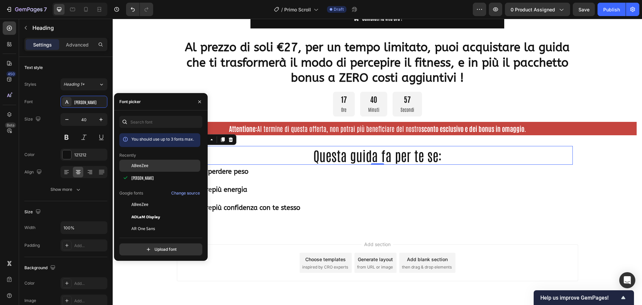
click at [149, 168] on div "ABeeZee" at bounding box center [165, 166] width 68 height 6
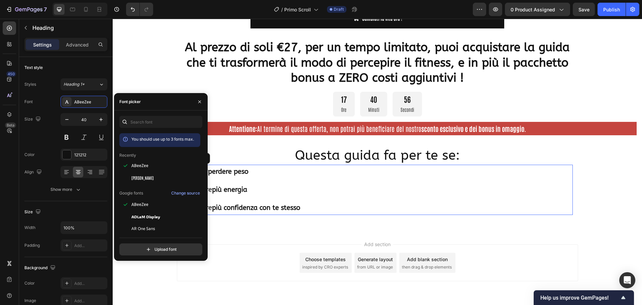
click at [346, 177] on div "Vuoi perdere peso Avere più energia Avere più confidenza con te stesso" at bounding box center [377, 190] width 391 height 50
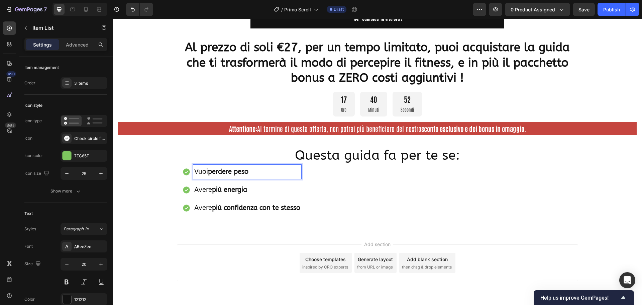
click at [230, 188] on strong "più energia" at bounding box center [229, 190] width 35 height 8
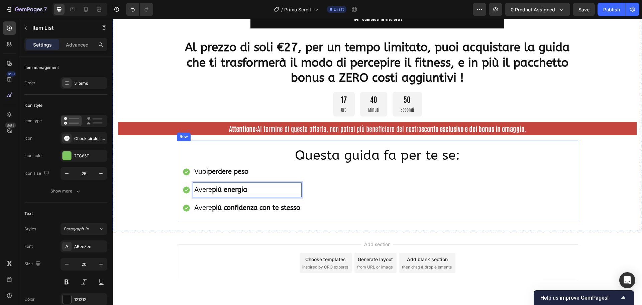
click at [219, 210] on strong "più confidenza con te stesso" at bounding box center [256, 208] width 88 height 8
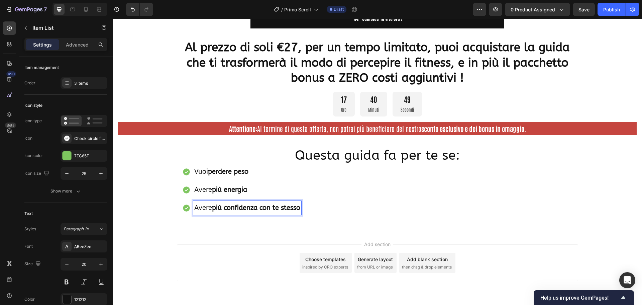
click at [222, 189] on strong "più energia" at bounding box center [229, 190] width 35 height 8
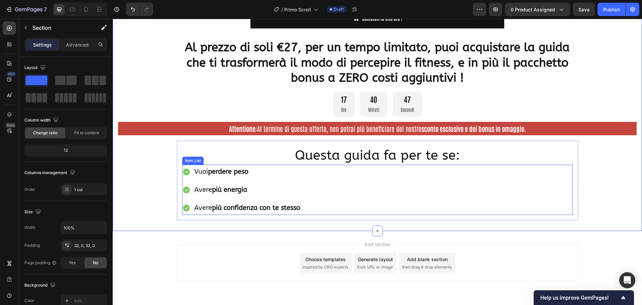
click at [299, 187] on p "Avere più energia" at bounding box center [247, 190] width 106 height 12
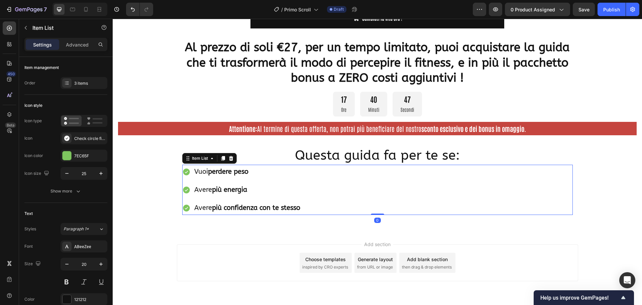
click at [359, 184] on div "Vuoi perdere peso Avere più energia Avere più confidenza con te stesso" at bounding box center [377, 190] width 391 height 50
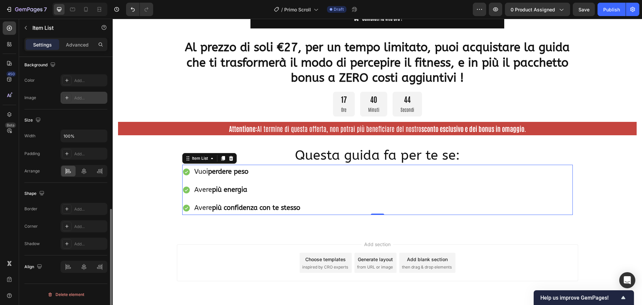
scroll to position [150, 0]
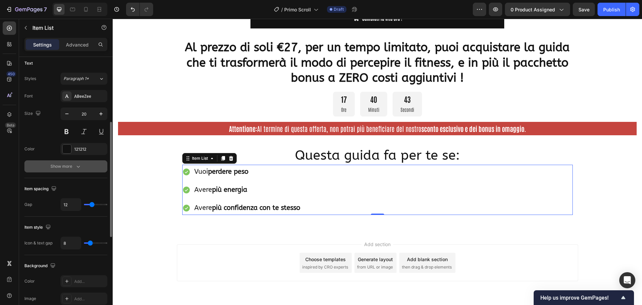
click at [79, 169] on icon "button" at bounding box center [78, 166] width 7 height 7
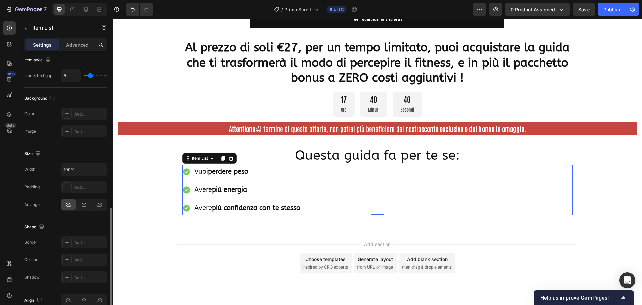
scroll to position [422, 0]
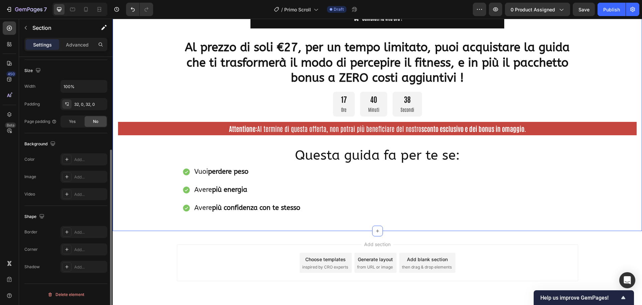
scroll to position [0, 0]
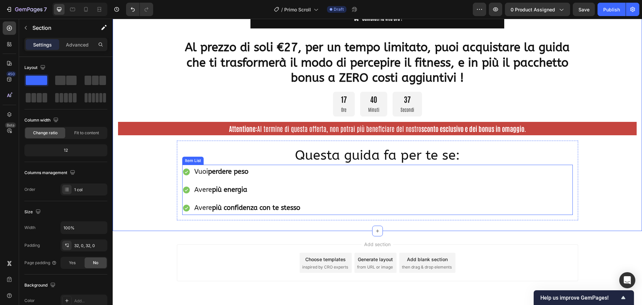
click at [278, 192] on p "Avere più energia" at bounding box center [247, 190] width 106 height 12
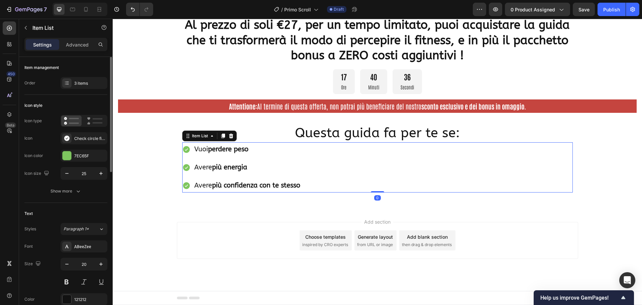
scroll to position [234, 0]
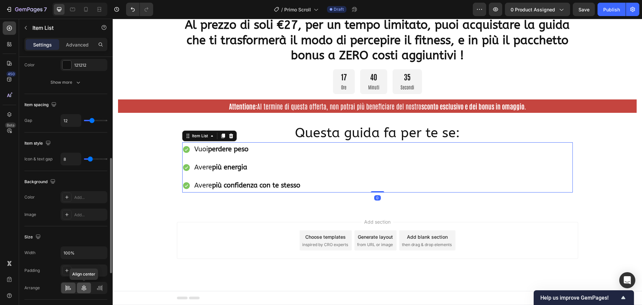
click at [85, 287] on icon at bounding box center [84, 288] width 5 height 6
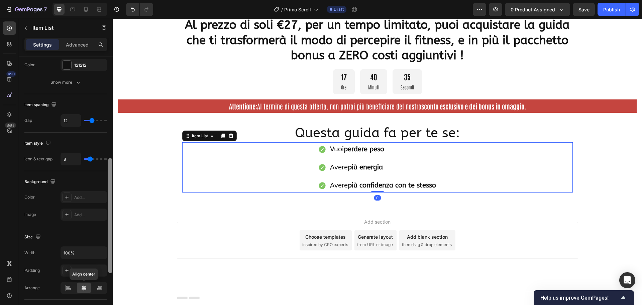
scroll to position [268, 0]
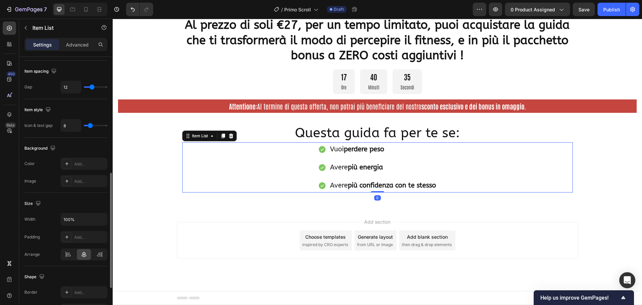
click at [197, 226] on div "Add section Choose templates inspired by CRO experts Generate layout from URL o…" at bounding box center [377, 240] width 401 height 37
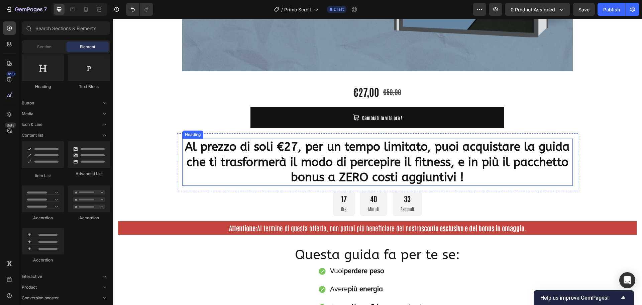
scroll to position [418, 0]
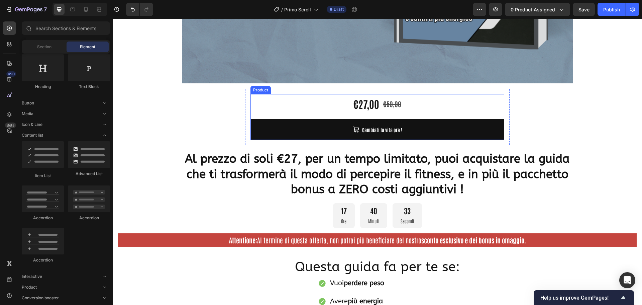
click at [375, 107] on div "€27,00" at bounding box center [366, 103] width 27 height 19
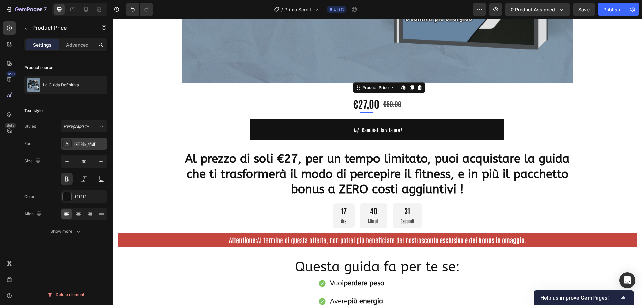
click at [94, 142] on div "[PERSON_NAME]" at bounding box center [89, 144] width 31 height 6
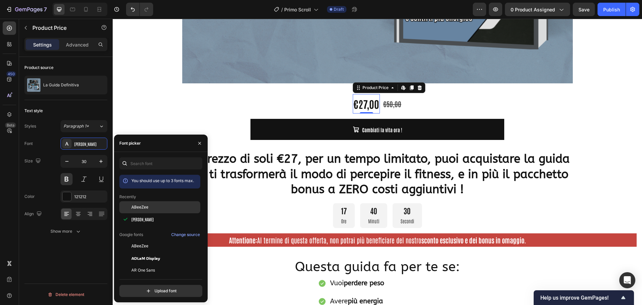
click at [142, 206] on span "ABeeZee" at bounding box center [139, 207] width 17 height 6
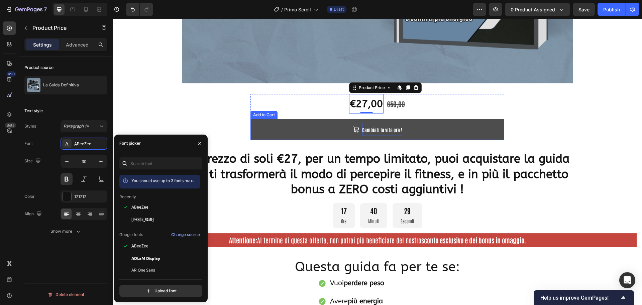
click at [368, 129] on span "Cambiati la vita ora !" at bounding box center [382, 129] width 40 height 6
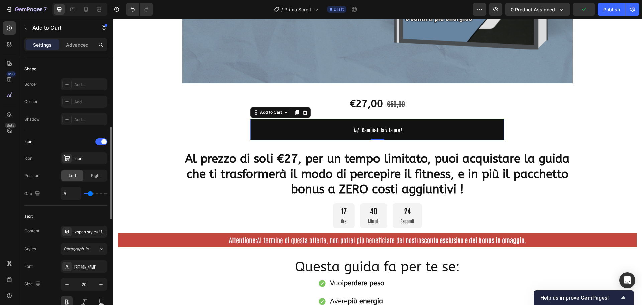
scroll to position [234, 0]
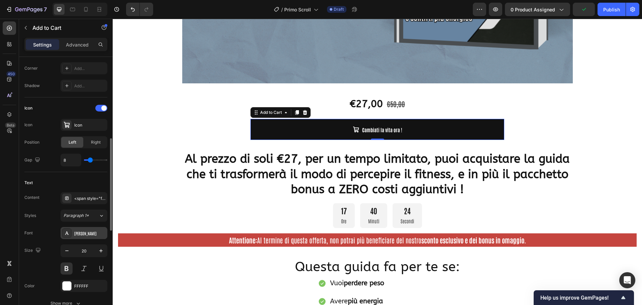
click at [88, 232] on div "[PERSON_NAME]" at bounding box center [89, 233] width 31 height 6
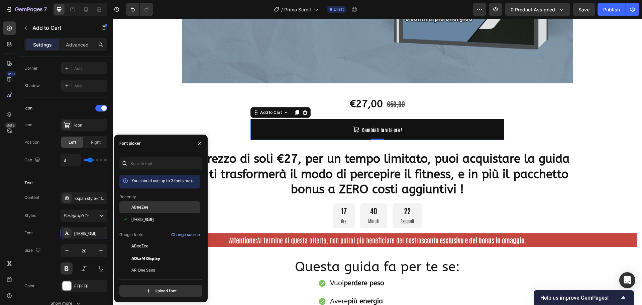
click at [145, 209] on span "ABeeZee" at bounding box center [139, 207] width 17 height 6
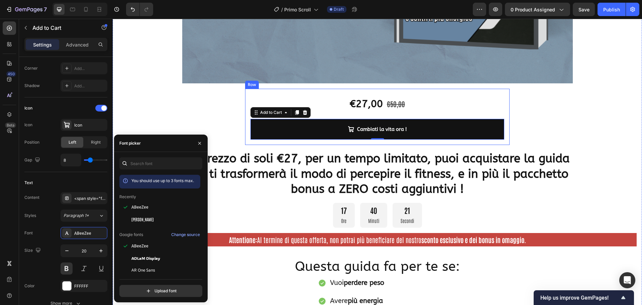
click at [321, 142] on div "€27,00 Product Price Product Price €50,00 Product Price Product Price Row Cambi…" at bounding box center [377, 117] width 265 height 56
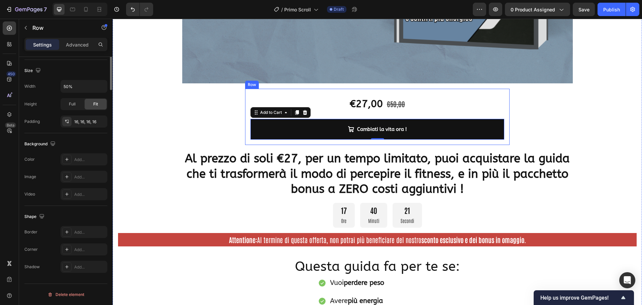
scroll to position [0, 0]
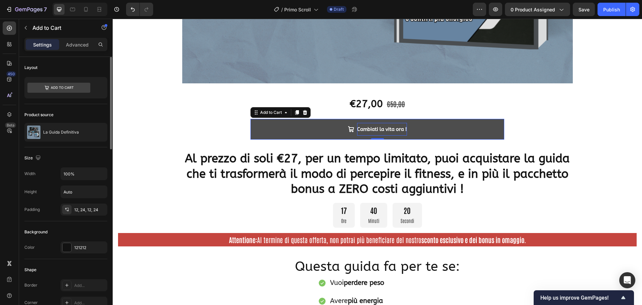
click at [357, 129] on span "Cambiati la vita ora !" at bounding box center [382, 129] width 50 height 6
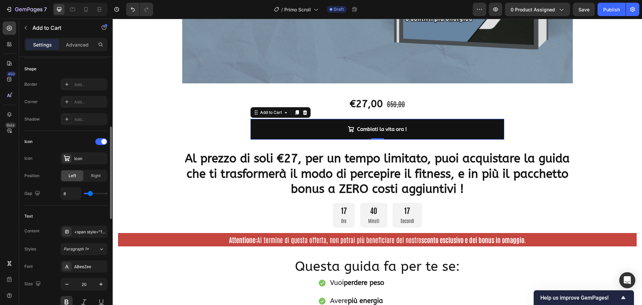
scroll to position [234, 0]
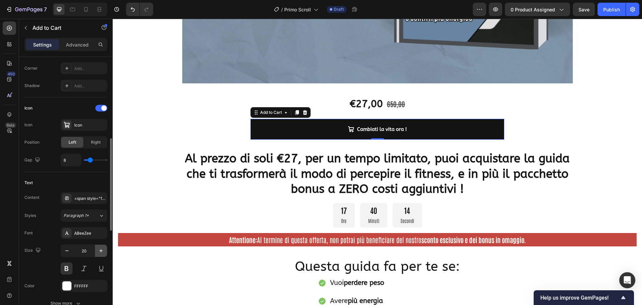
click at [102, 250] on icon "button" at bounding box center [101, 250] width 7 height 7
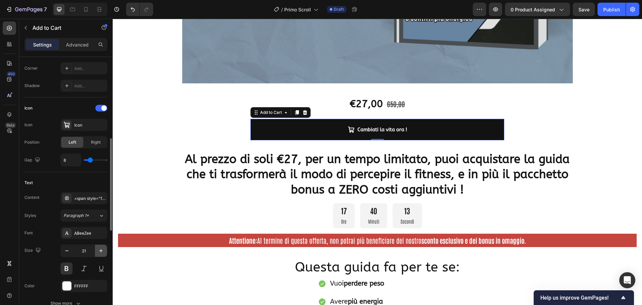
click at [102, 251] on icon "button" at bounding box center [100, 250] width 3 height 3
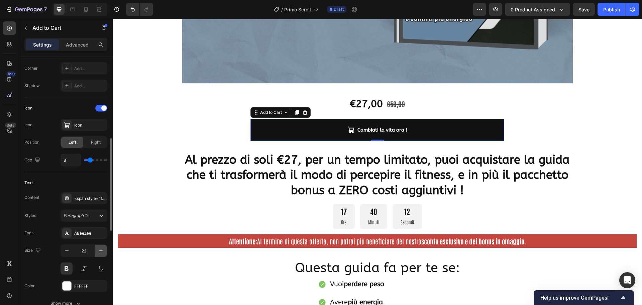
click at [102, 251] on icon "button" at bounding box center [100, 250] width 3 height 3
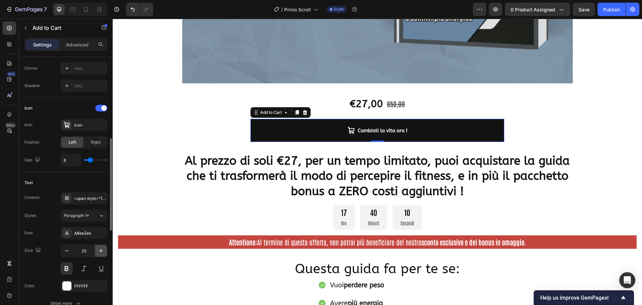
click at [102, 251] on icon "button" at bounding box center [100, 250] width 3 height 3
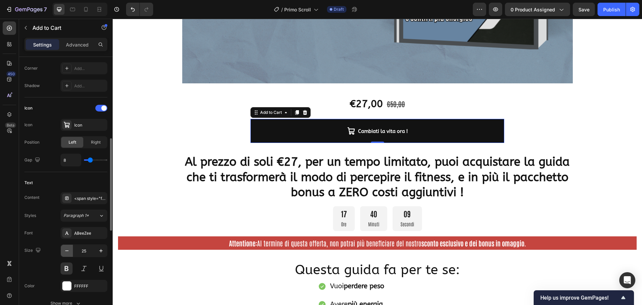
click at [67, 251] on icon "button" at bounding box center [67, 250] width 7 height 7
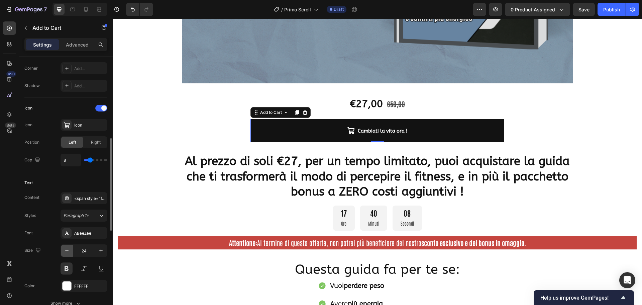
click at [67, 251] on icon "button" at bounding box center [67, 250] width 7 height 7
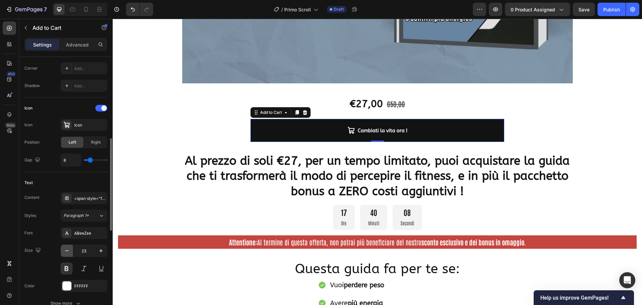
click at [67, 251] on icon "button" at bounding box center [67, 250] width 7 height 7
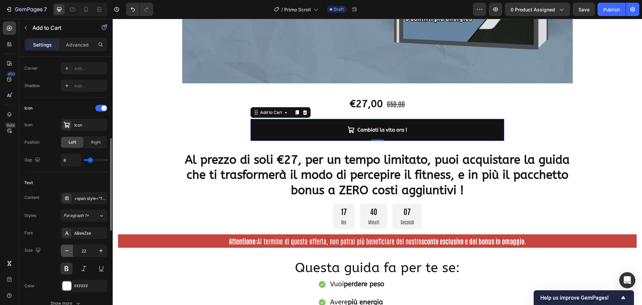
click at [67, 251] on icon "button" at bounding box center [67, 250] width 7 height 7
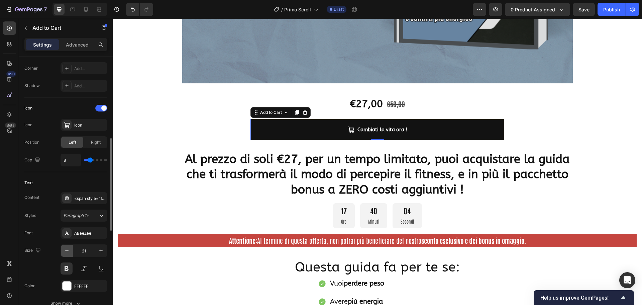
click at [67, 251] on icon "button" at bounding box center [67, 250] width 7 height 7
type input "20"
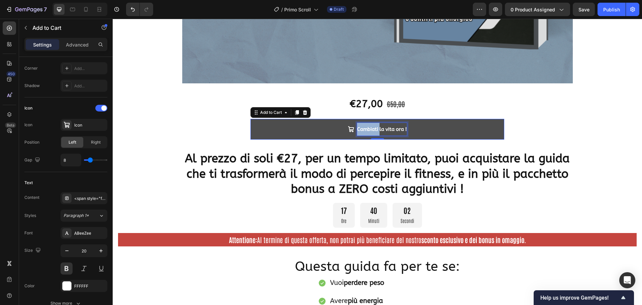
click at [362, 128] on span "Cambiati la vita ora !" at bounding box center [382, 129] width 50 height 6
click at [373, 128] on span "Cambiati la vita ora !" at bounding box center [382, 129] width 50 height 6
click at [380, 128] on span "Cambiati la vita ora !" at bounding box center [382, 129] width 50 height 6
click at [380, 129] on span "Cambiati la vita ora !" at bounding box center [382, 129] width 50 height 6
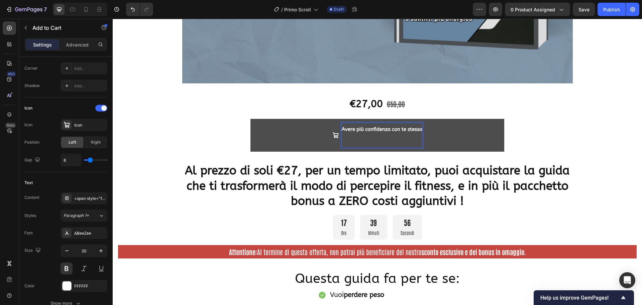
click at [381, 131] on span "Avere più confidenza con te stesso" at bounding box center [382, 129] width 81 height 6
click at [391, 143] on p "Avere più confidenza con te stesso" at bounding box center [382, 135] width 81 height 25
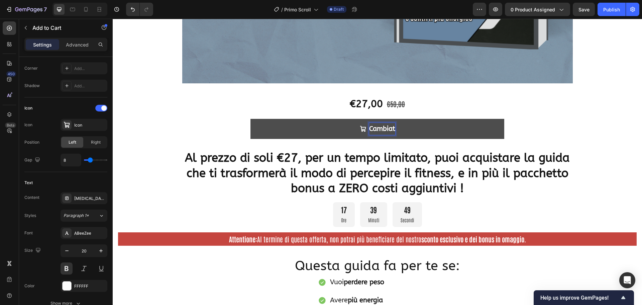
click at [251, 119] on button "Cambiat" at bounding box center [378, 129] width 254 height 20
click at [251, 119] on button "Cambiati la" at bounding box center [378, 129] width 254 height 20
click at [251, 119] on button "Cambiati la vita" at bounding box center [378, 129] width 254 height 20
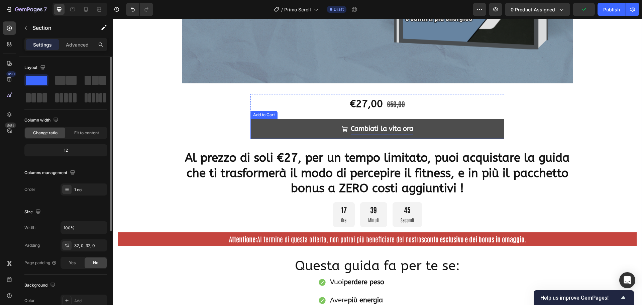
click at [373, 130] on p "Cambiati la vita ora" at bounding box center [382, 129] width 63 height 12
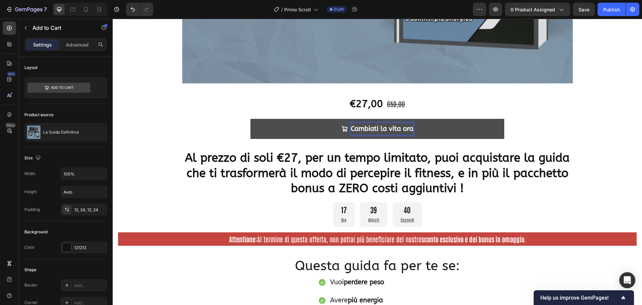
click at [371, 124] on p "Cambiati la vita ora" at bounding box center [382, 129] width 63 height 12
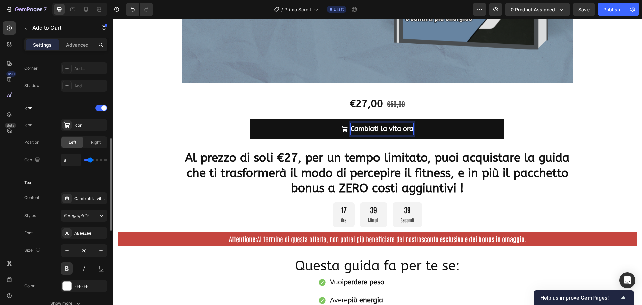
scroll to position [334, 0]
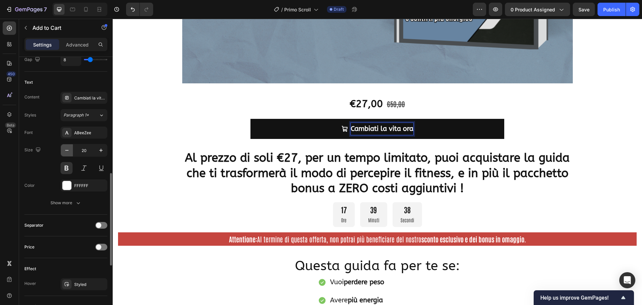
click at [66, 150] on icon "button" at bounding box center [67, 150] width 7 height 7
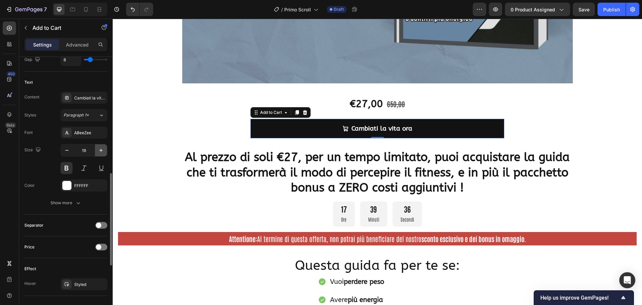
click at [100, 150] on icon "button" at bounding box center [101, 150] width 7 height 7
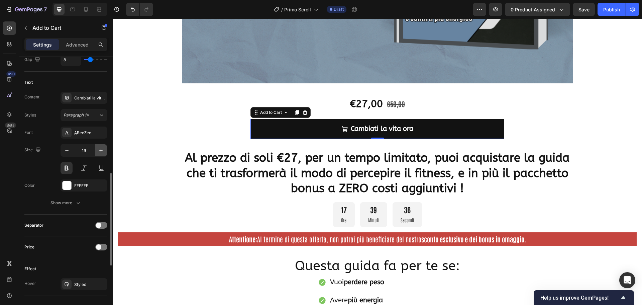
type input "20"
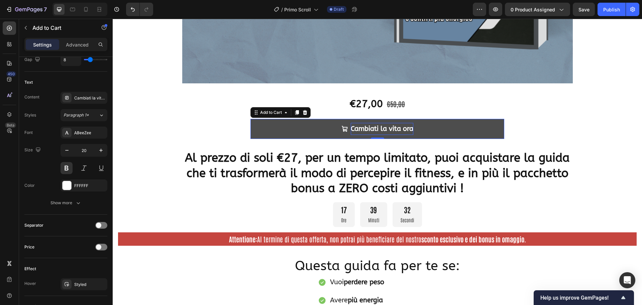
click at [366, 130] on p "Cambiati la vita ora" at bounding box center [382, 129] width 63 height 12
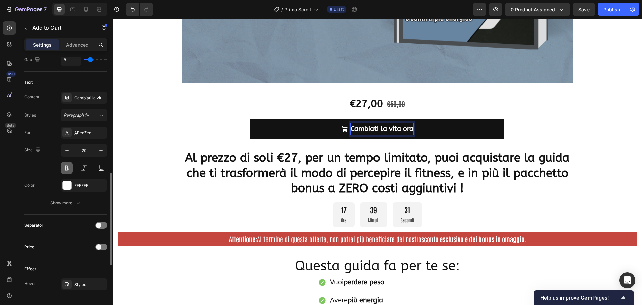
click at [67, 169] on button at bounding box center [67, 168] width 12 height 12
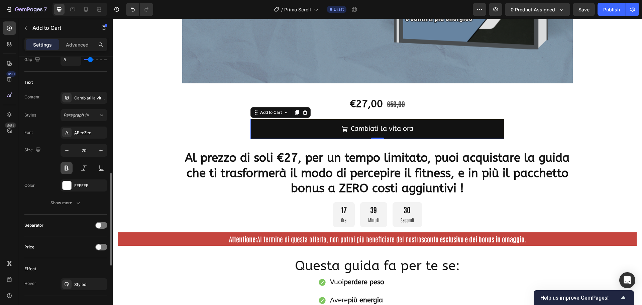
click at [67, 168] on button at bounding box center [67, 168] width 12 height 12
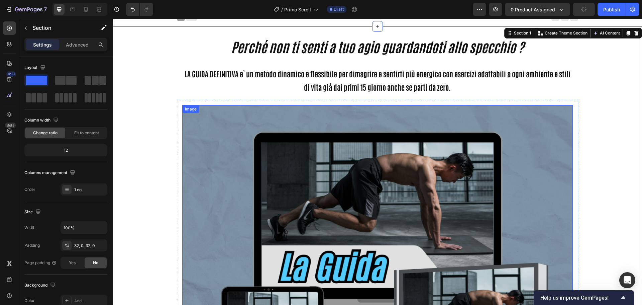
scroll to position [0, 0]
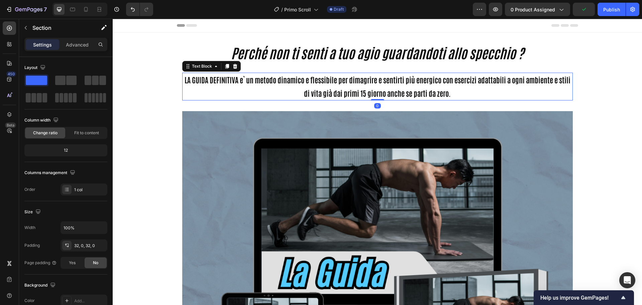
click at [338, 94] on p "LA GUIDA DEFINITIVA e` un metodo dinamico e flessibile per dimagrire e sentirti…" at bounding box center [377, 86] width 389 height 26
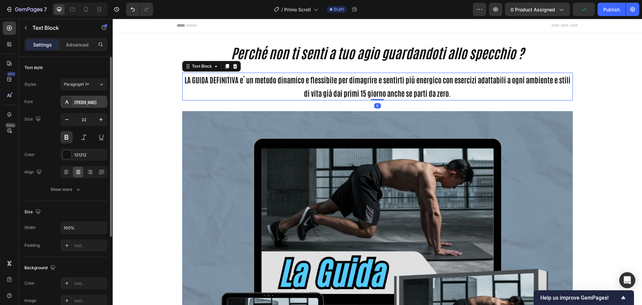
click at [86, 103] on div "[PERSON_NAME]" at bounding box center [89, 102] width 31 height 6
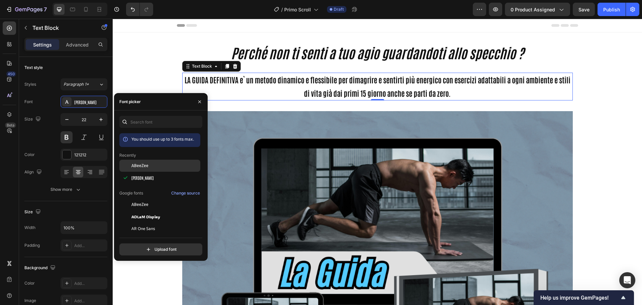
click at [141, 163] on span "ABeeZee" at bounding box center [139, 166] width 17 height 6
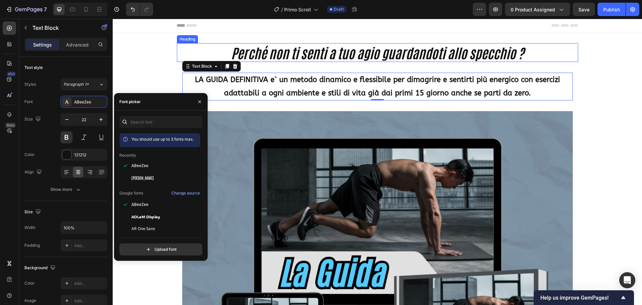
click at [303, 49] on strong "Perché non ti senti a tuo agio guardandoti allo specchio ?" at bounding box center [377, 52] width 293 height 17
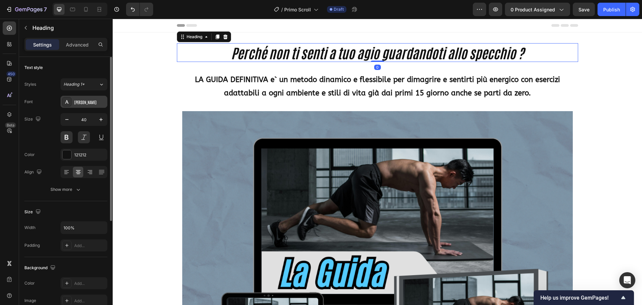
click at [84, 102] on div "[PERSON_NAME]" at bounding box center [89, 102] width 31 height 6
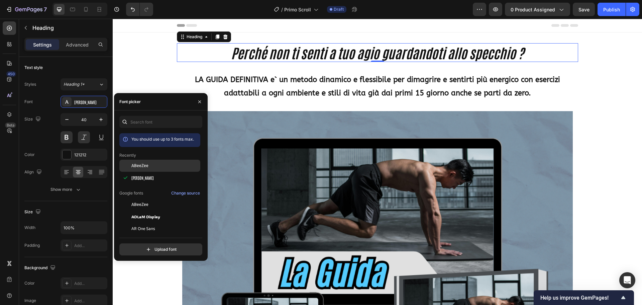
click at [135, 165] on span "ABeeZee" at bounding box center [139, 166] width 17 height 6
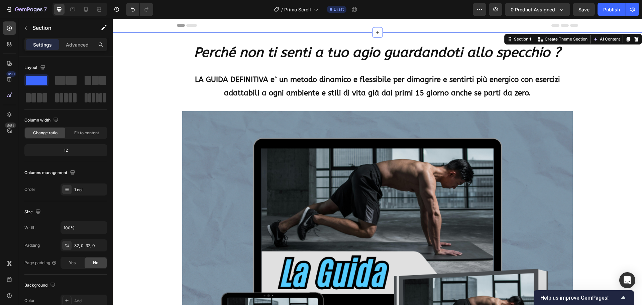
drag, startPoint x: 579, startPoint y: 109, endPoint x: 603, endPoint y: 106, distance: 24.3
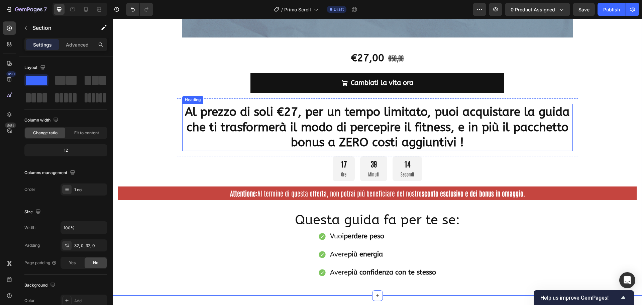
scroll to position [468, 0]
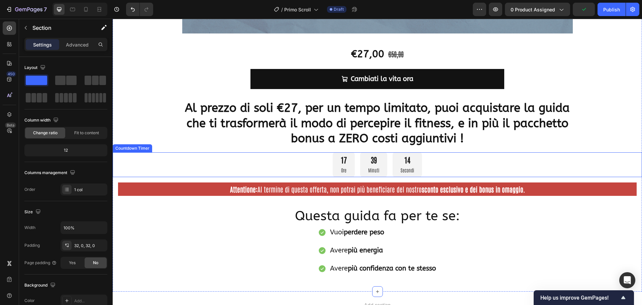
click at [374, 159] on div "39" at bounding box center [373, 160] width 11 height 10
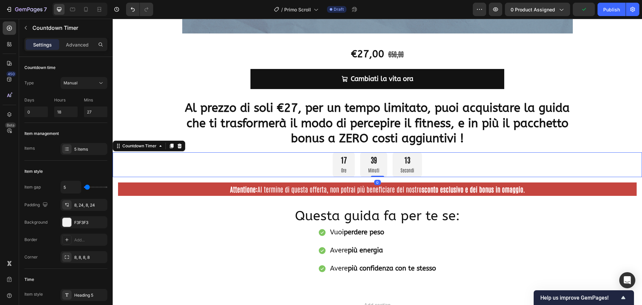
drag, startPoint x: 371, startPoint y: 161, endPoint x: 365, endPoint y: 161, distance: 6.0
click at [371, 161] on div "39" at bounding box center [373, 160] width 11 height 10
click at [341, 166] on div "17 Ore" at bounding box center [344, 164] width 22 height 25
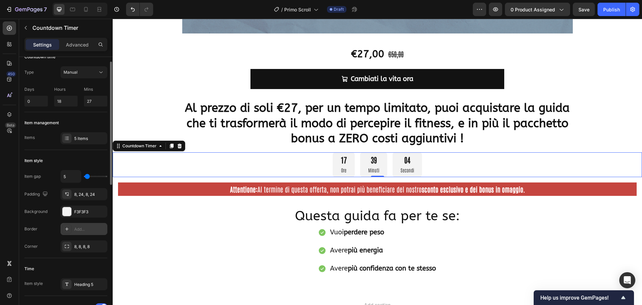
scroll to position [0, 0]
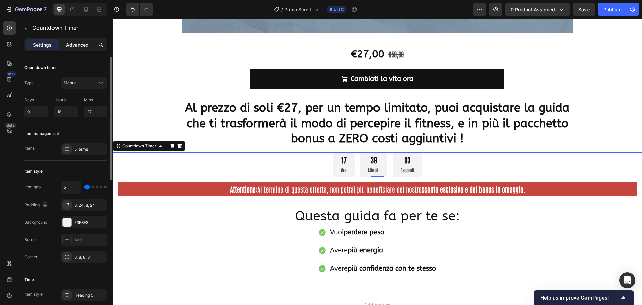
click at [76, 42] on p "Advanced" at bounding box center [77, 44] width 23 height 7
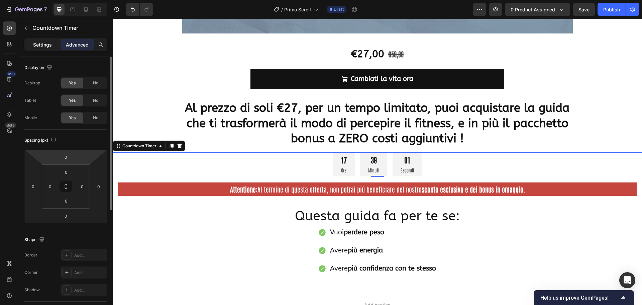
click at [42, 44] on p "Settings" at bounding box center [42, 44] width 19 height 7
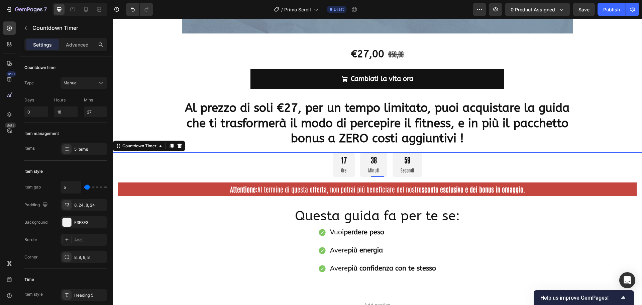
click at [344, 163] on div "17 Ore" at bounding box center [344, 164] width 22 height 25
click at [341, 161] on div "17" at bounding box center [344, 160] width 6 height 10
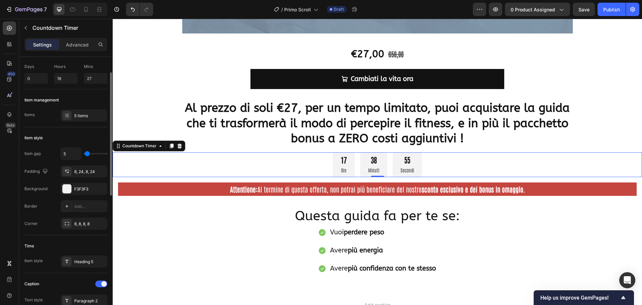
scroll to position [100, 0]
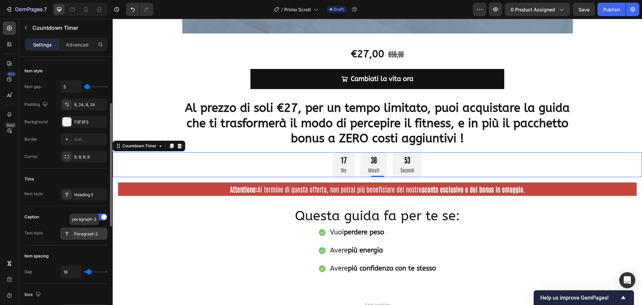
click at [84, 233] on div "Paragraph 2" at bounding box center [89, 234] width 31 height 6
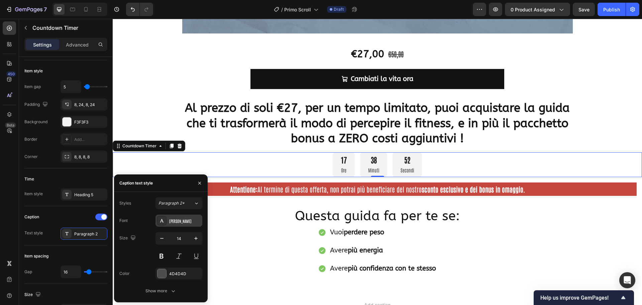
click at [181, 222] on div "[PERSON_NAME]" at bounding box center [184, 221] width 31 height 6
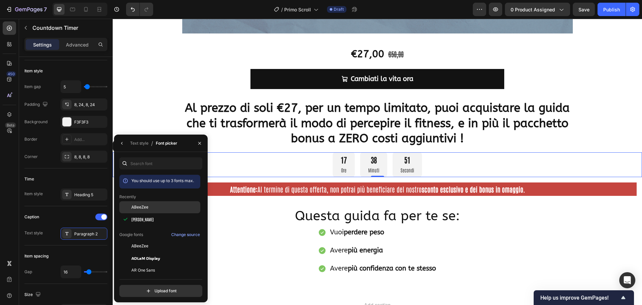
click at [149, 206] on div "ABeeZee" at bounding box center [165, 207] width 68 height 6
click at [482, 160] on div "17 Ore 38 Minuti 46 Secondi" at bounding box center [377, 164] width 529 height 25
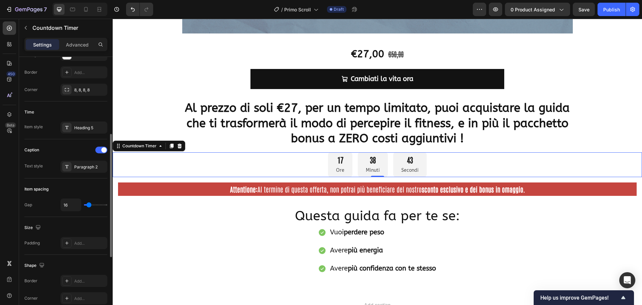
scroll to position [234, 0]
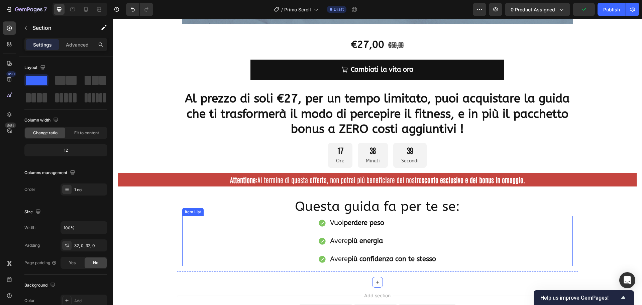
scroll to position [468, 0]
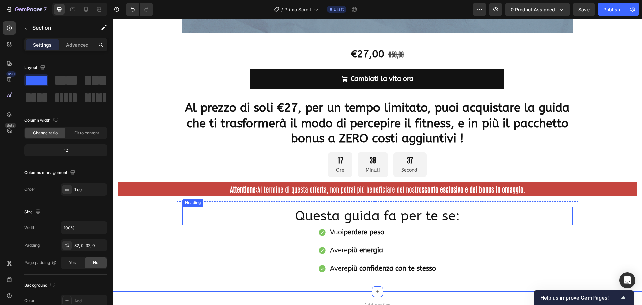
click at [373, 229] on strong "perdere peso" at bounding box center [364, 232] width 40 height 8
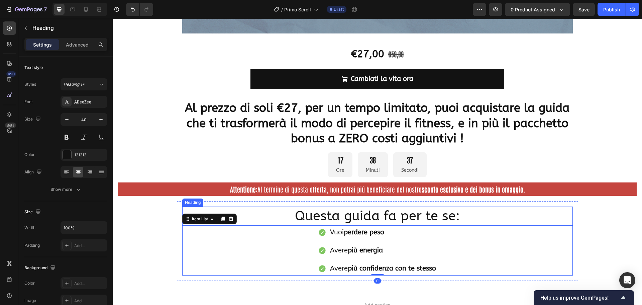
click at [373, 219] on p "Questa guida fa per te se:" at bounding box center [377, 215] width 389 height 17
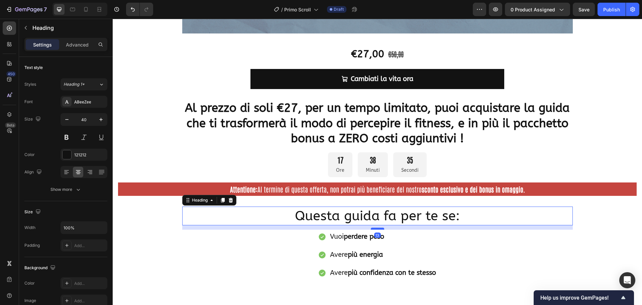
drag, startPoint x: 380, startPoint y: 223, endPoint x: 380, endPoint y: 228, distance: 4.3
click at [380, 228] on div at bounding box center [377, 228] width 13 height 2
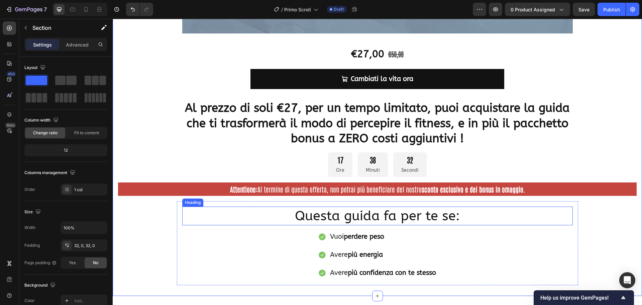
click at [385, 216] on p "Questa guida fa per te se:" at bounding box center [377, 215] width 389 height 17
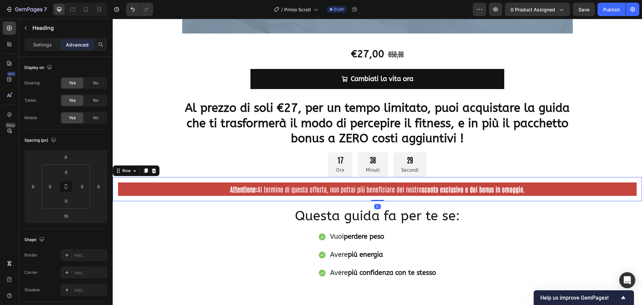
click at [370, 199] on div "Attentione: Al termine di questa offerta, non potrai più beneficiare del nostro…" at bounding box center [377, 189] width 529 height 24
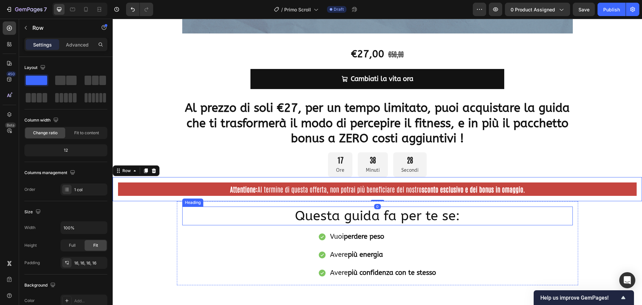
click at [397, 212] on p "Questa guida fa per te se:" at bounding box center [377, 215] width 389 height 17
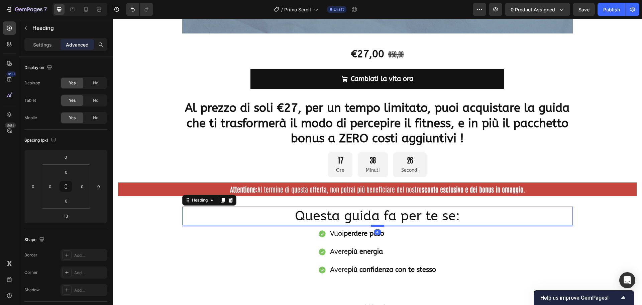
click at [374, 226] on div at bounding box center [377, 225] width 13 height 2
type input "4"
drag, startPoint x: 67, startPoint y: 204, endPoint x: 57, endPoint y: 199, distance: 11.2
click at [57, 199] on div "0 0 0 0" at bounding box center [66, 186] width 48 height 44
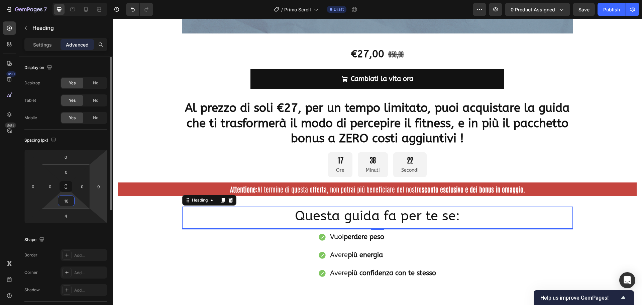
type input "10"
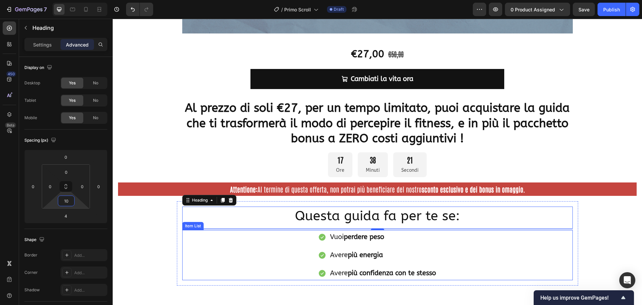
click at [206, 245] on div "Vuoi perdere peso Avere più energia Avere più confidenza con te stesso" at bounding box center [377, 255] width 391 height 50
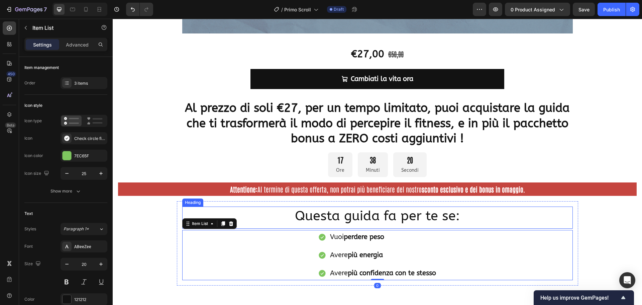
click at [329, 216] on p "Questa guida fa per te se:" at bounding box center [377, 215] width 389 height 17
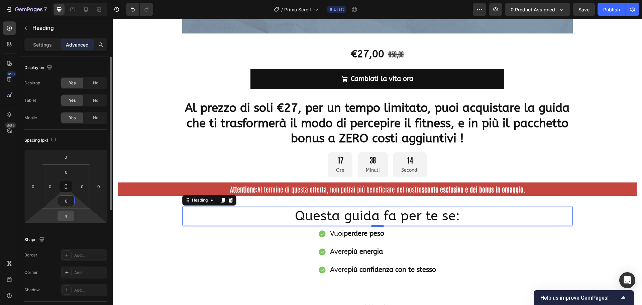
type input "0"
drag, startPoint x: 70, startPoint y: 217, endPoint x: 48, endPoint y: 201, distance: 26.6
click at [53, 206] on div "0 0 4 0 0 0 0 0" at bounding box center [65, 187] width 83 height 74
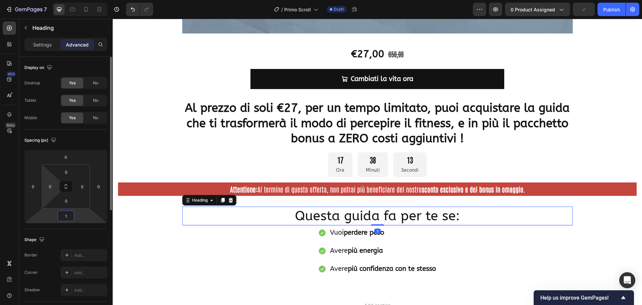
type input "10"
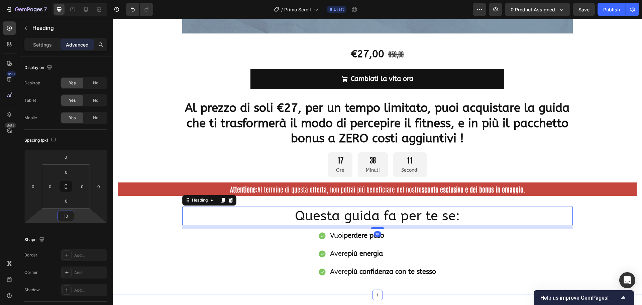
click at [178, 254] on div "Questa guida fa per te se: Heading 10 Vuoi perdere peso Avere più energia Avere…" at bounding box center [377, 242] width 401 height 83
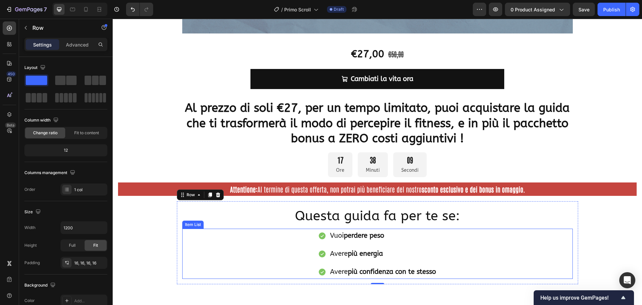
click at [494, 252] on div "Vuoi perdere peso Avere più energia Avere più confidenza con te stesso" at bounding box center [377, 253] width 391 height 50
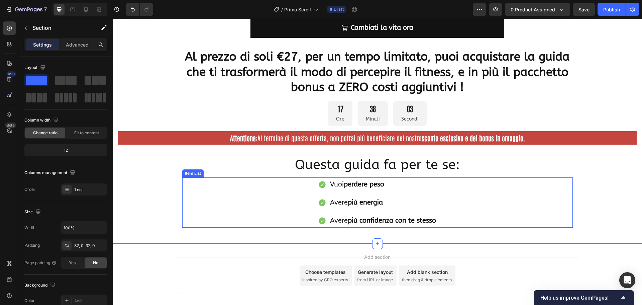
scroll to position [535, 0]
